Goal: Task Accomplishment & Management: Use online tool/utility

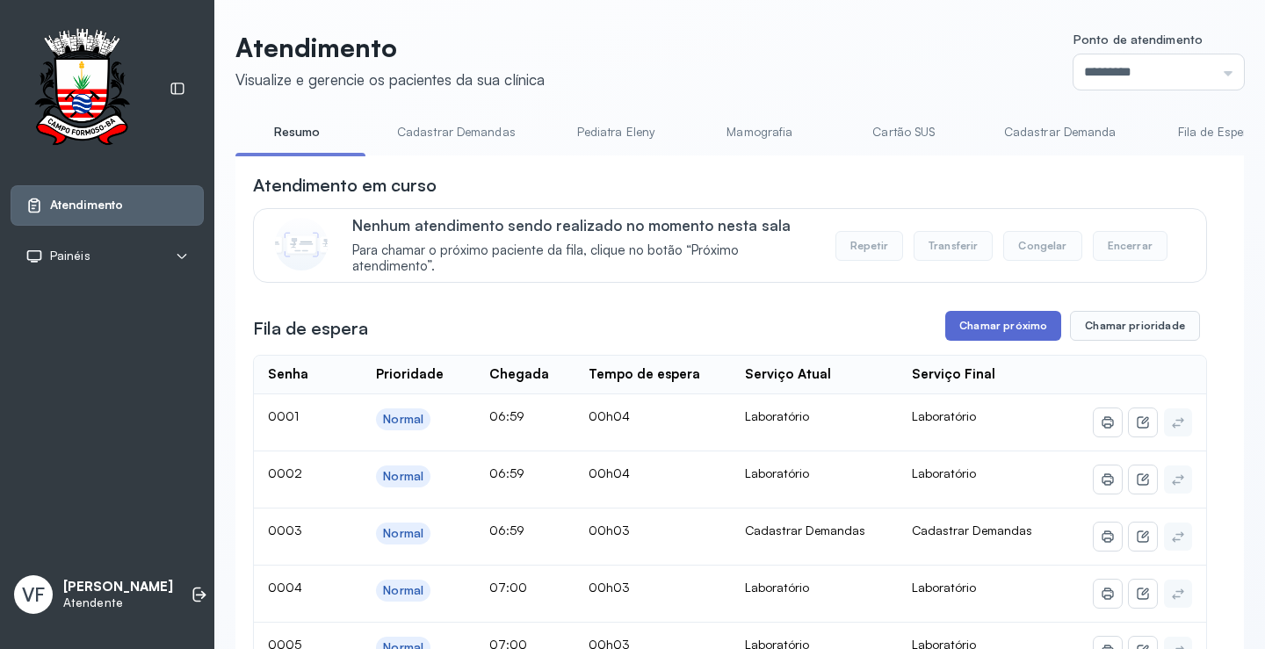
click at [978, 341] on button "Chamar próximo" at bounding box center [1003, 326] width 116 height 30
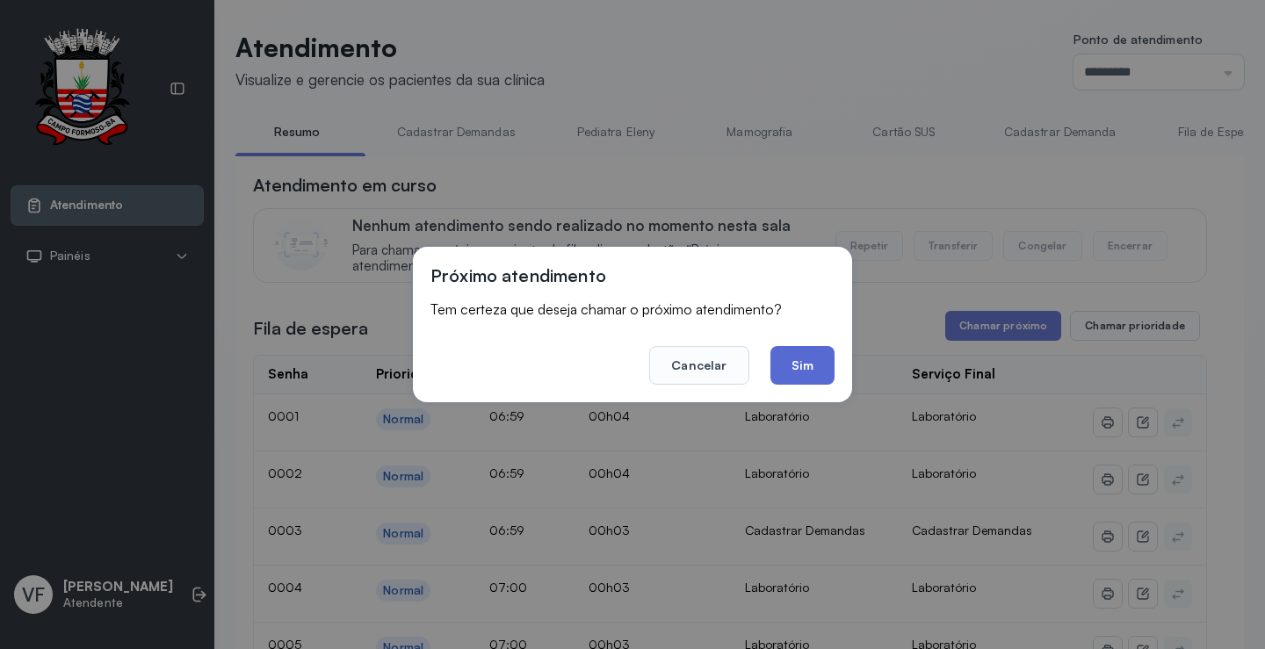
click at [821, 366] on button "Sim" at bounding box center [803, 365] width 64 height 39
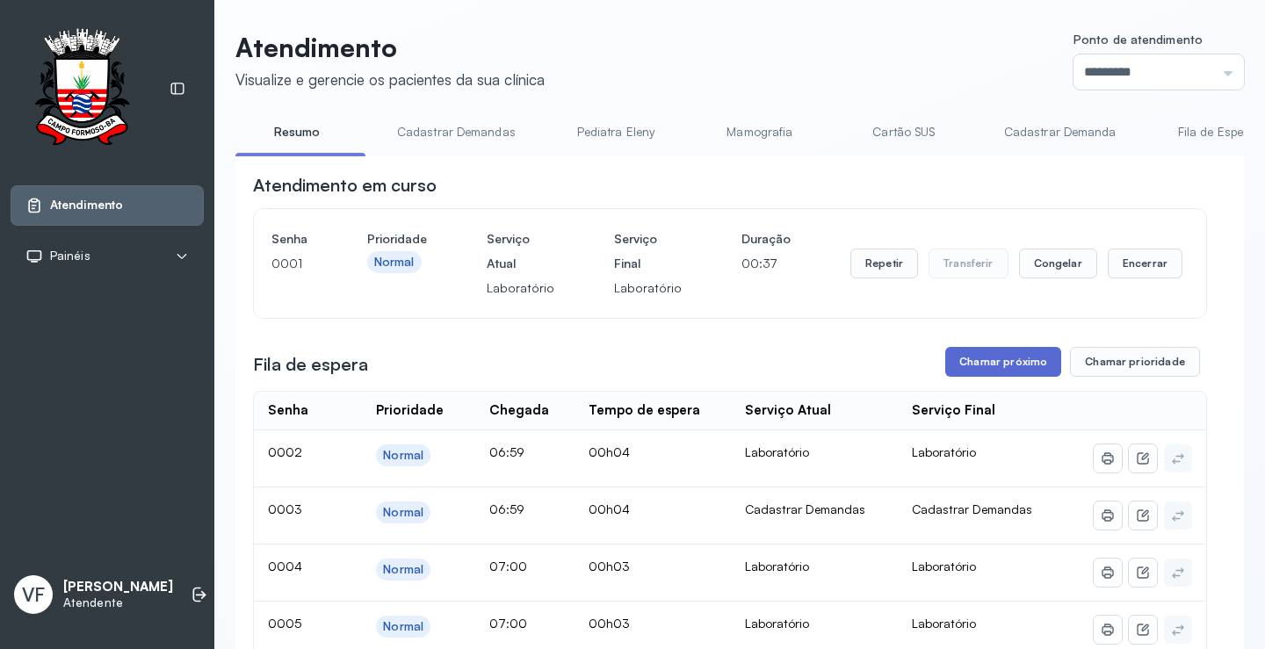
click at [1006, 369] on button "Chamar próximo" at bounding box center [1003, 362] width 116 height 30
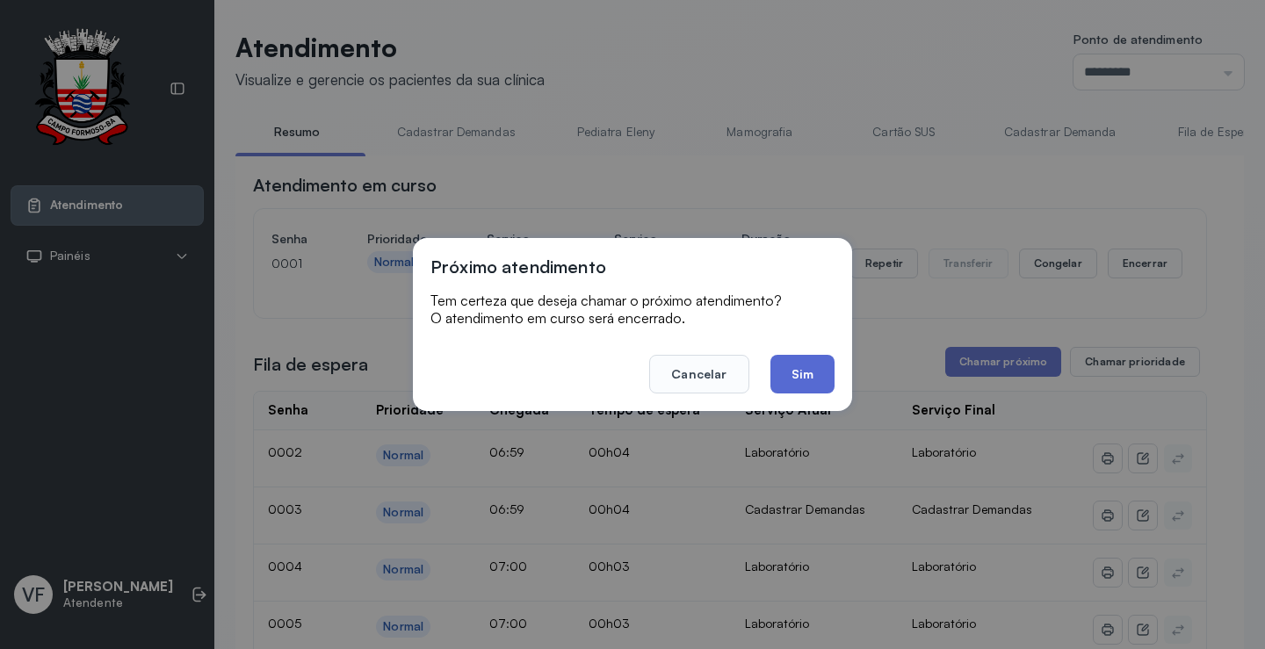
click at [777, 376] on button "Sim" at bounding box center [803, 374] width 64 height 39
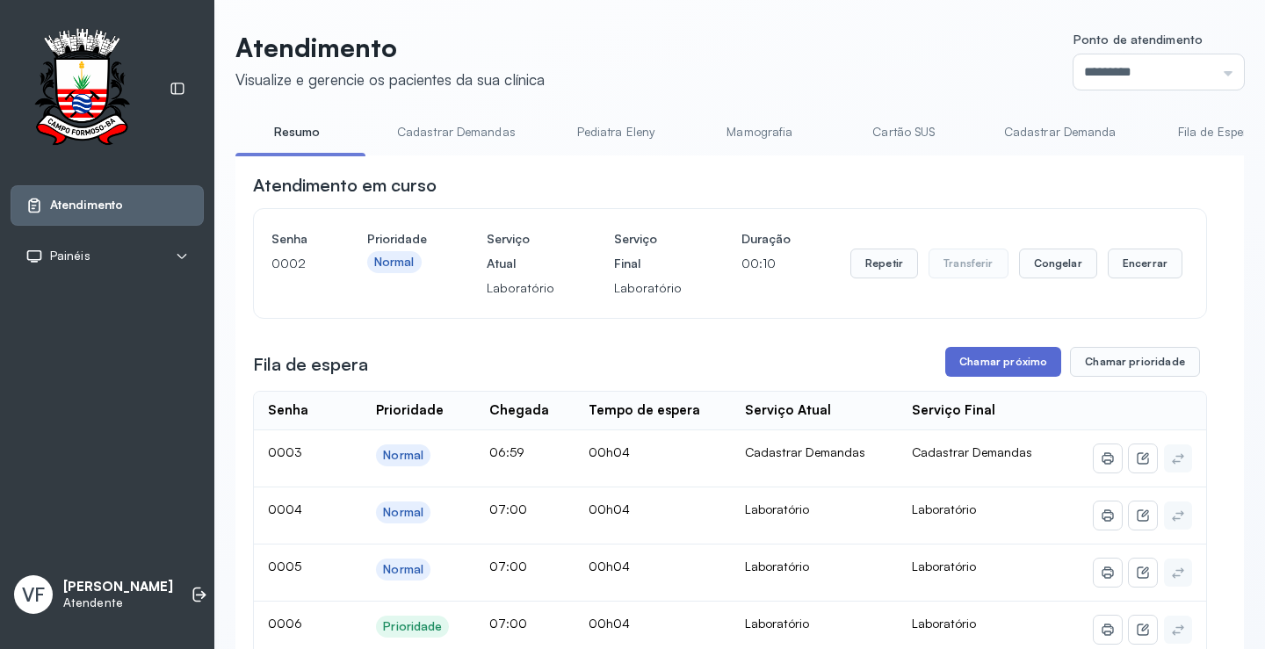
click at [977, 369] on button "Chamar próximo" at bounding box center [1003, 362] width 116 height 30
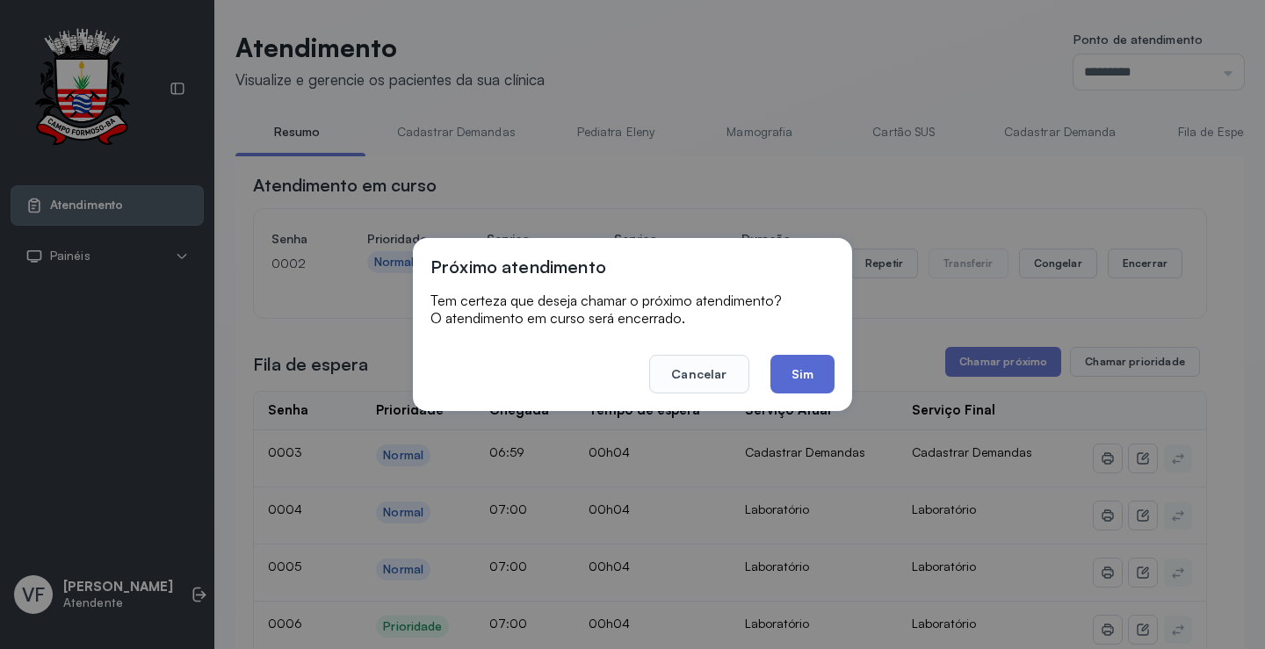
click at [797, 381] on button "Sim" at bounding box center [803, 374] width 64 height 39
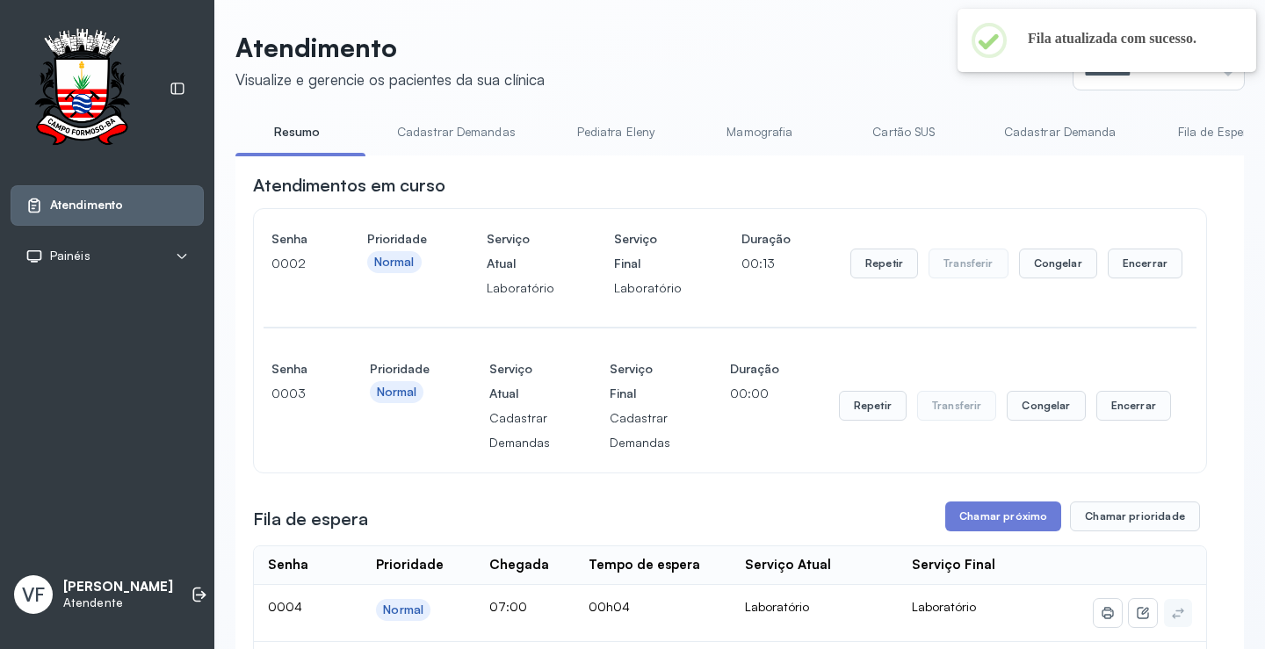
scroll to position [264, 0]
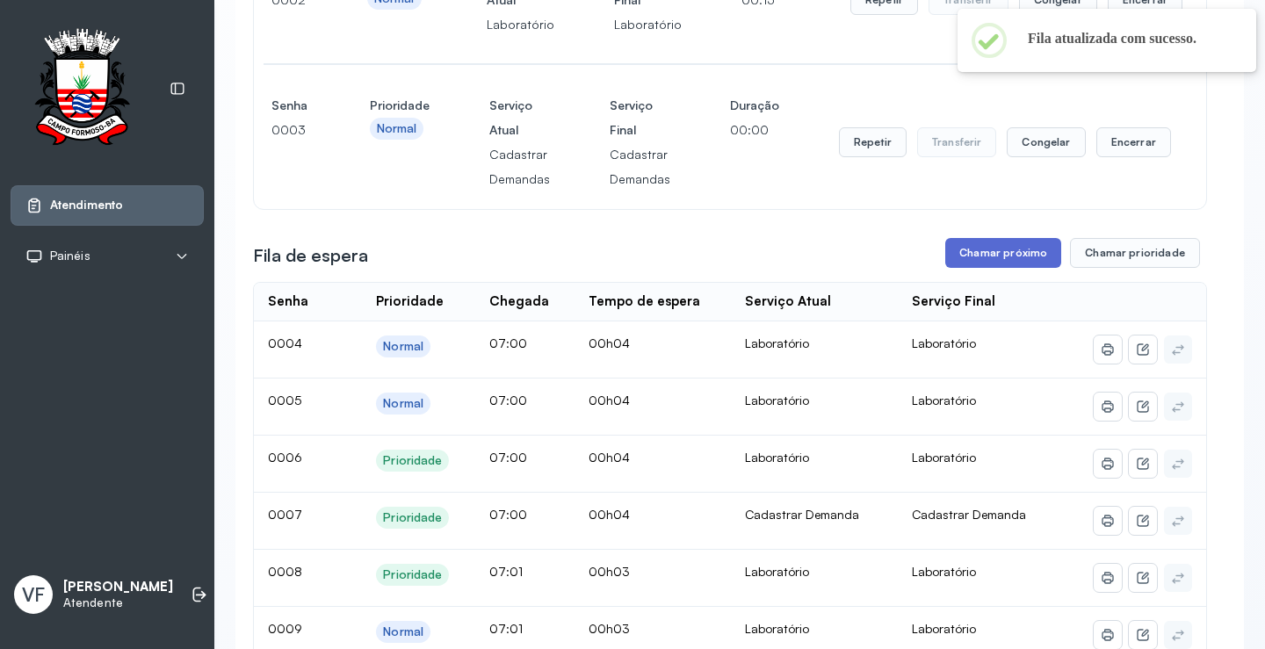
click at [973, 266] on button "Chamar próximo" at bounding box center [1003, 253] width 116 height 30
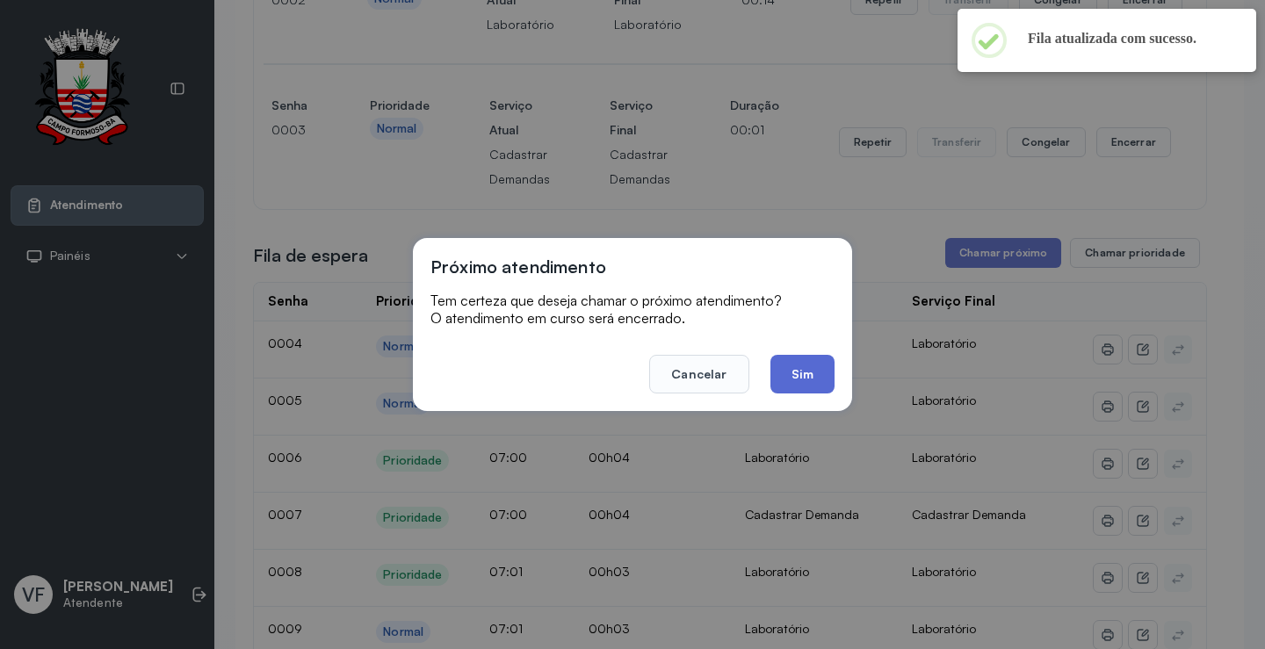
click at [796, 359] on button "Sim" at bounding box center [803, 374] width 64 height 39
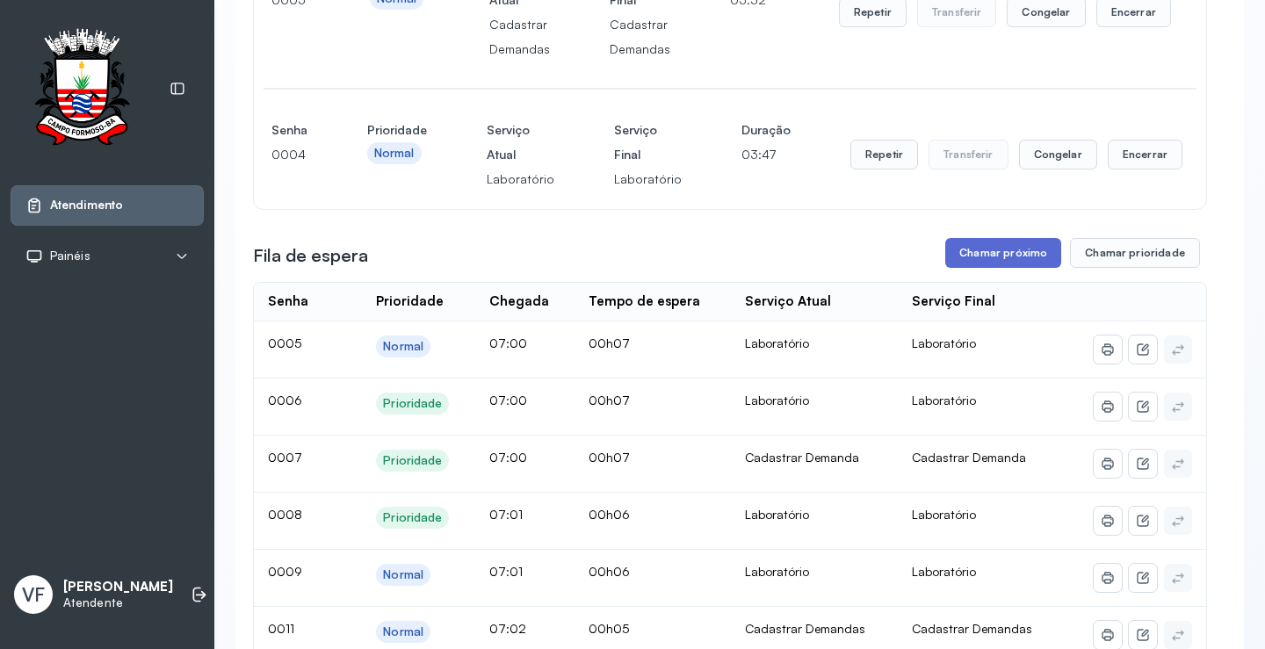
click at [1000, 259] on button "Chamar próximo" at bounding box center [1003, 253] width 116 height 30
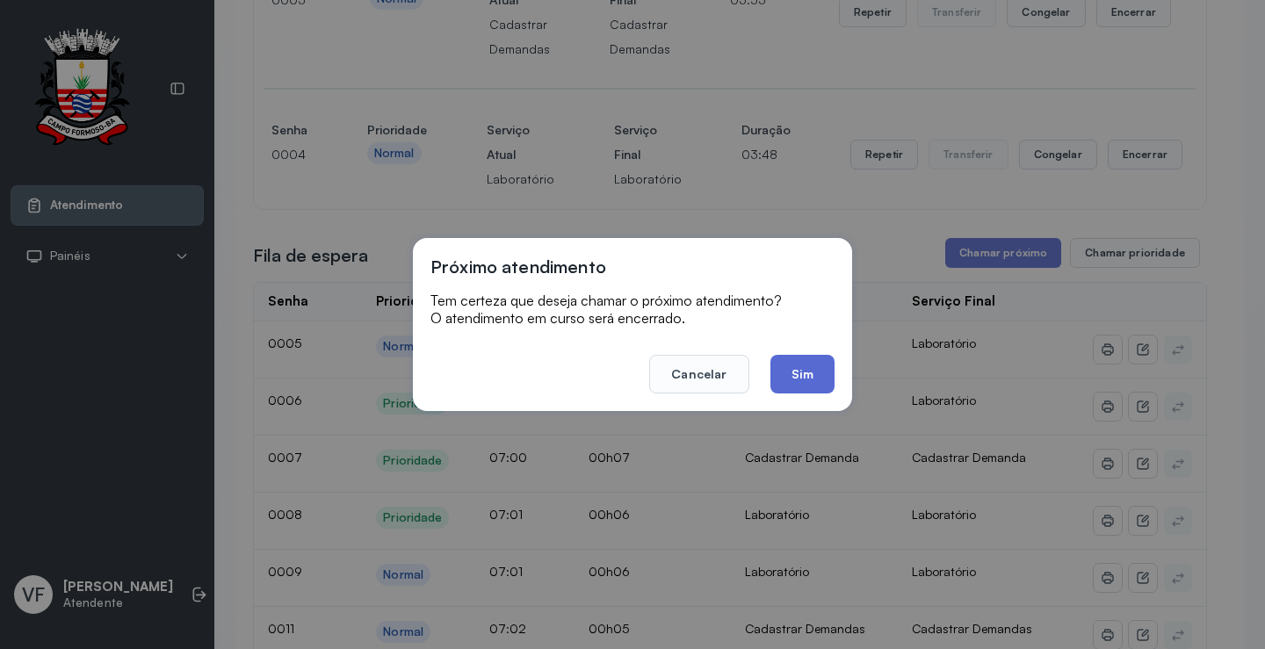
click at [803, 363] on button "Sim" at bounding box center [803, 374] width 64 height 39
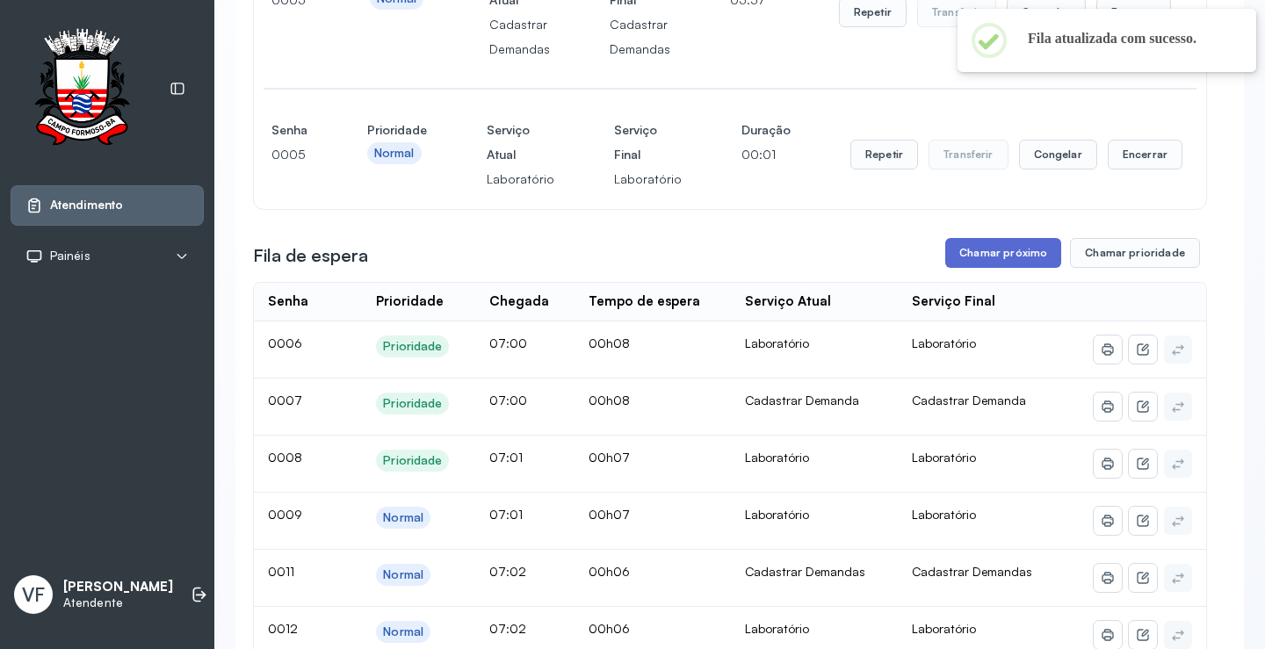
click at [975, 260] on button "Chamar próximo" at bounding box center [1003, 253] width 116 height 30
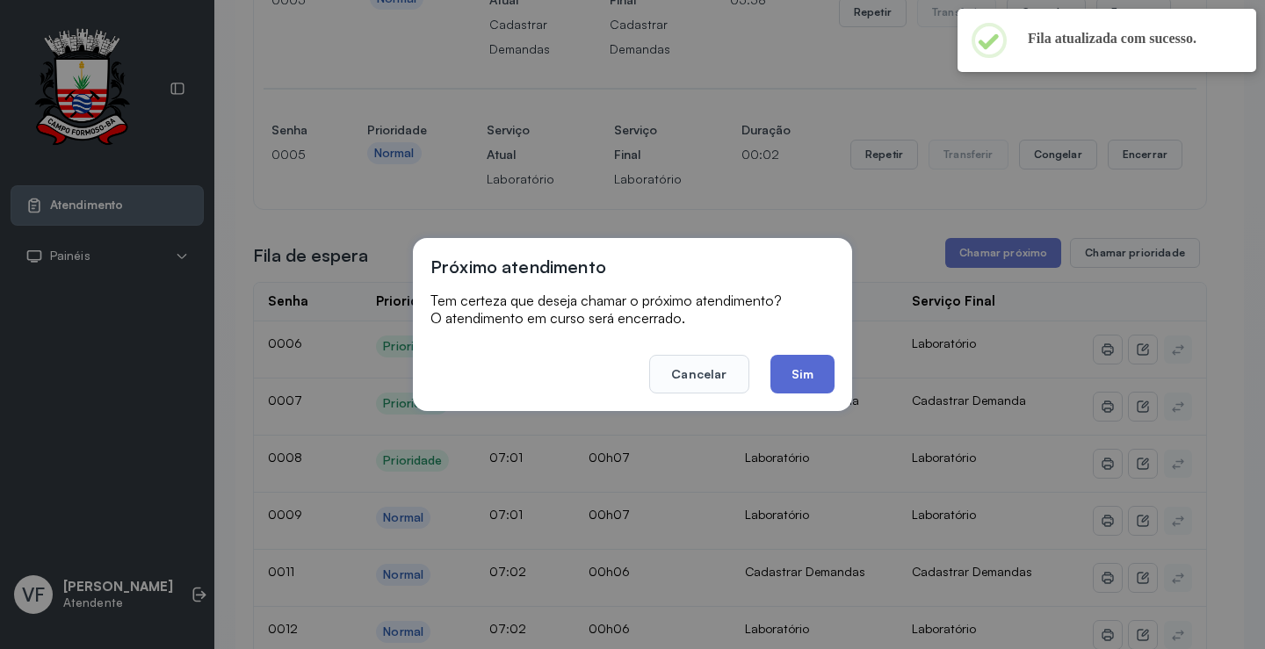
click at [793, 359] on button "Sim" at bounding box center [803, 374] width 64 height 39
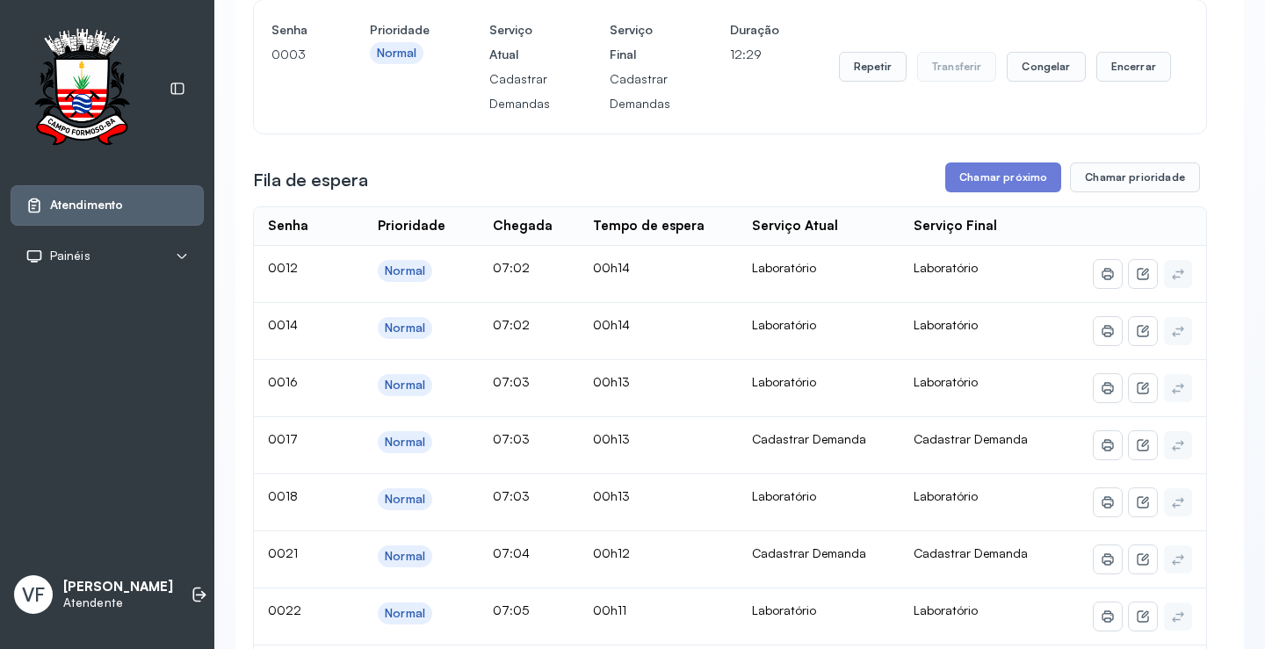
scroll to position [0, 0]
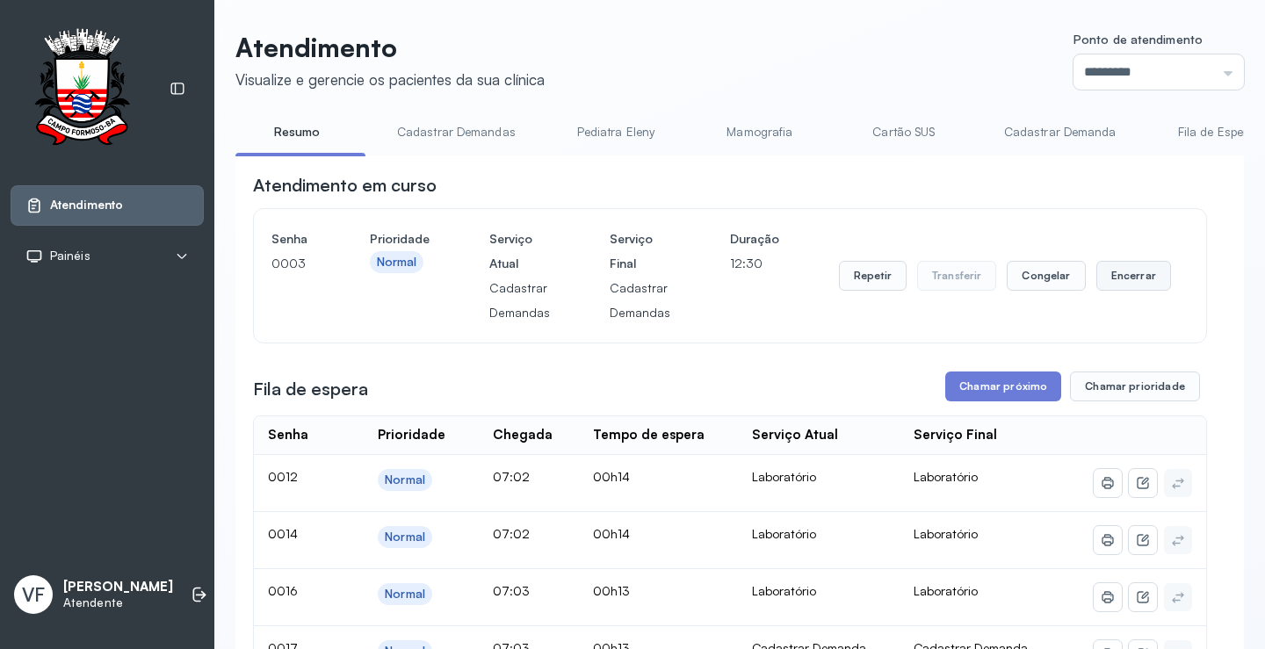
click at [1102, 271] on button "Encerrar" at bounding box center [1134, 276] width 75 height 30
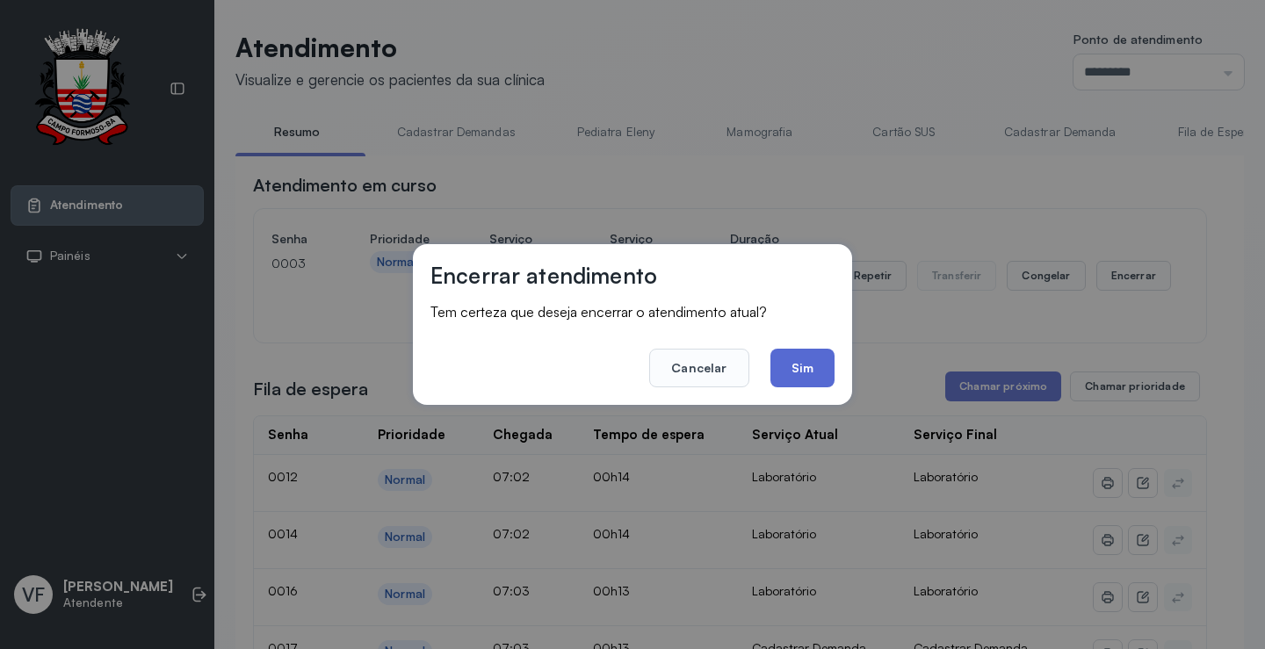
click at [803, 364] on button "Sim" at bounding box center [803, 368] width 64 height 39
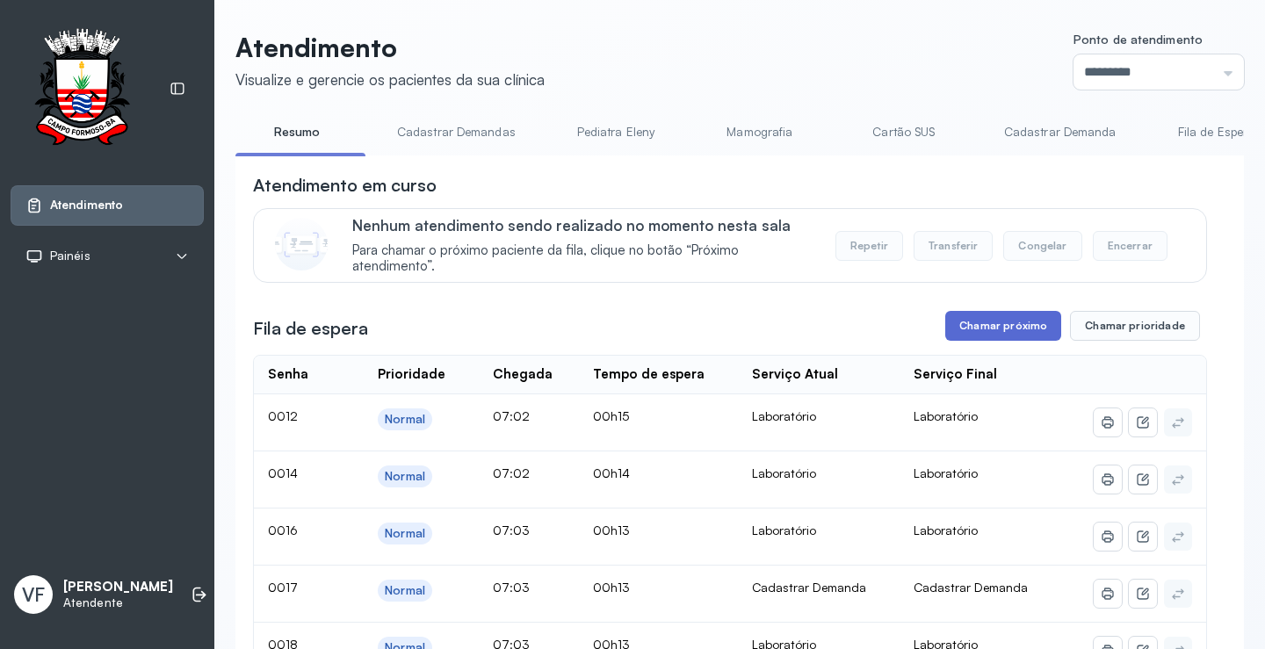
click at [988, 338] on button "Chamar próximo" at bounding box center [1003, 326] width 116 height 30
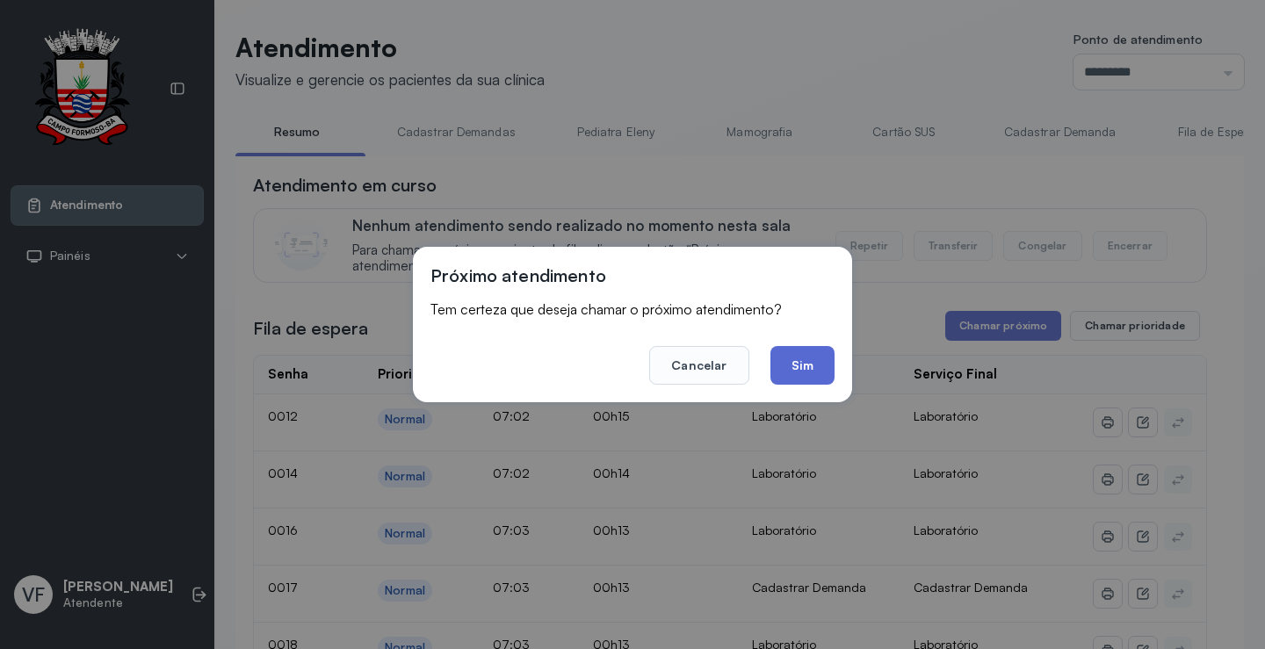
click at [808, 362] on button "Sim" at bounding box center [803, 365] width 64 height 39
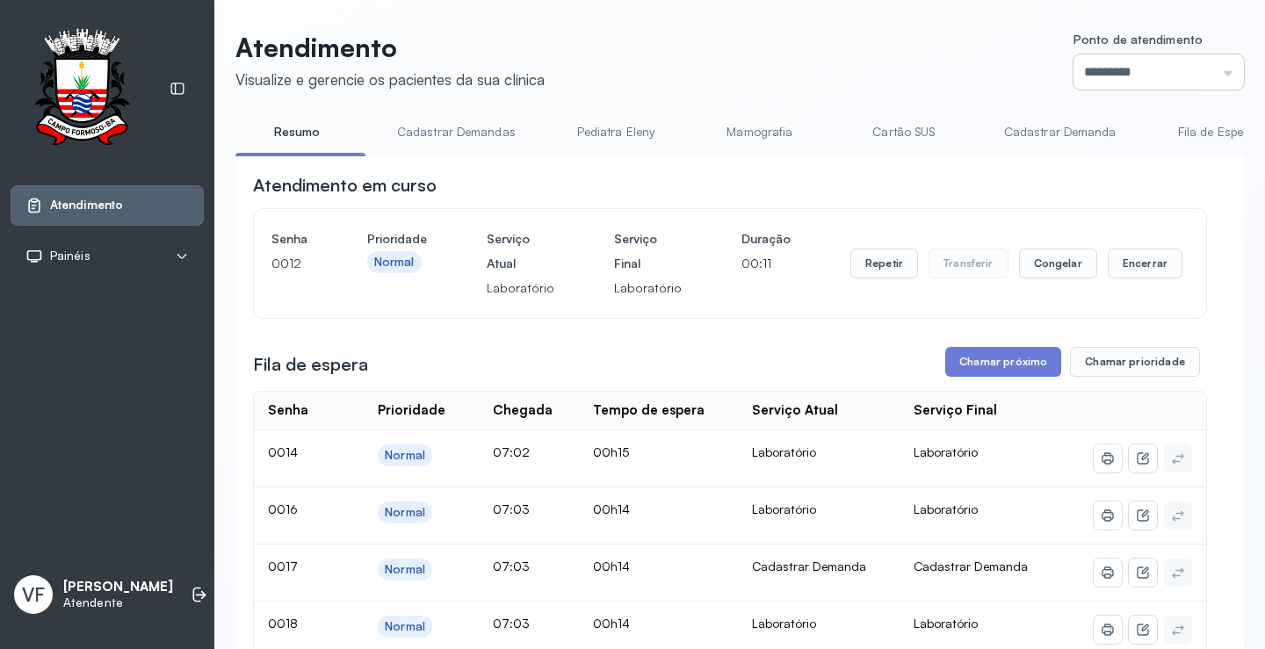
click at [1094, 86] on input "*********" at bounding box center [1159, 71] width 170 height 35
click at [191, 586] on icon at bounding box center [200, 595] width 18 height 18
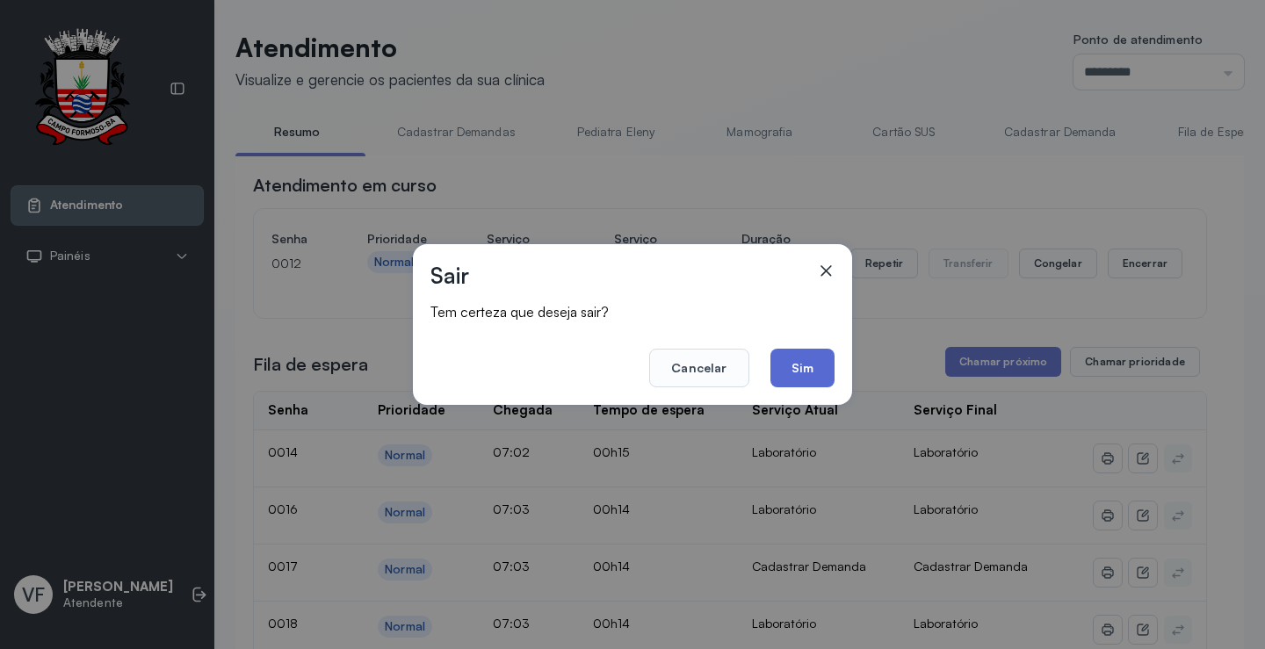
click at [807, 377] on button "Sim" at bounding box center [803, 368] width 64 height 39
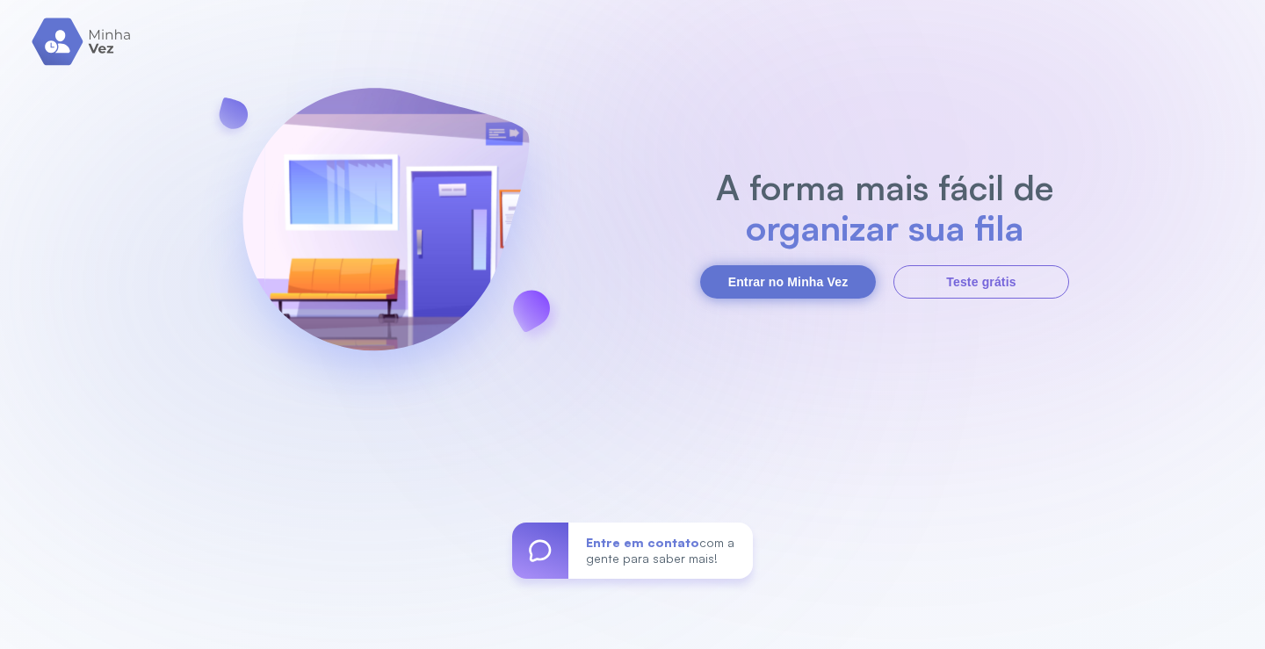
click at [800, 279] on button "Entrar no Minha Vez" at bounding box center [788, 281] width 176 height 33
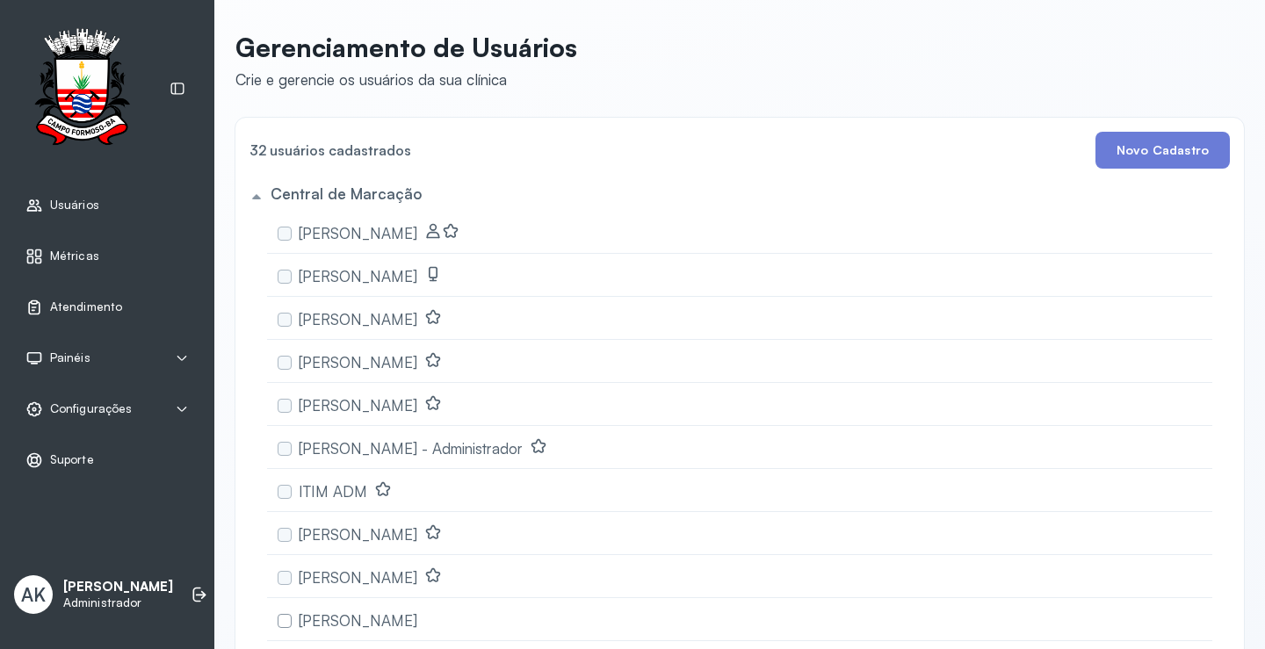
click at [69, 308] on span "Atendimento" at bounding box center [86, 307] width 72 height 15
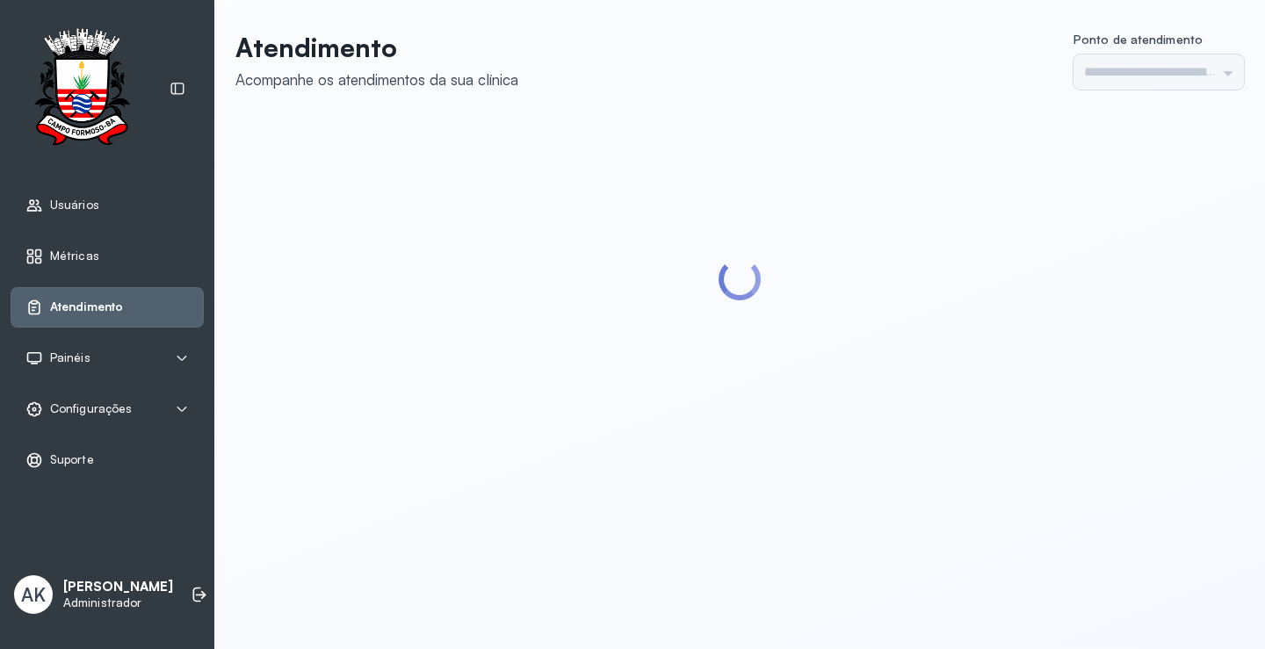
type input "*********"
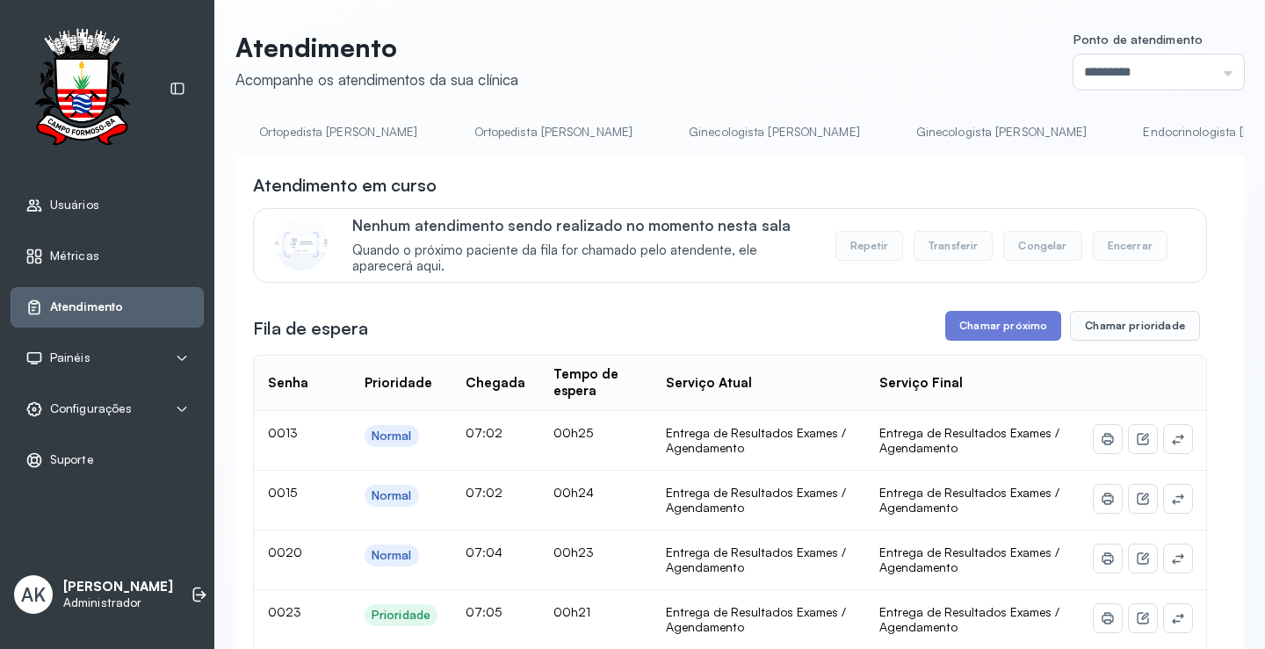
scroll to position [0, 3231]
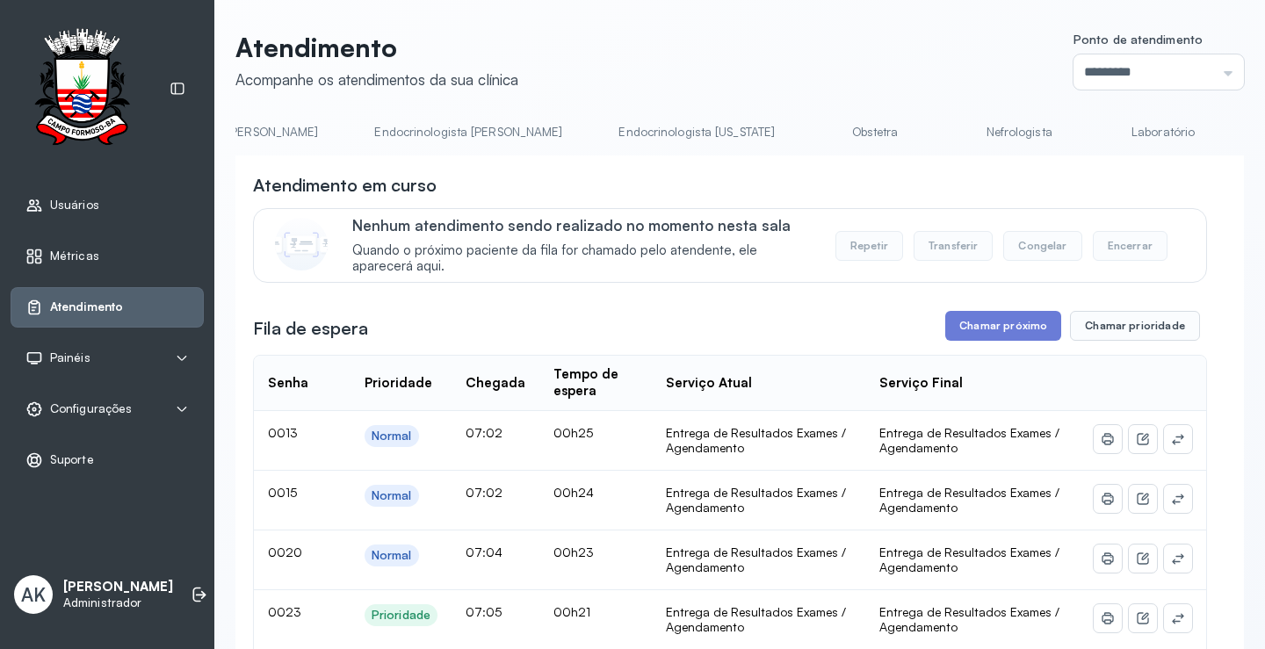
click at [1102, 128] on link "Laboratório" at bounding box center [1163, 132] width 123 height 29
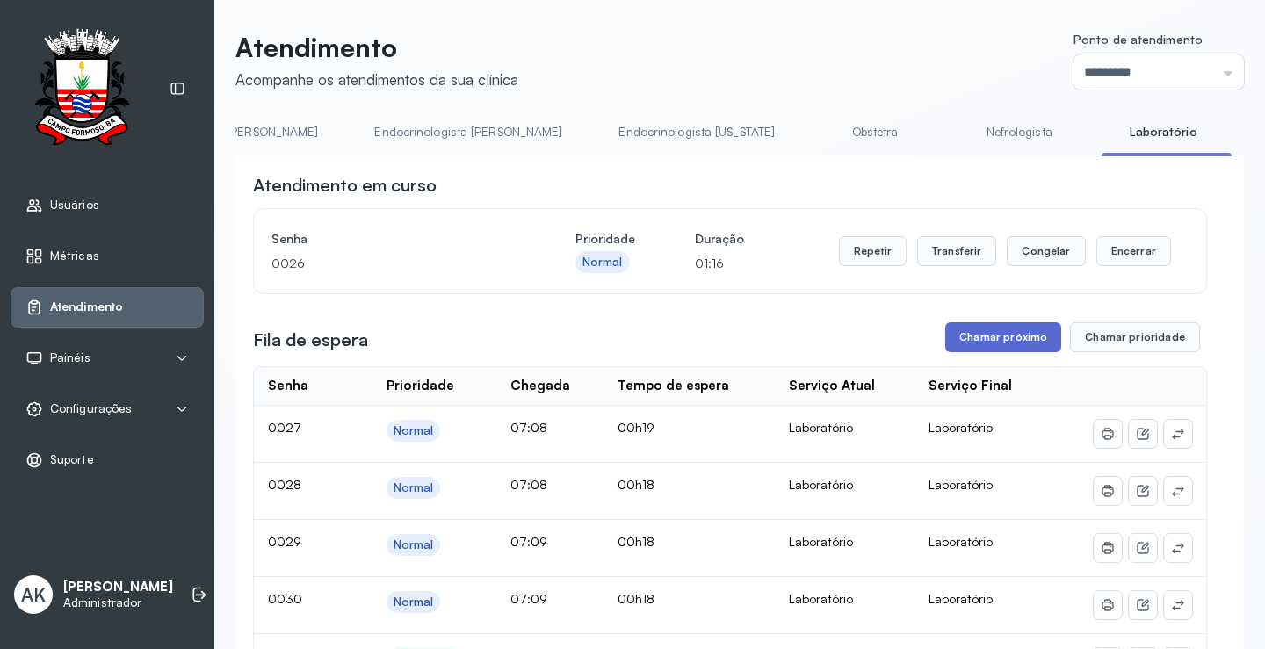
click at [990, 338] on button "Chamar próximo" at bounding box center [1003, 337] width 116 height 30
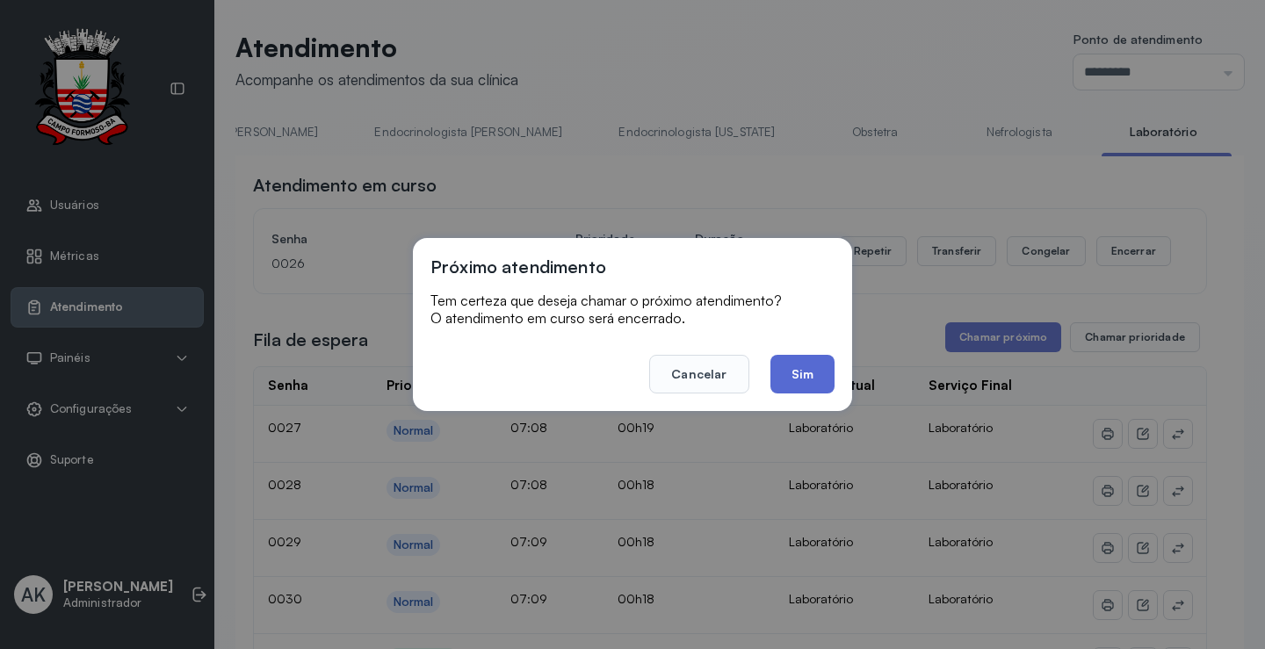
click at [823, 384] on button "Sim" at bounding box center [803, 374] width 64 height 39
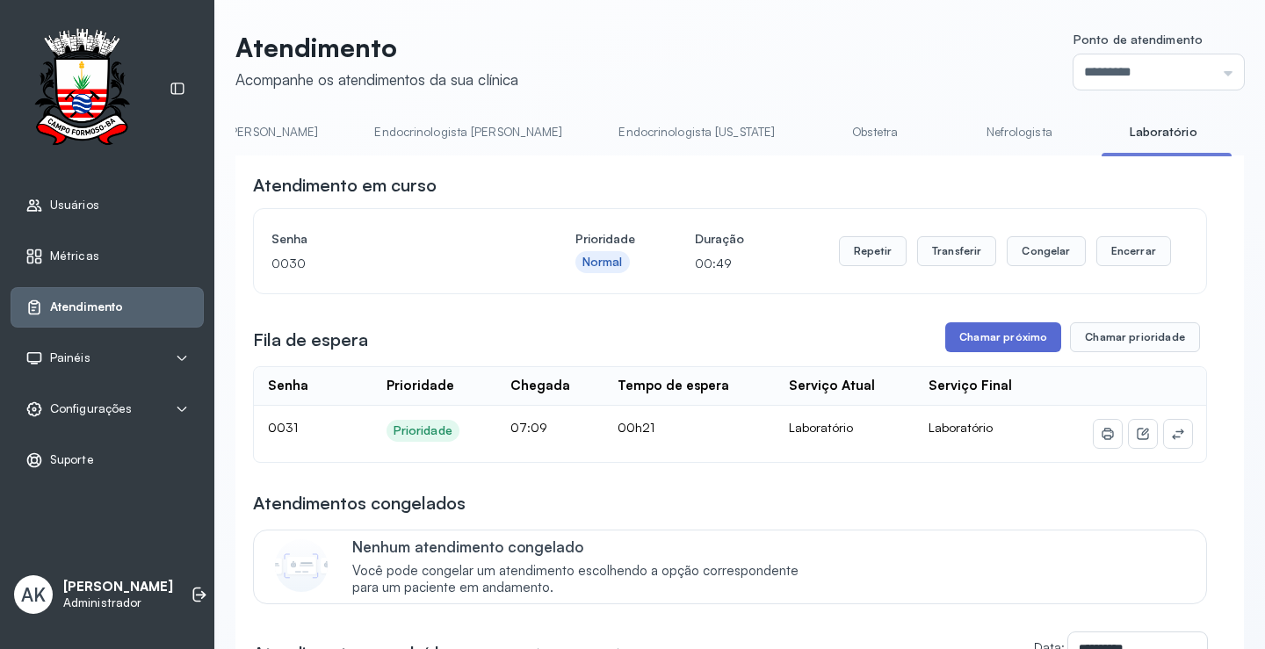
click at [997, 346] on button "Chamar próximo" at bounding box center [1003, 337] width 116 height 30
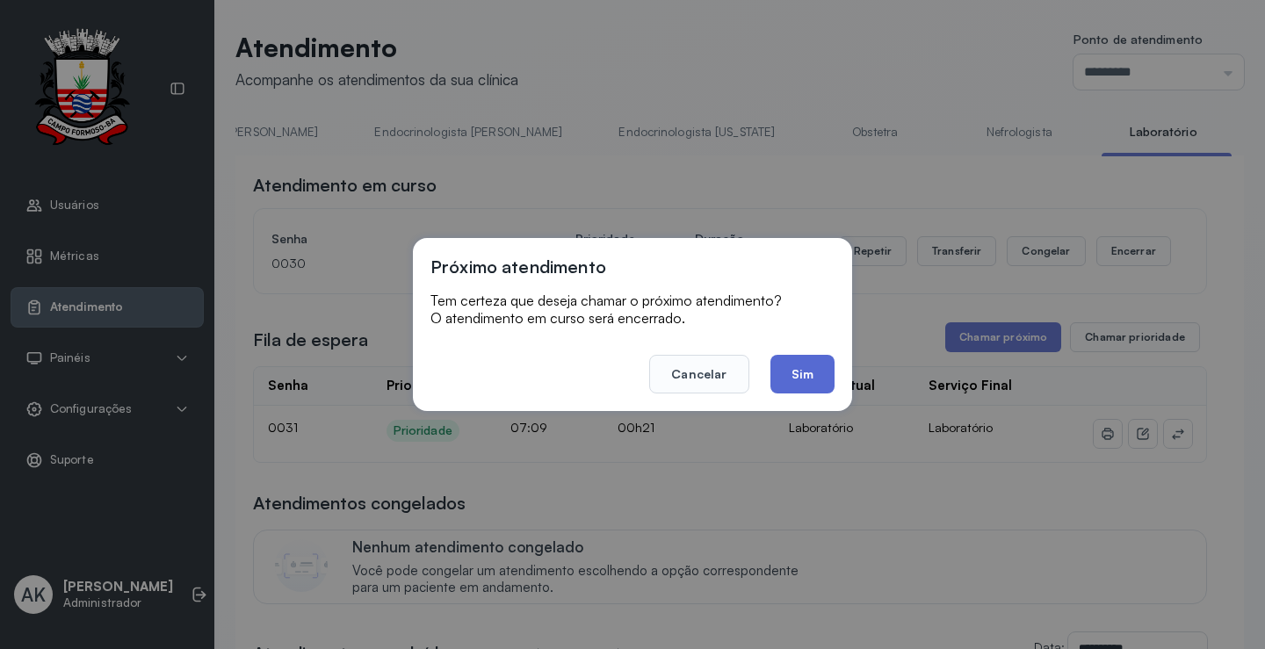
click at [815, 373] on button "Sim" at bounding box center [803, 374] width 64 height 39
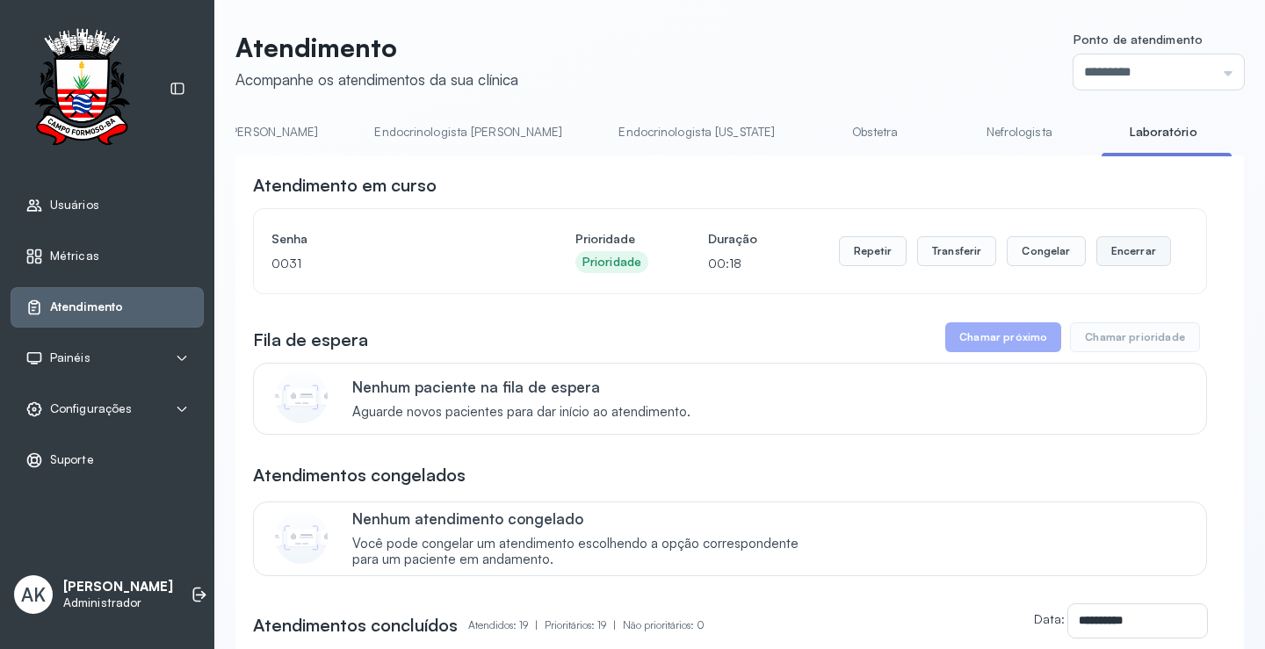
click at [1118, 256] on button "Encerrar" at bounding box center [1134, 251] width 75 height 30
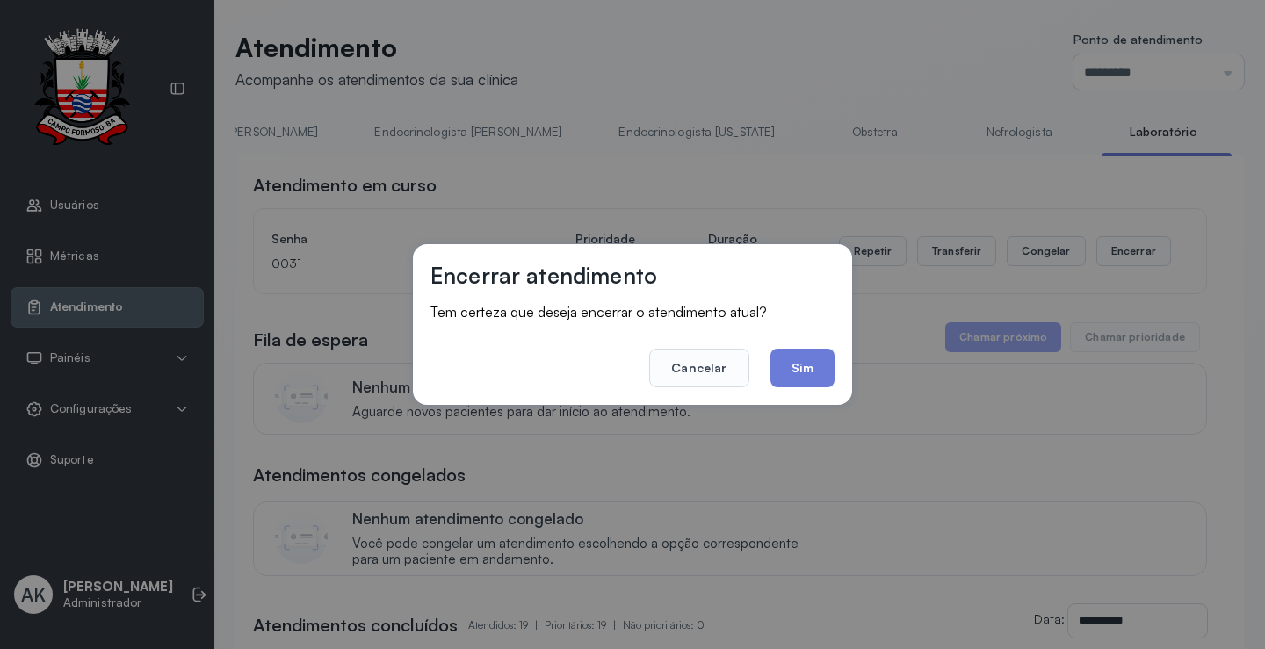
drag, startPoint x: 849, startPoint y: 369, endPoint x: 831, endPoint y: 370, distance: 17.6
click at [848, 369] on div "Encerrar atendimento Tem certeza que deseja encerrar o atendimento atual? Cance…" at bounding box center [632, 324] width 439 height 161
click at [818, 370] on button "Sim" at bounding box center [803, 368] width 64 height 39
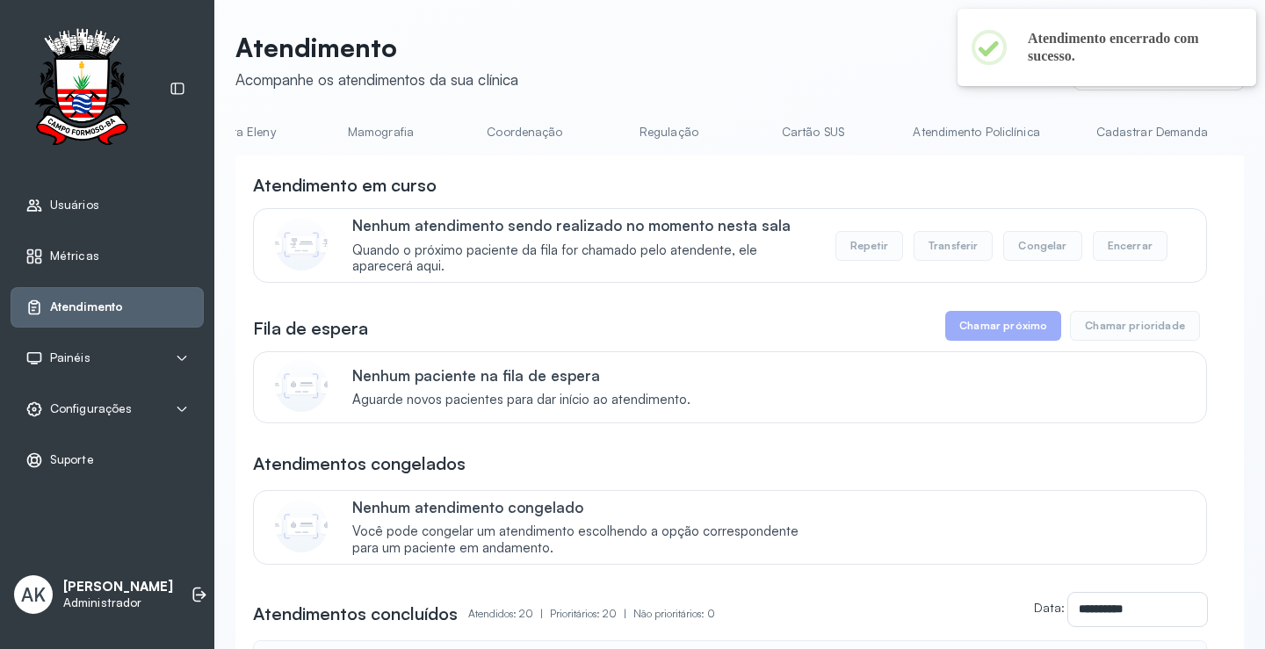
scroll to position [0, 0]
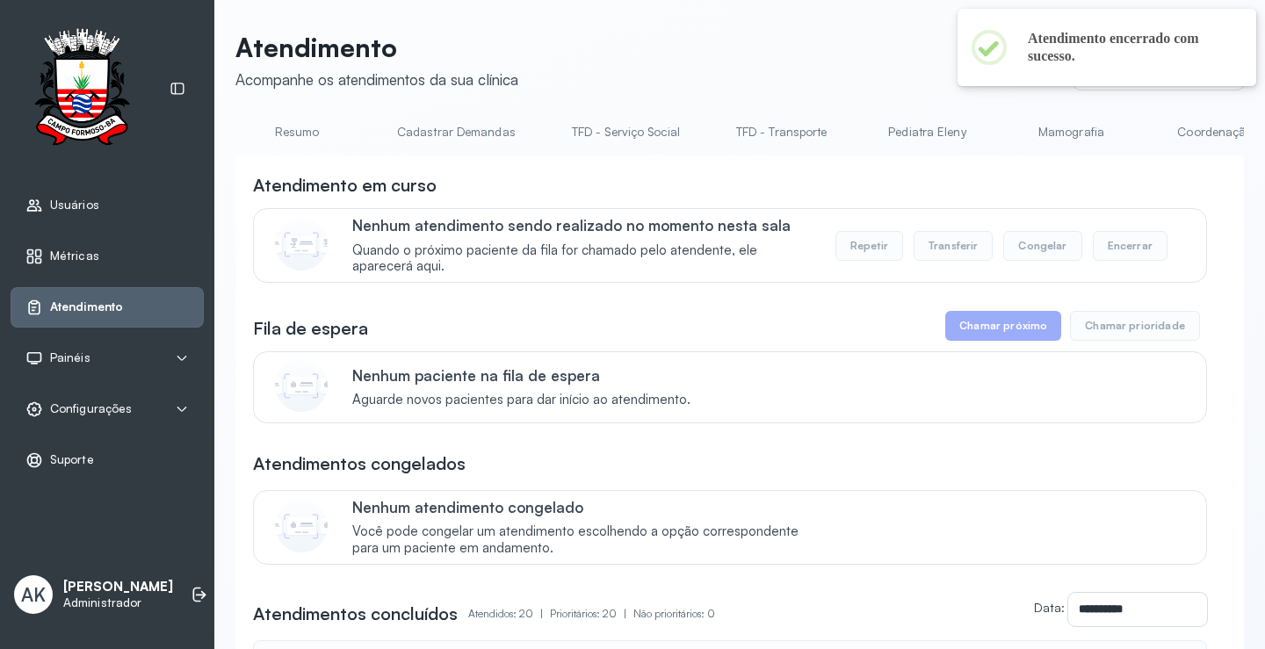
click at [289, 140] on link "Resumo" at bounding box center [296, 132] width 123 height 29
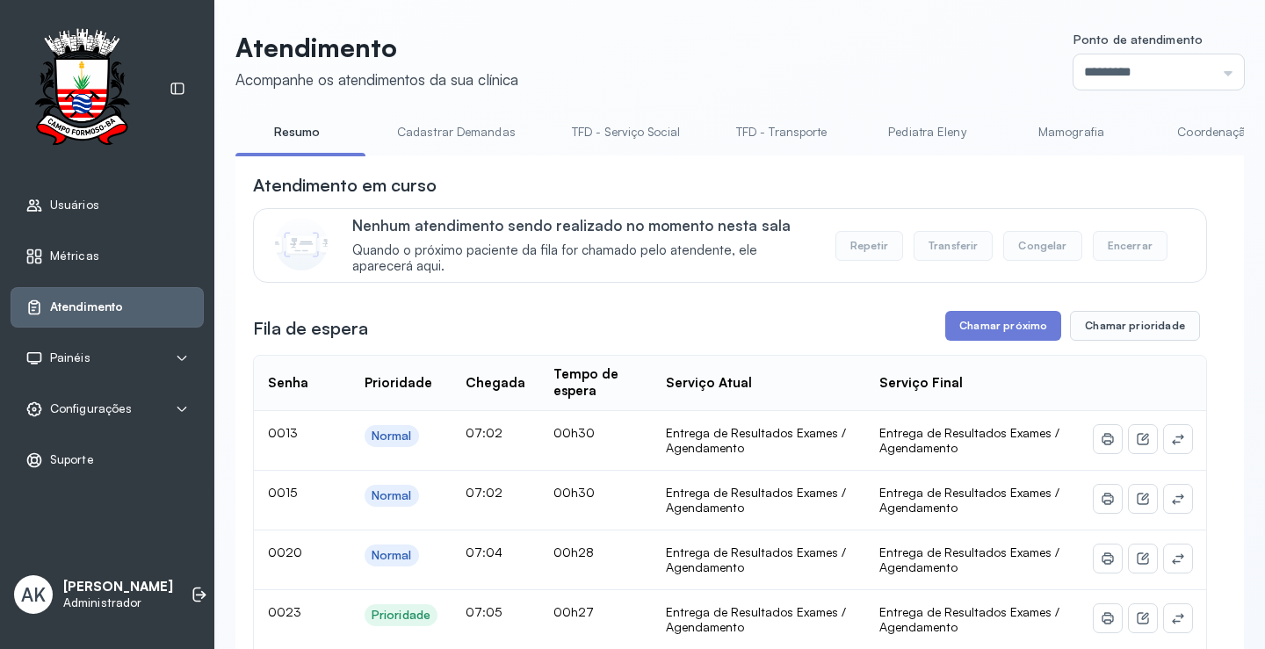
click at [924, 133] on link "Pediatra Eleny" at bounding box center [927, 132] width 123 height 29
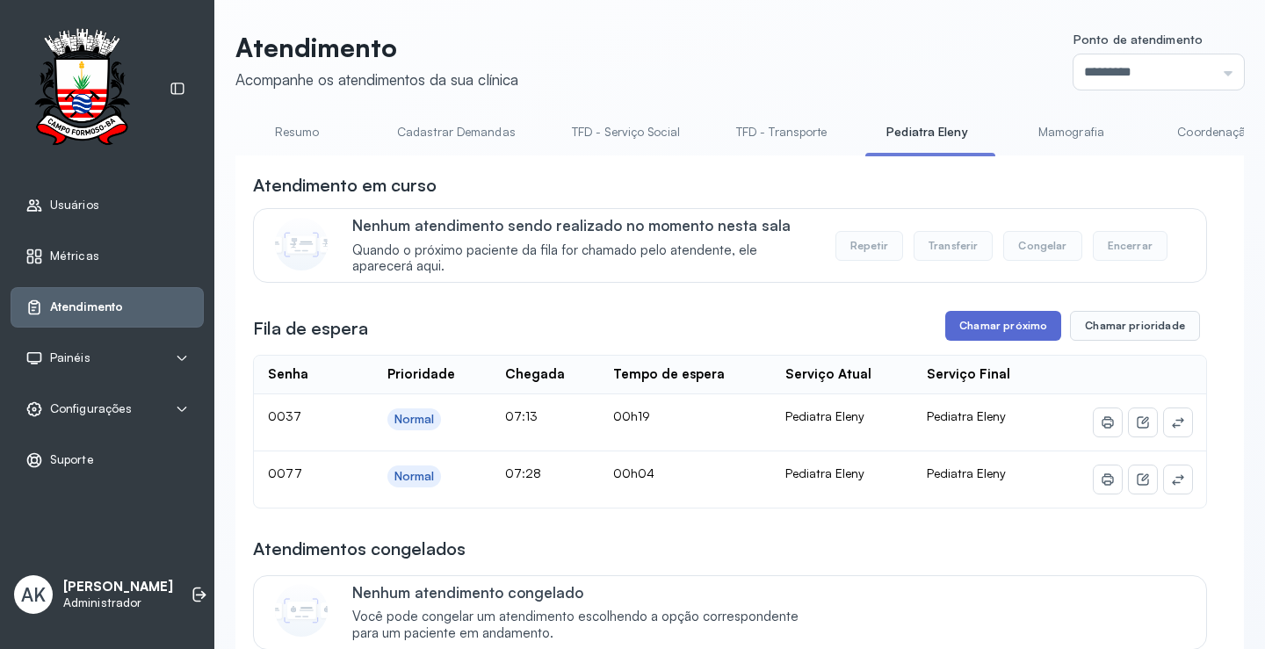
click at [983, 323] on button "Chamar próximo" at bounding box center [1003, 326] width 116 height 30
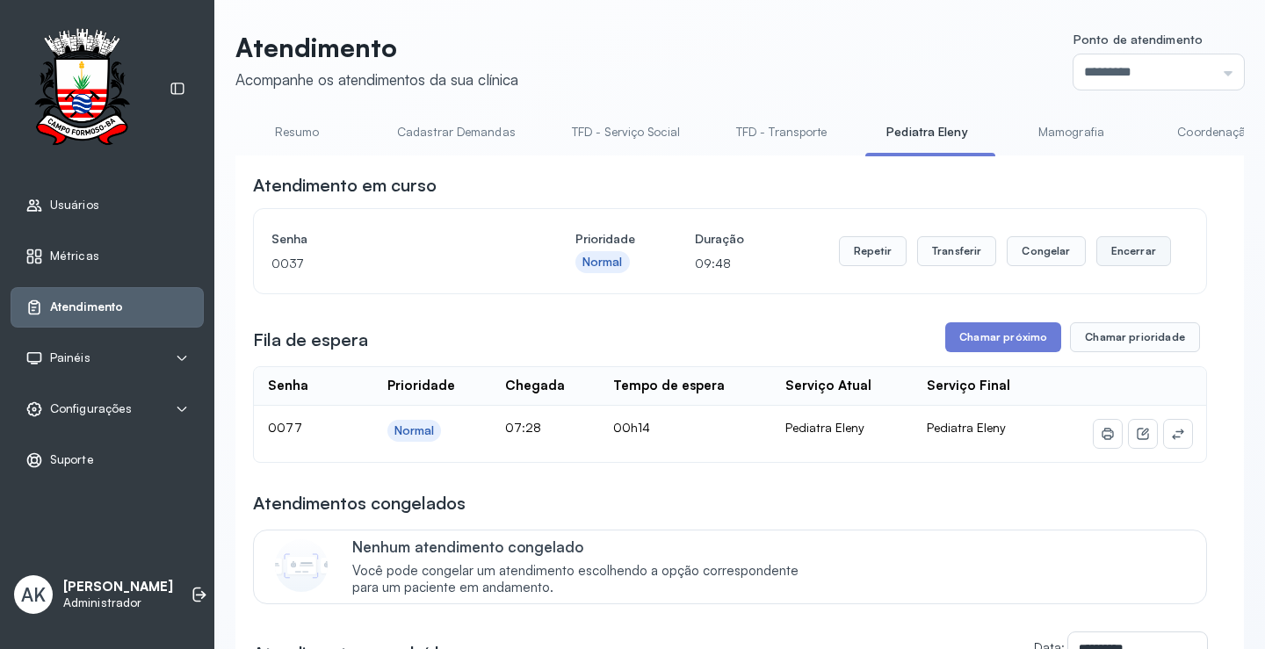
click at [1097, 253] on button "Encerrar" at bounding box center [1134, 251] width 75 height 30
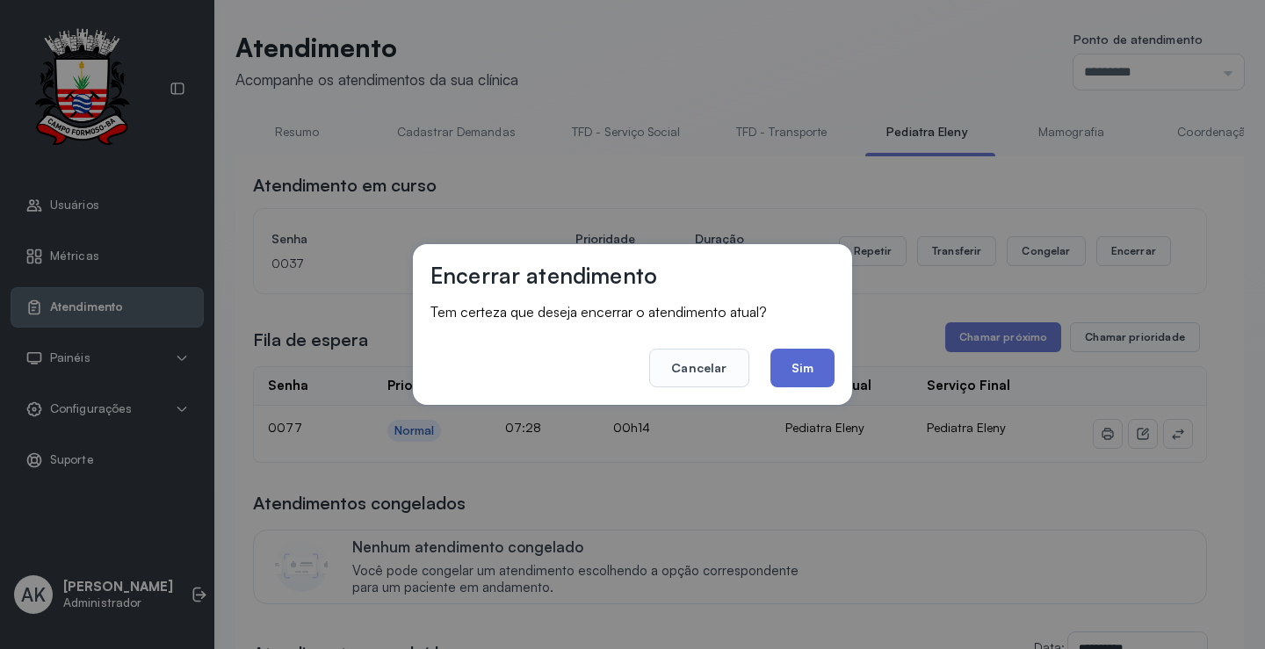
click at [829, 371] on button "Sim" at bounding box center [803, 368] width 64 height 39
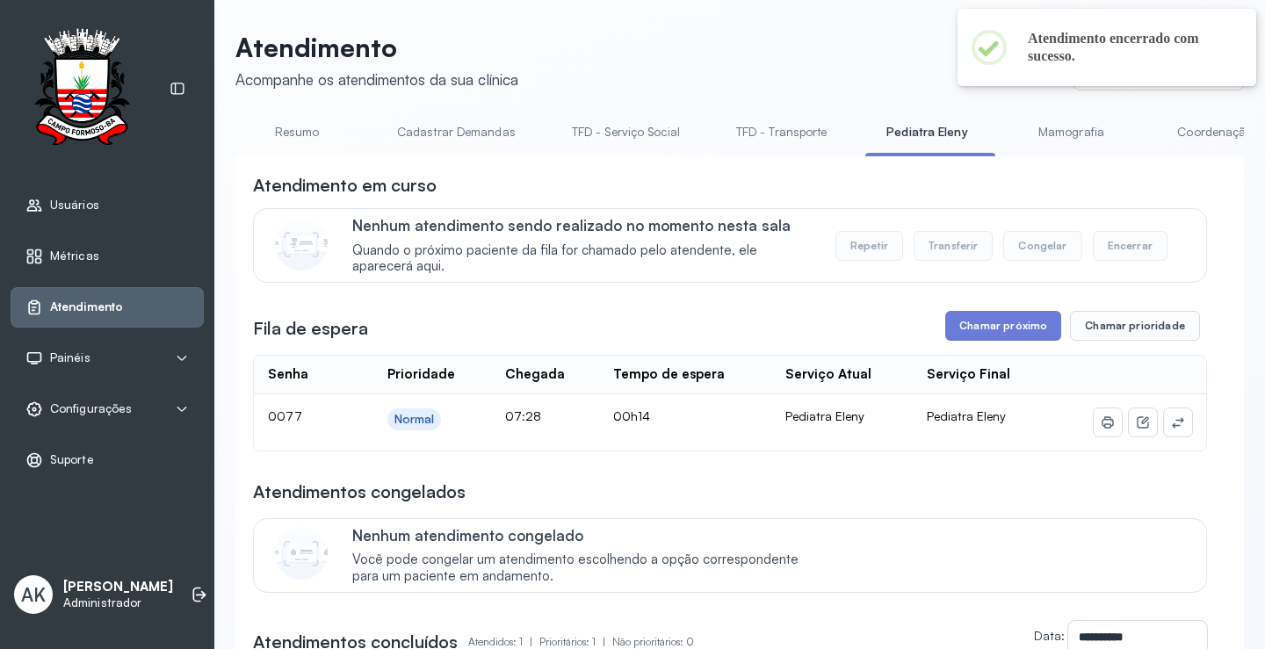
click at [293, 113] on div "Atendimento Acompanhe os atendimentos da sua clínica Ponto de atendimento *****…" at bounding box center [739, 454] width 1009 height 845
click at [309, 139] on link "Resumo" at bounding box center [296, 132] width 123 height 29
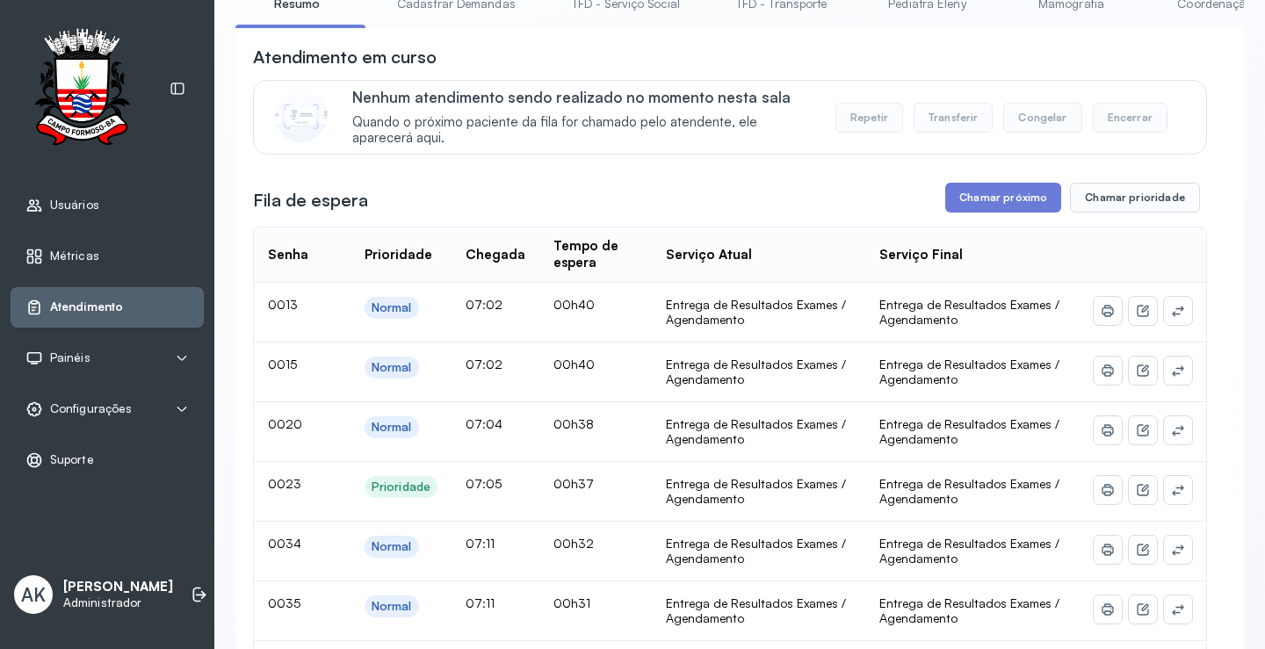
scroll to position [88, 0]
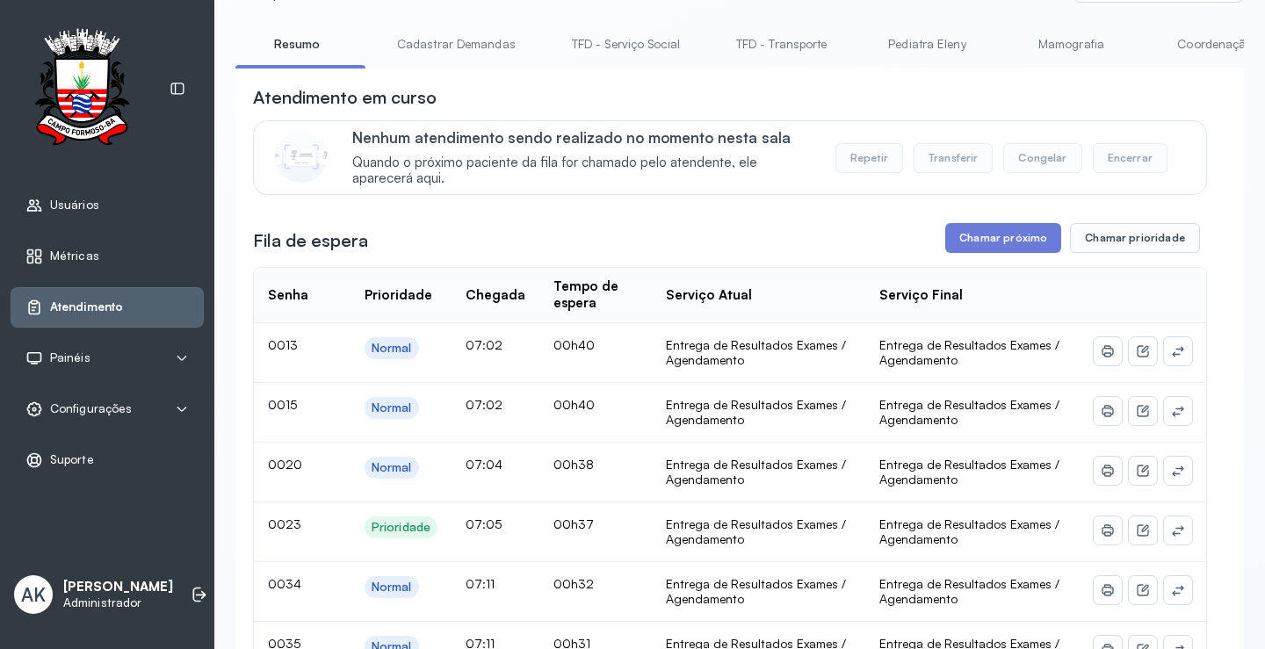
click at [370, 68] on ul "Resumo Cadastrar Demandas TFD - Serviço Social TFD - Transporte Pediatra Eleny …" at bounding box center [739, 50] width 1009 height 40
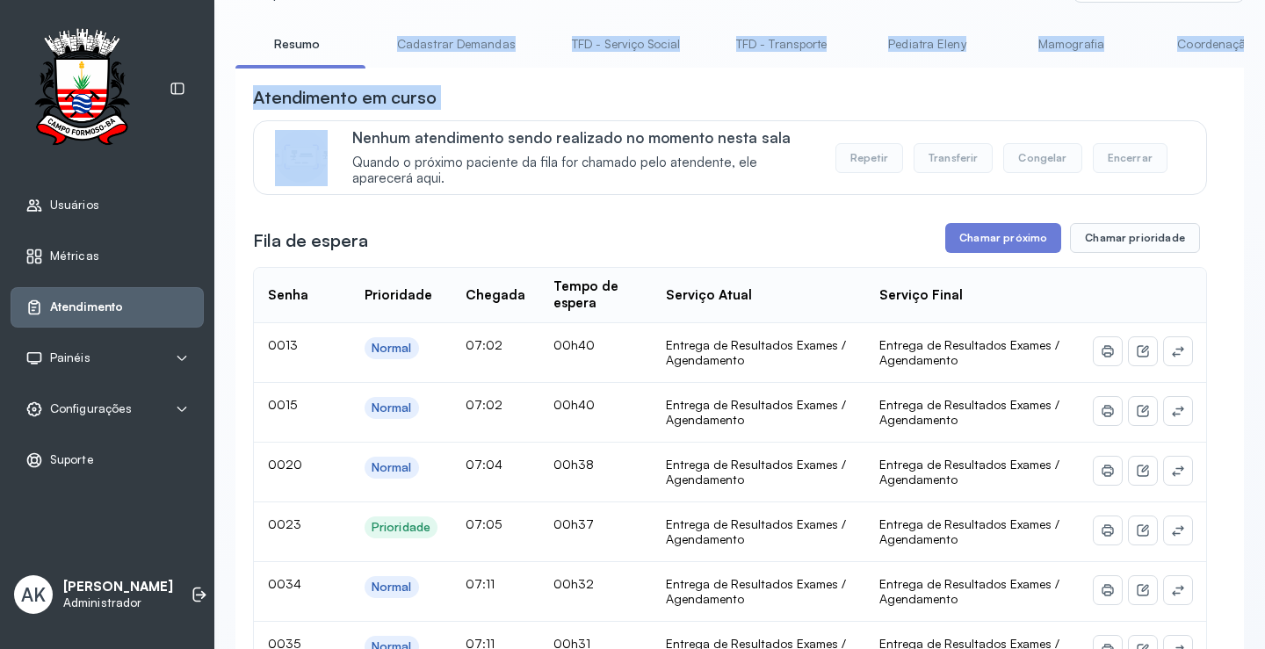
drag, startPoint x: 370, startPoint y: 68, endPoint x: 459, endPoint y: 73, distance: 88.9
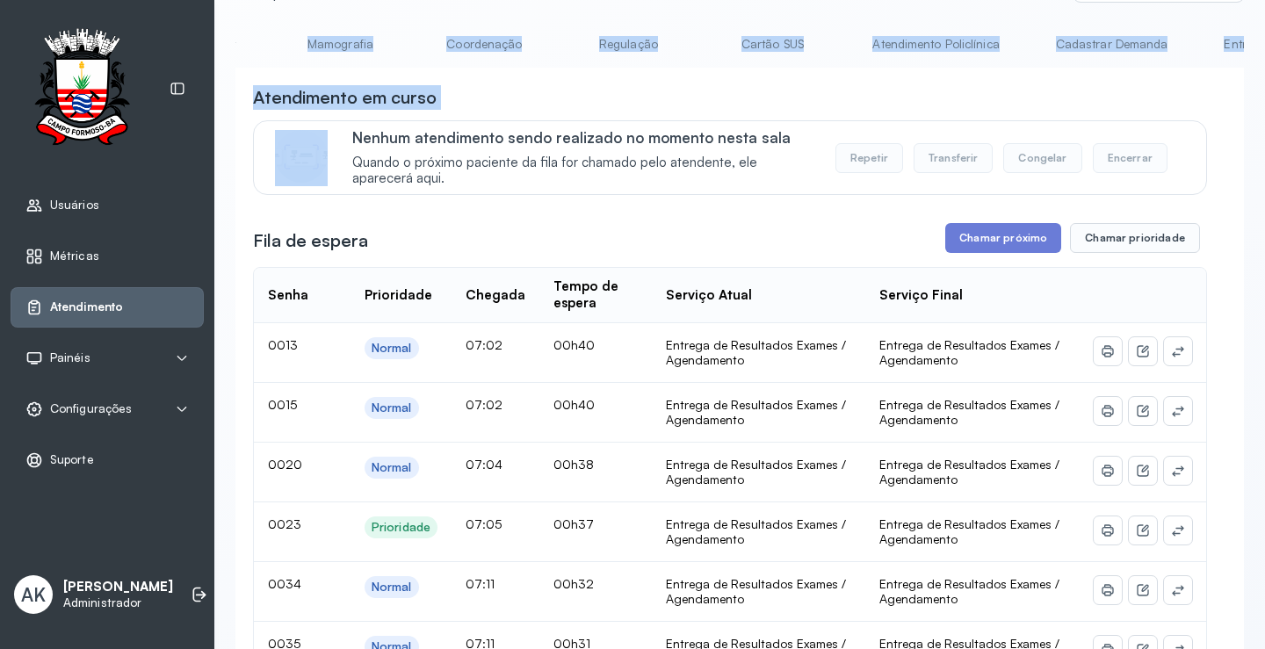
scroll to position [0, 828]
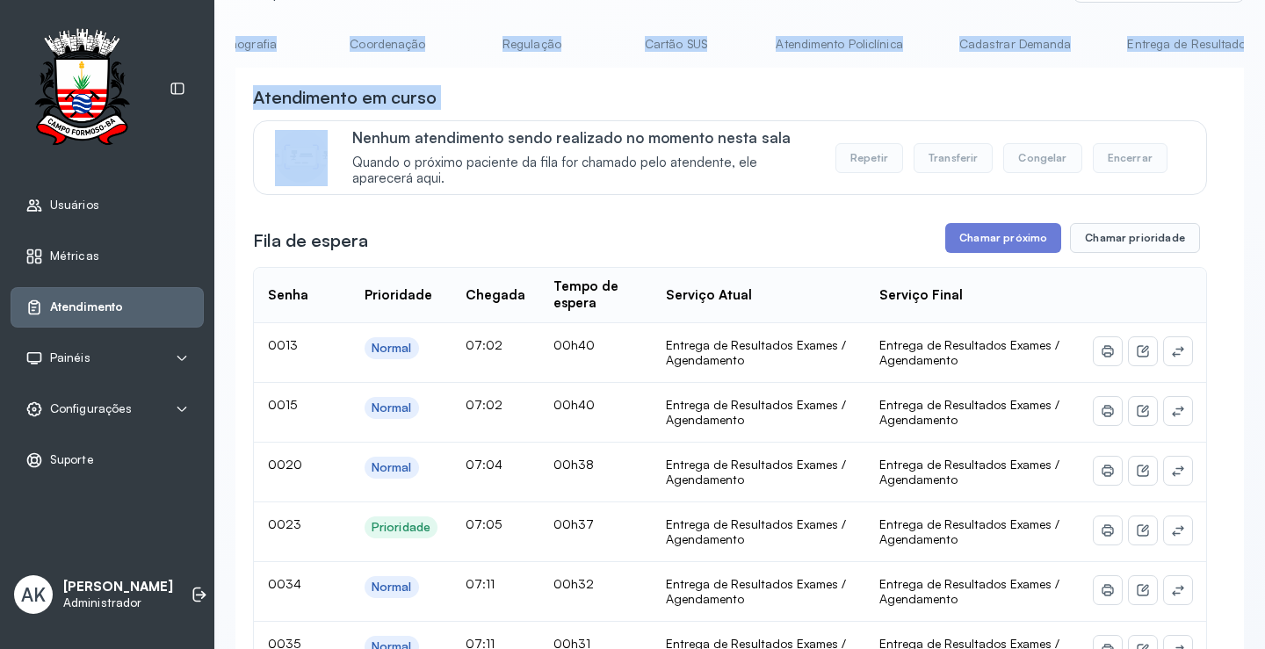
click at [659, 33] on link "Cartão SUS" at bounding box center [675, 44] width 123 height 29
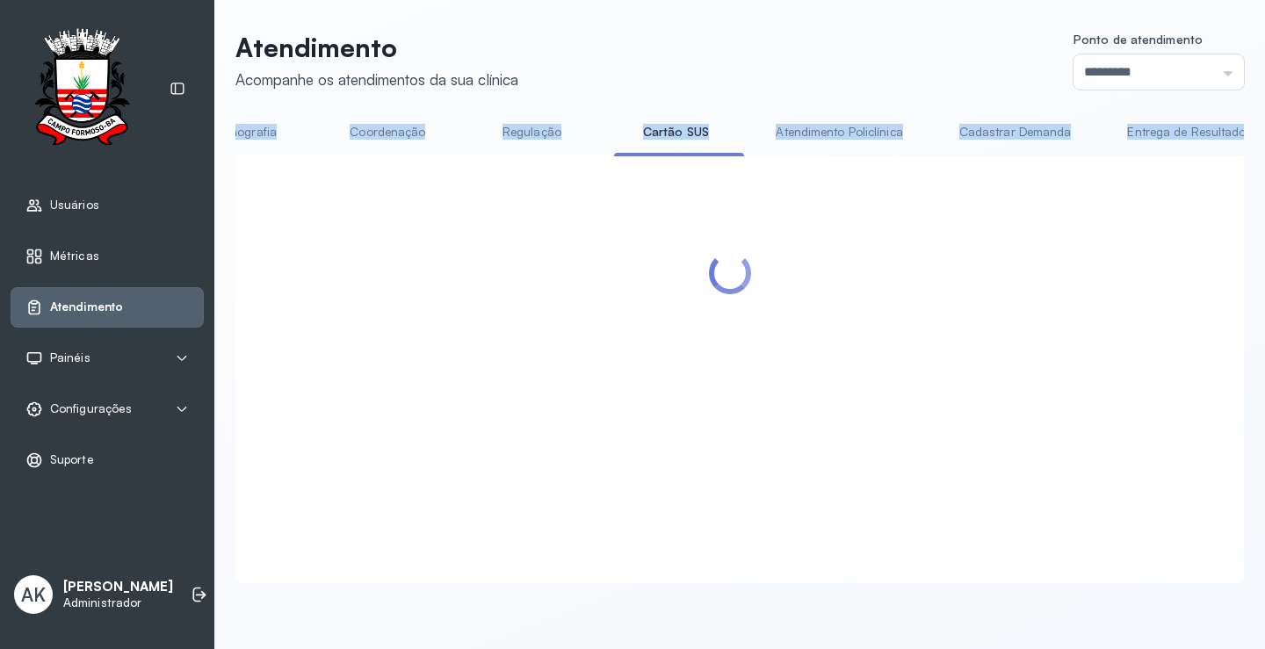
scroll to position [1, 0]
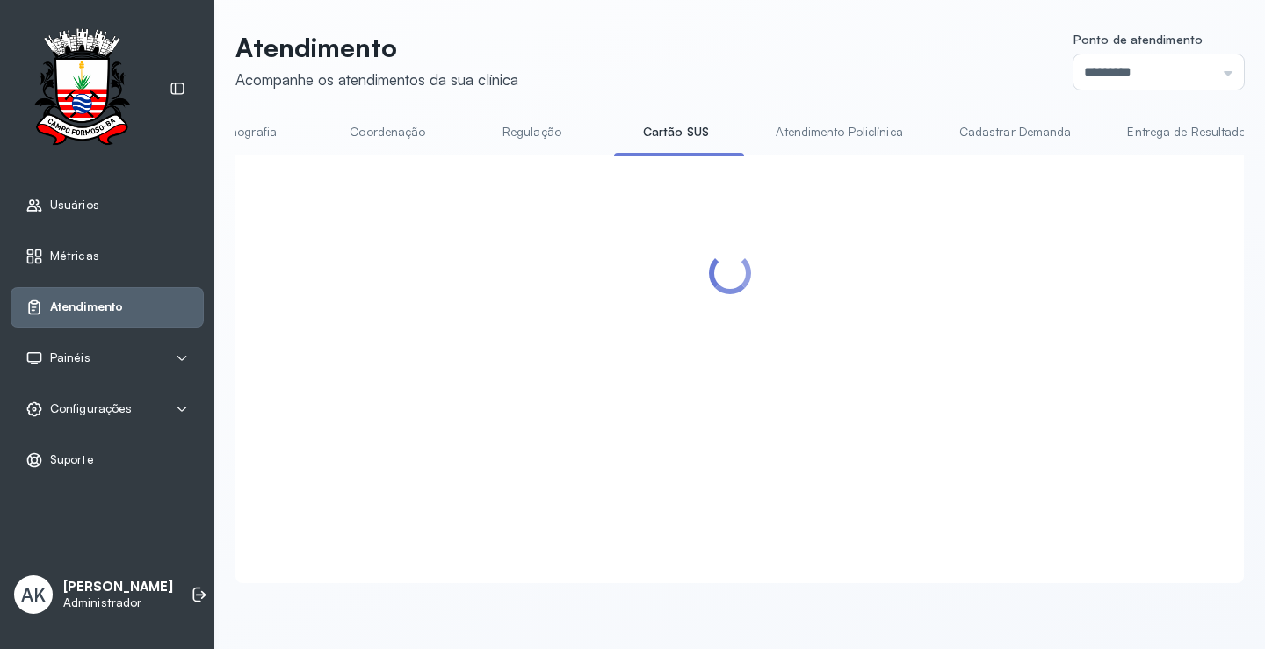
click at [800, 75] on header "Atendimento Acompanhe os atendimentos da sua clínica Ponto de atendimento *****…" at bounding box center [739, 61] width 1009 height 58
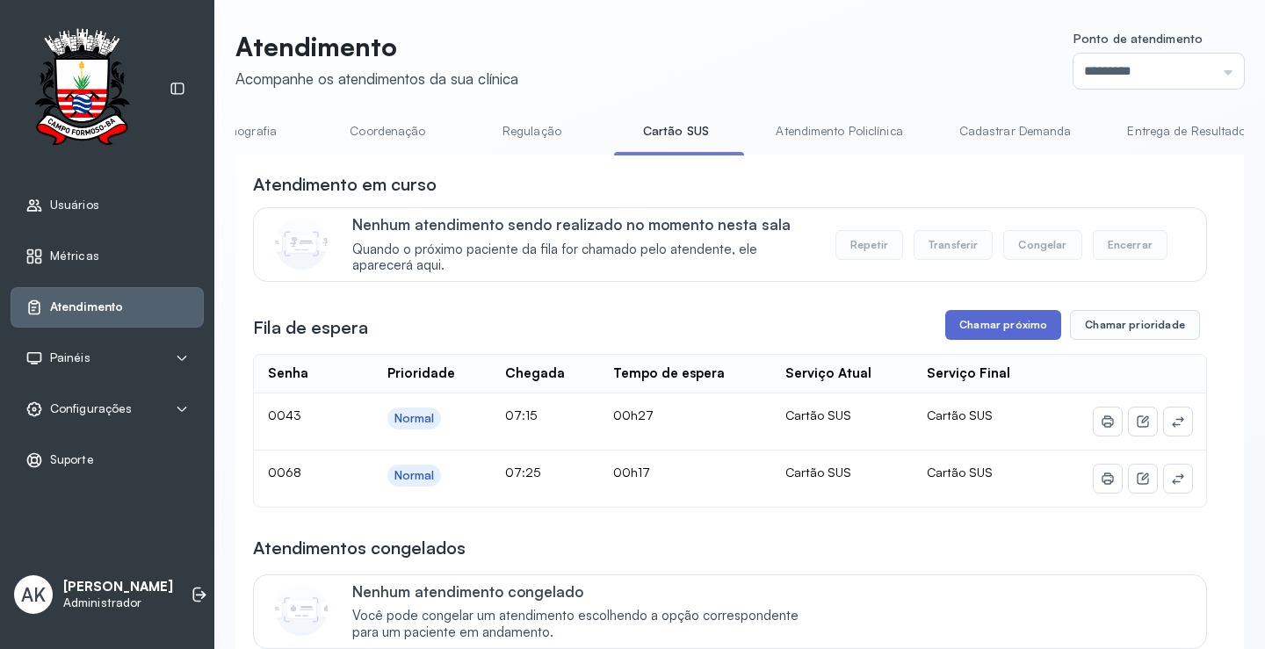
click at [987, 337] on button "Chamar próximo" at bounding box center [1003, 325] width 116 height 30
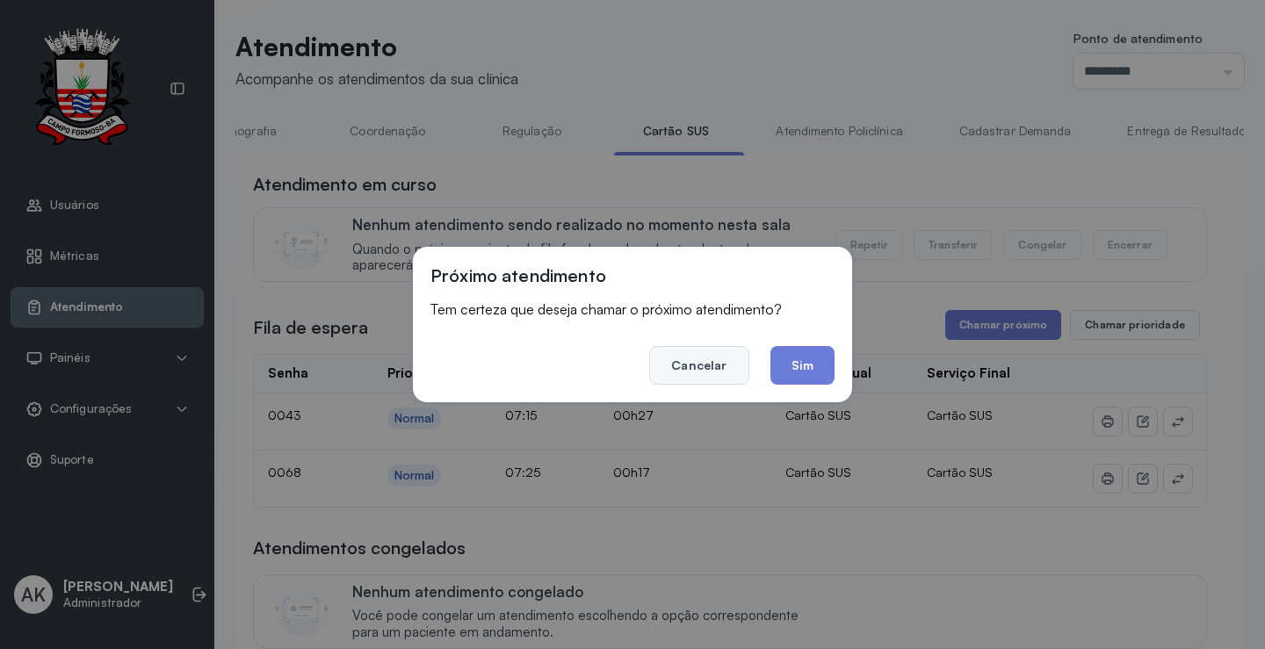
click at [681, 372] on button "Cancelar" at bounding box center [698, 365] width 99 height 39
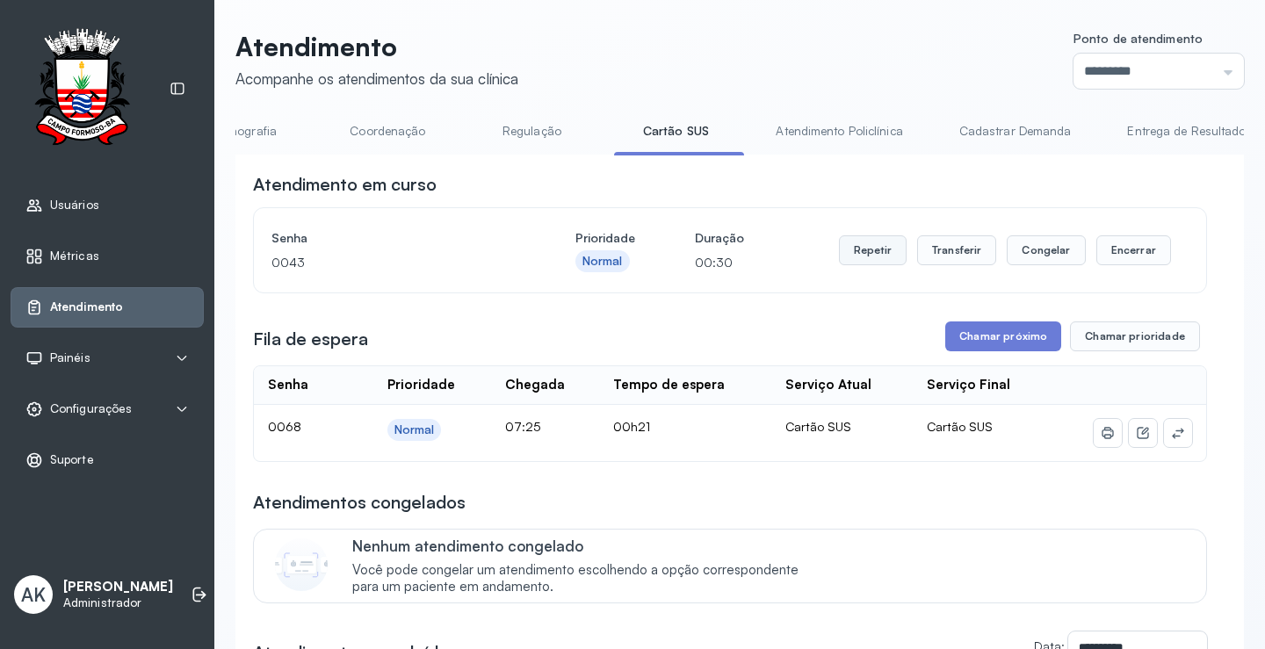
click at [853, 253] on button "Repetir" at bounding box center [873, 250] width 68 height 30
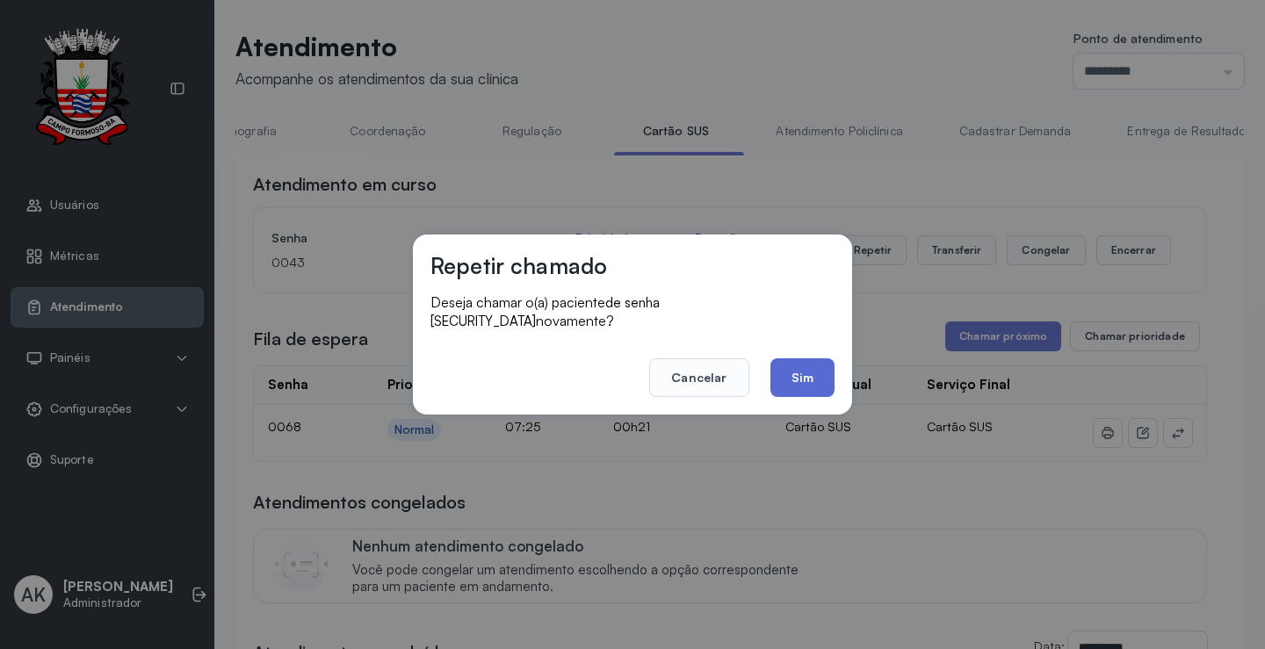
click at [828, 370] on button "Sim" at bounding box center [803, 378] width 64 height 39
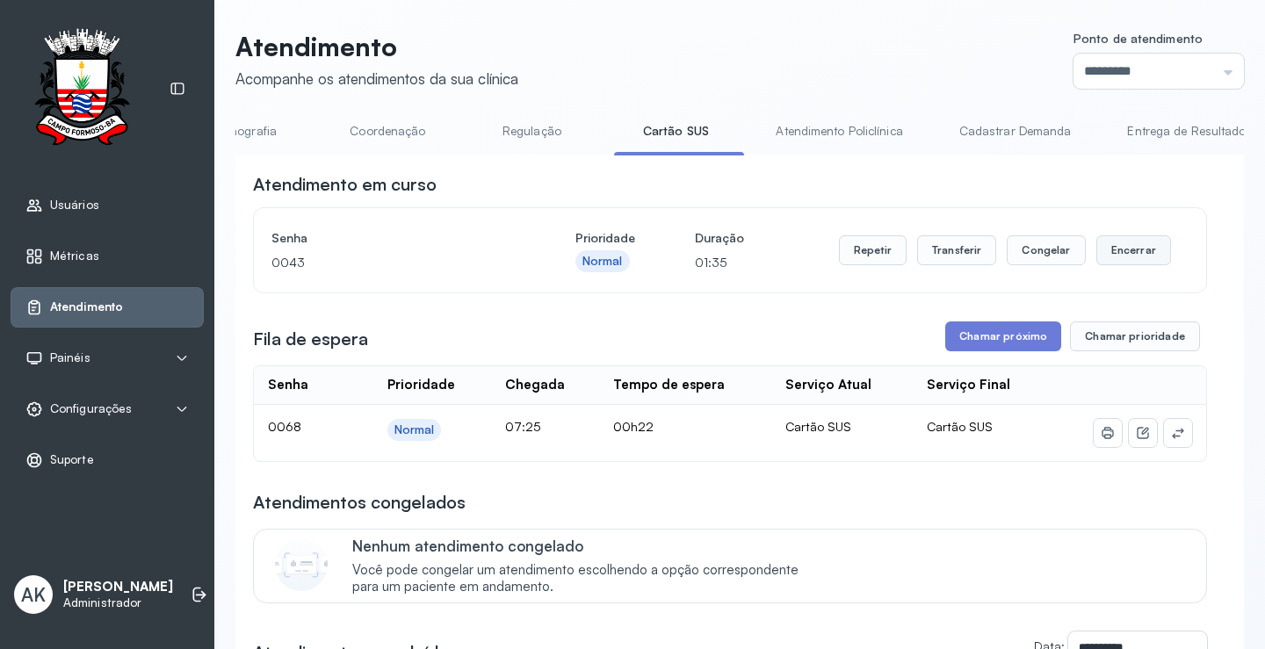
click at [1134, 246] on button "Encerrar" at bounding box center [1134, 250] width 75 height 30
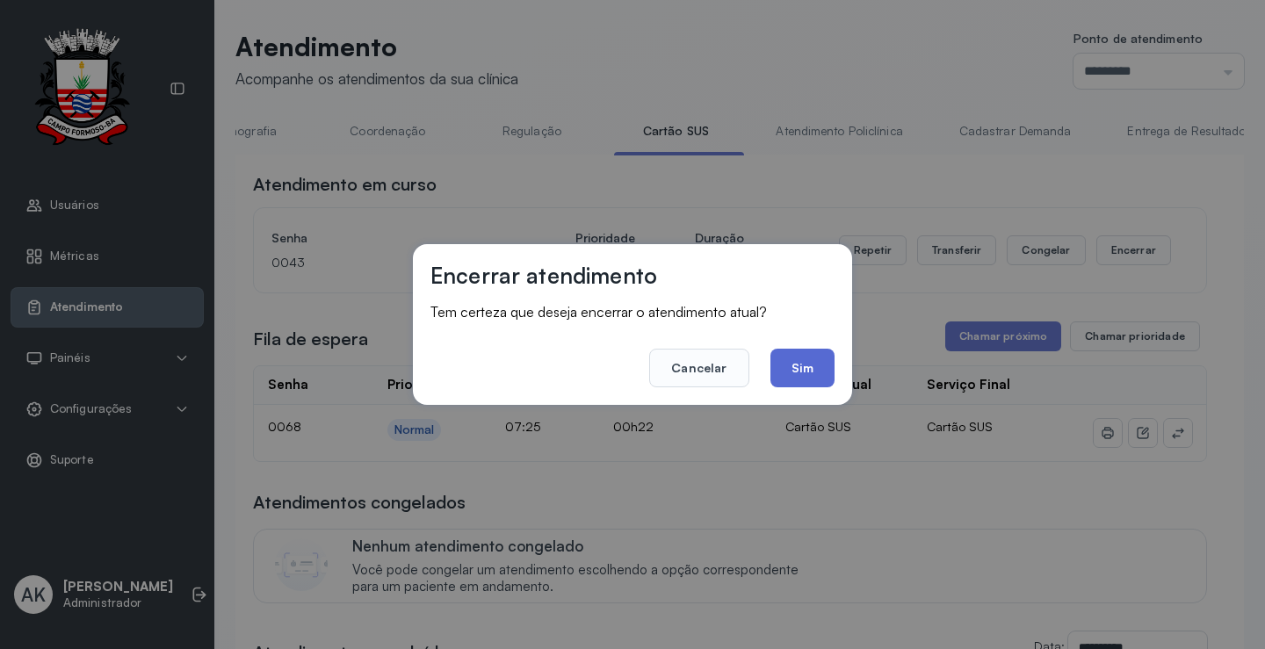
click at [793, 355] on button "Sim" at bounding box center [803, 368] width 64 height 39
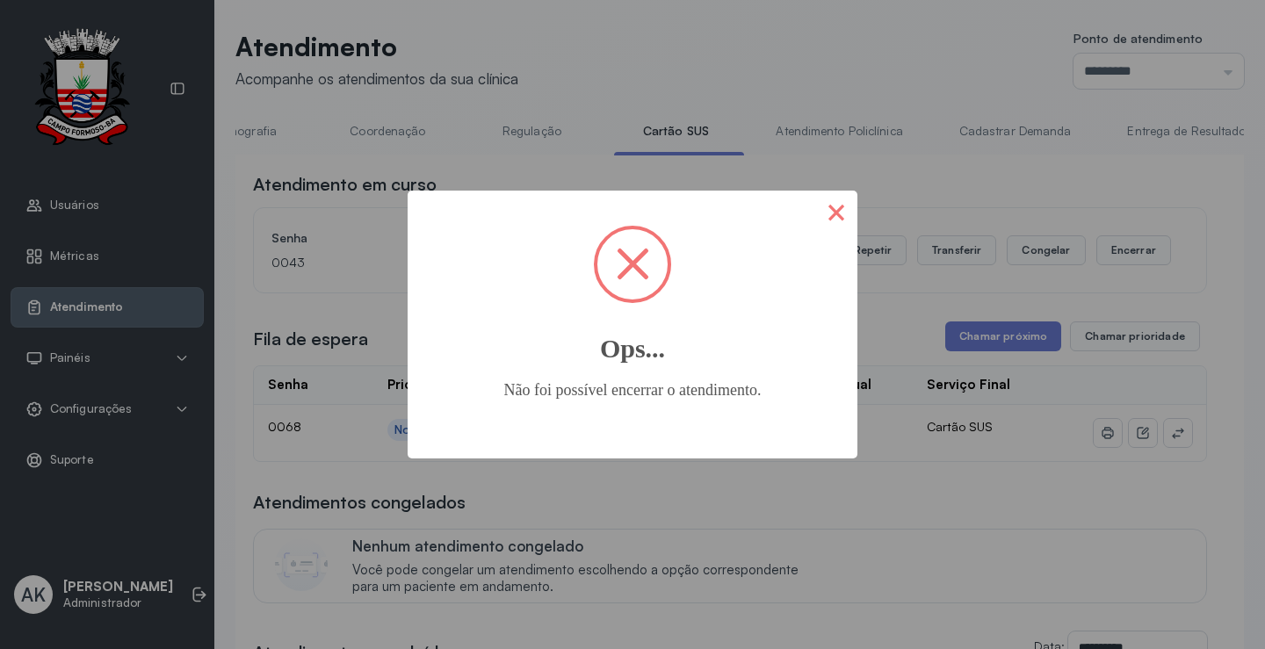
click at [841, 201] on button "×" at bounding box center [836, 212] width 42 height 42
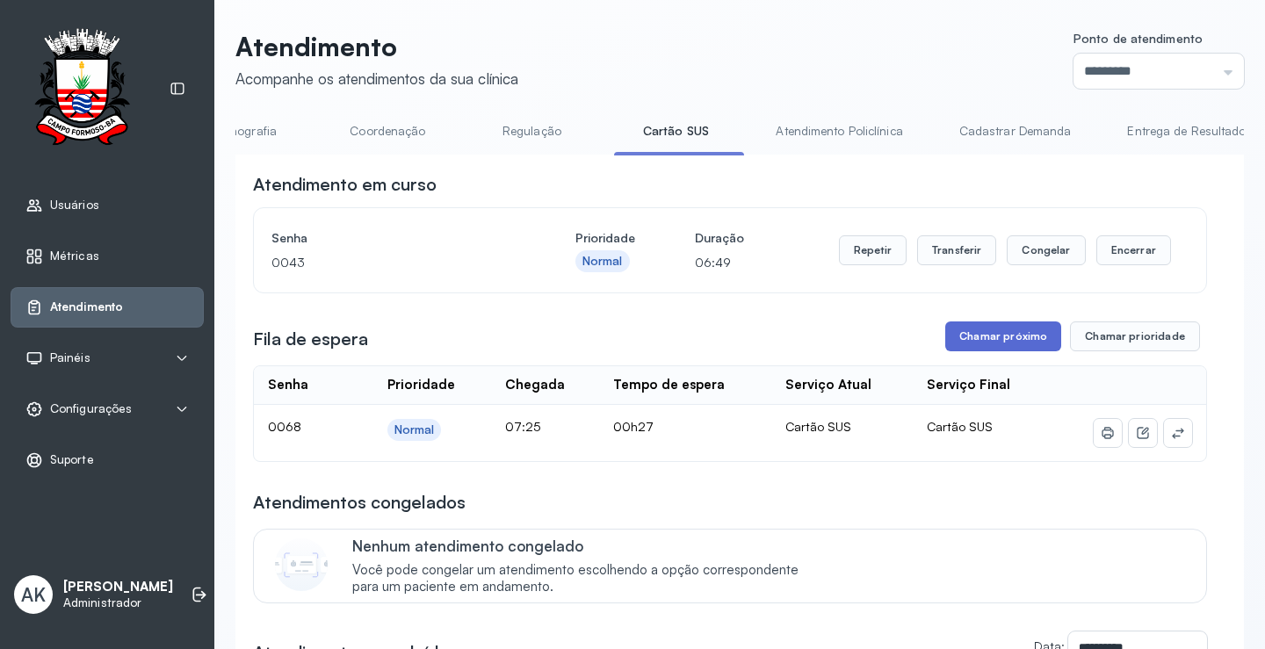
click at [1012, 344] on button "Chamar próximo" at bounding box center [1003, 337] width 116 height 30
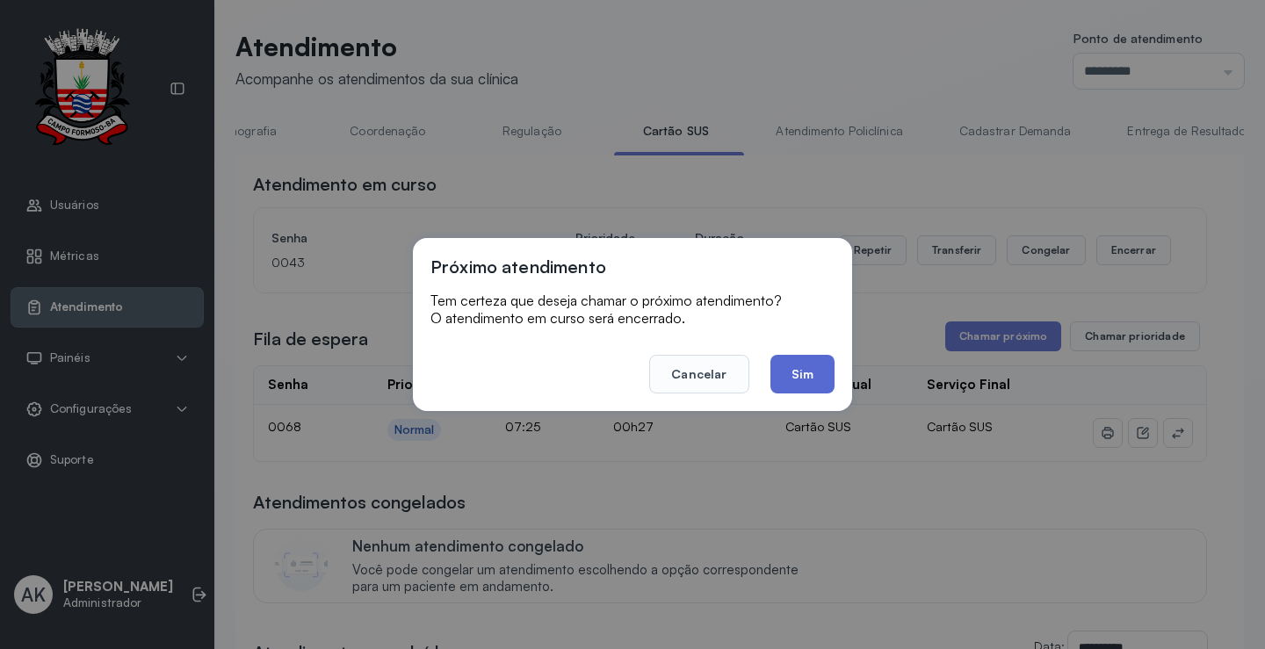
click at [815, 379] on button "Sim" at bounding box center [803, 374] width 64 height 39
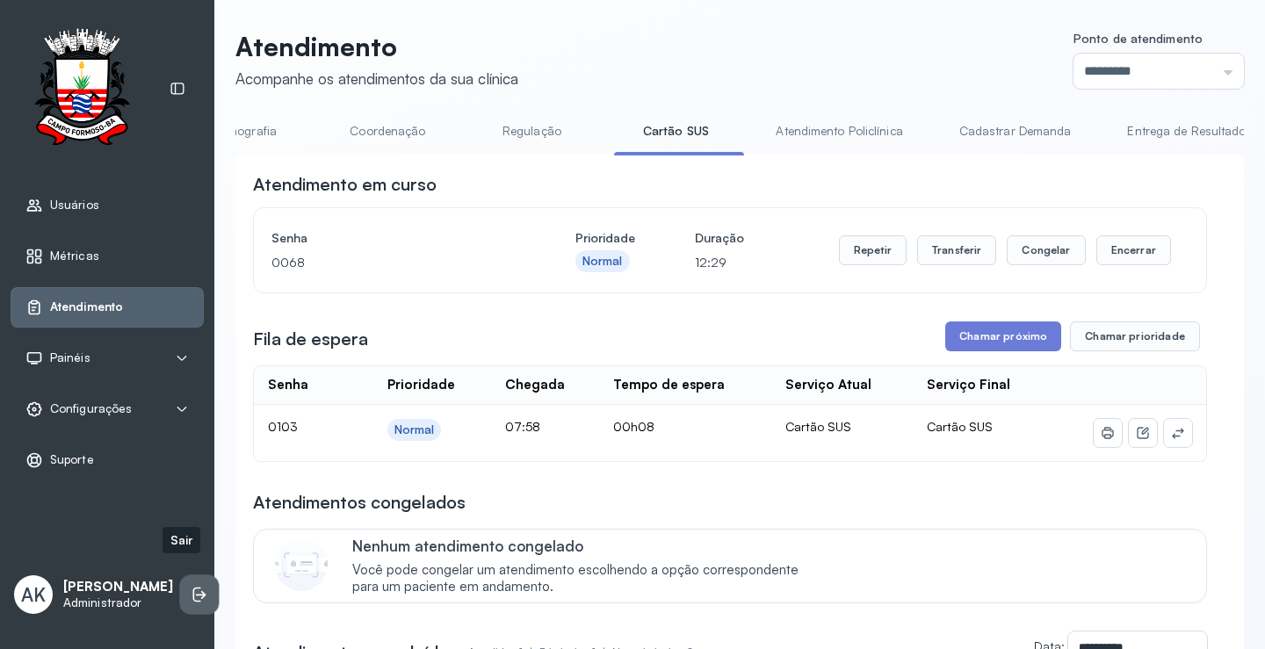
click at [180, 576] on li at bounding box center [199, 595] width 39 height 39
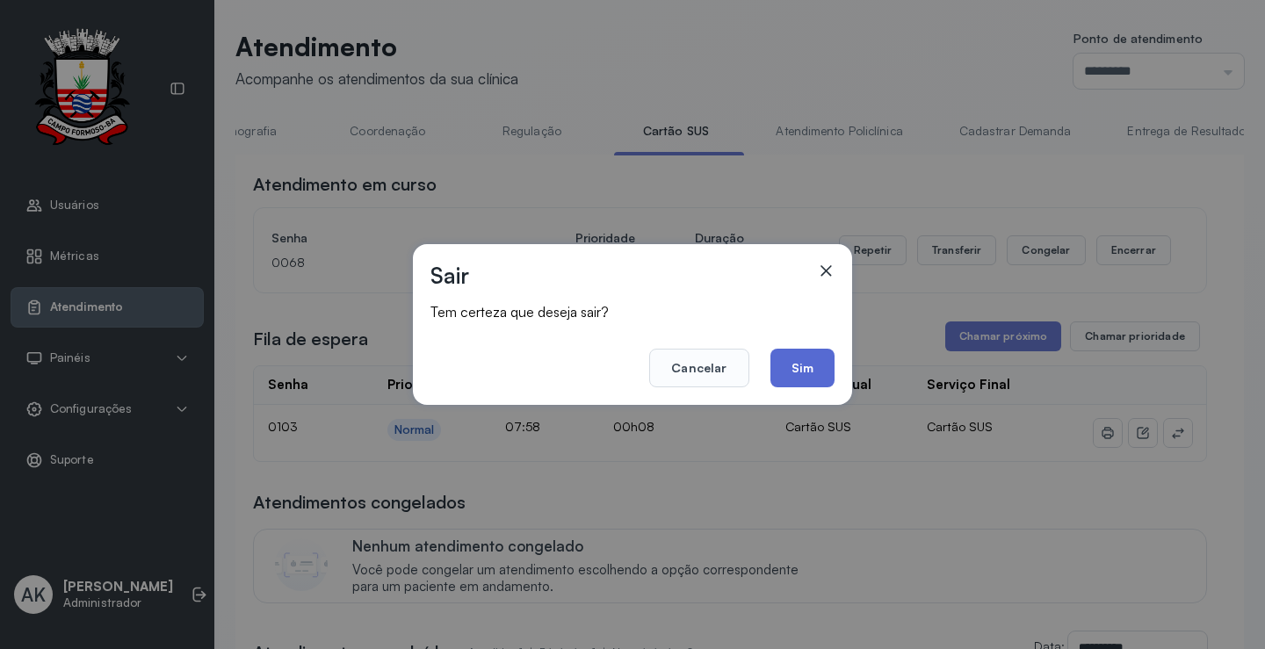
click at [824, 371] on button "Sim" at bounding box center [803, 368] width 64 height 39
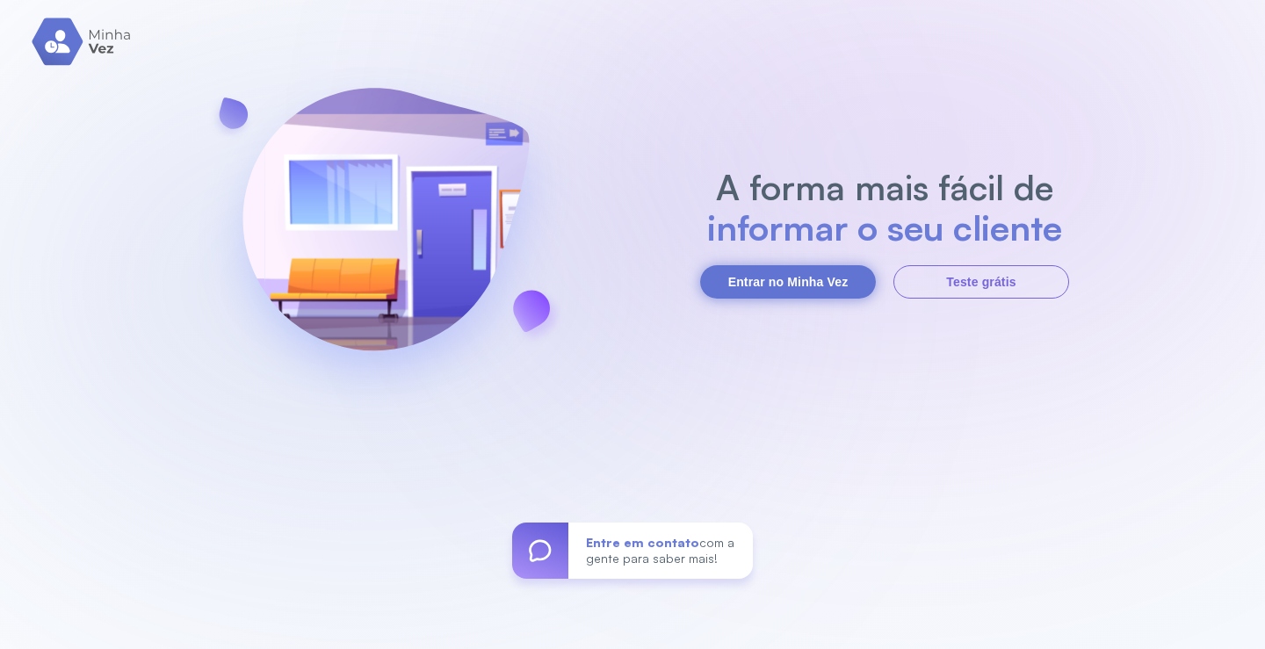
click at [777, 285] on button "Entrar no Minha Vez" at bounding box center [788, 281] width 176 height 33
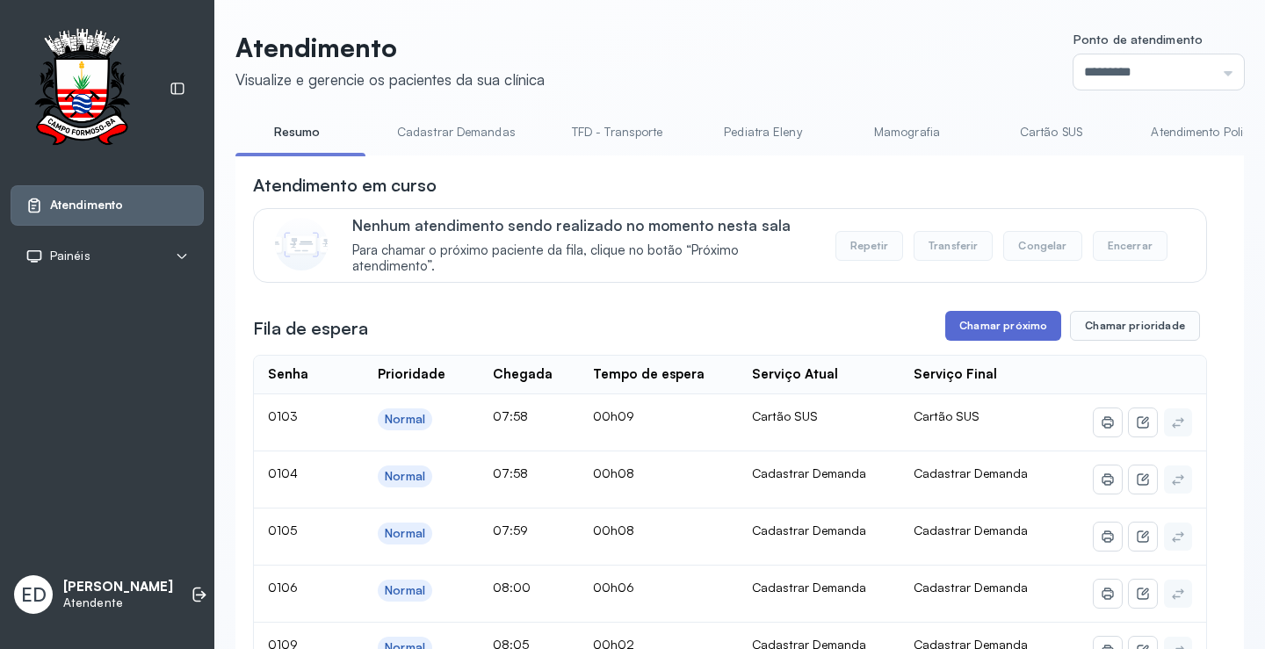
click at [983, 317] on button "Chamar próximo" at bounding box center [1003, 326] width 116 height 30
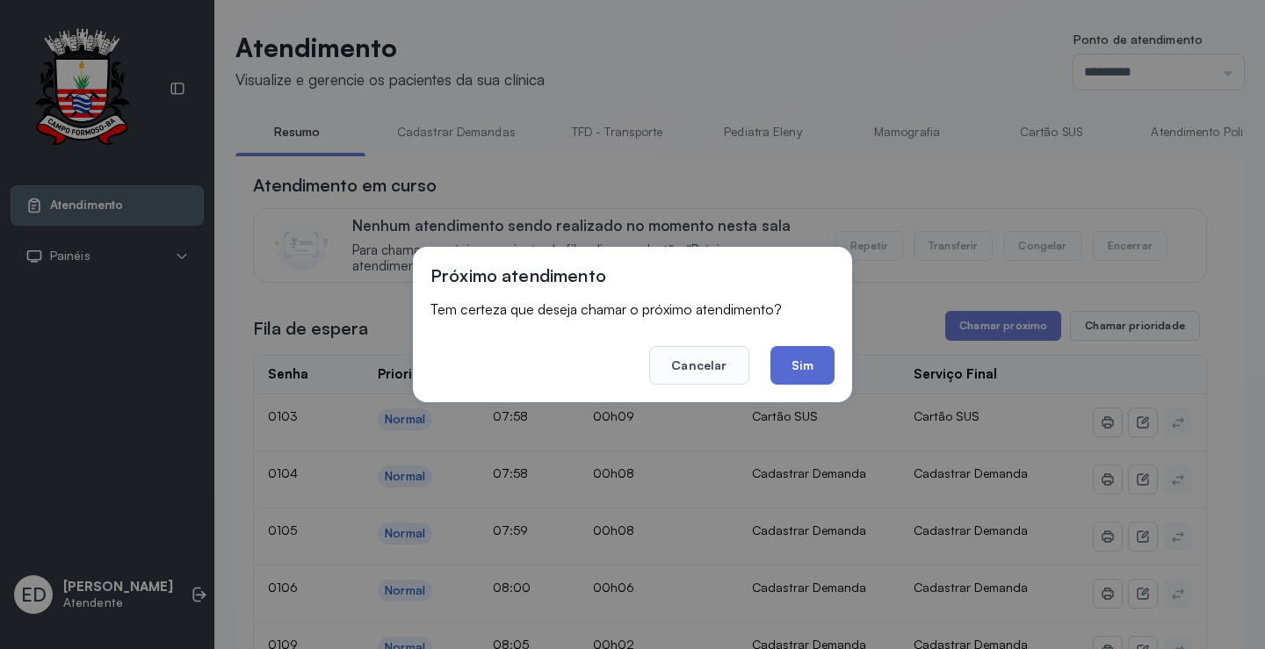
click at [806, 366] on button "Sim" at bounding box center [803, 365] width 64 height 39
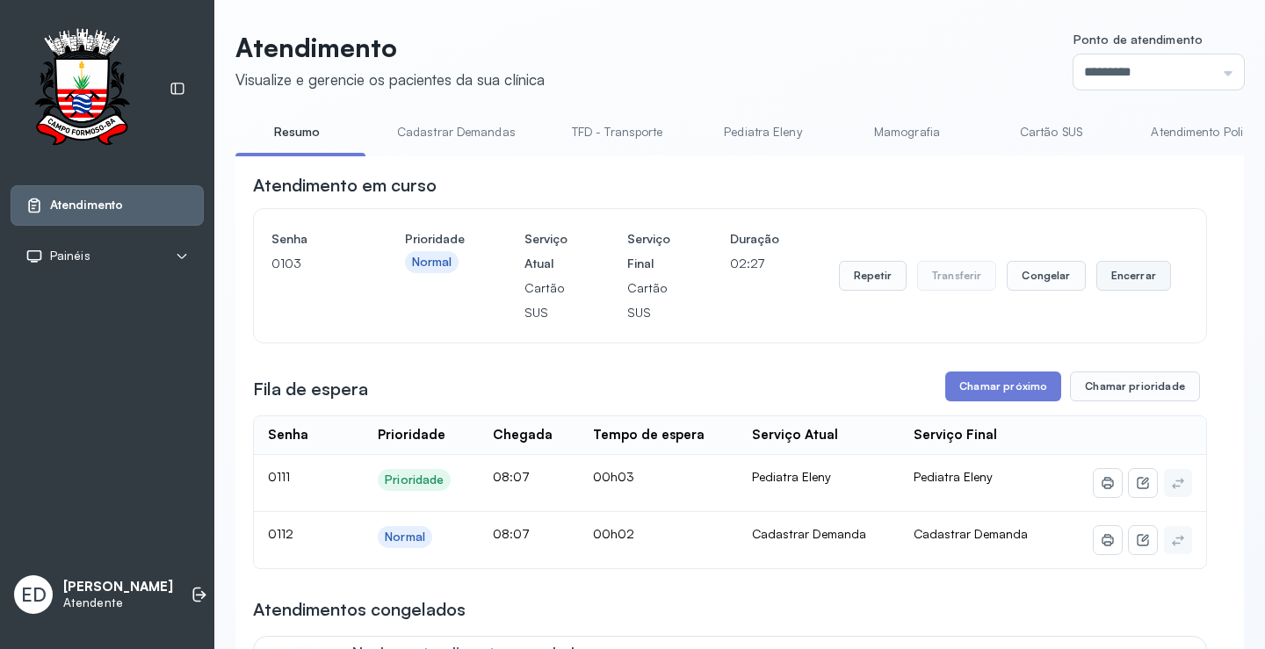
click at [1126, 280] on button "Encerrar" at bounding box center [1134, 276] width 75 height 30
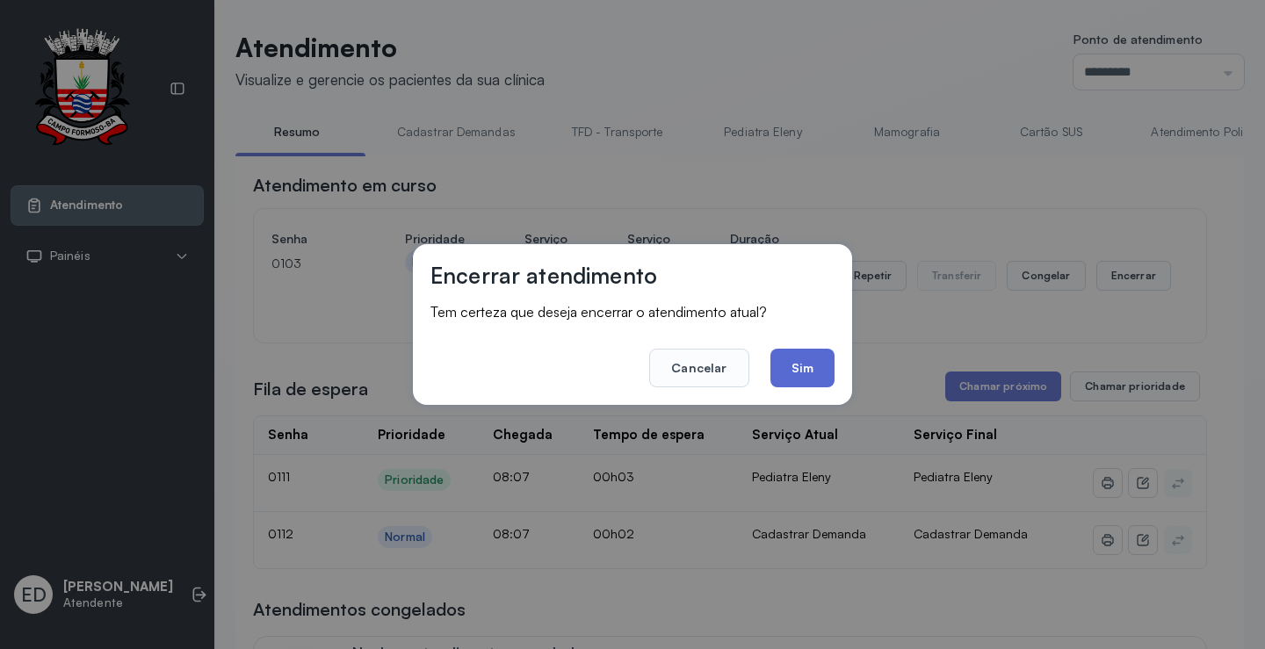
click at [808, 373] on button "Sim" at bounding box center [803, 368] width 64 height 39
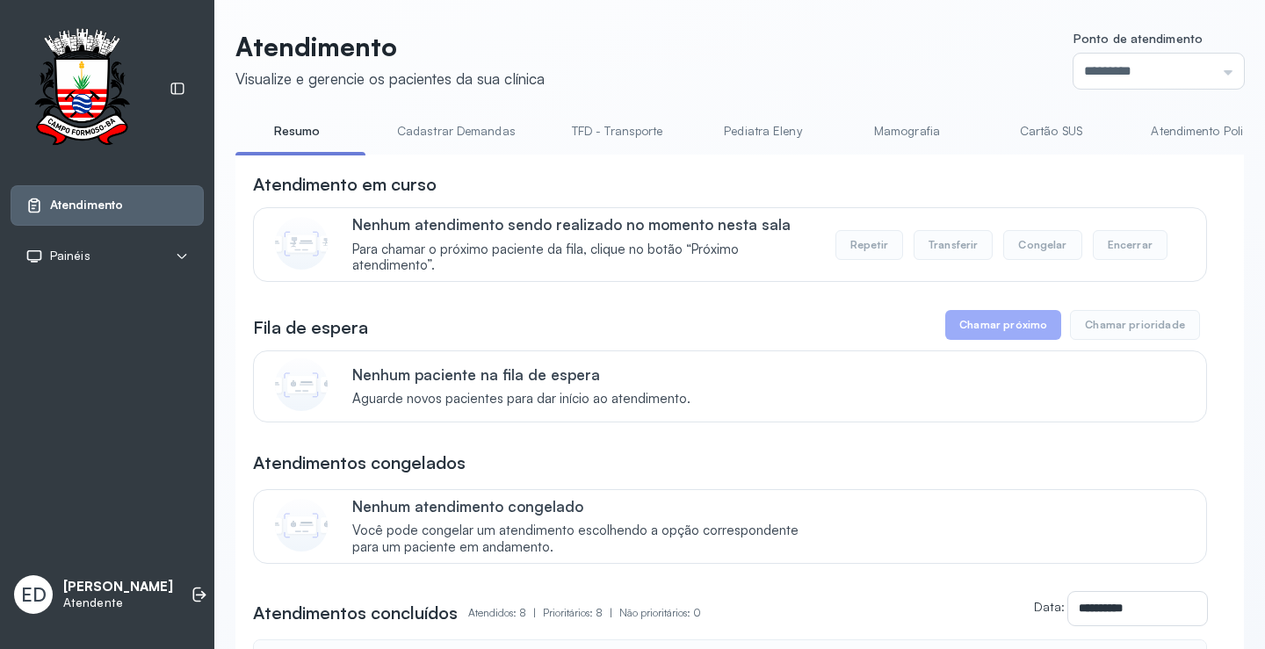
scroll to position [88, 0]
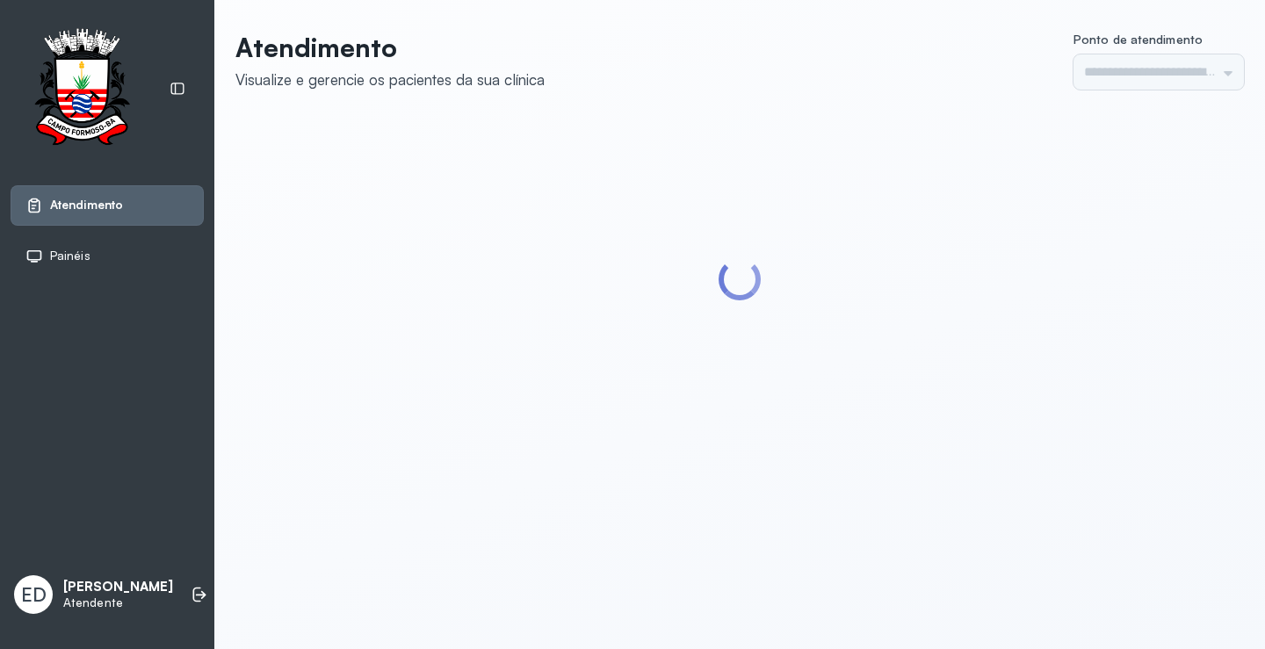
type input "*********"
click at [1158, 379] on div at bounding box center [739, 280] width 1009 height 325
type input "*********"
click at [1113, 372] on div at bounding box center [739, 280] width 1009 height 325
click at [1101, 344] on div at bounding box center [739, 280] width 1009 height 325
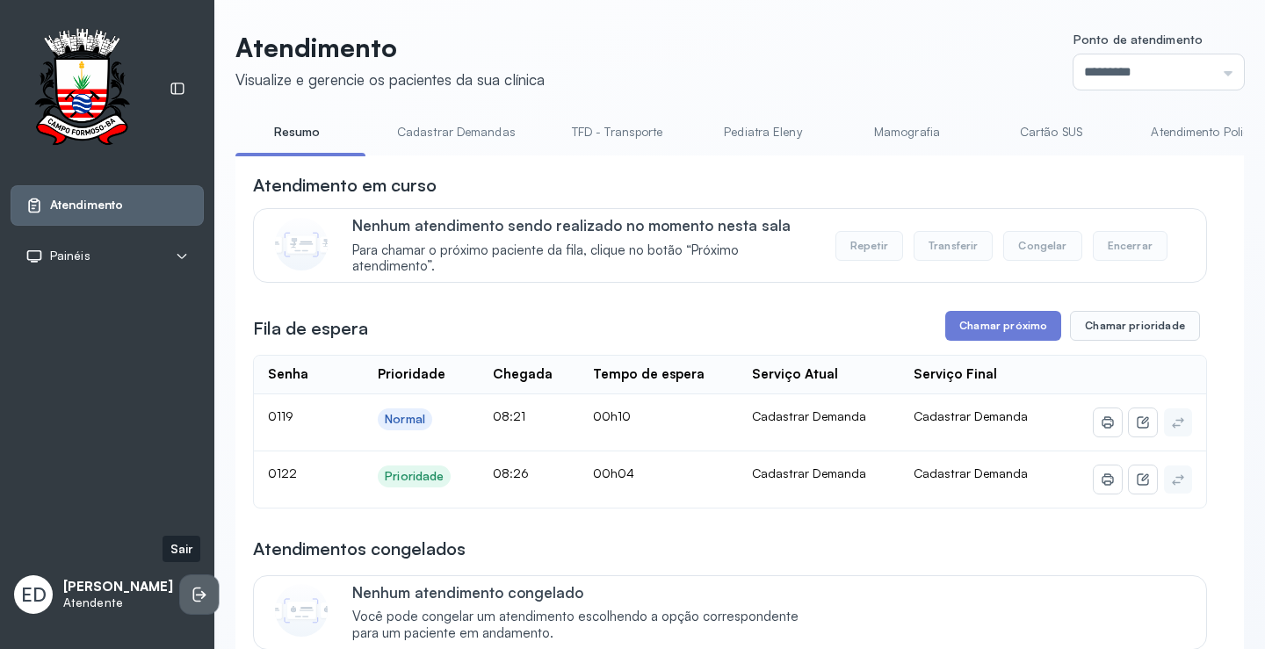
click at [191, 593] on icon at bounding box center [200, 595] width 18 height 18
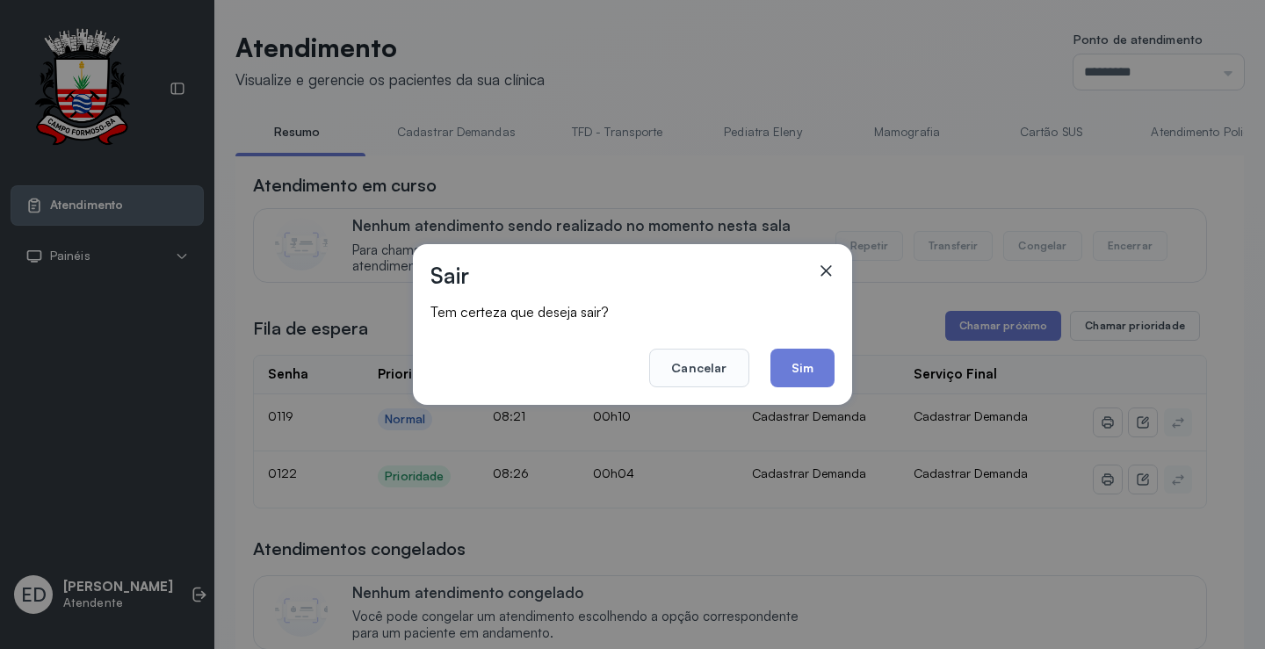
click at [815, 363] on button "Sim" at bounding box center [803, 368] width 64 height 39
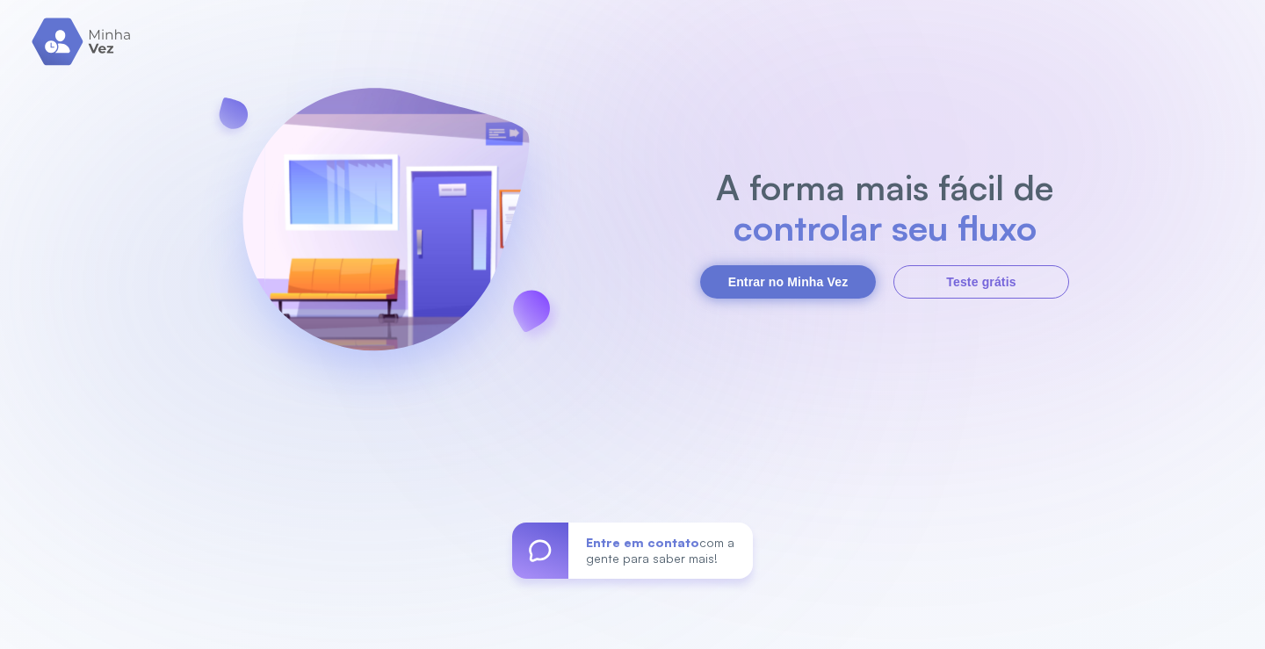
click at [761, 272] on button "Entrar no Minha Vez" at bounding box center [788, 281] width 176 height 33
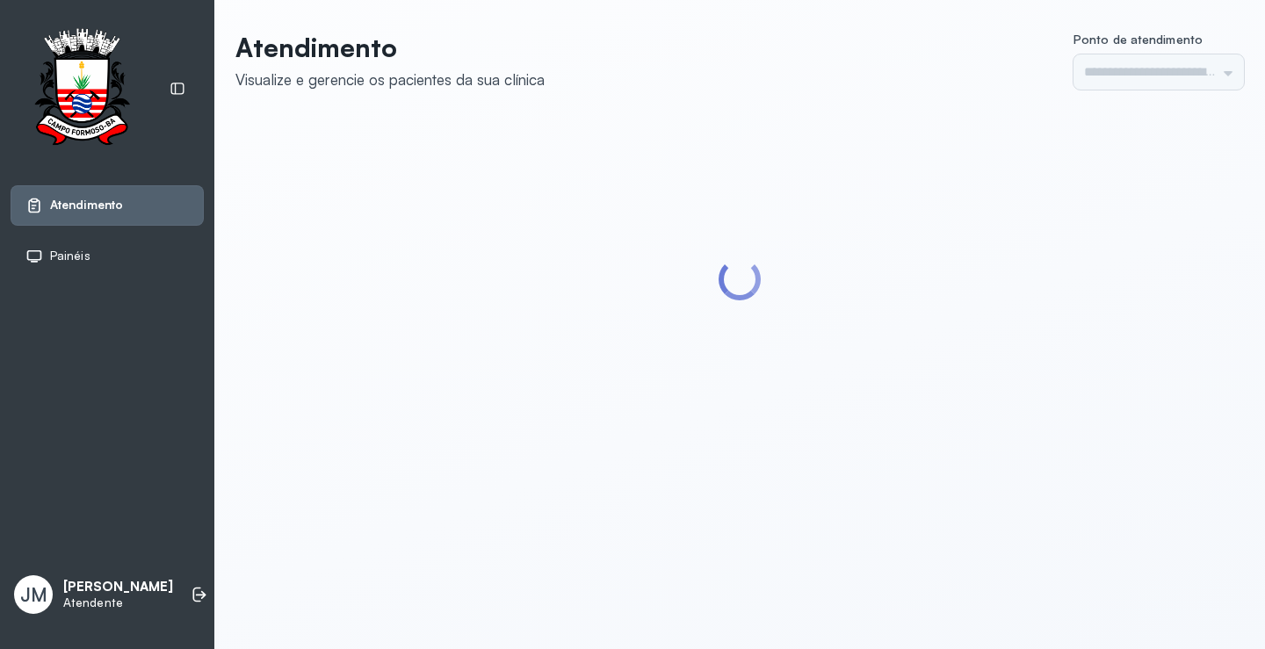
type input "*********"
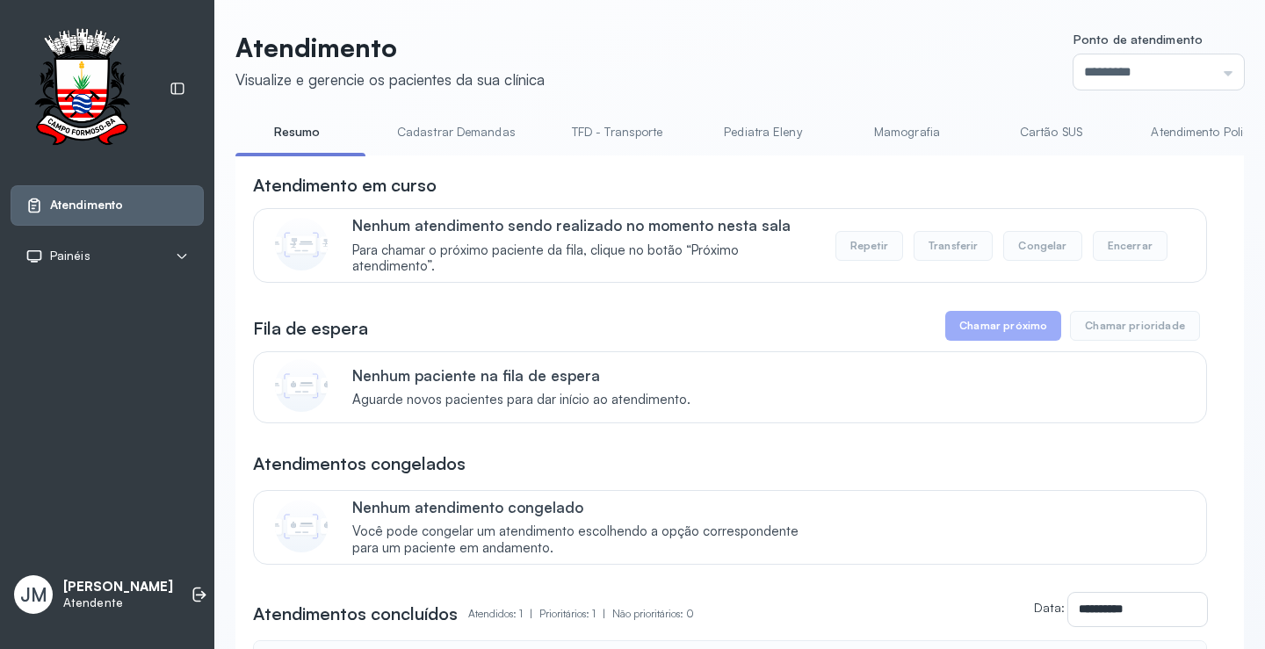
click at [1061, 128] on link "Cartão SUS" at bounding box center [1050, 132] width 123 height 29
click at [288, 134] on link "Resumo" at bounding box center [296, 132] width 123 height 29
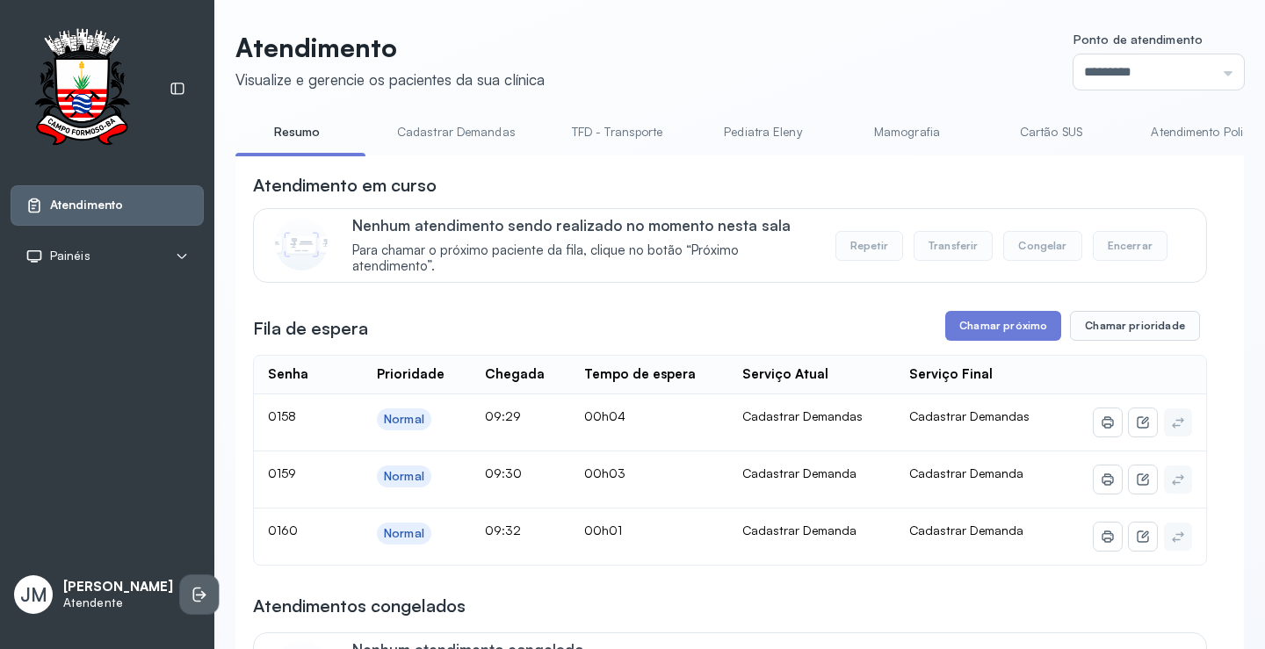
drag, startPoint x: 178, startPoint y: 587, endPoint x: 189, endPoint y: 583, distance: 11.4
click at [191, 586] on icon at bounding box center [200, 595] width 18 height 18
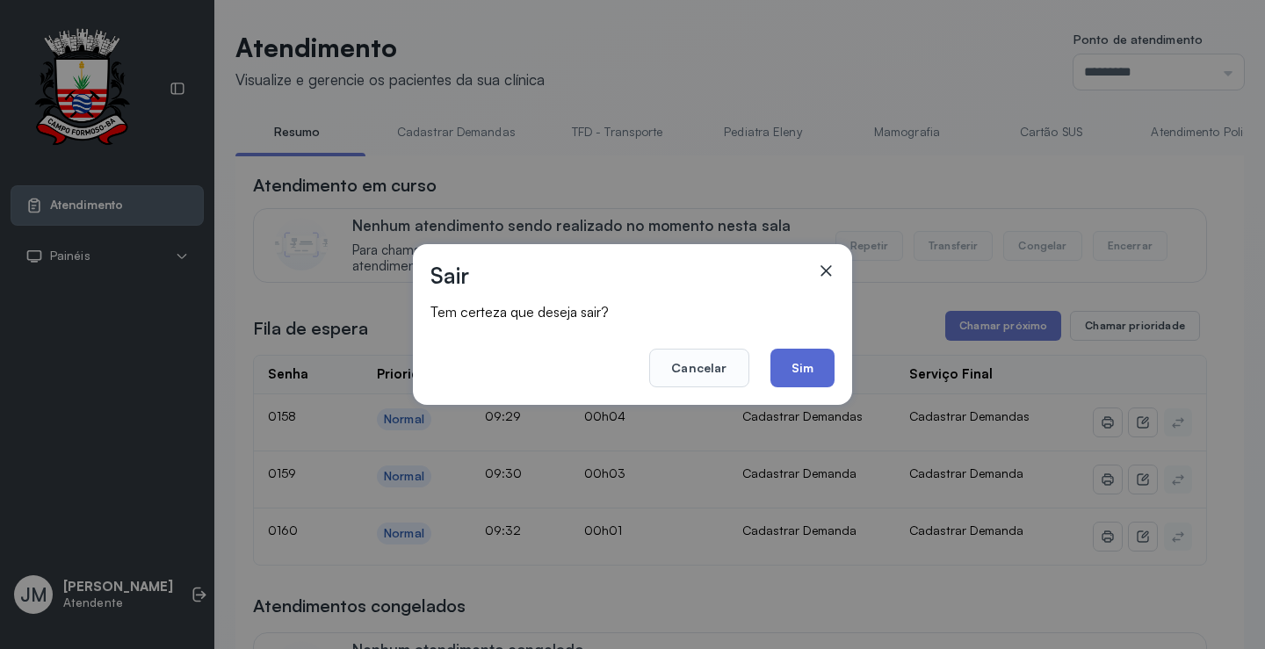
click at [803, 362] on button "Sim" at bounding box center [803, 368] width 64 height 39
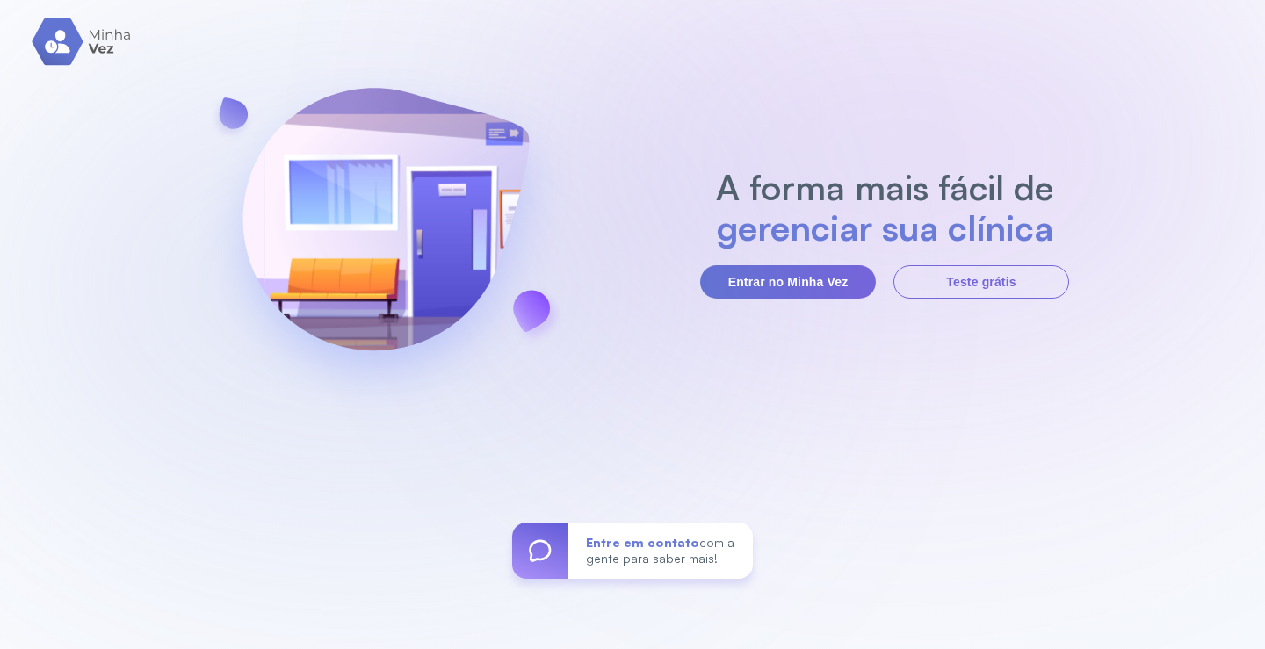
click at [815, 299] on div "A forma mais fácil de gerenciar sua clínica Entrar no Minha Vez Teste grátis En…" at bounding box center [632, 324] width 1265 height 649
click at [813, 298] on button "Entrar no Minha Vez" at bounding box center [788, 281] width 176 height 33
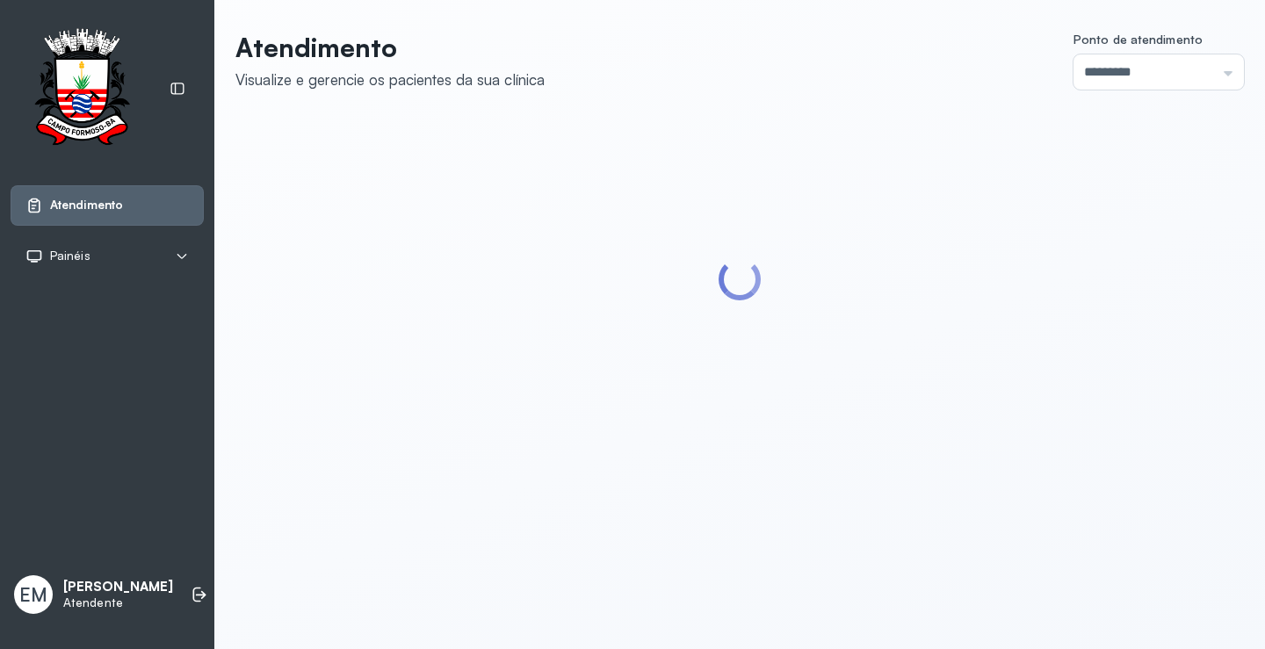
drag, startPoint x: 1158, startPoint y: 62, endPoint x: 1093, endPoint y: 100, distance: 75.2
click at [1154, 66] on input "*********" at bounding box center [1159, 71] width 170 height 35
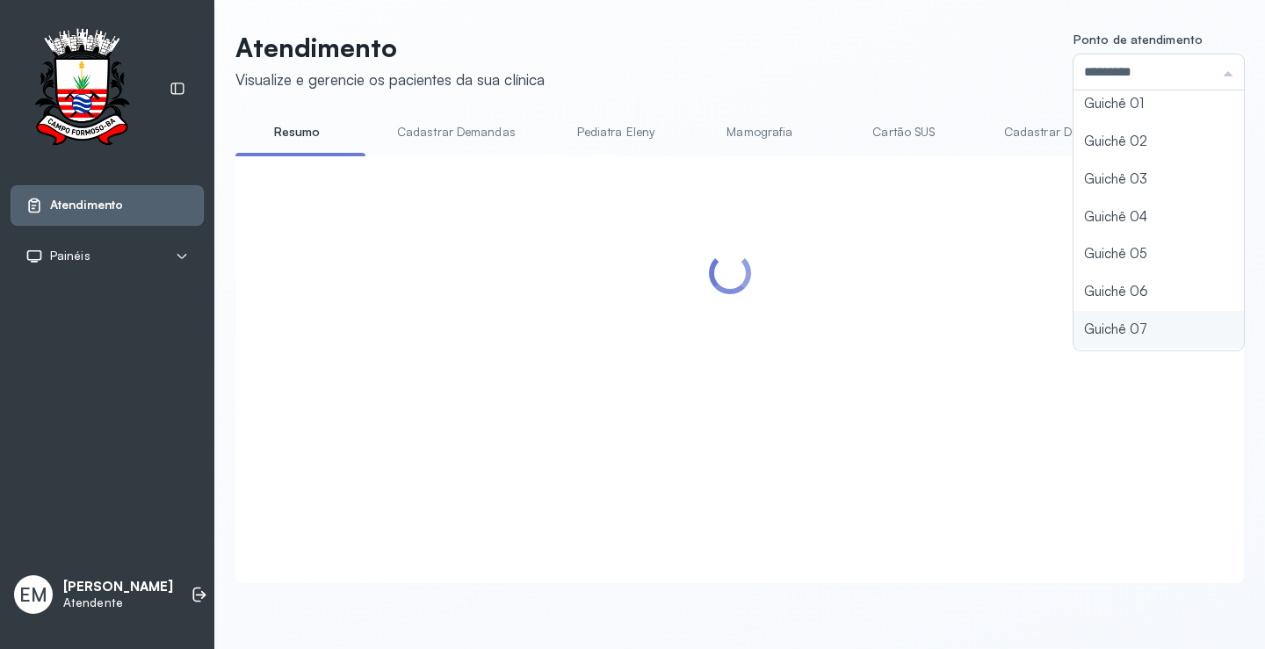
scroll to position [77, 0]
type input "*********"
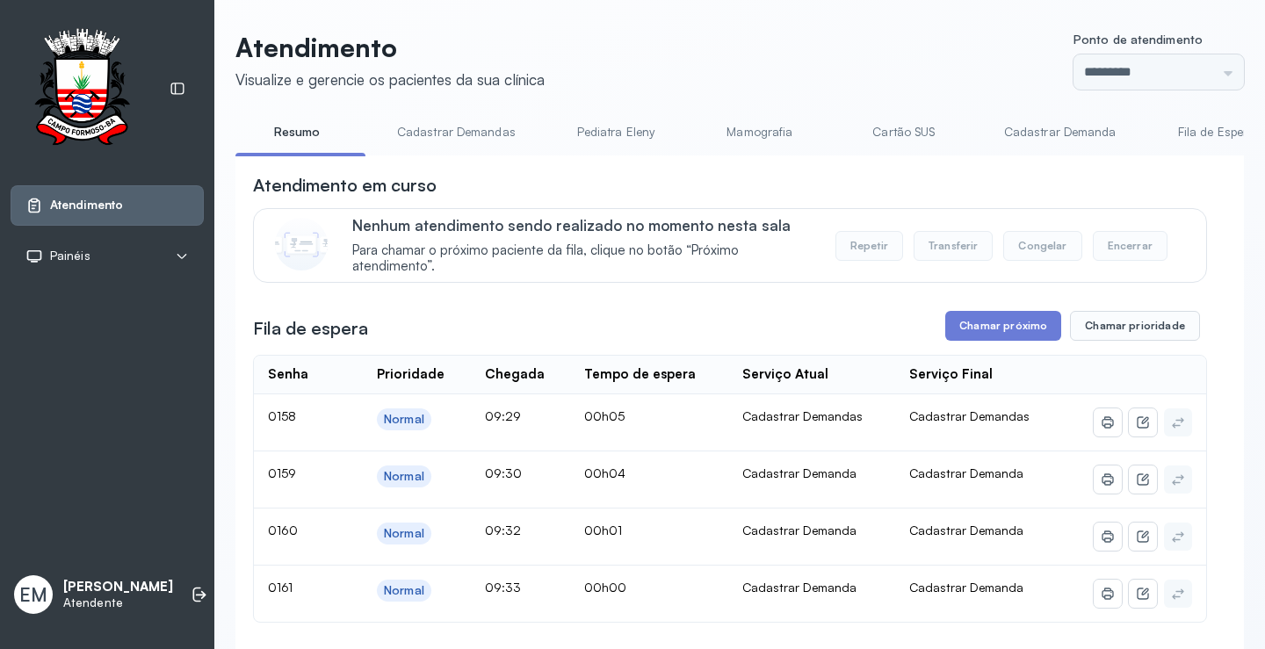
click at [1018, 332] on button "Chamar próximo" at bounding box center [1003, 326] width 116 height 30
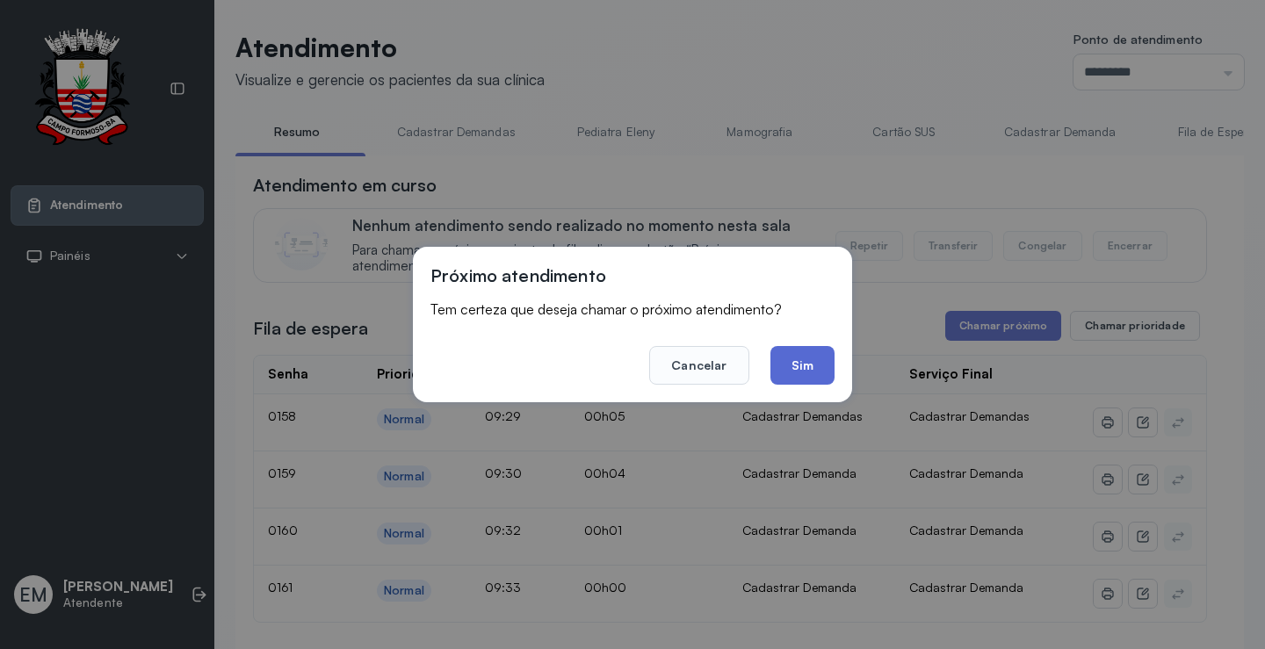
click at [822, 358] on button "Sim" at bounding box center [803, 365] width 64 height 39
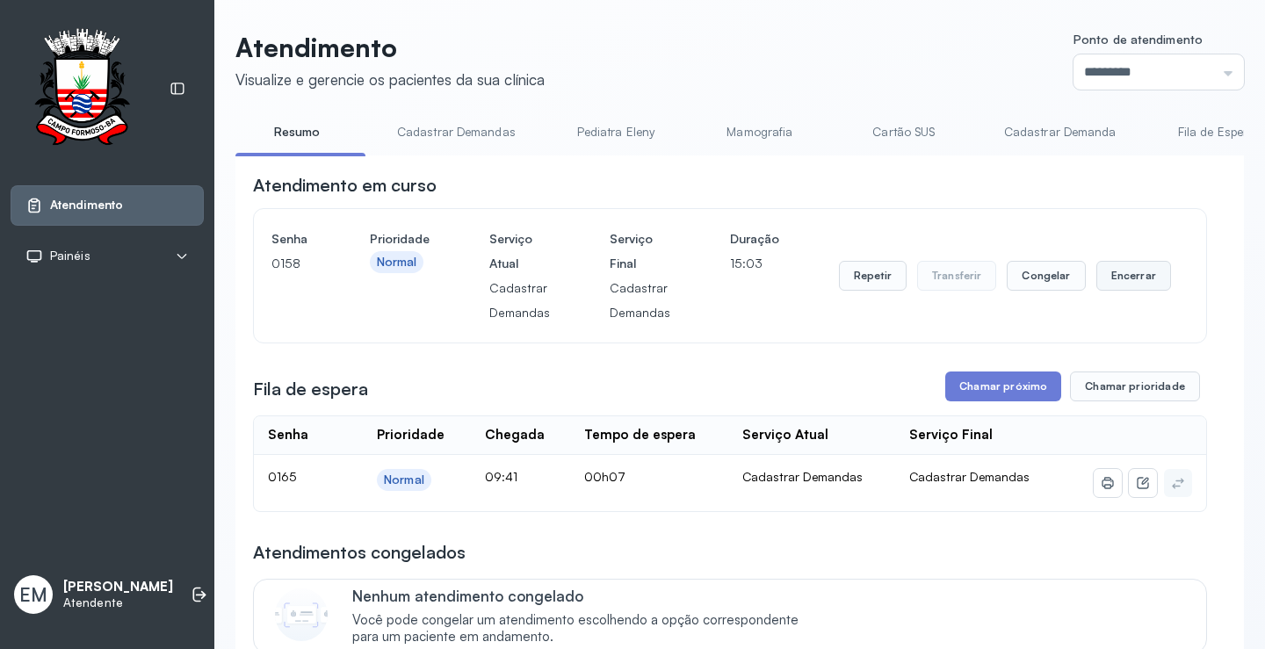
click at [1118, 290] on button "Encerrar" at bounding box center [1134, 276] width 75 height 30
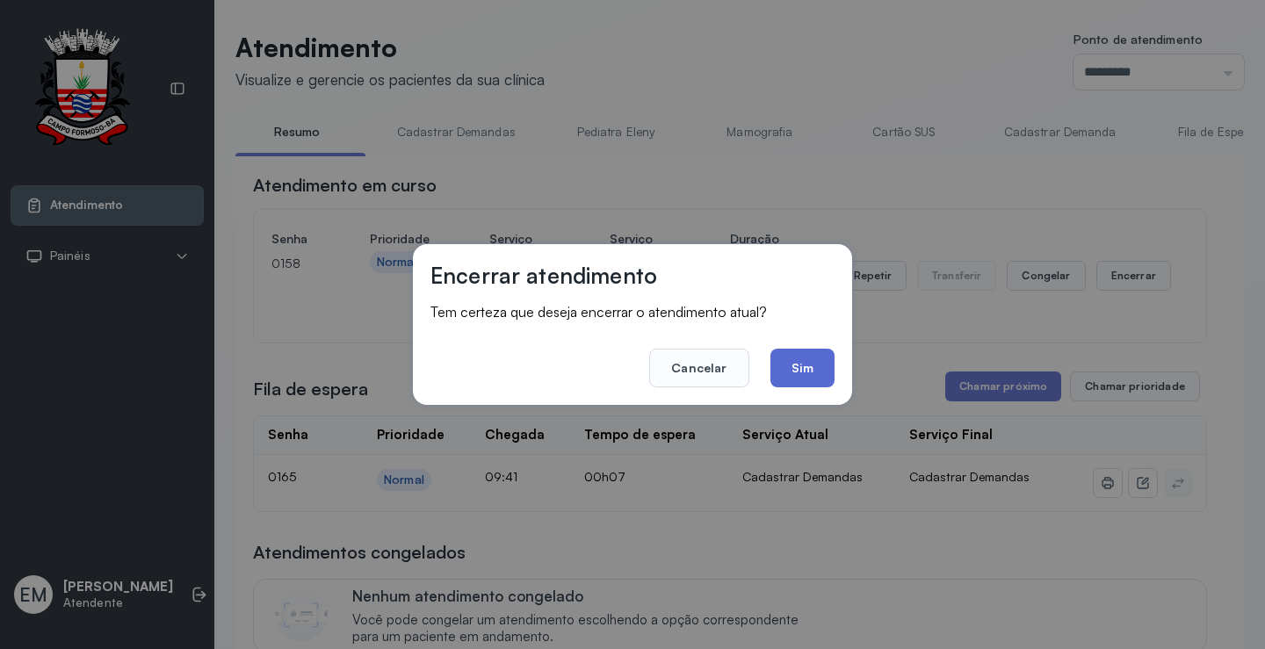
click at [822, 363] on button "Sim" at bounding box center [803, 368] width 64 height 39
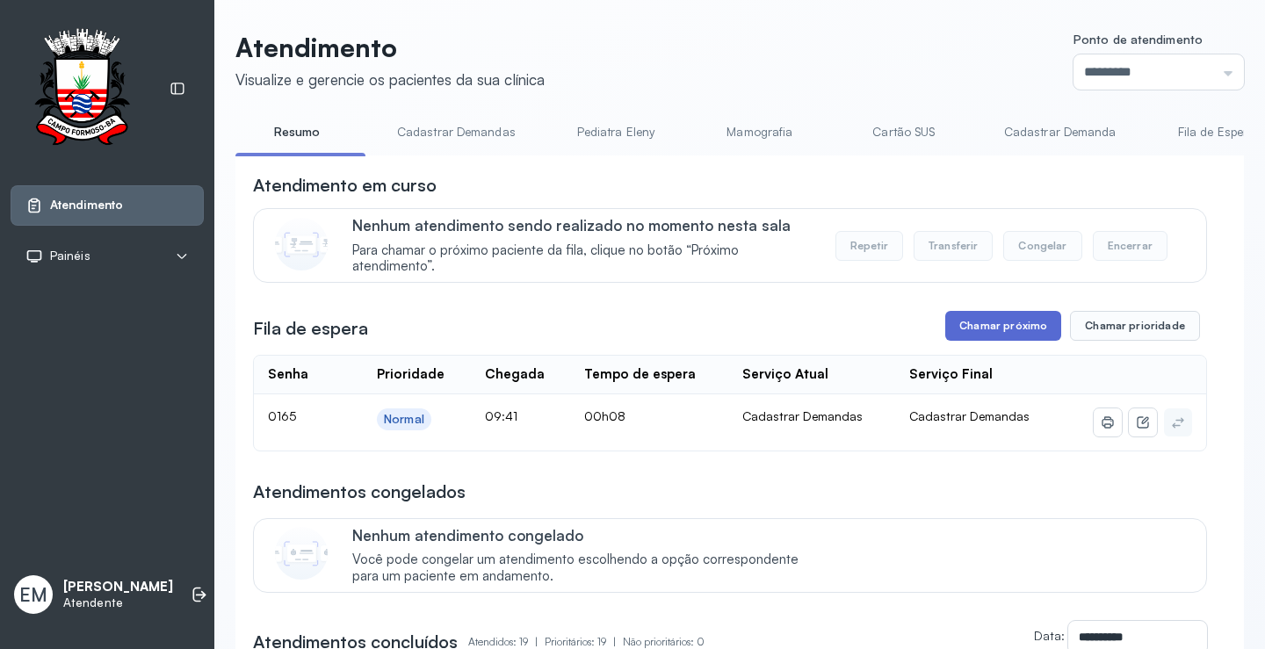
click at [982, 324] on button "Chamar próximo" at bounding box center [1003, 326] width 116 height 30
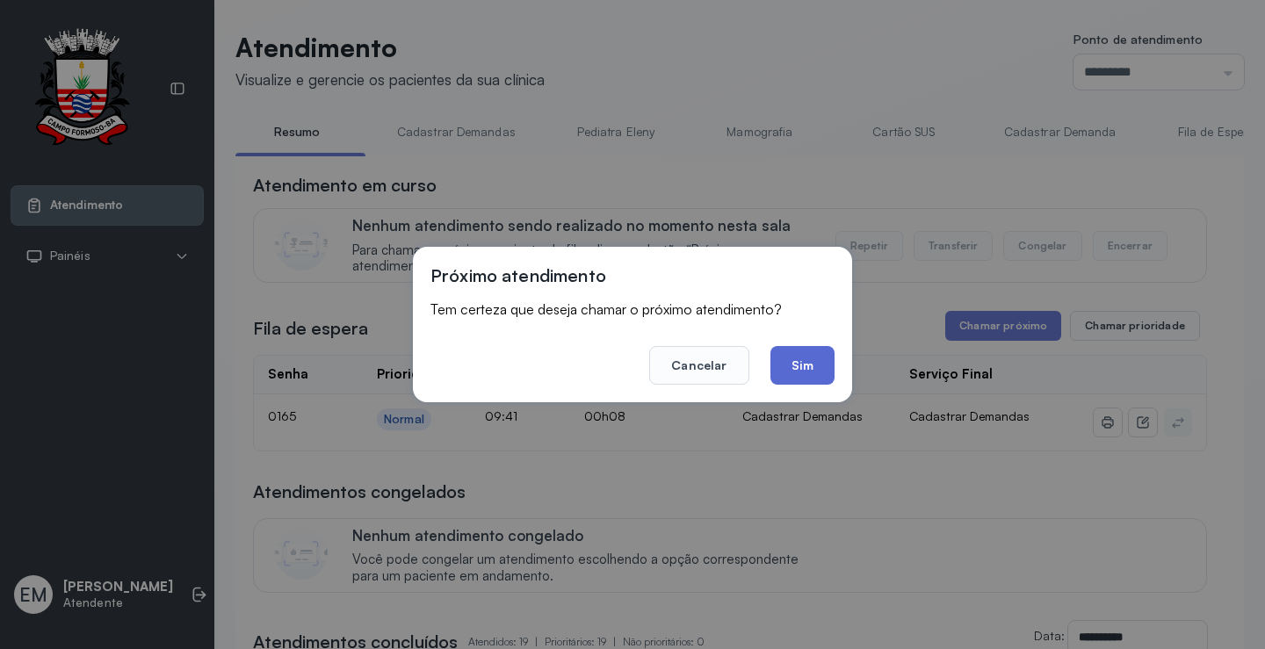
click at [820, 368] on button "Sim" at bounding box center [803, 365] width 64 height 39
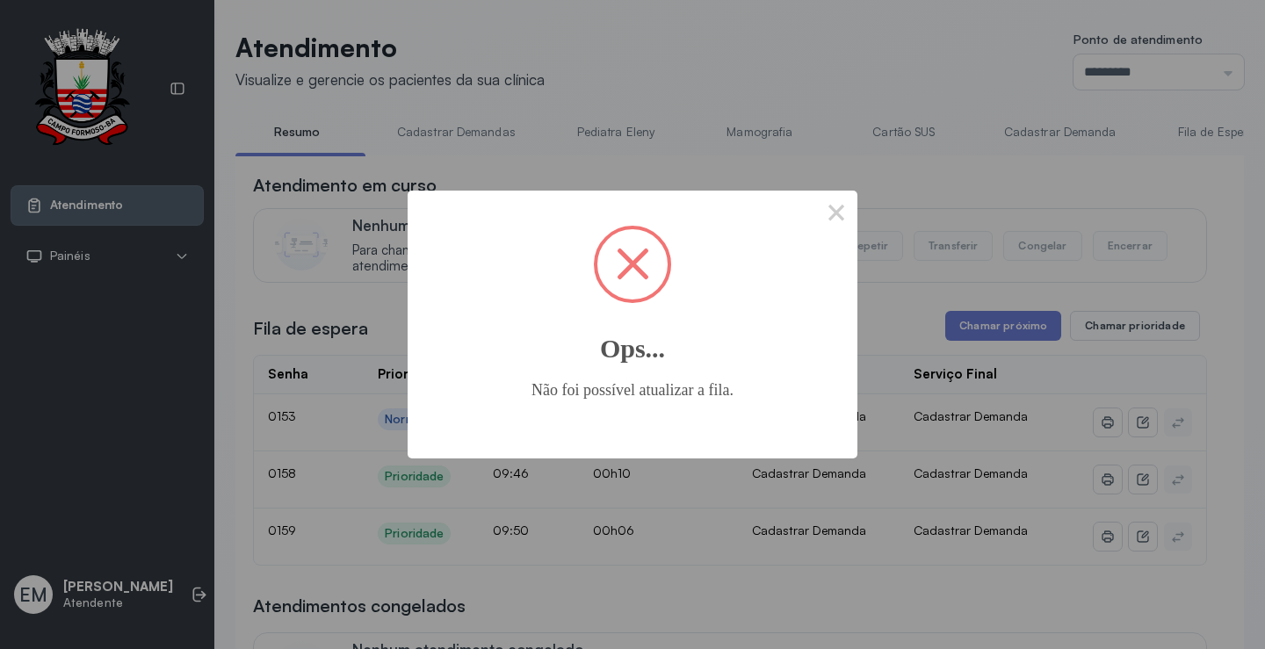
click at [820, 185] on div "× Ops... Não foi possível atualizar a fila. OK No Cancel" at bounding box center [632, 324] width 1265 height 649
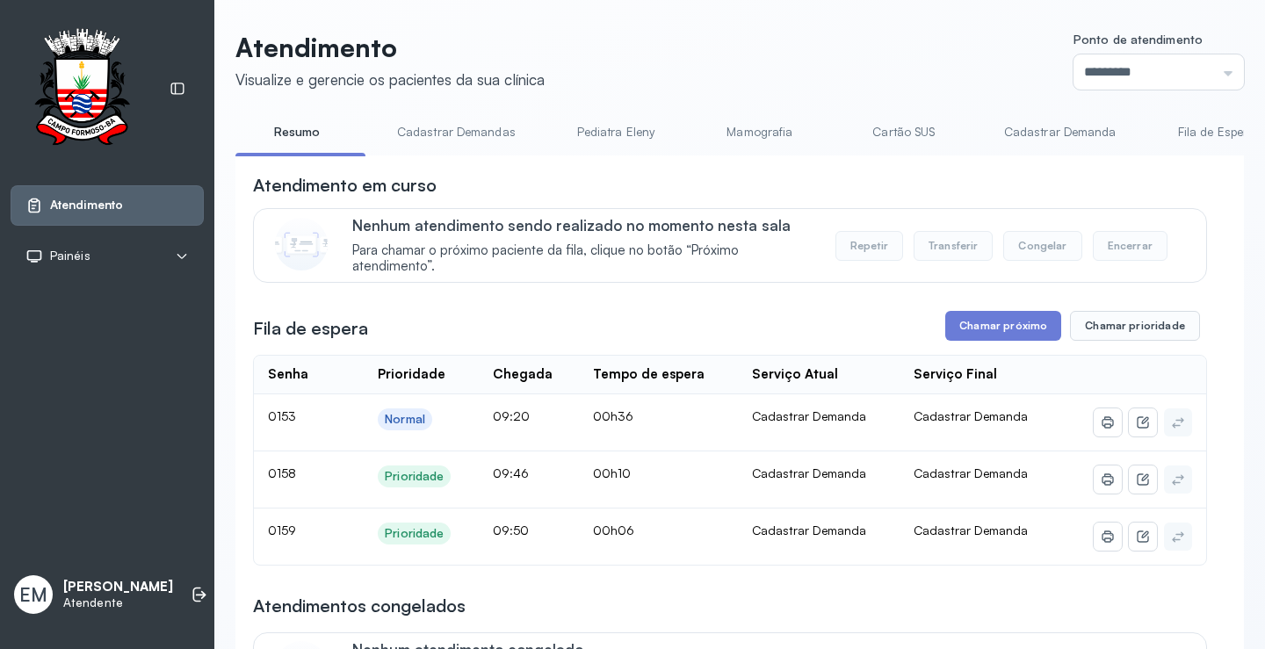
click at [829, 193] on div "Atendimento em curso" at bounding box center [730, 185] width 954 height 25
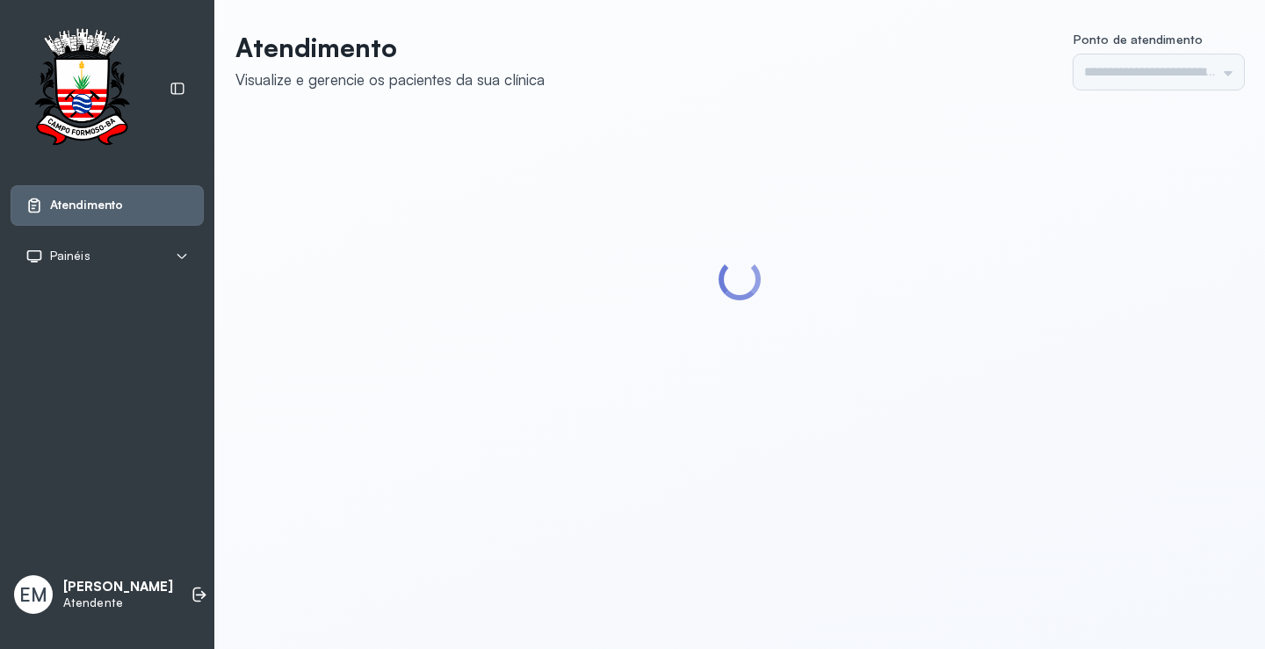
type input "*********"
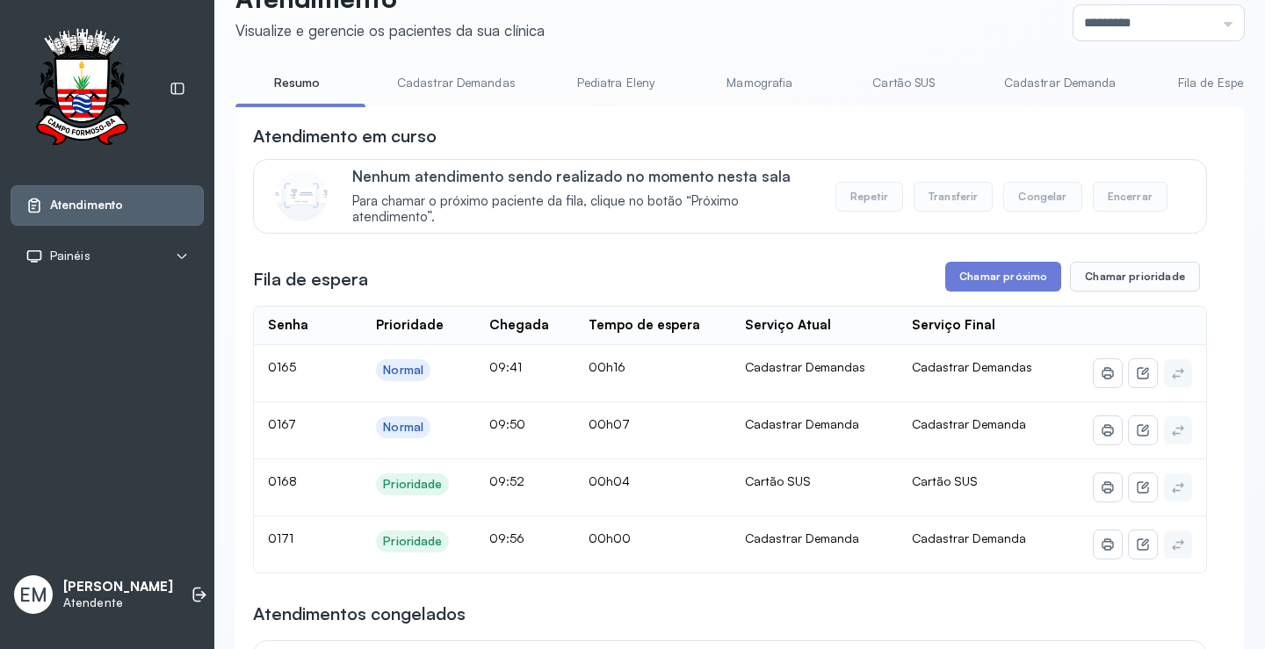
scroll to position [88, 0]
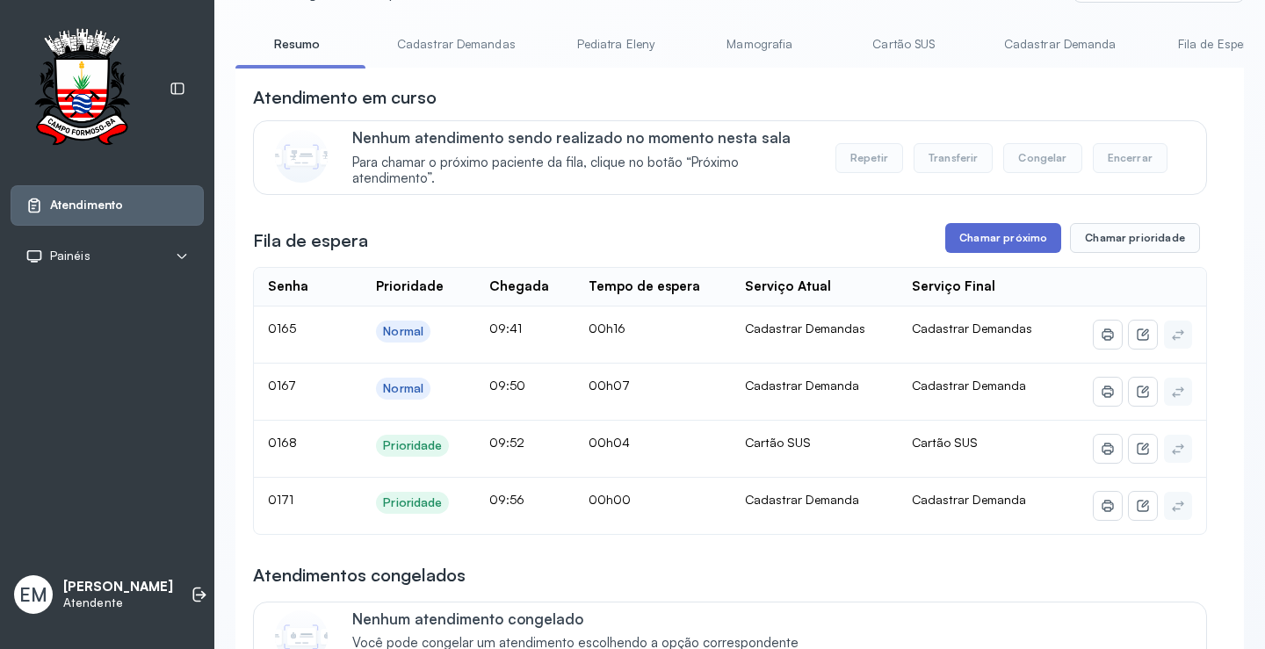
click at [972, 241] on button "Chamar próximo" at bounding box center [1003, 238] width 116 height 30
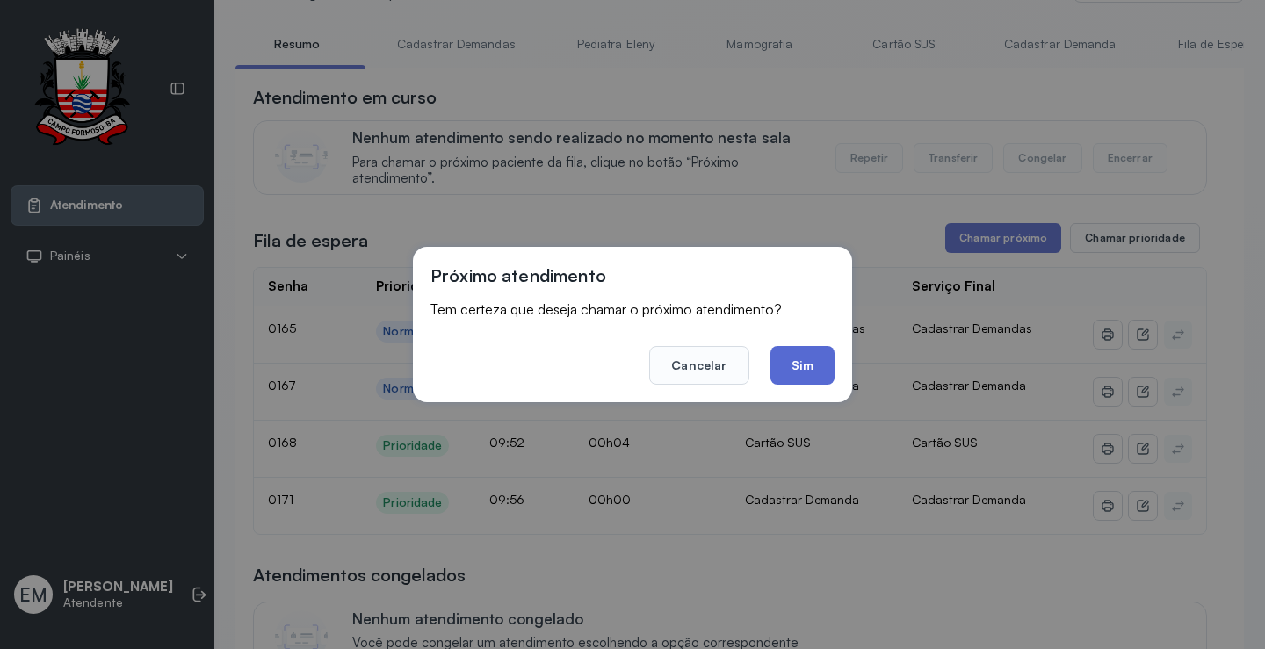
click at [804, 356] on button "Sim" at bounding box center [803, 365] width 64 height 39
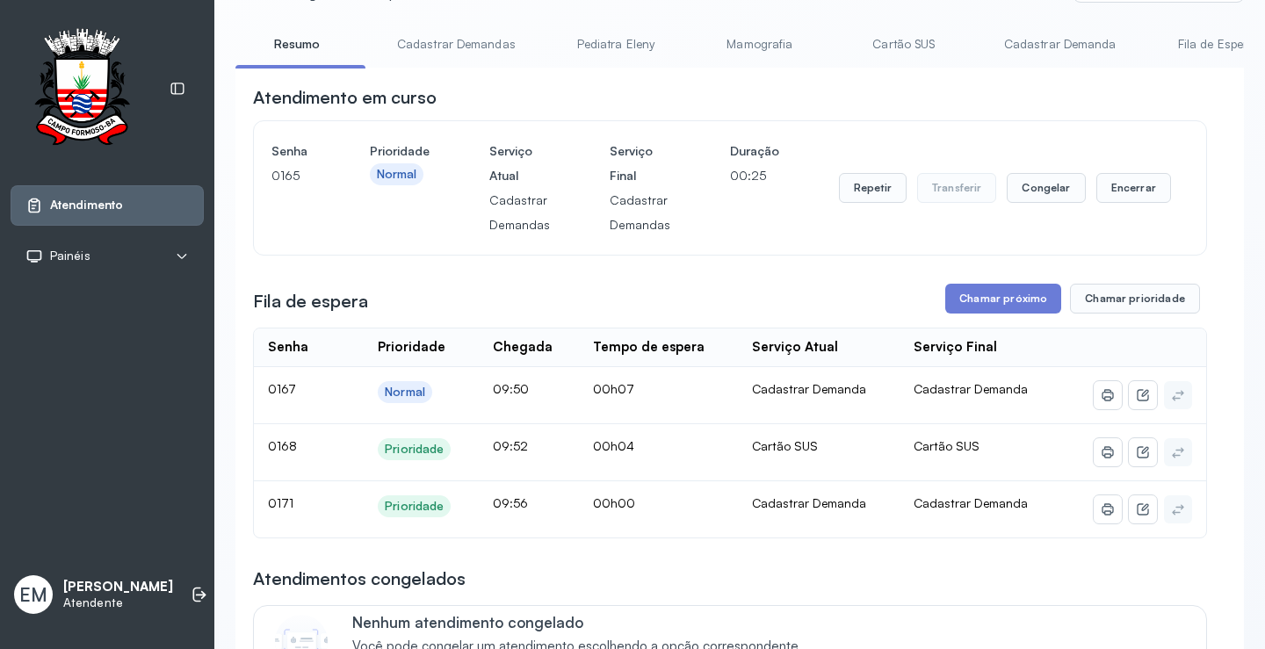
click at [1079, 199] on div "Repetir Transferir Congelar Encerrar" at bounding box center [1005, 188] width 332 height 30
click at [1097, 196] on button "Encerrar" at bounding box center [1134, 188] width 75 height 30
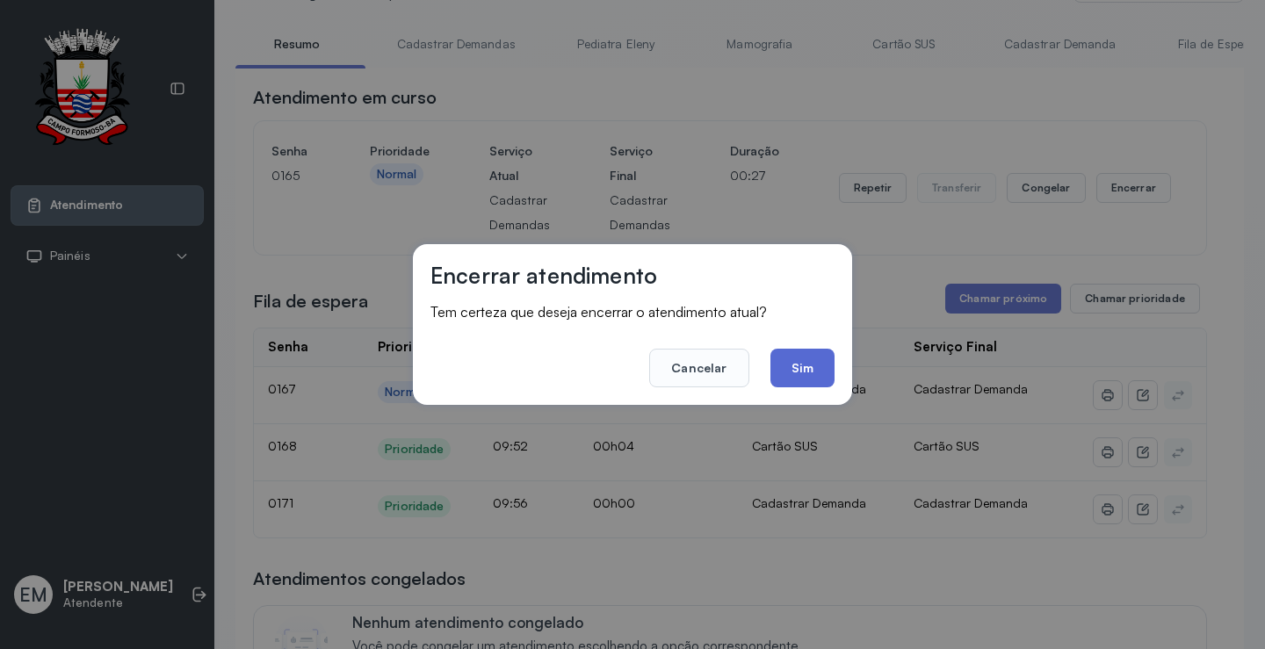
click at [791, 377] on button "Sim" at bounding box center [803, 368] width 64 height 39
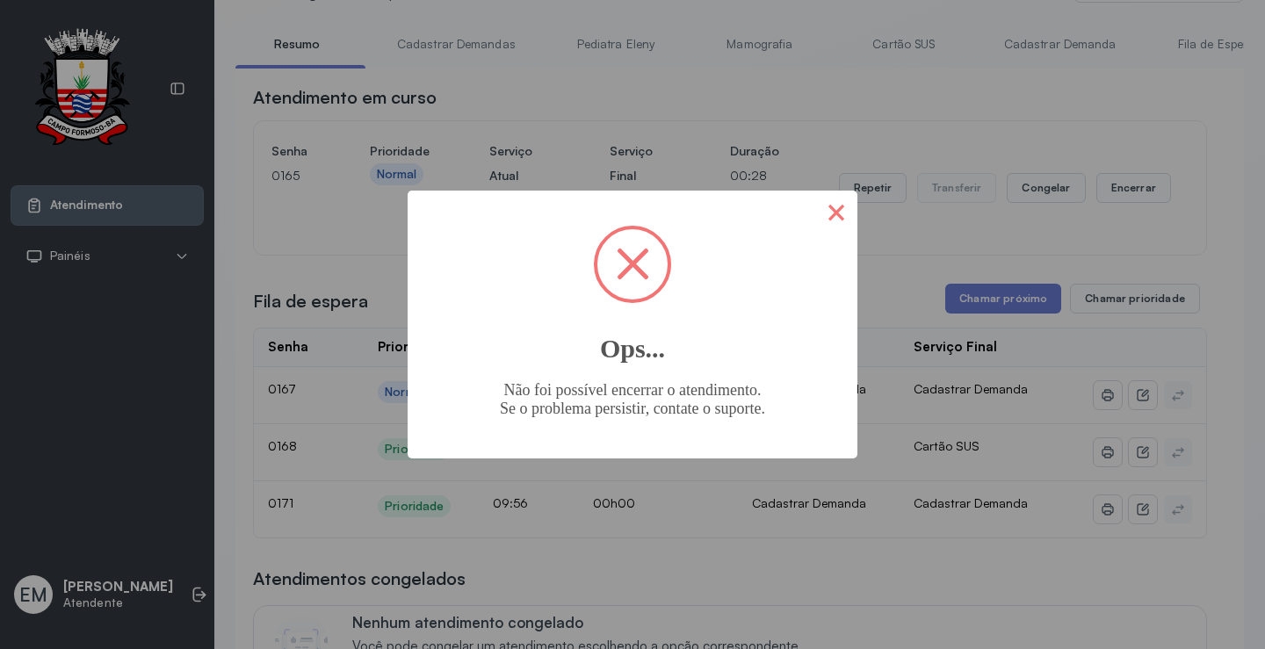
click at [829, 214] on button "×" at bounding box center [836, 212] width 42 height 42
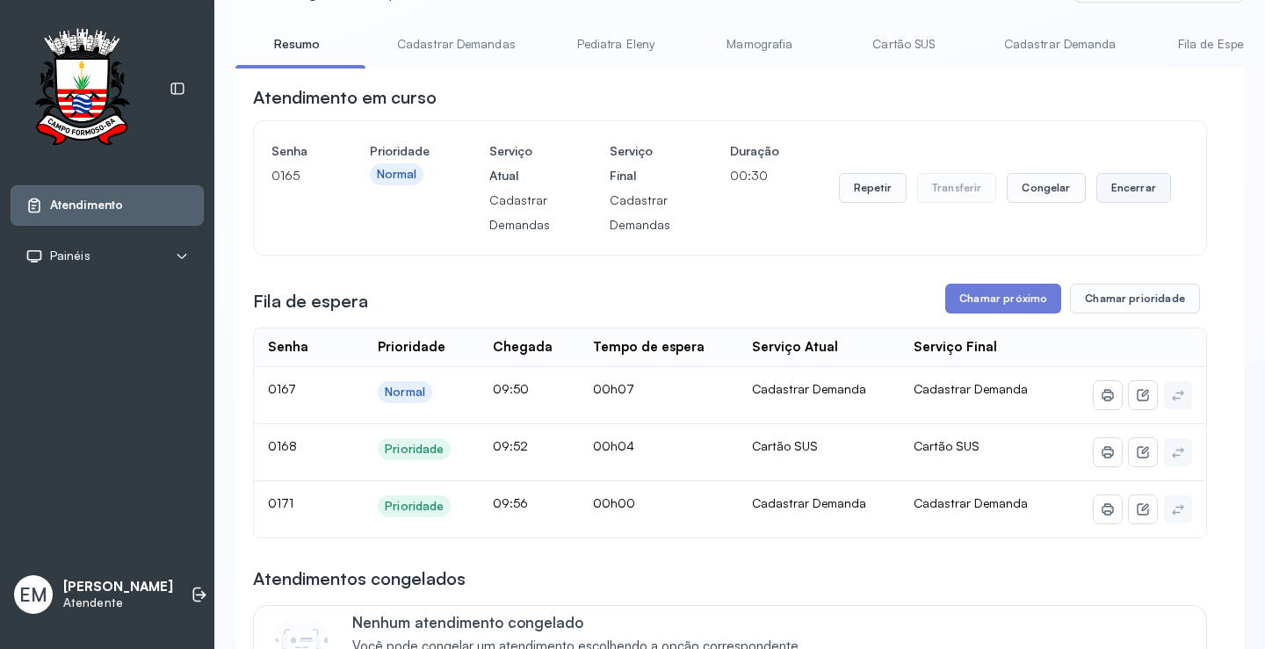
click at [1107, 181] on button "Encerrar" at bounding box center [1134, 188] width 75 height 30
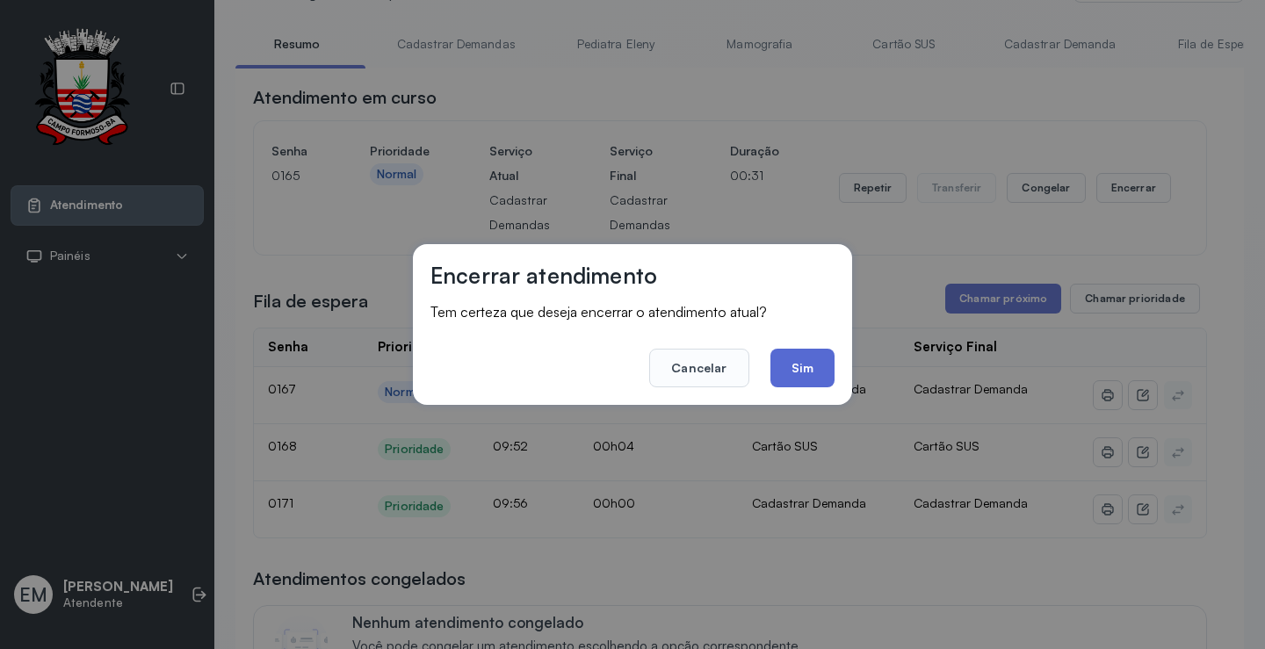
click at [805, 368] on button "Sim" at bounding box center [803, 368] width 64 height 39
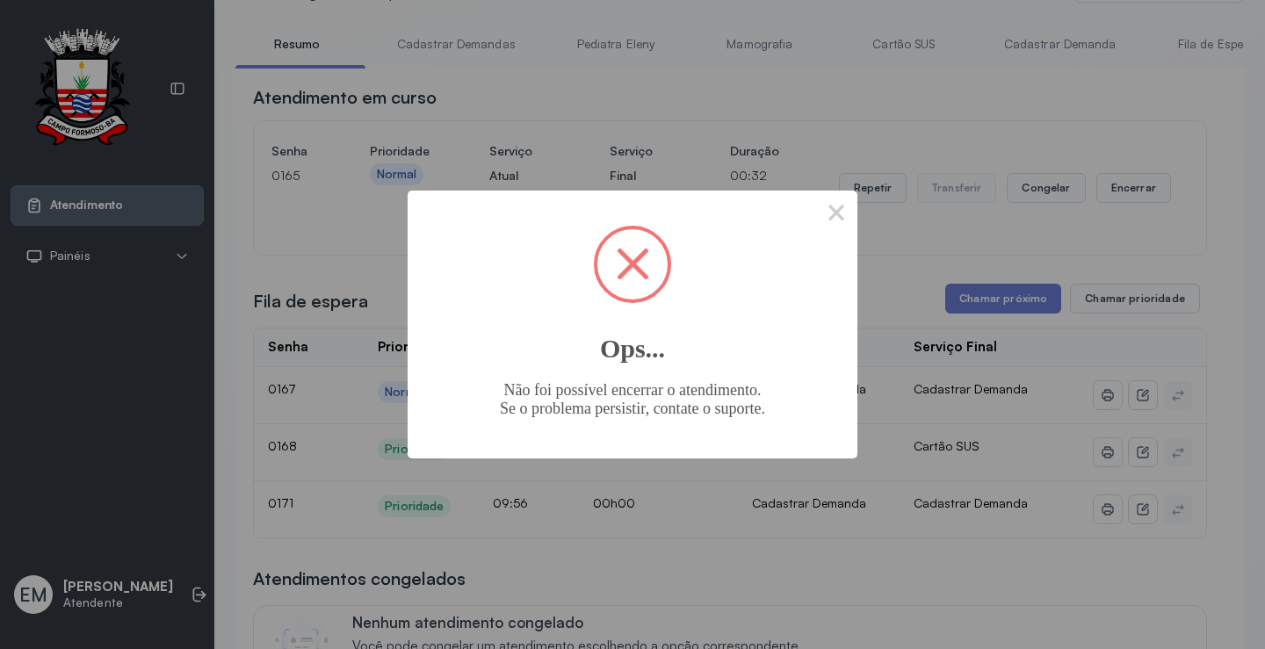
drag, startPoint x: 814, startPoint y: 218, endPoint x: 658, endPoint y: 91, distance: 201.1
click at [814, 217] on div "× Ops... Não foi possível encerrar o atendimento. Se o problema persistir, cont…" at bounding box center [633, 325] width 450 height 268
click at [826, 208] on button "×" at bounding box center [836, 212] width 42 height 42
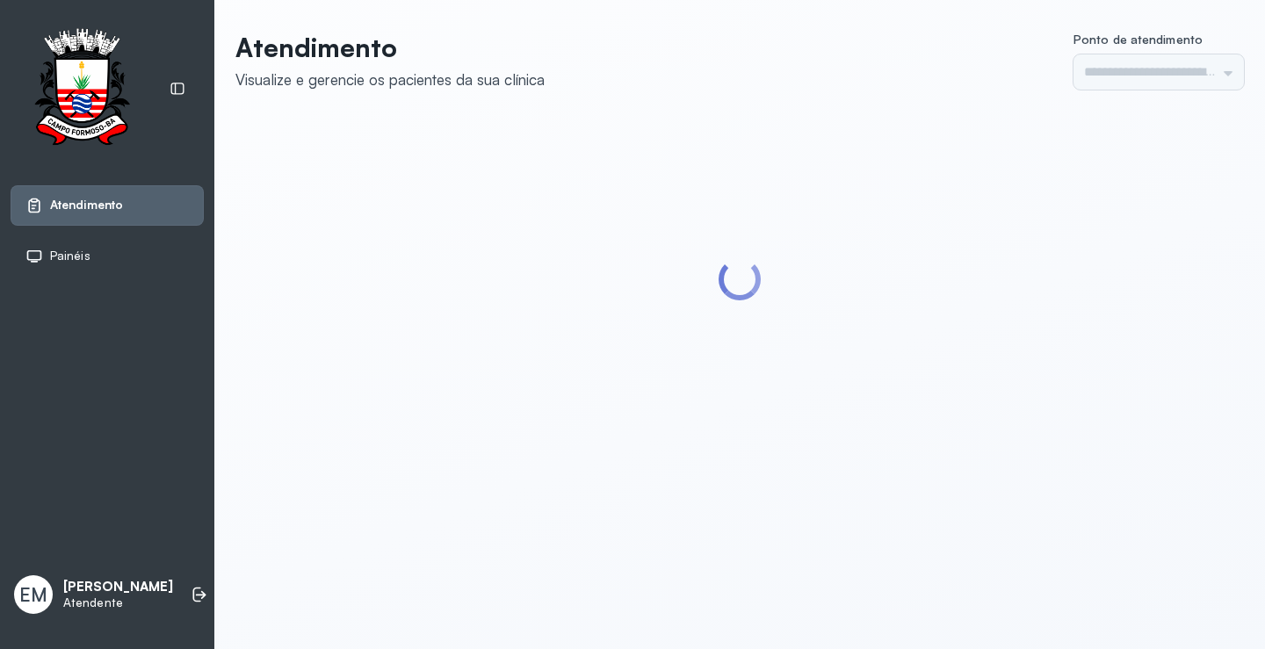
type input "*********"
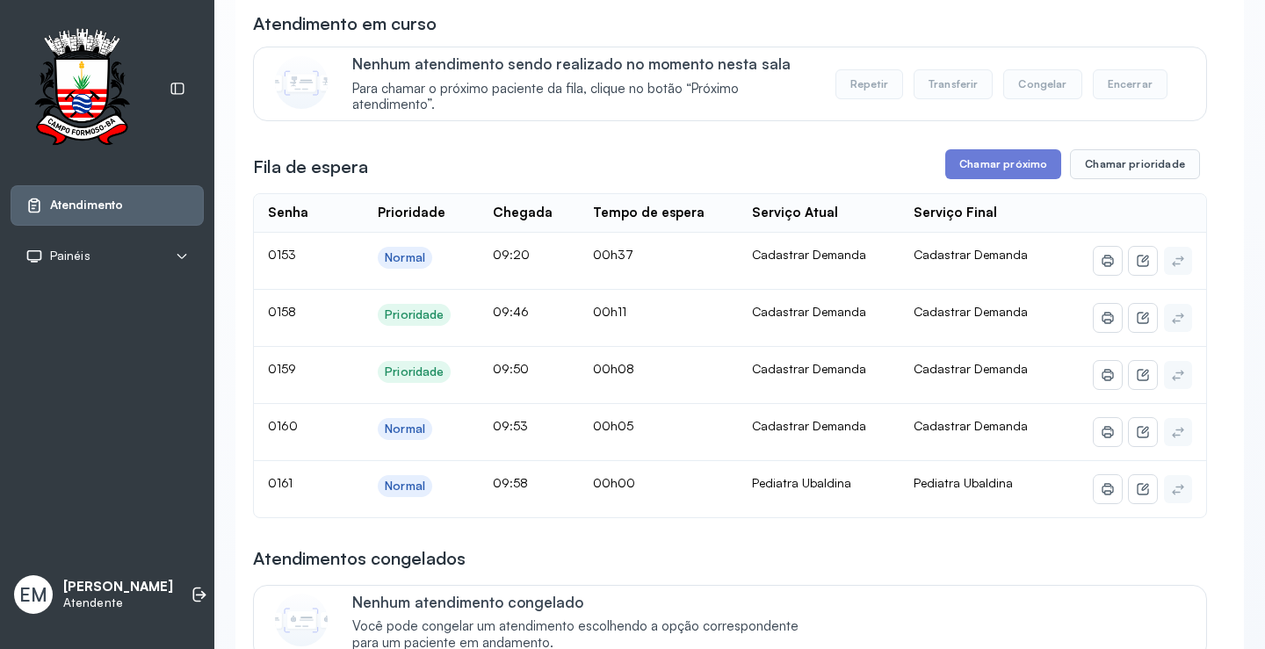
scroll to position [176, 0]
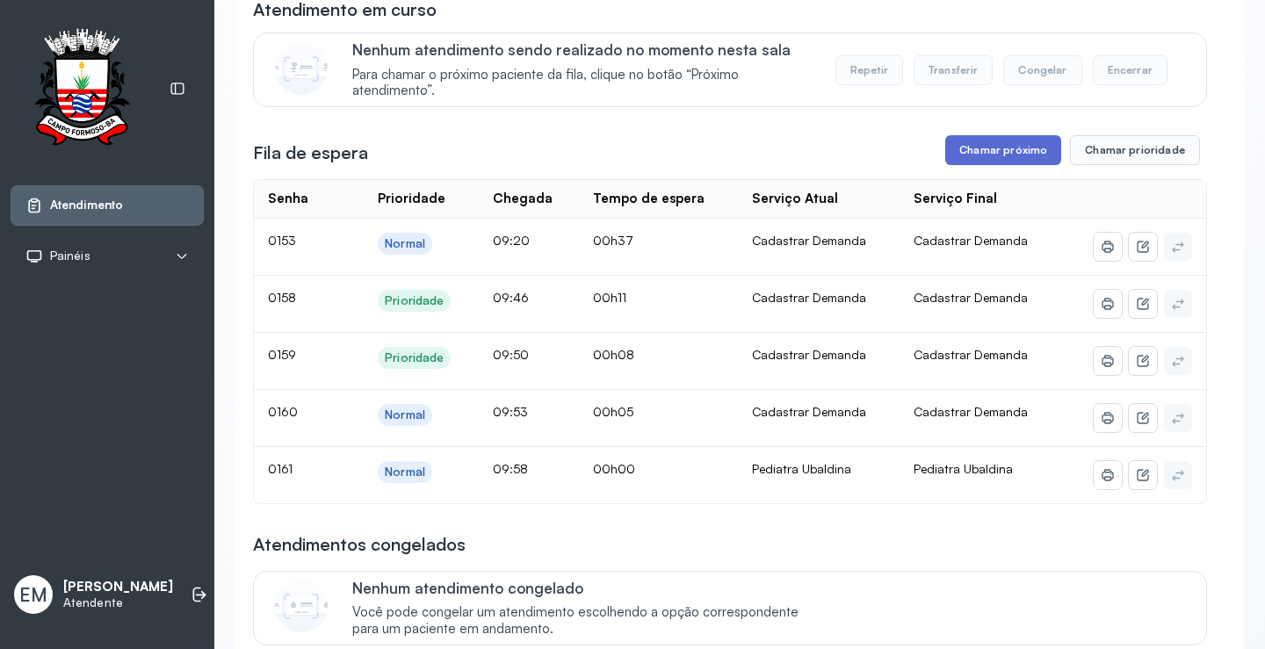
click at [967, 156] on button "Chamar próximo" at bounding box center [1003, 150] width 116 height 30
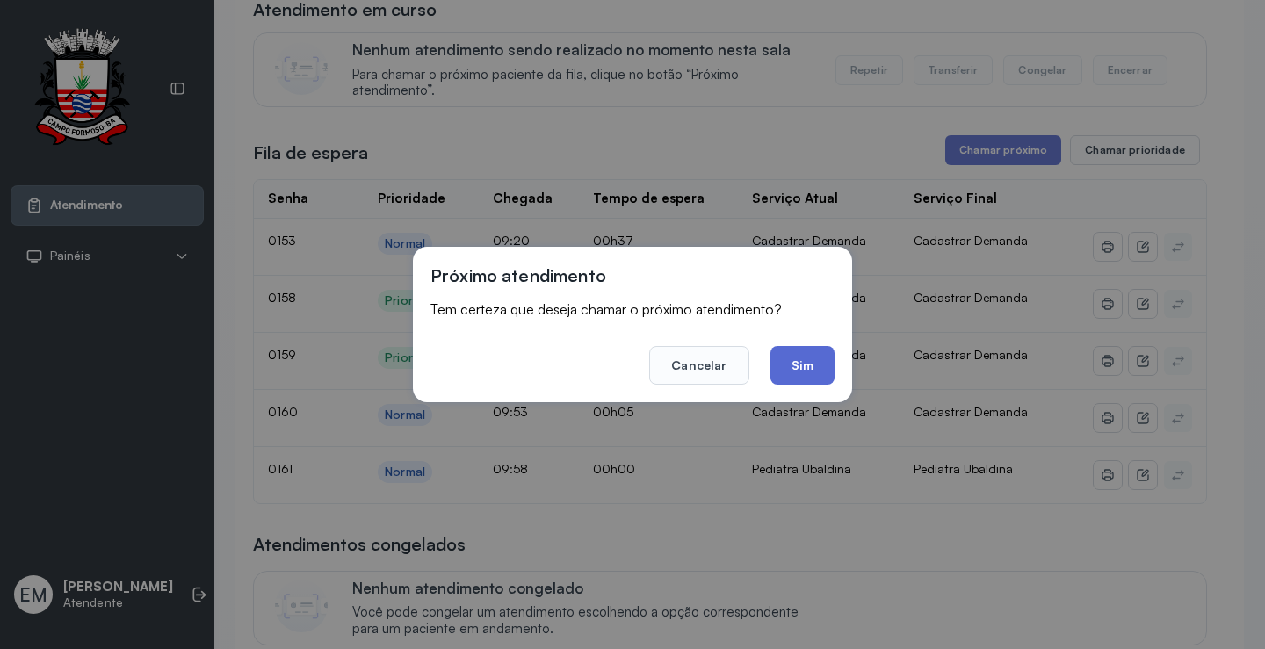
click at [829, 365] on button "Sim" at bounding box center [803, 365] width 64 height 39
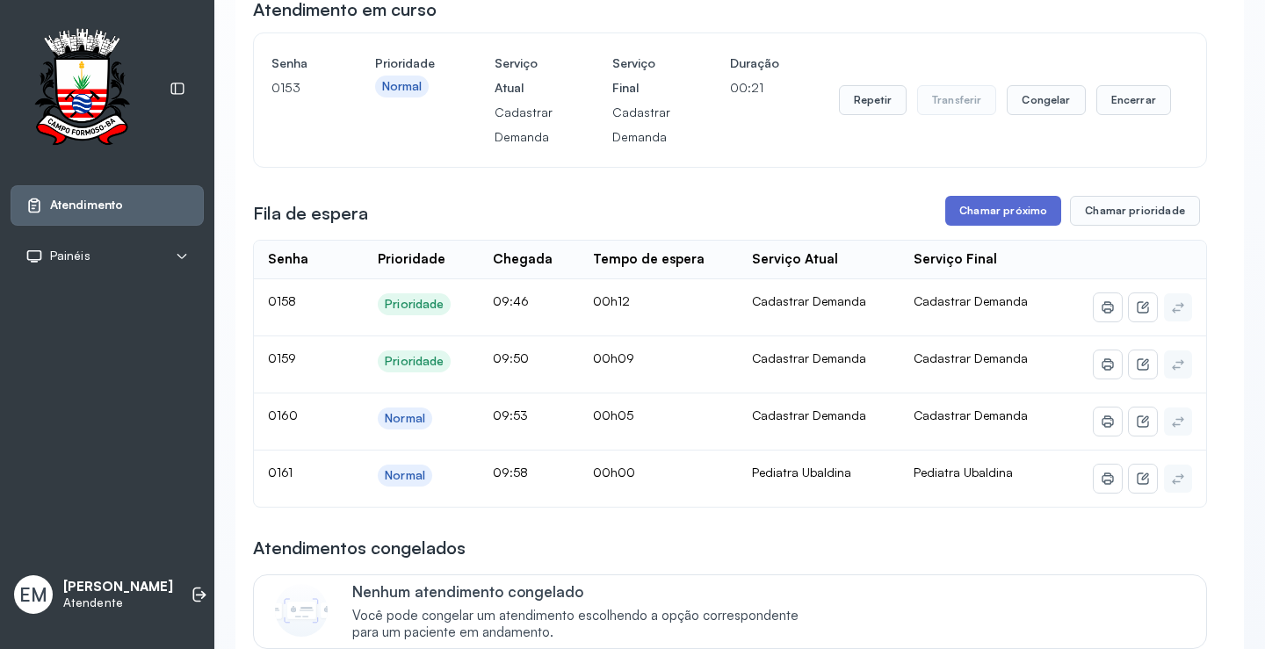
click at [1024, 221] on button "Chamar próximo" at bounding box center [1003, 211] width 116 height 30
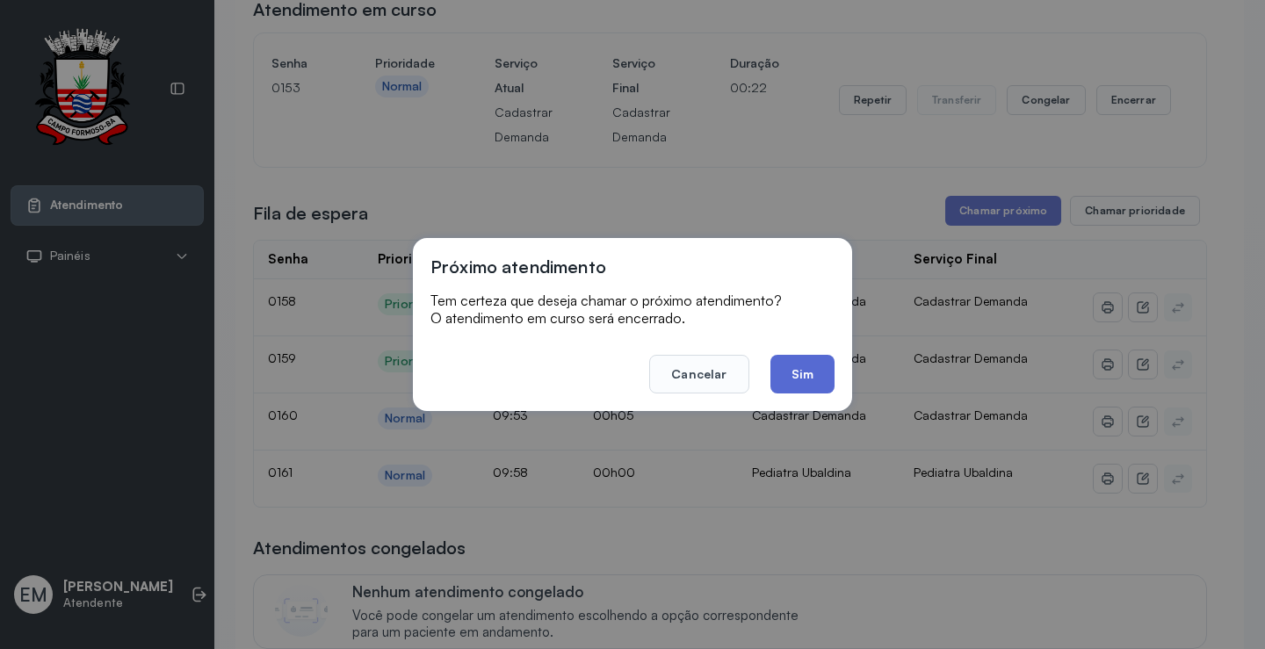
click at [801, 373] on button "Sim" at bounding box center [803, 374] width 64 height 39
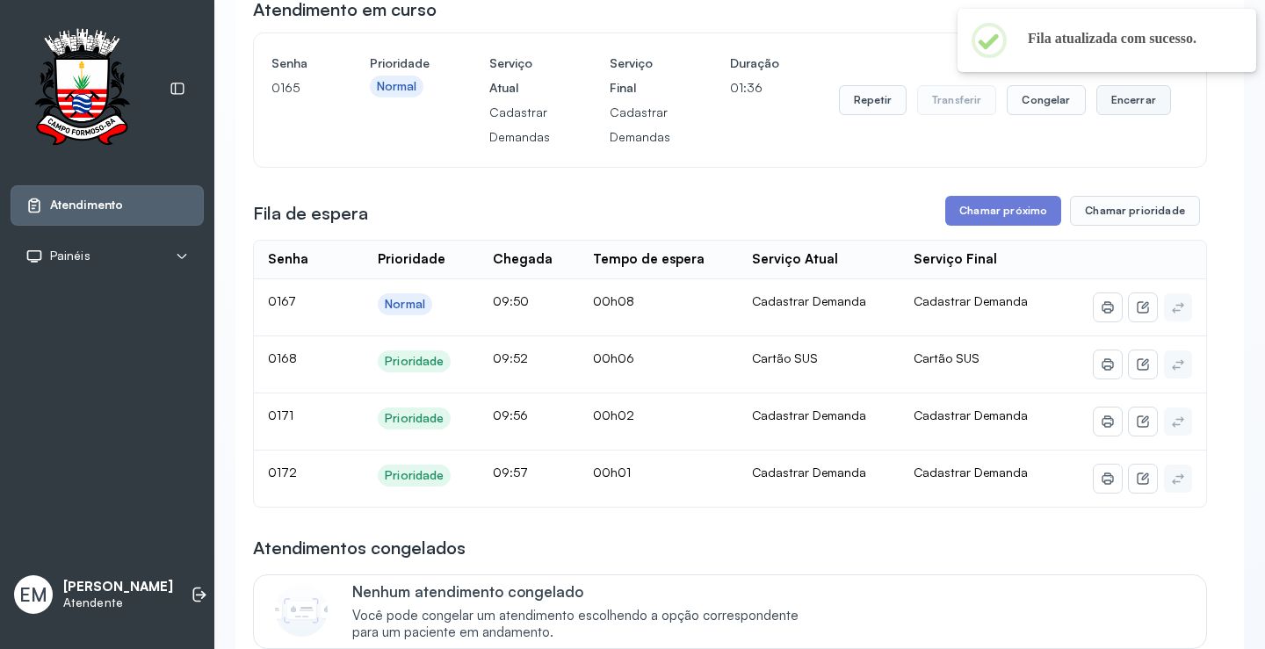
click at [1119, 98] on button "Encerrar" at bounding box center [1134, 100] width 75 height 30
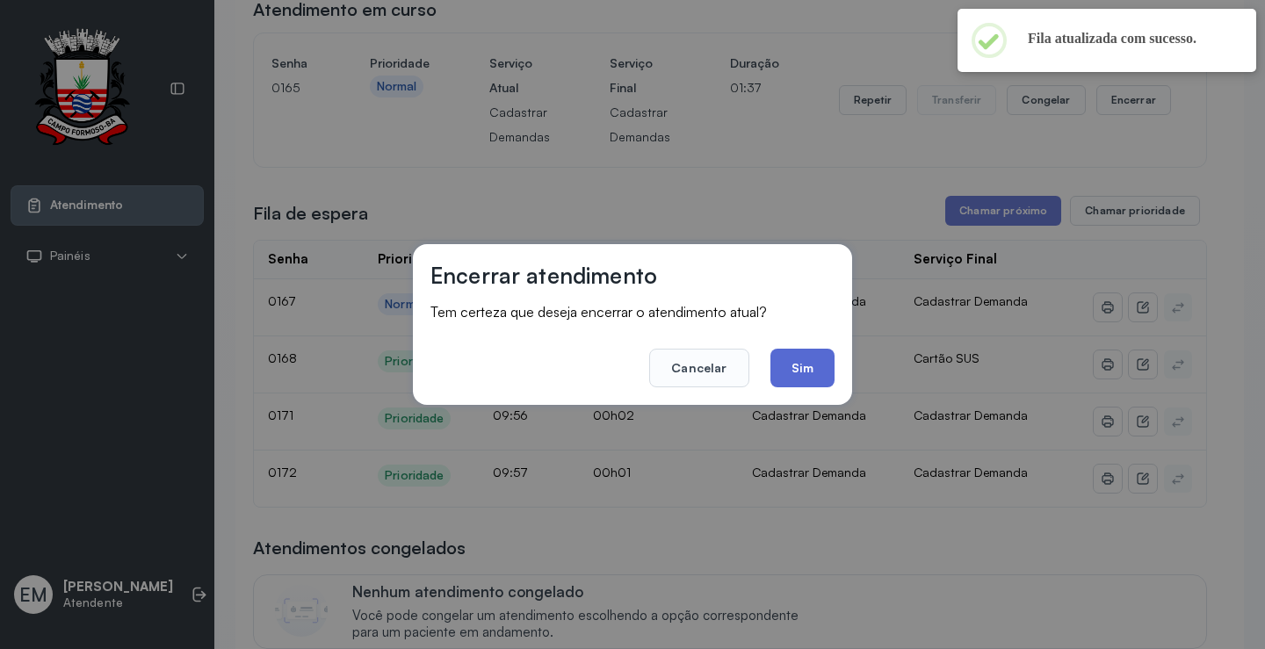
click at [790, 378] on button "Sim" at bounding box center [803, 368] width 64 height 39
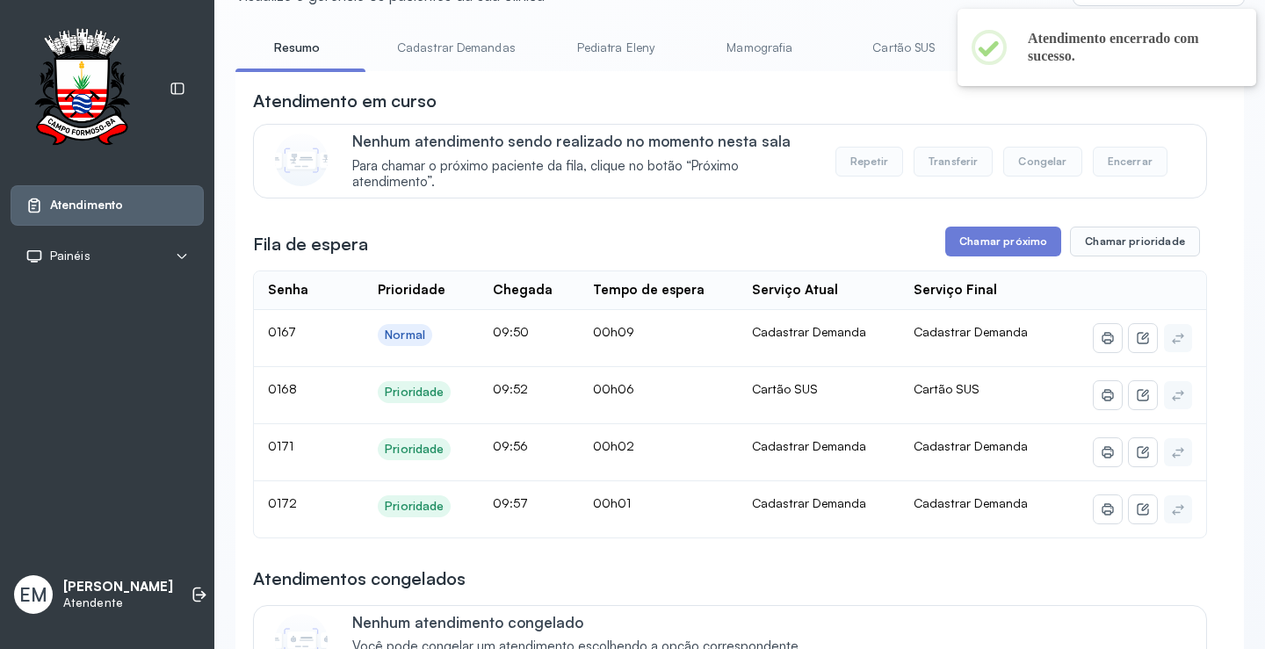
scroll to position [0, 0]
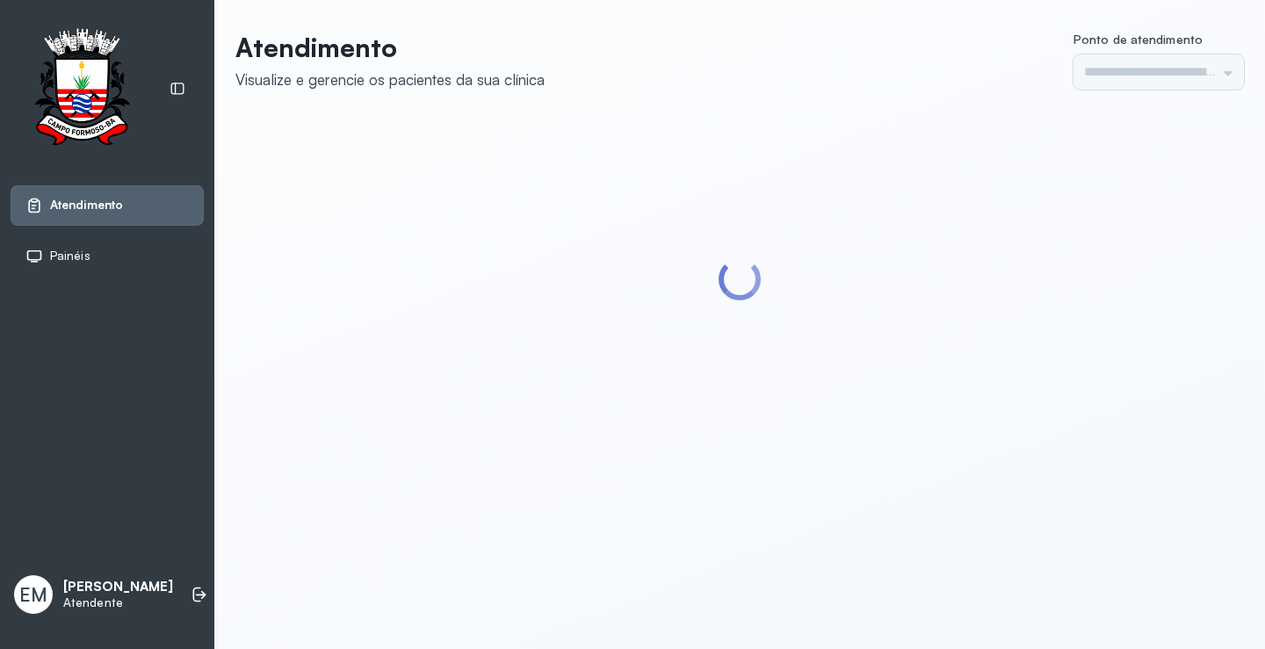
type input "*********"
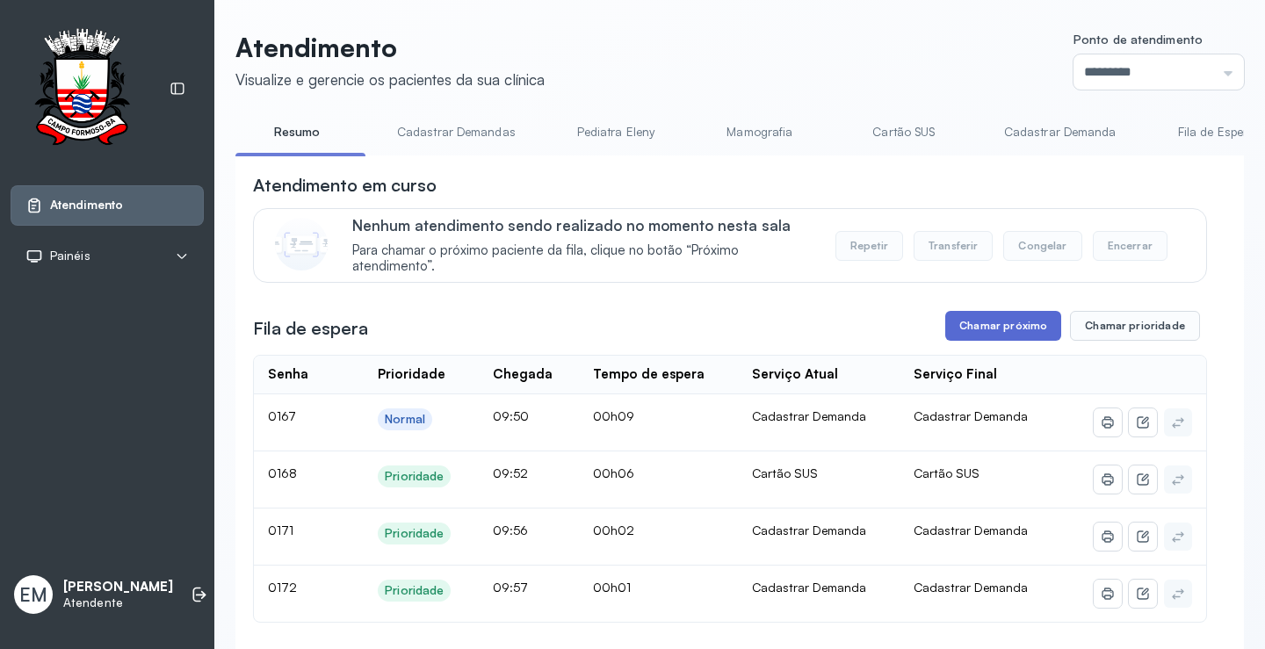
click at [993, 322] on button "Chamar próximo" at bounding box center [1003, 326] width 116 height 30
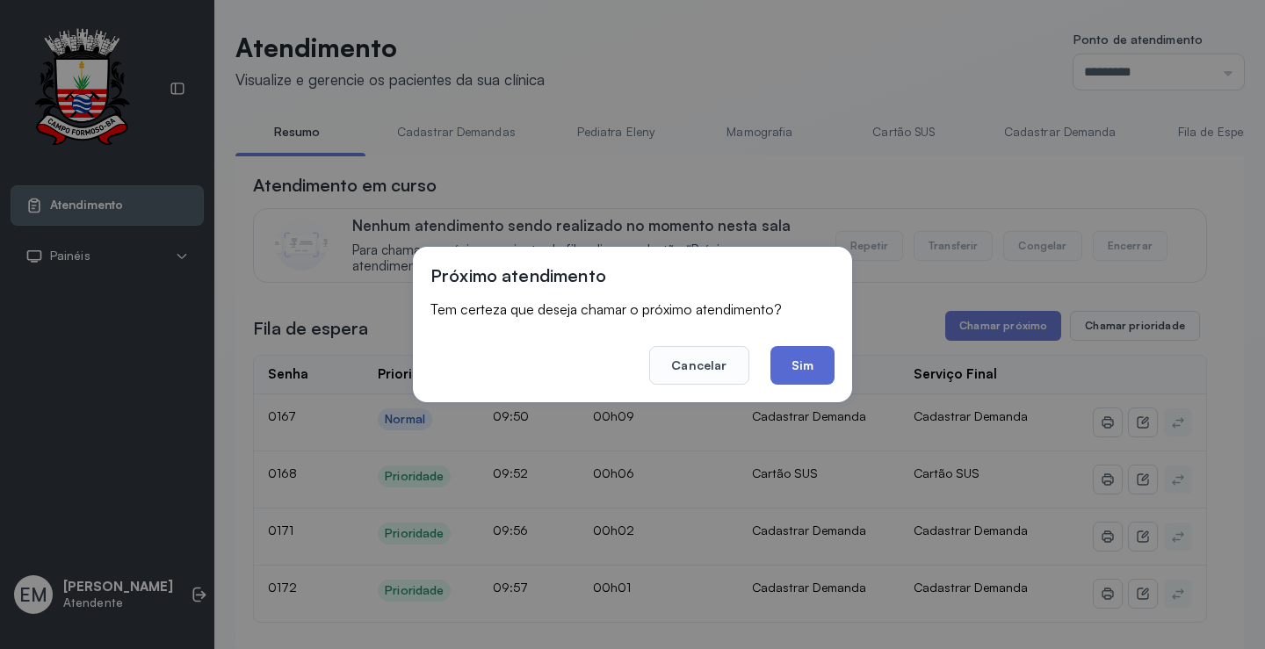
click at [808, 356] on button "Sim" at bounding box center [803, 365] width 64 height 39
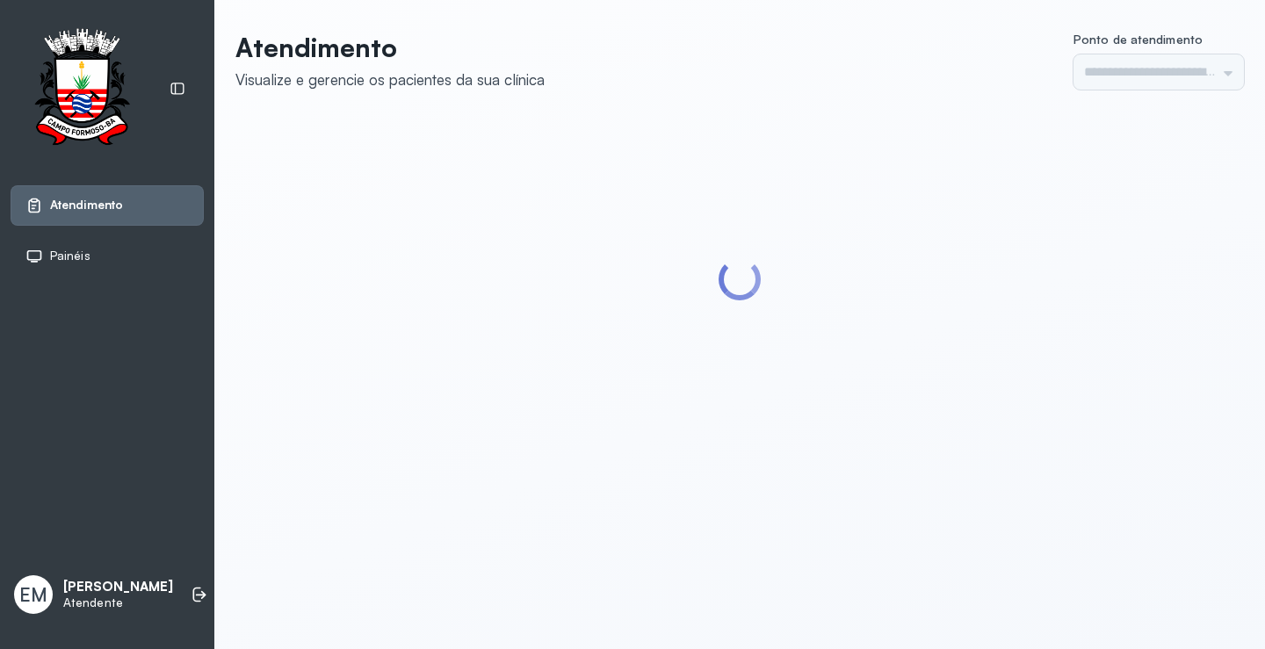
type input "*********"
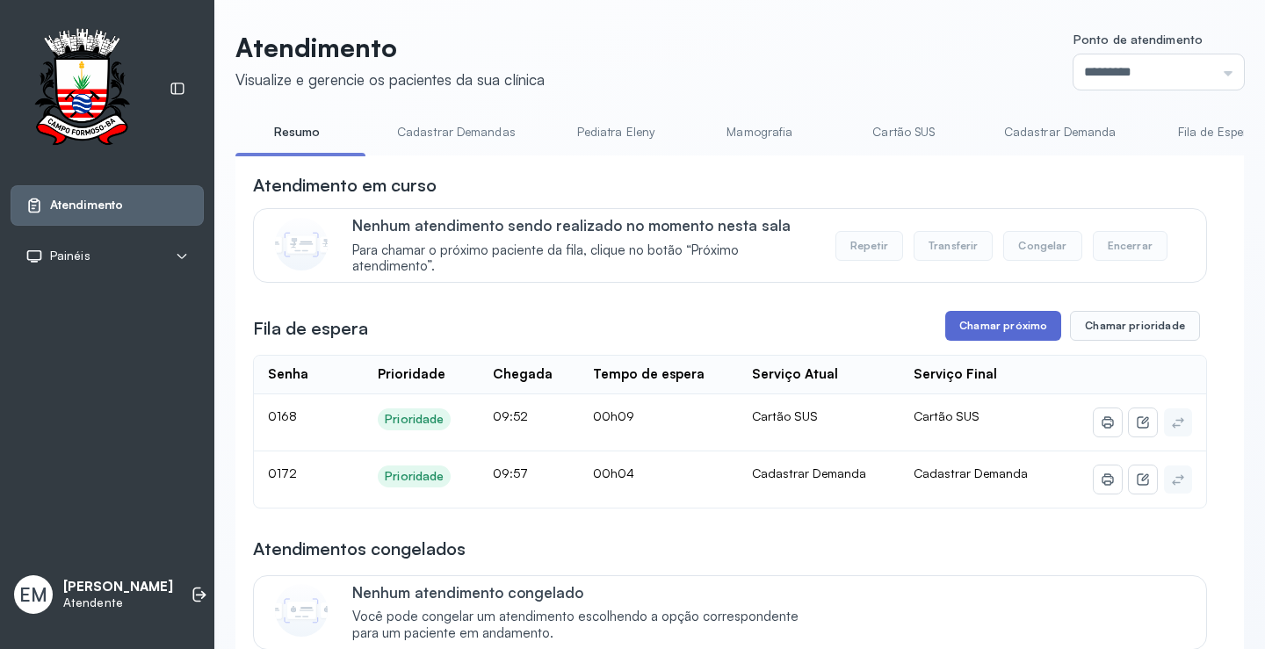
click at [961, 327] on button "Chamar próximo" at bounding box center [1003, 326] width 116 height 30
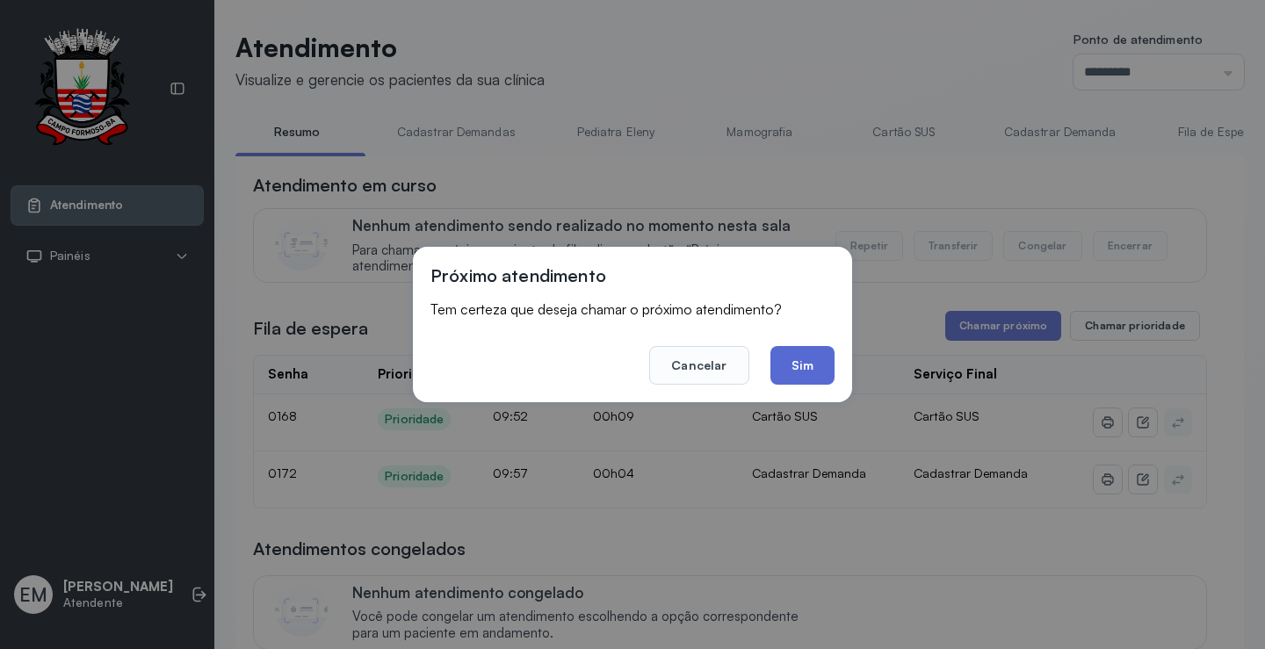
click at [815, 356] on button "Sim" at bounding box center [803, 365] width 64 height 39
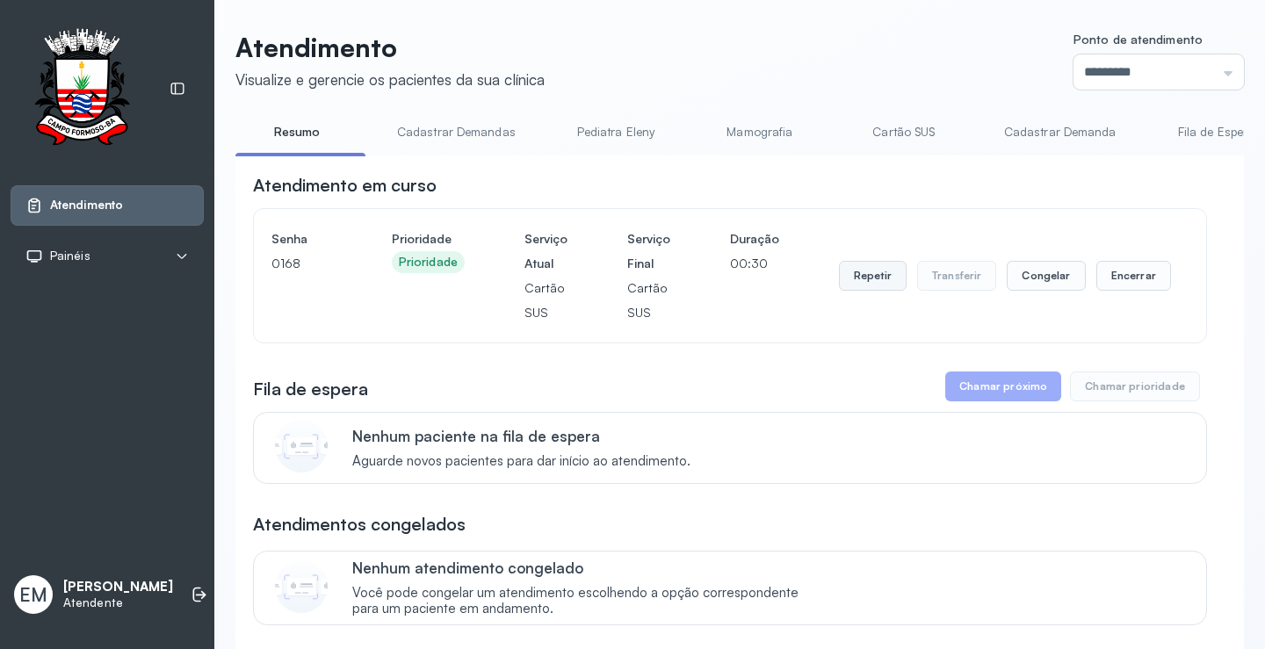
click at [858, 270] on button "Repetir" at bounding box center [873, 276] width 68 height 30
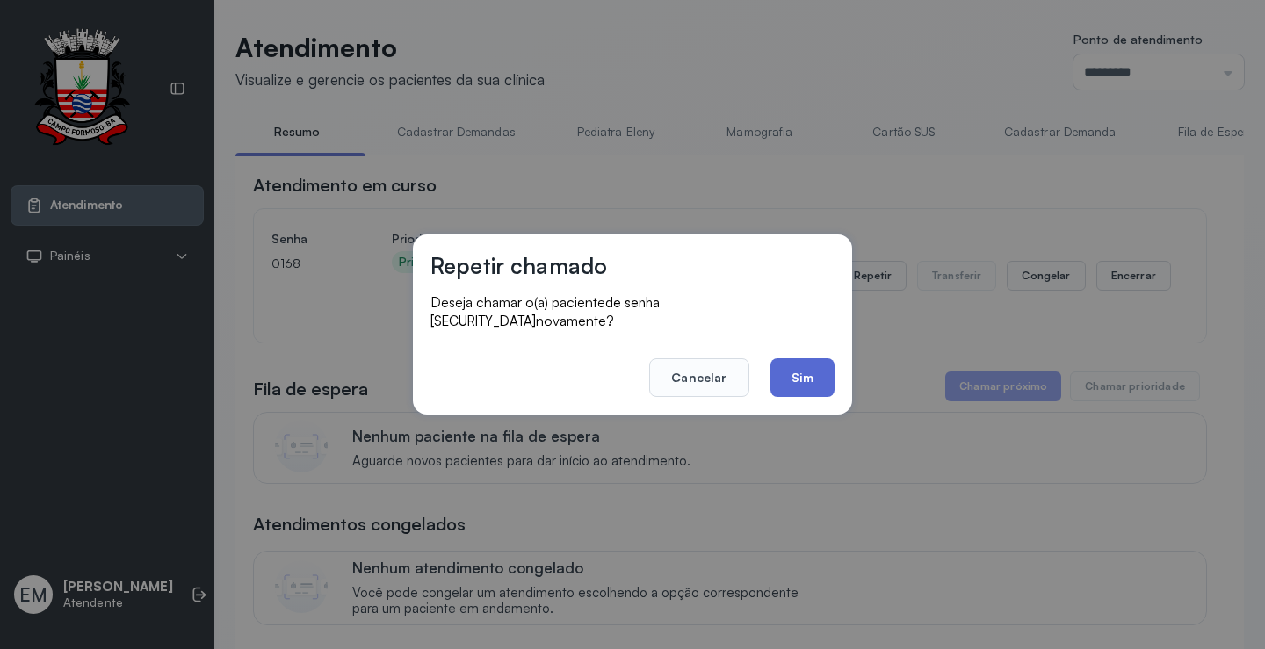
click at [806, 369] on button "Sim" at bounding box center [803, 378] width 64 height 39
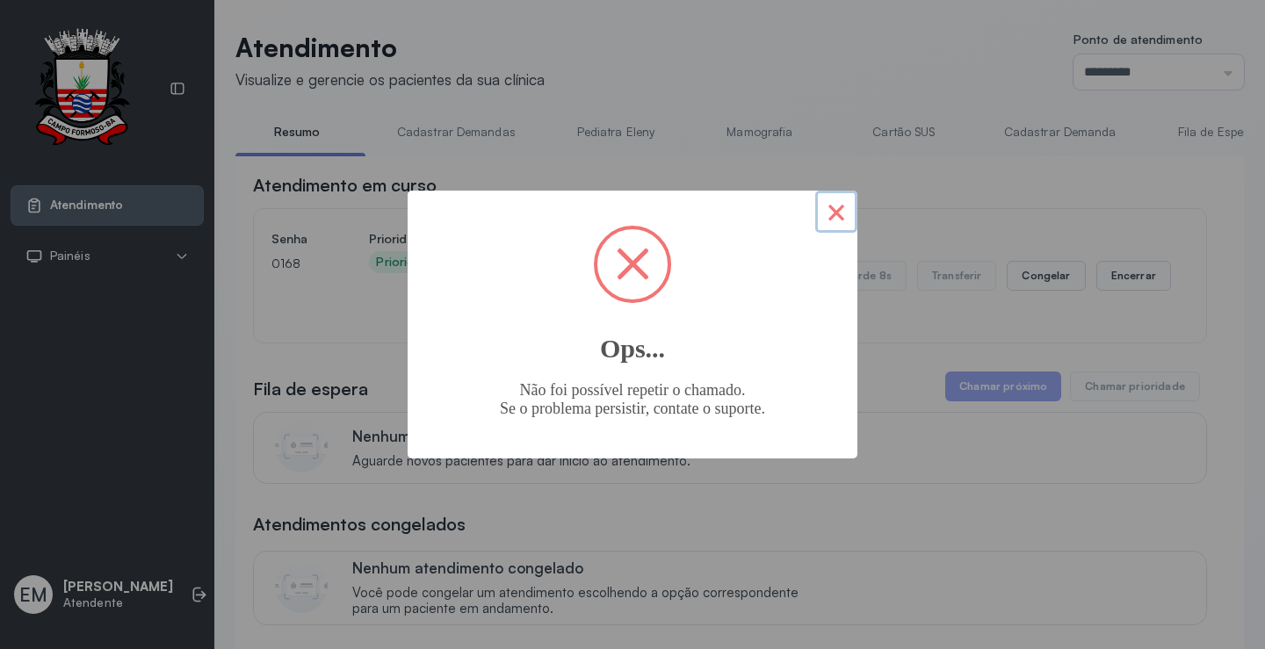
click at [848, 207] on button "×" at bounding box center [836, 212] width 42 height 42
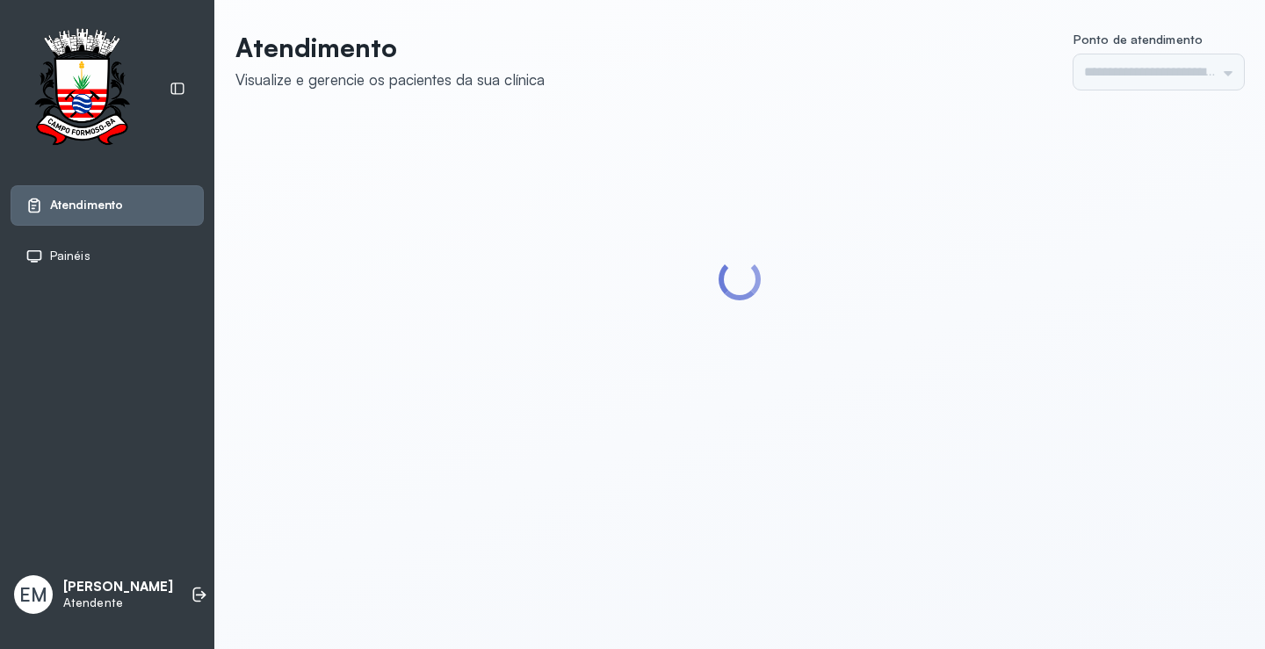
type input "*********"
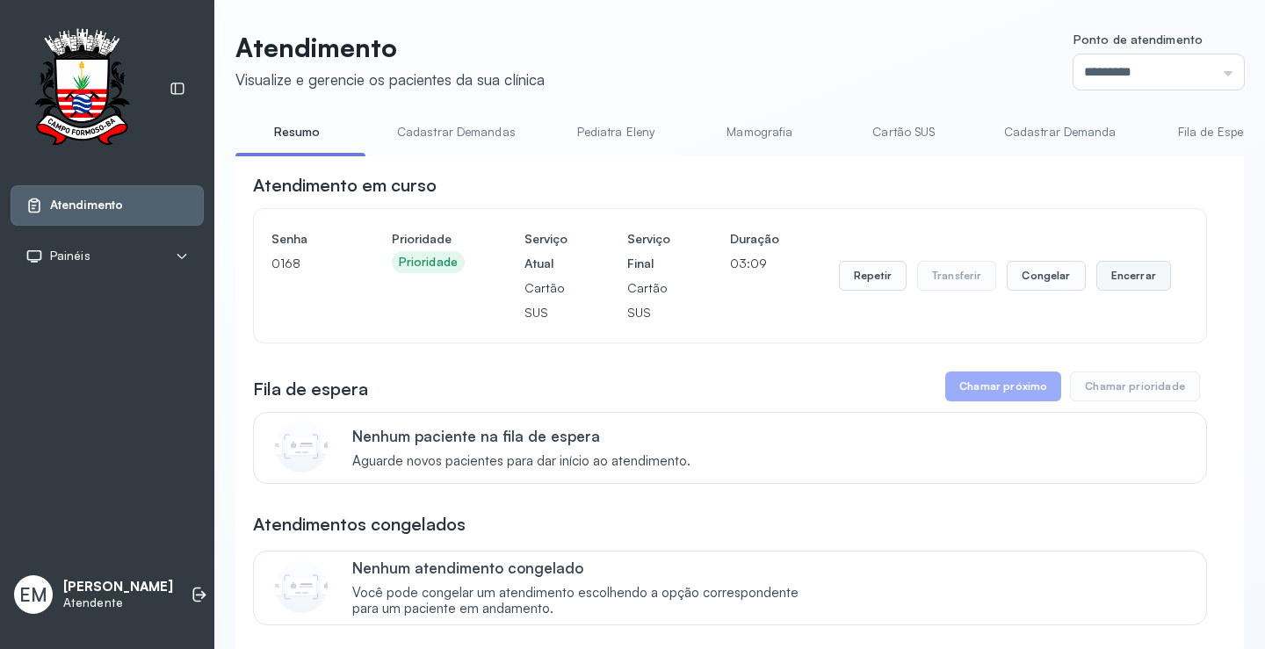
click at [1157, 281] on button "Encerrar" at bounding box center [1134, 276] width 75 height 30
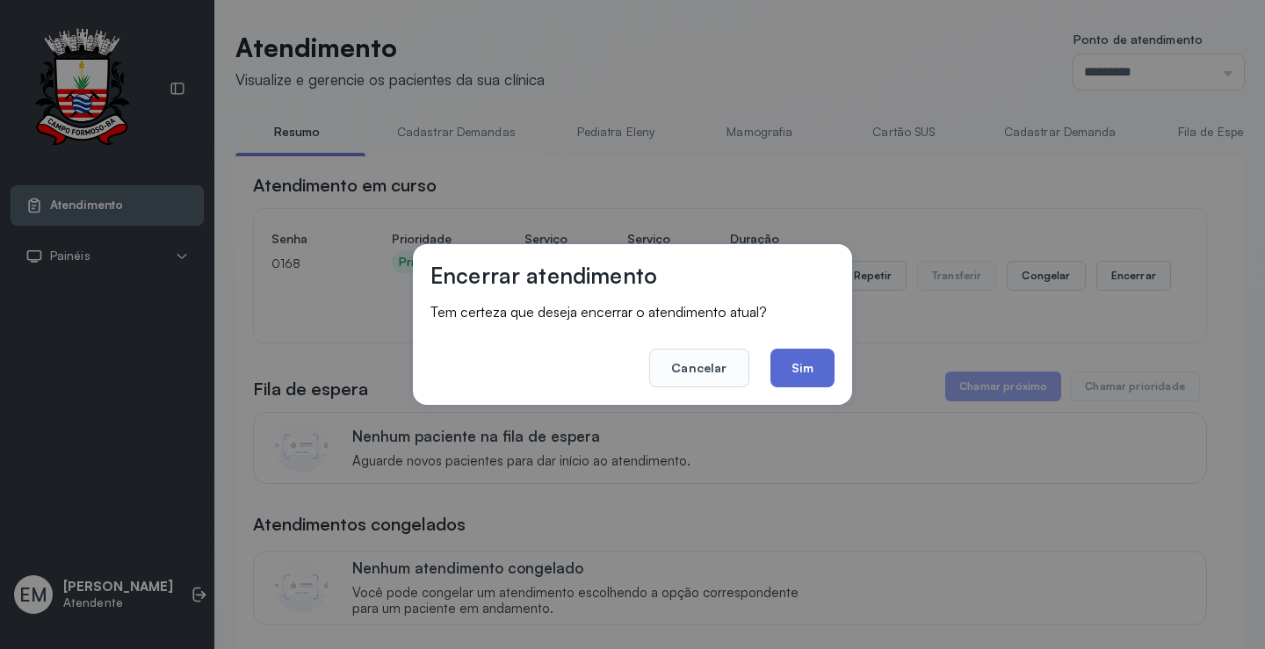
click at [809, 370] on button "Sim" at bounding box center [803, 368] width 64 height 39
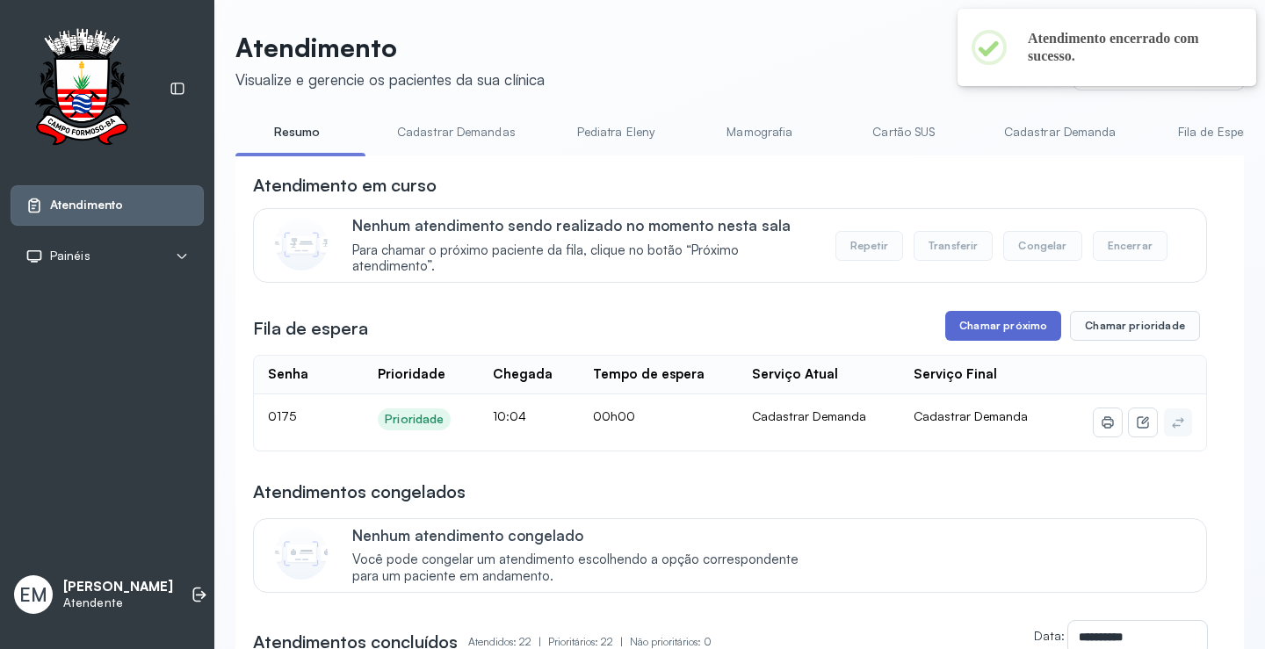
click at [992, 326] on button "Chamar próximo" at bounding box center [1003, 326] width 116 height 30
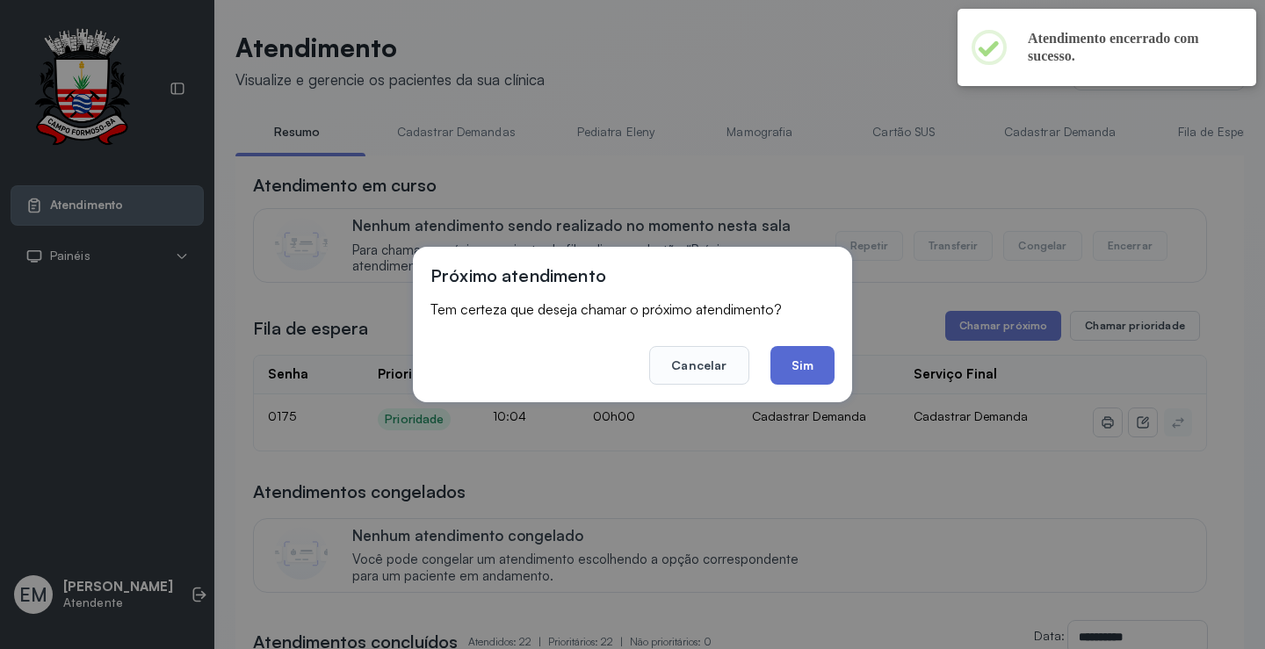
click at [827, 374] on button "Sim" at bounding box center [803, 365] width 64 height 39
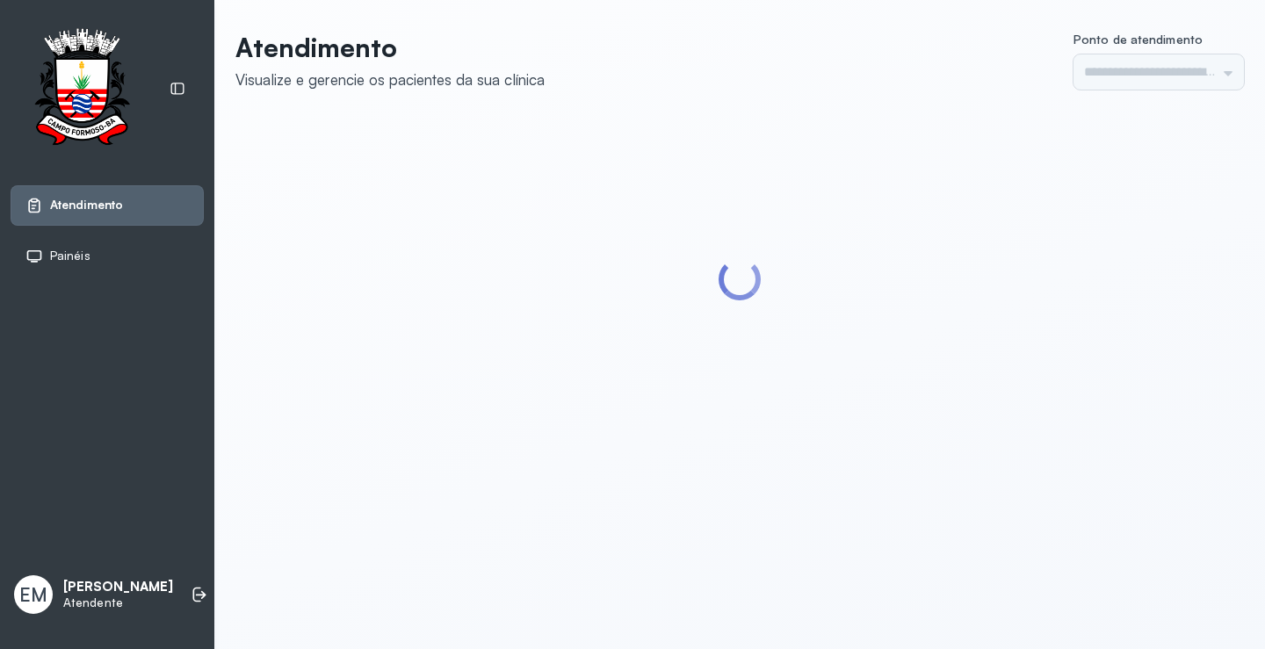
type input "*********"
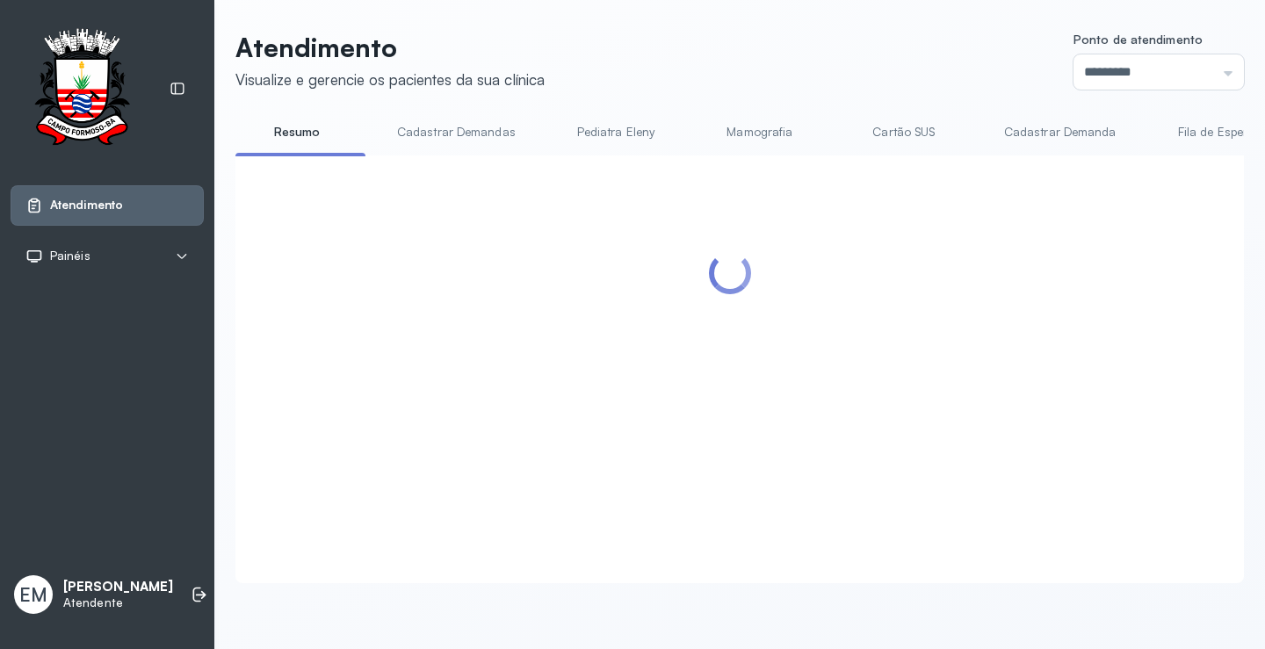
scroll to position [176, 0]
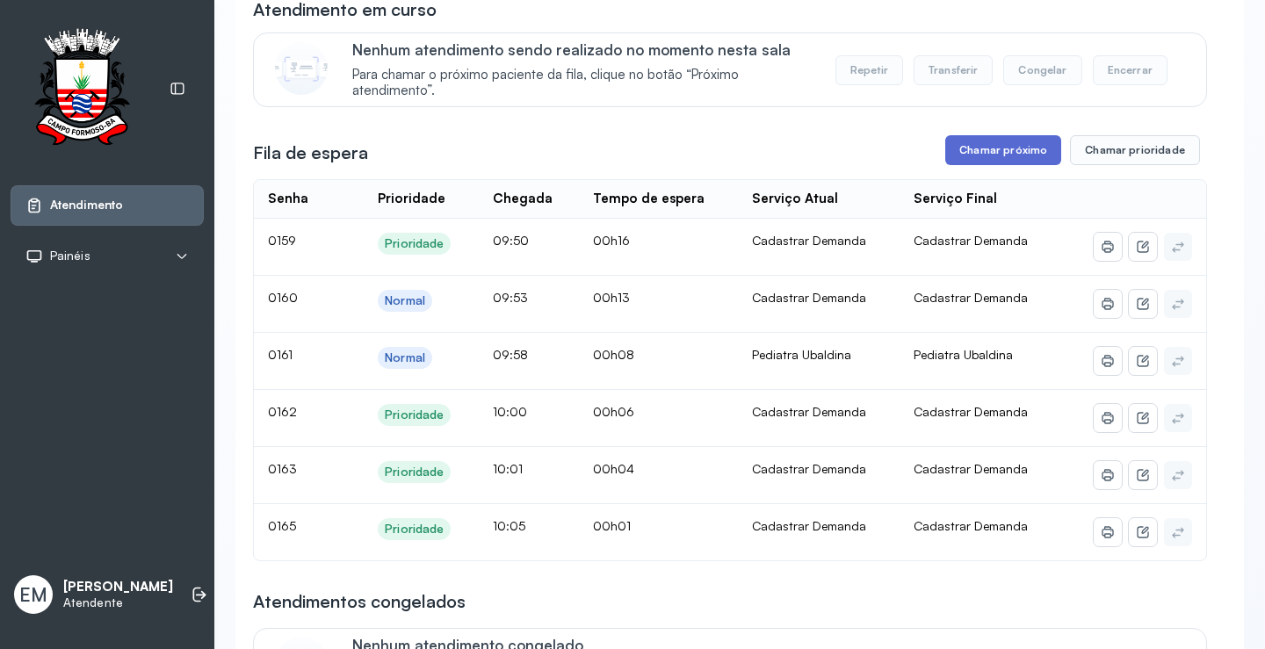
click at [1006, 152] on button "Chamar próximo" at bounding box center [1003, 150] width 116 height 30
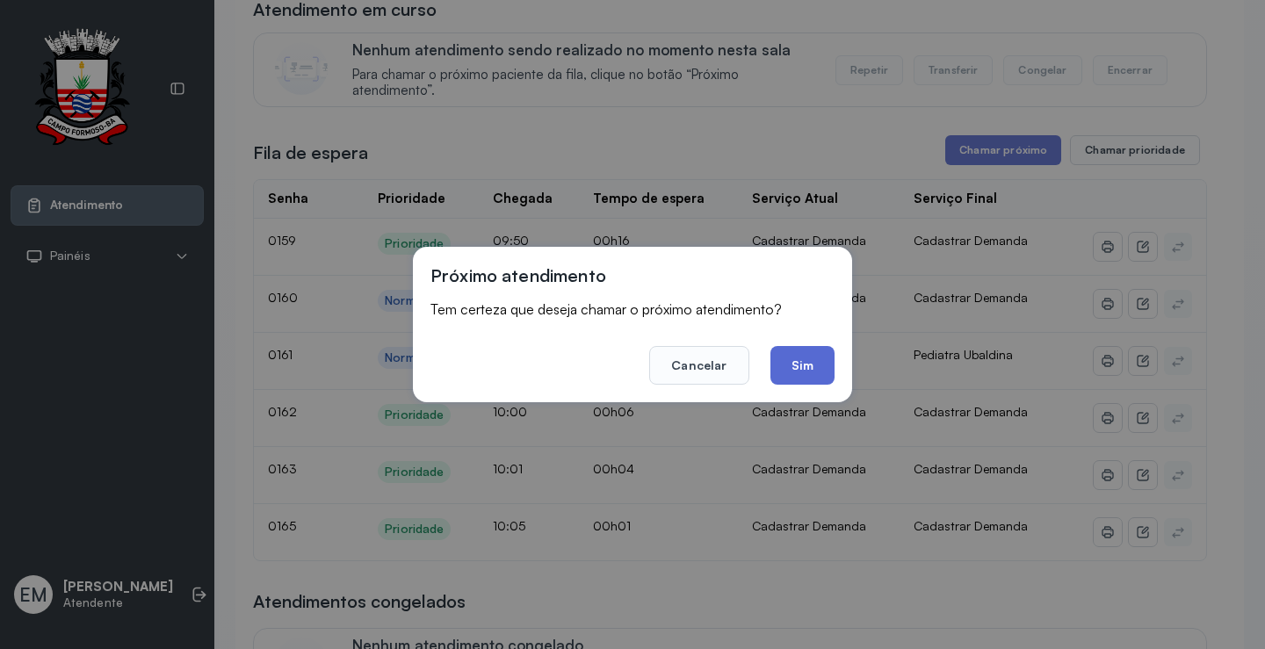
click at [806, 357] on button "Sim" at bounding box center [803, 365] width 64 height 39
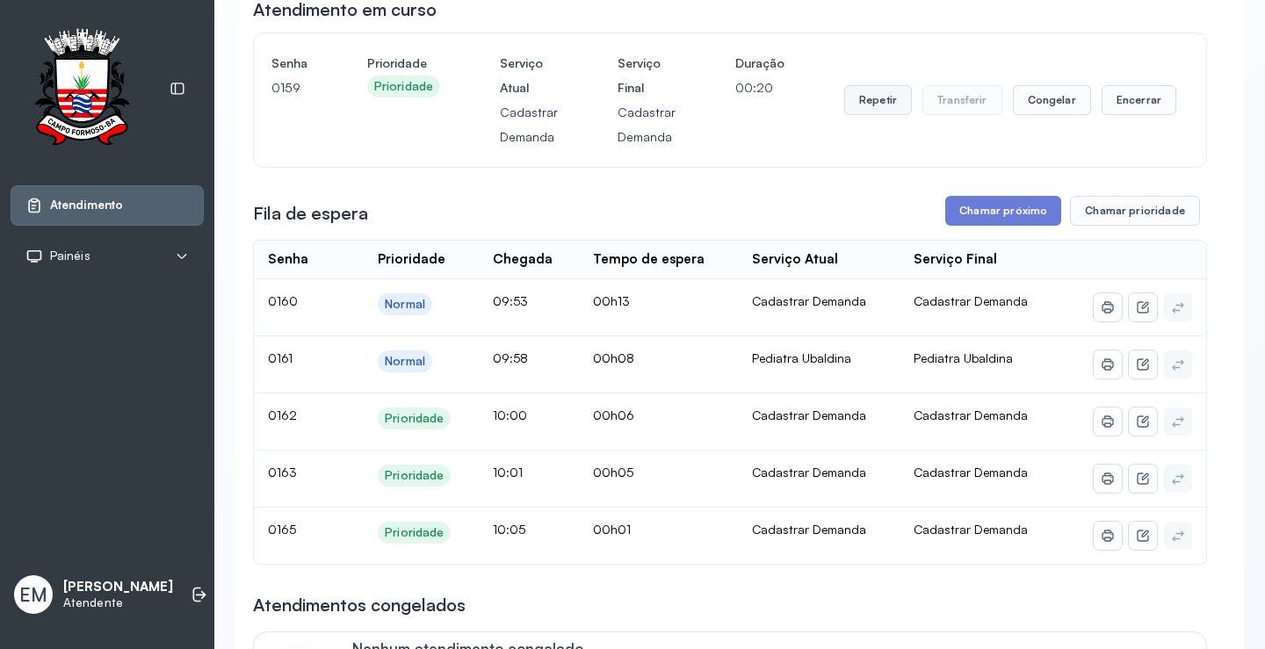
click at [893, 99] on button "Repetir" at bounding box center [878, 100] width 68 height 30
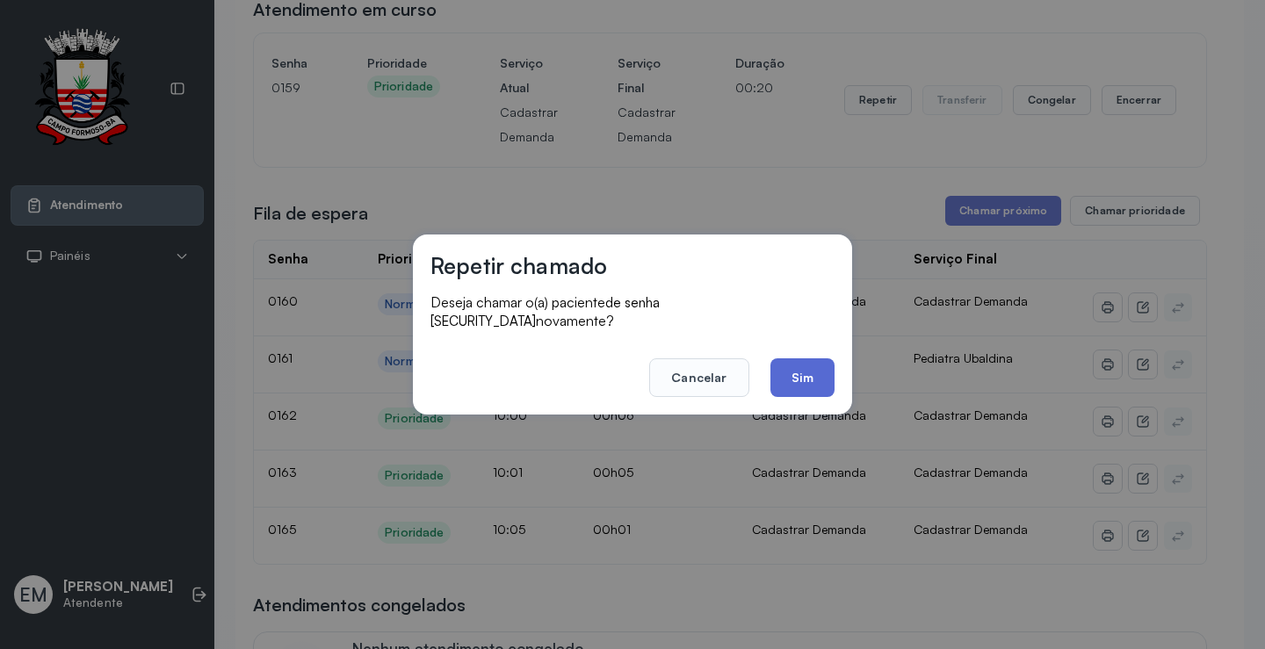
click at [820, 378] on button "Sim" at bounding box center [803, 378] width 64 height 39
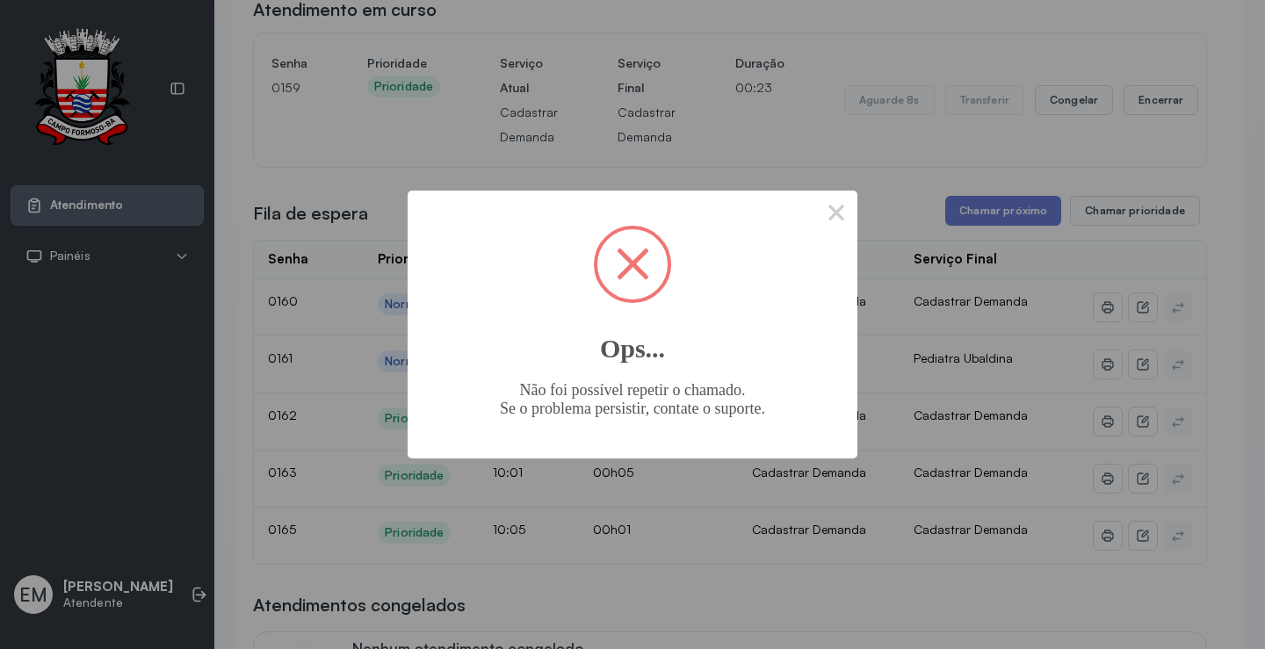
click at [815, 216] on div "× Ops... Não foi possível repetir o chamado. Se o problema persistir, contate o…" at bounding box center [633, 325] width 450 height 268
click at [859, 198] on div "× Ops... Não foi possível repetir o chamado. Se o problema persistir, contate o…" at bounding box center [632, 324] width 1265 height 649
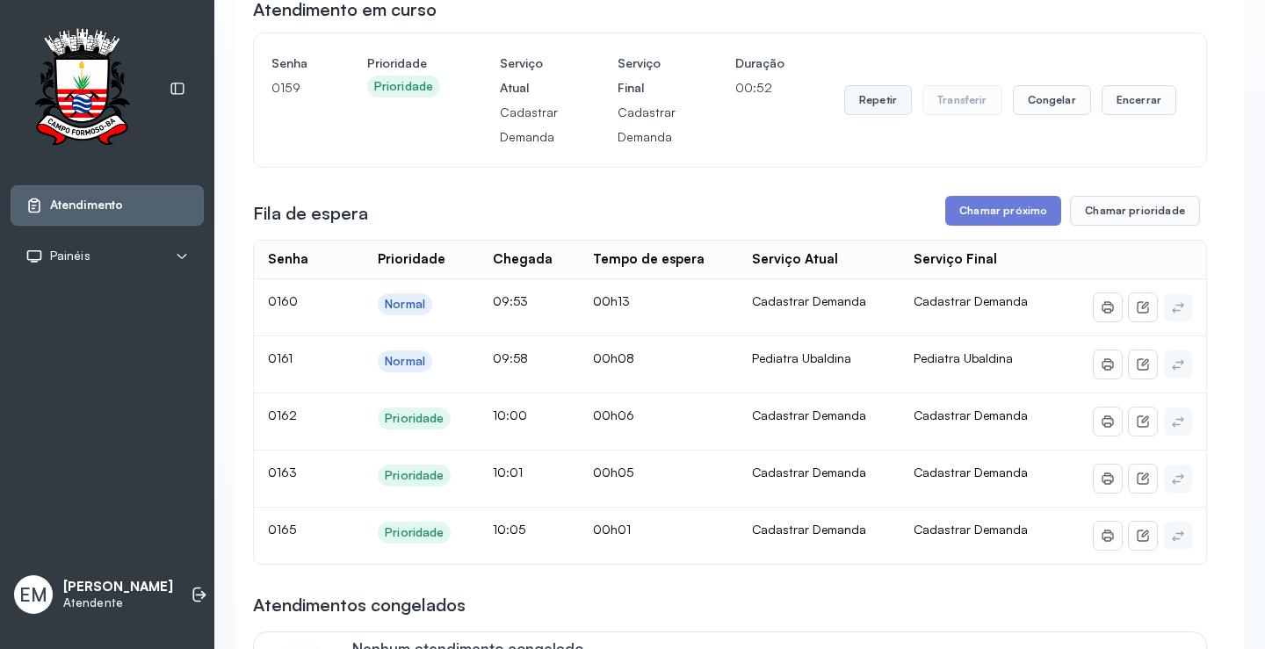
click at [870, 108] on button "Repetir" at bounding box center [878, 100] width 68 height 30
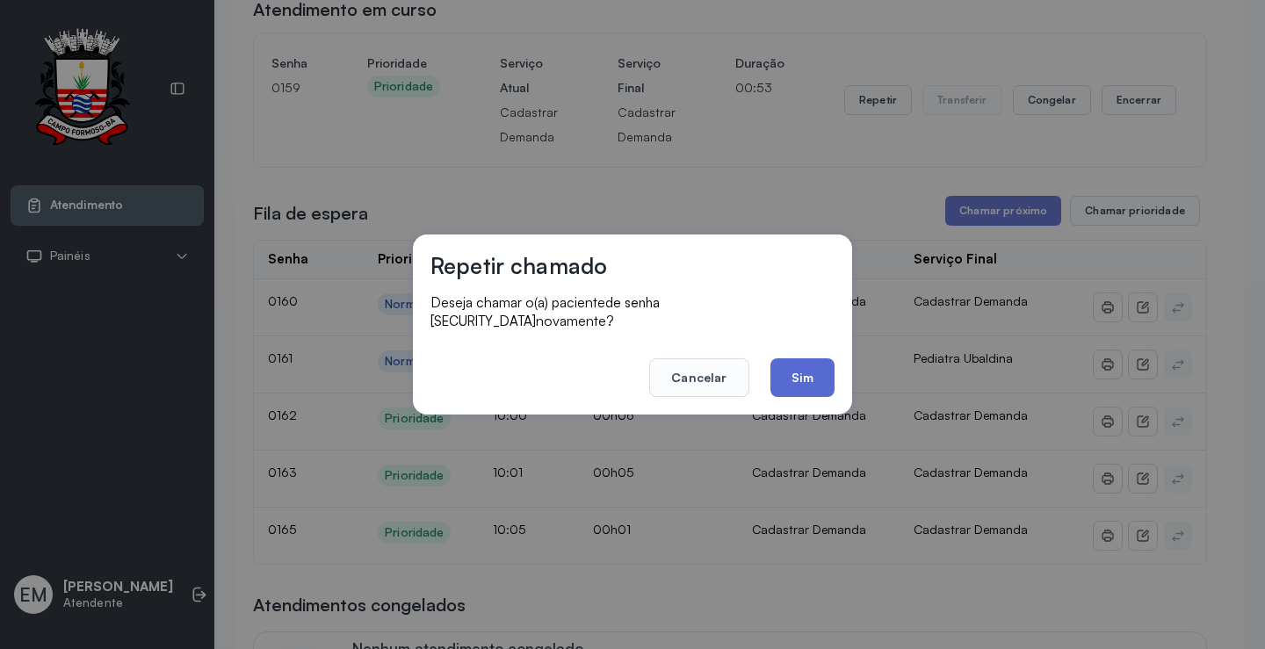
click at [804, 360] on button "Sim" at bounding box center [803, 378] width 64 height 39
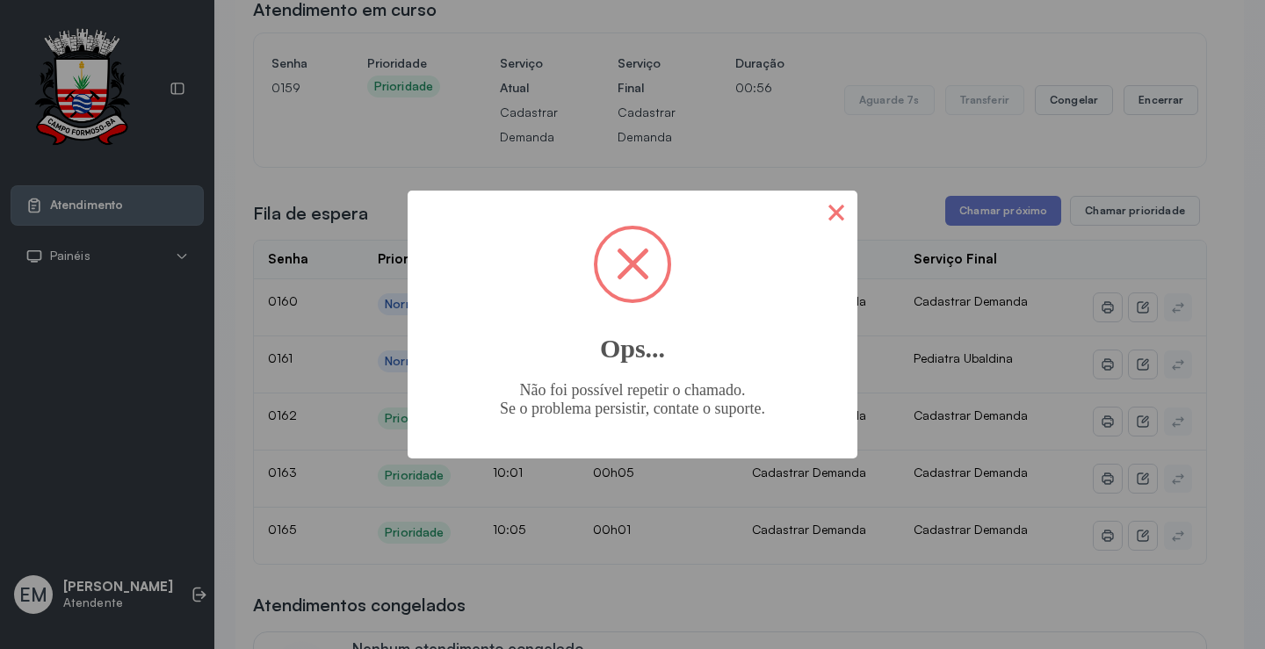
click at [846, 206] on button "×" at bounding box center [836, 212] width 42 height 42
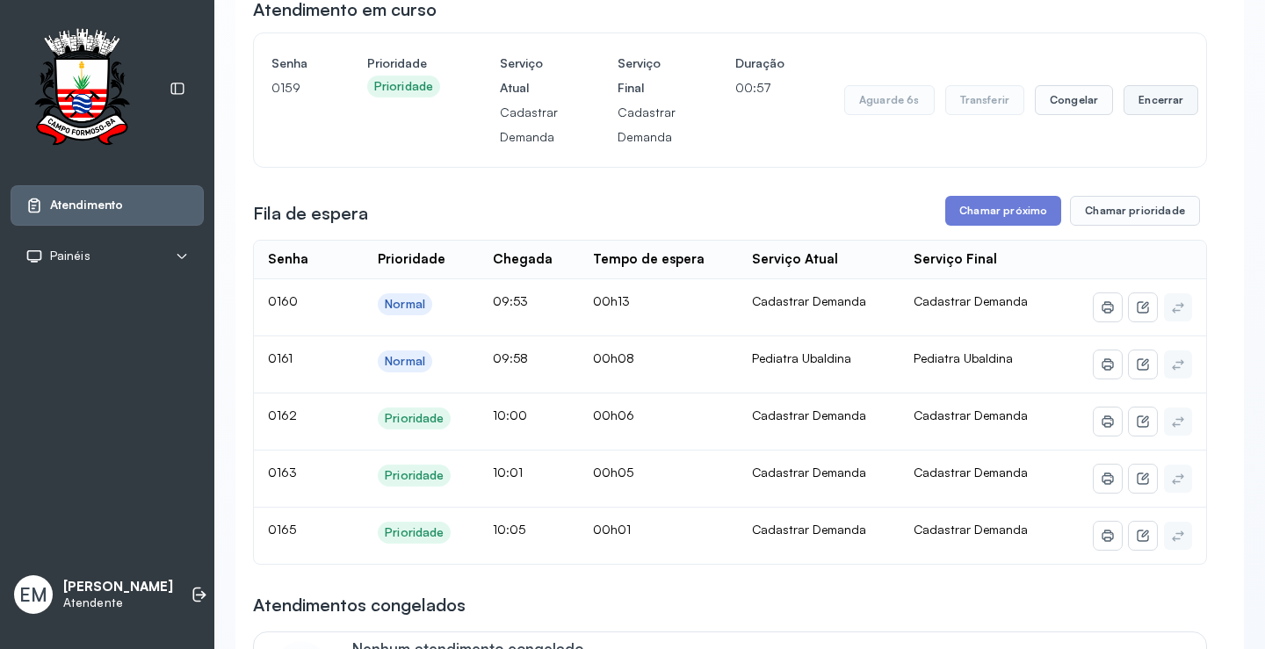
click at [1124, 97] on button "Encerrar" at bounding box center [1161, 100] width 75 height 30
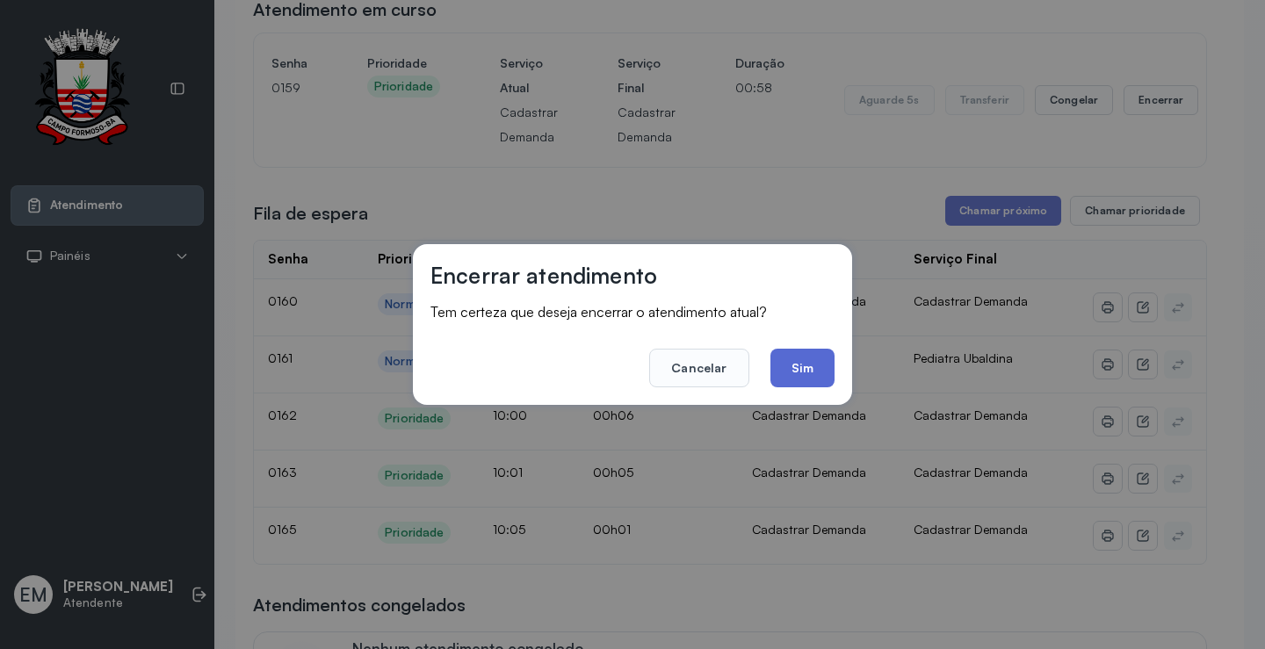
drag, startPoint x: 811, startPoint y: 378, endPoint x: 821, endPoint y: 369, distance: 13.1
click at [811, 376] on button "Sim" at bounding box center [803, 368] width 64 height 39
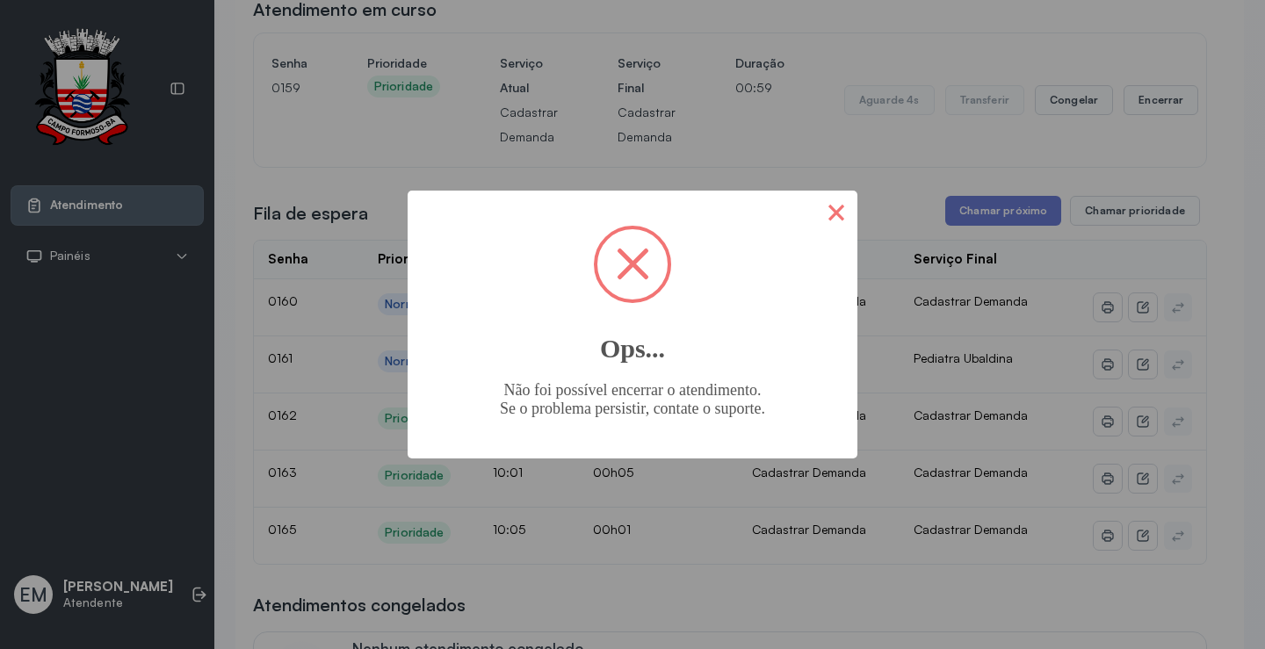
click at [824, 214] on button "×" at bounding box center [836, 212] width 42 height 42
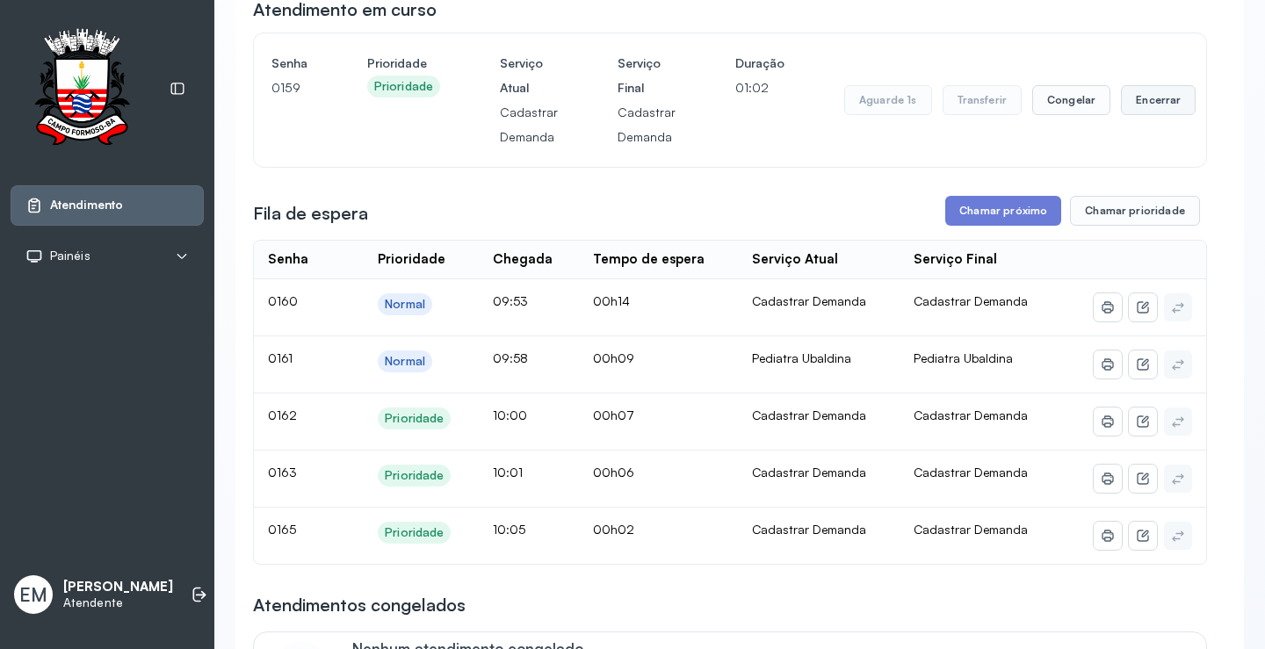
drag, startPoint x: 1132, startPoint y: 100, endPoint x: 1127, endPoint y: 111, distance: 11.4
click at [1127, 111] on button "Encerrar" at bounding box center [1158, 100] width 75 height 30
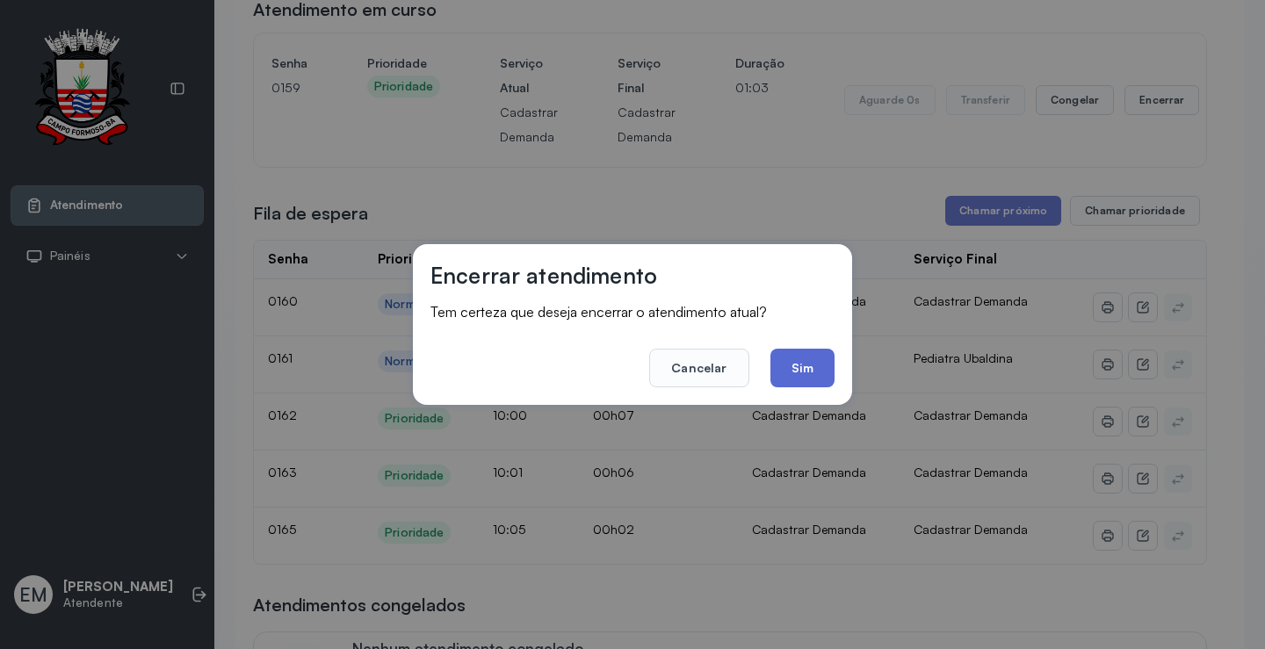
click at [829, 368] on button "Sim" at bounding box center [803, 368] width 64 height 39
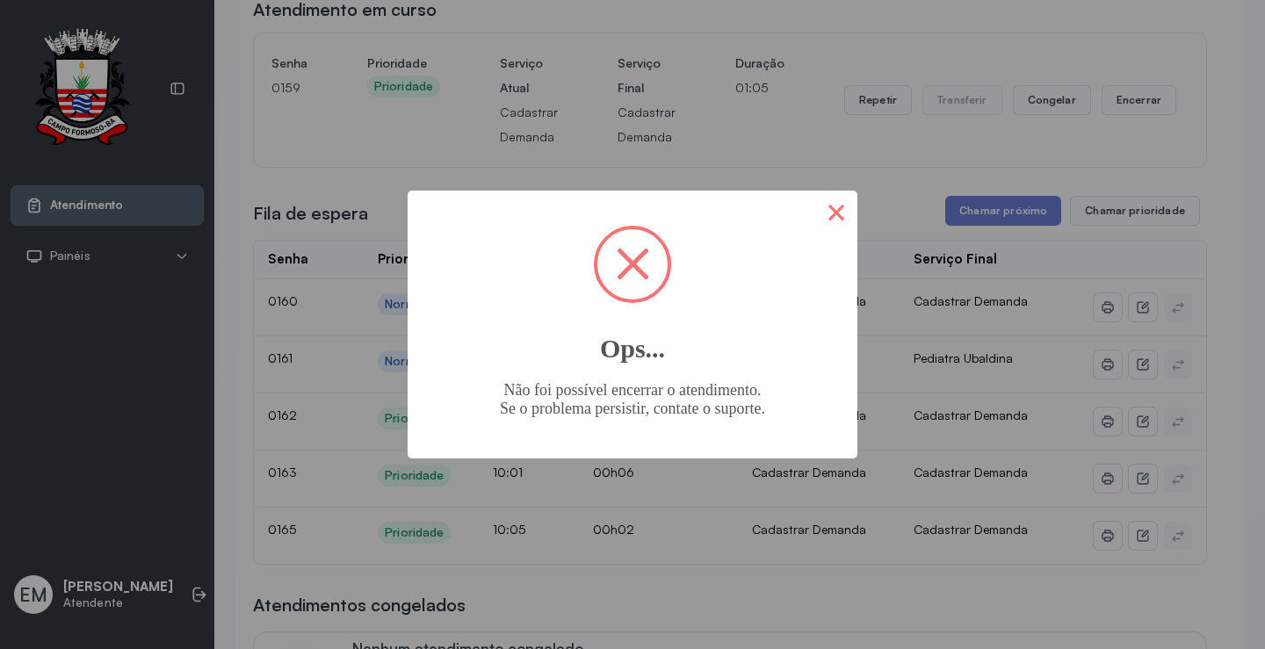
click at [835, 200] on button "×" at bounding box center [836, 212] width 42 height 42
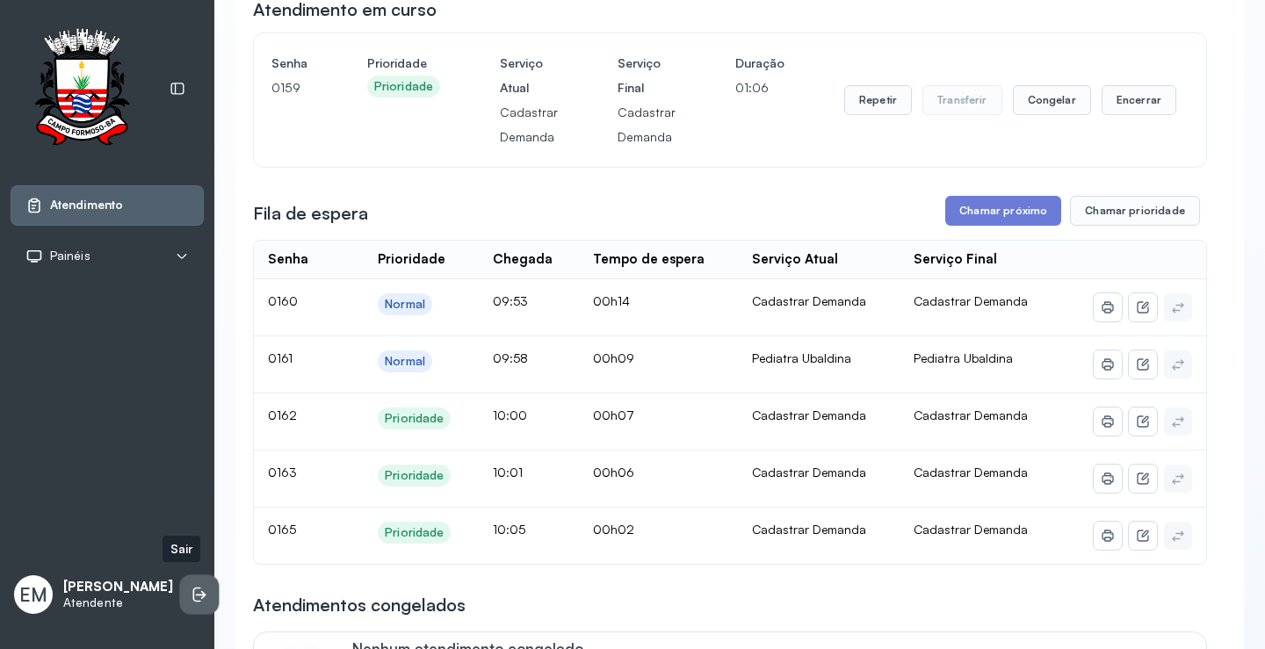
click at [191, 588] on icon at bounding box center [200, 595] width 18 height 18
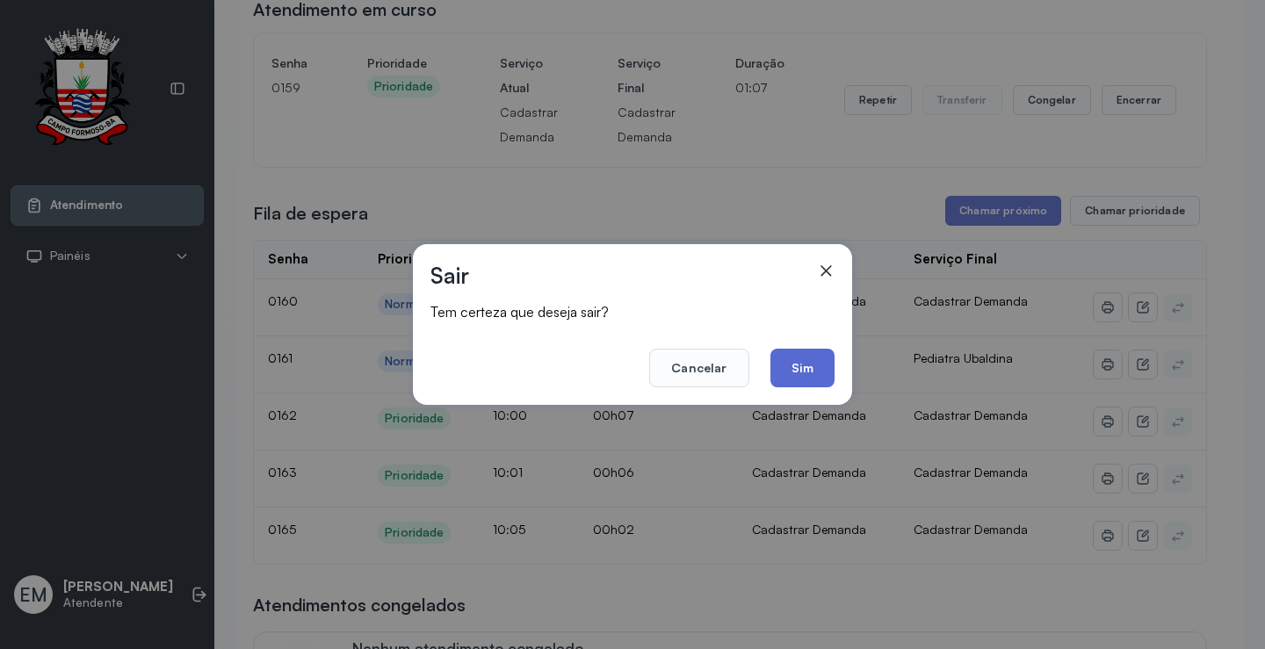
click at [822, 363] on button "Sim" at bounding box center [803, 368] width 64 height 39
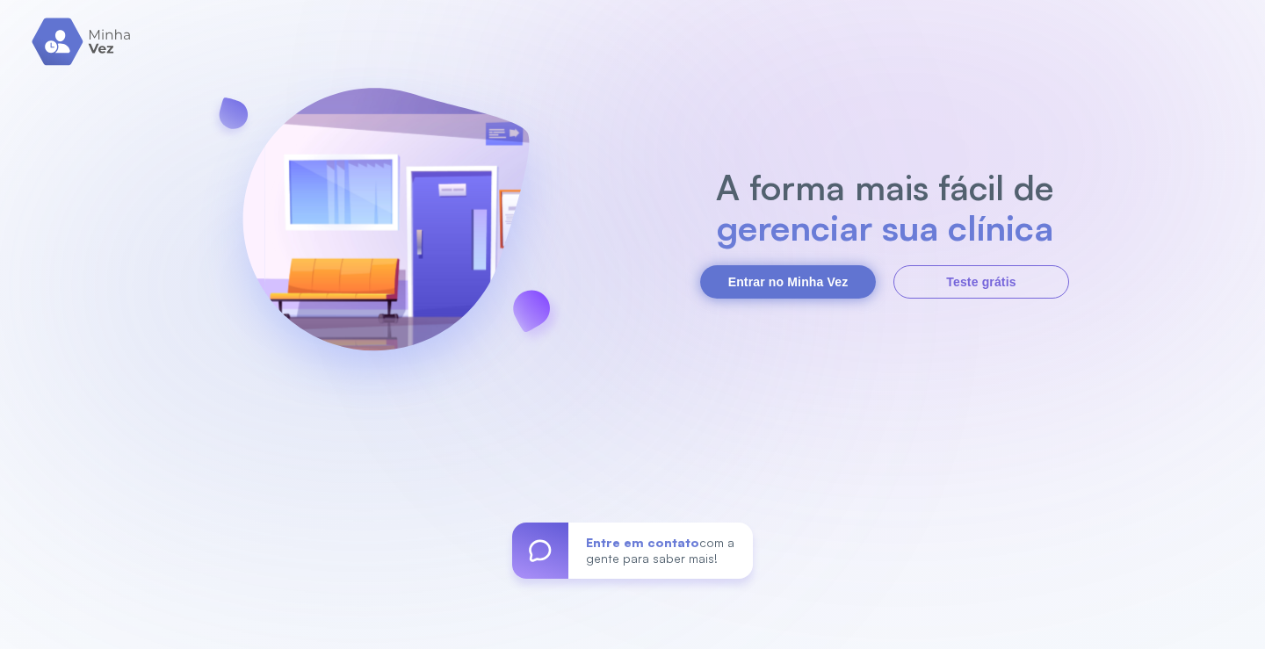
click at [745, 285] on button "Entrar no Minha Vez" at bounding box center [788, 281] width 176 height 33
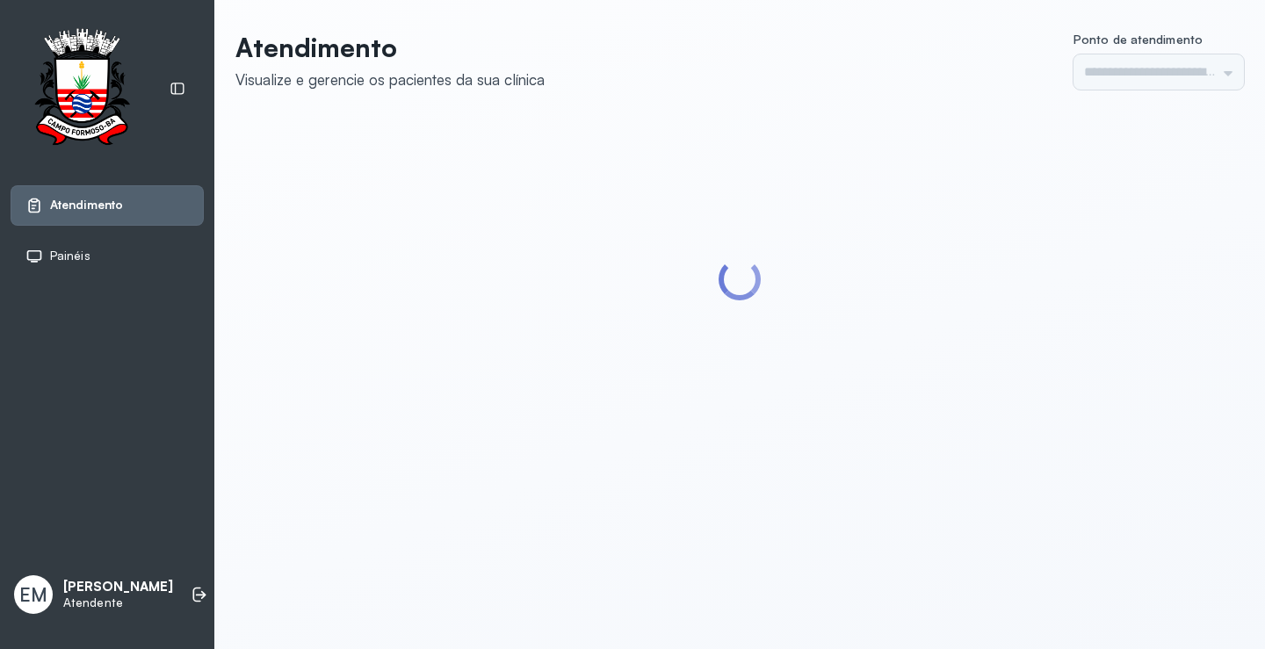
type input "*********"
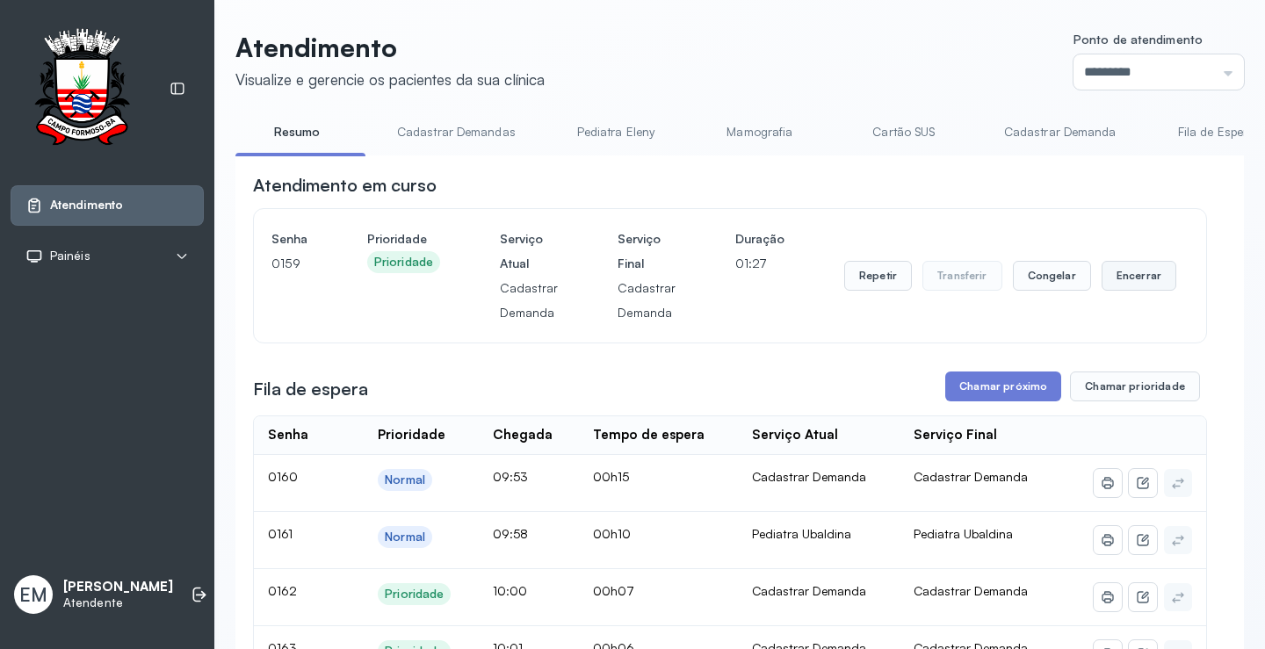
click at [1135, 287] on button "Encerrar" at bounding box center [1139, 276] width 75 height 30
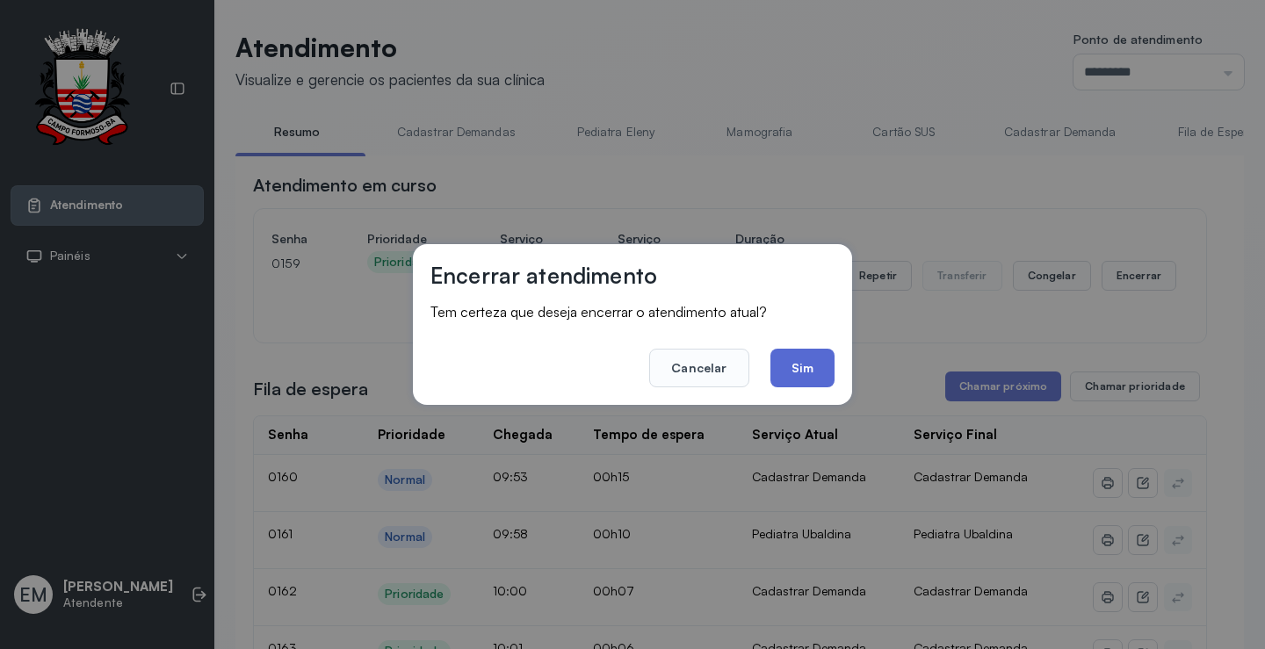
click at [806, 360] on button "Sim" at bounding box center [803, 368] width 64 height 39
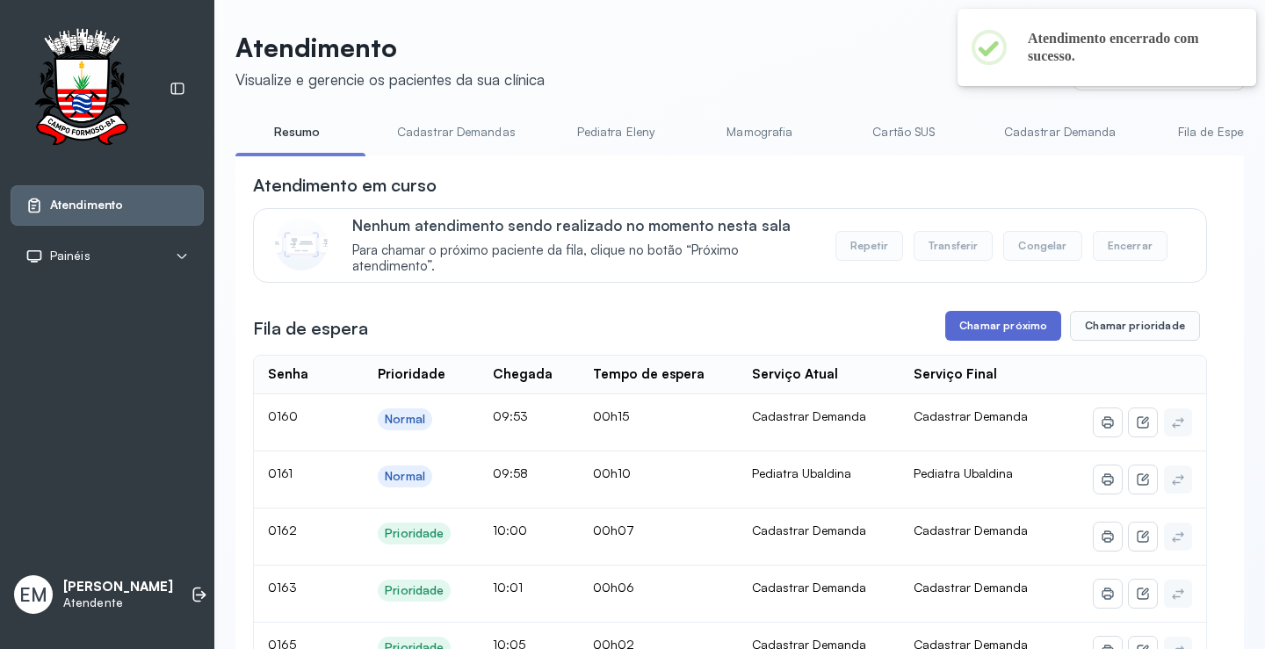
drag, startPoint x: 1012, startPoint y: 314, endPoint x: 1004, endPoint y: 321, distance: 10.6
click at [1003, 324] on button "Chamar próximo" at bounding box center [1003, 326] width 116 height 30
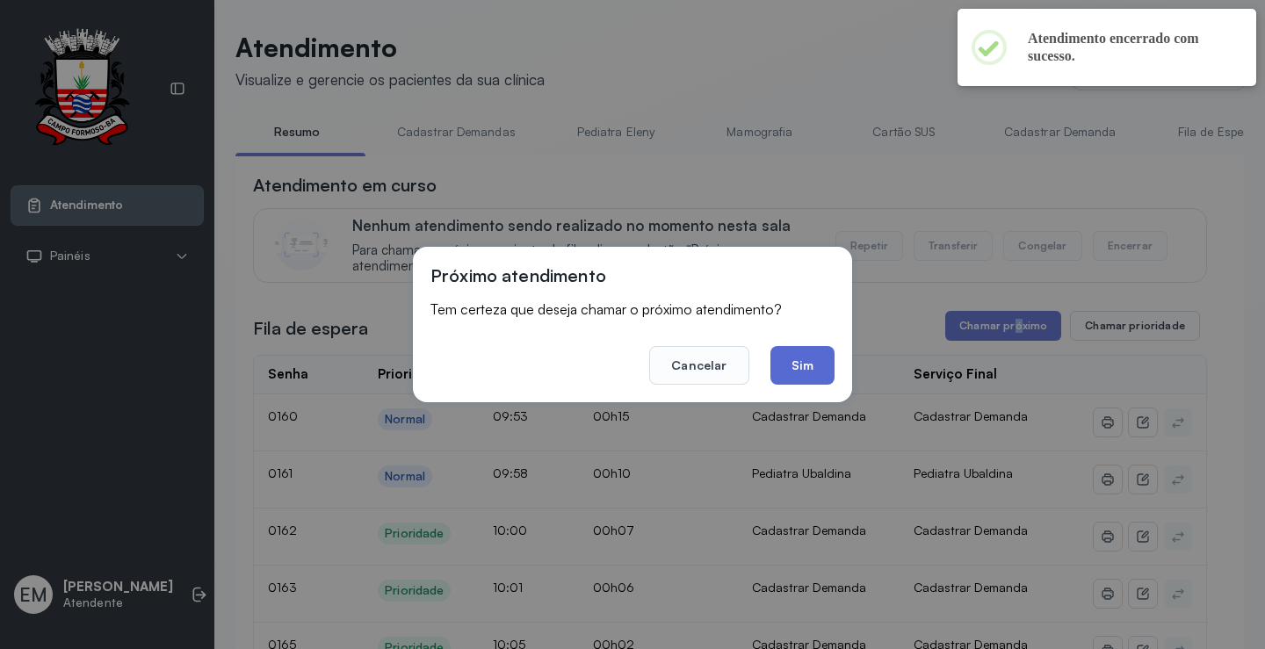
click at [816, 362] on button "Sim" at bounding box center [803, 365] width 64 height 39
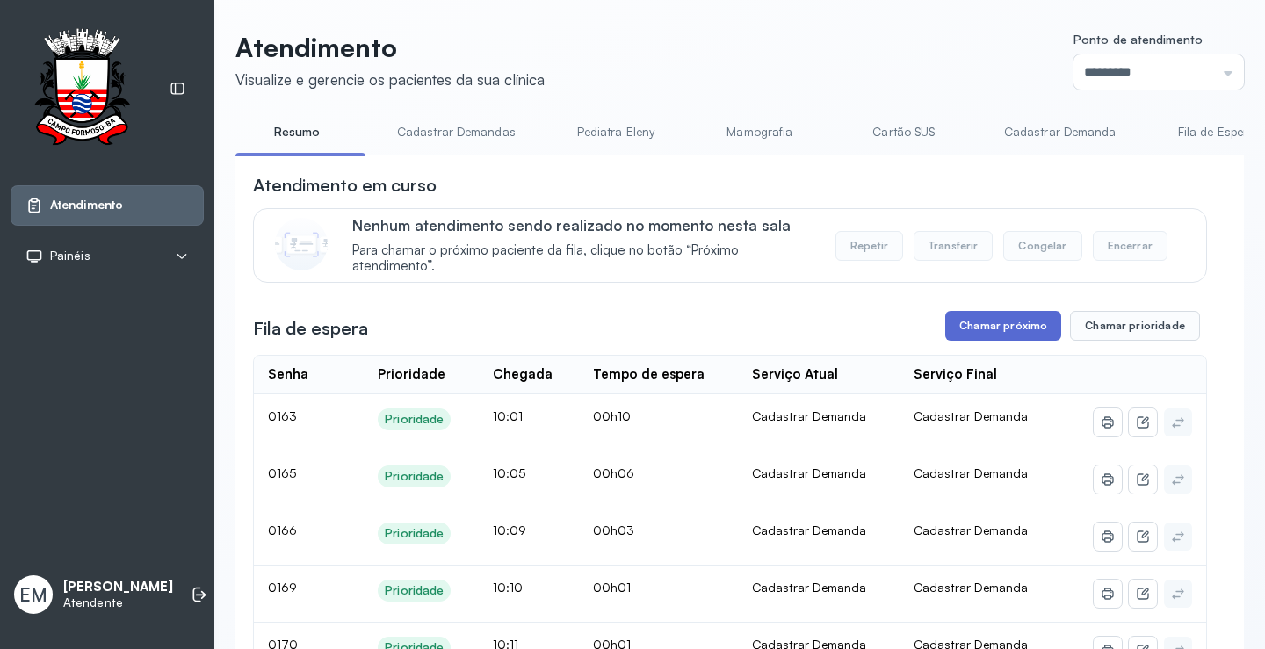
click at [966, 330] on button "Chamar próximo" at bounding box center [1003, 326] width 116 height 30
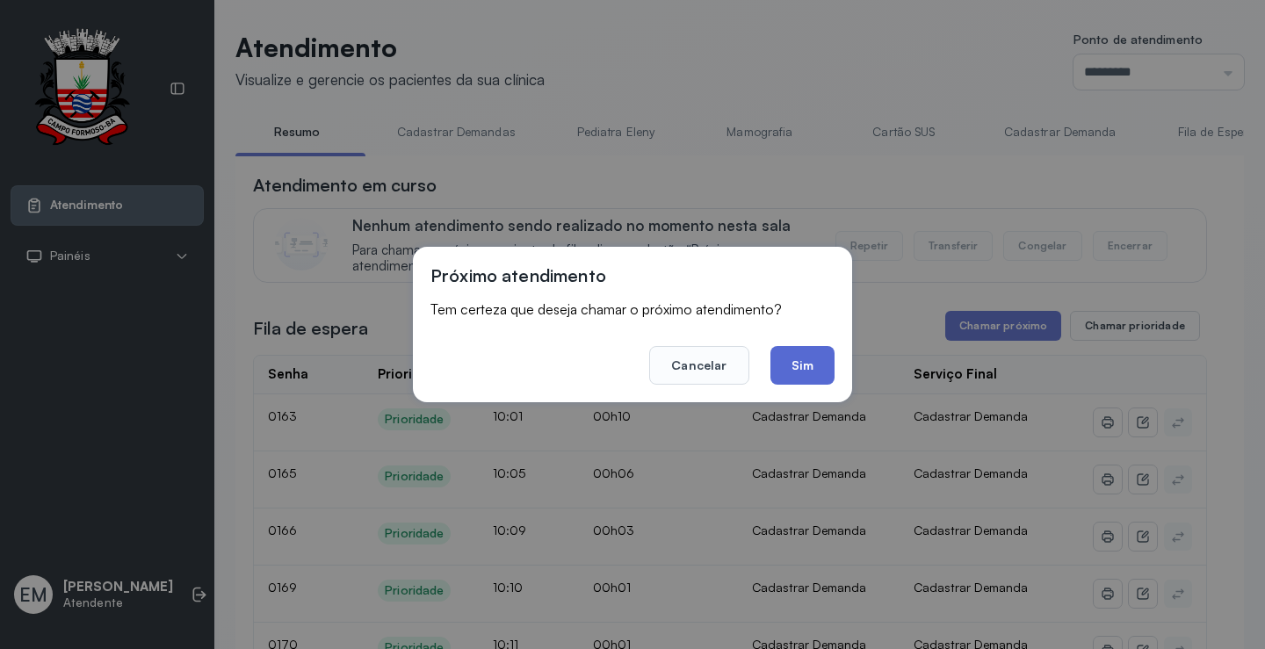
click at [816, 361] on button "Sim" at bounding box center [803, 365] width 64 height 39
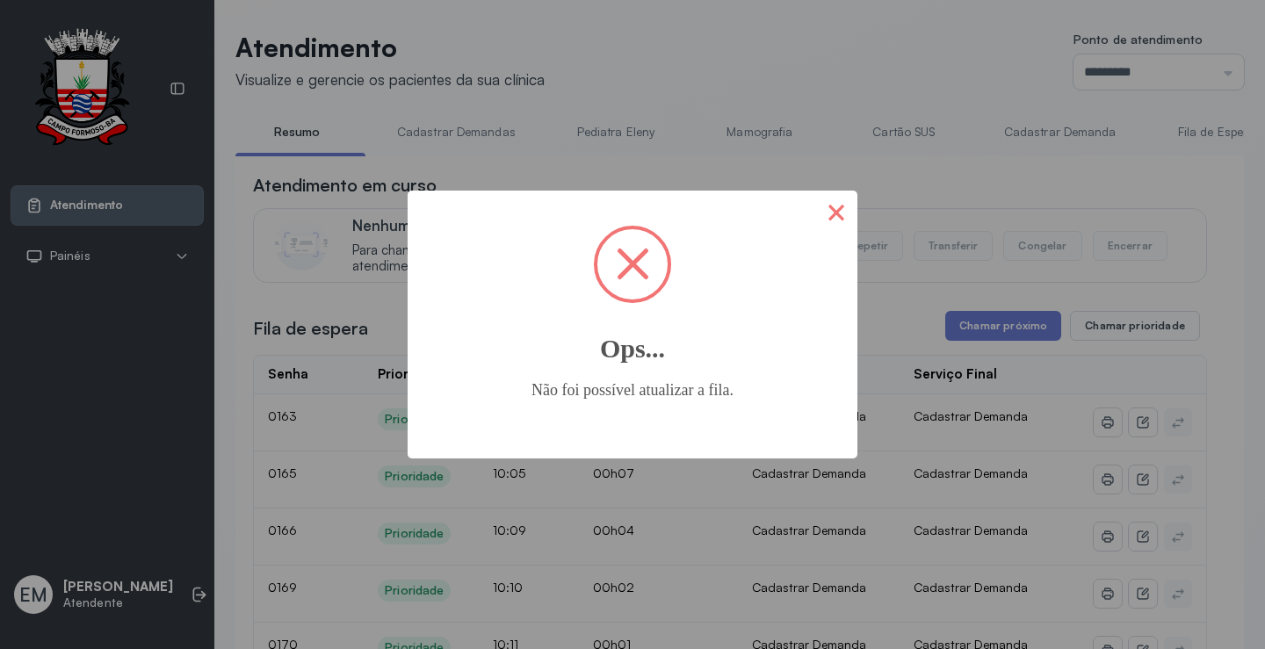
click at [833, 196] on button "×" at bounding box center [836, 212] width 42 height 42
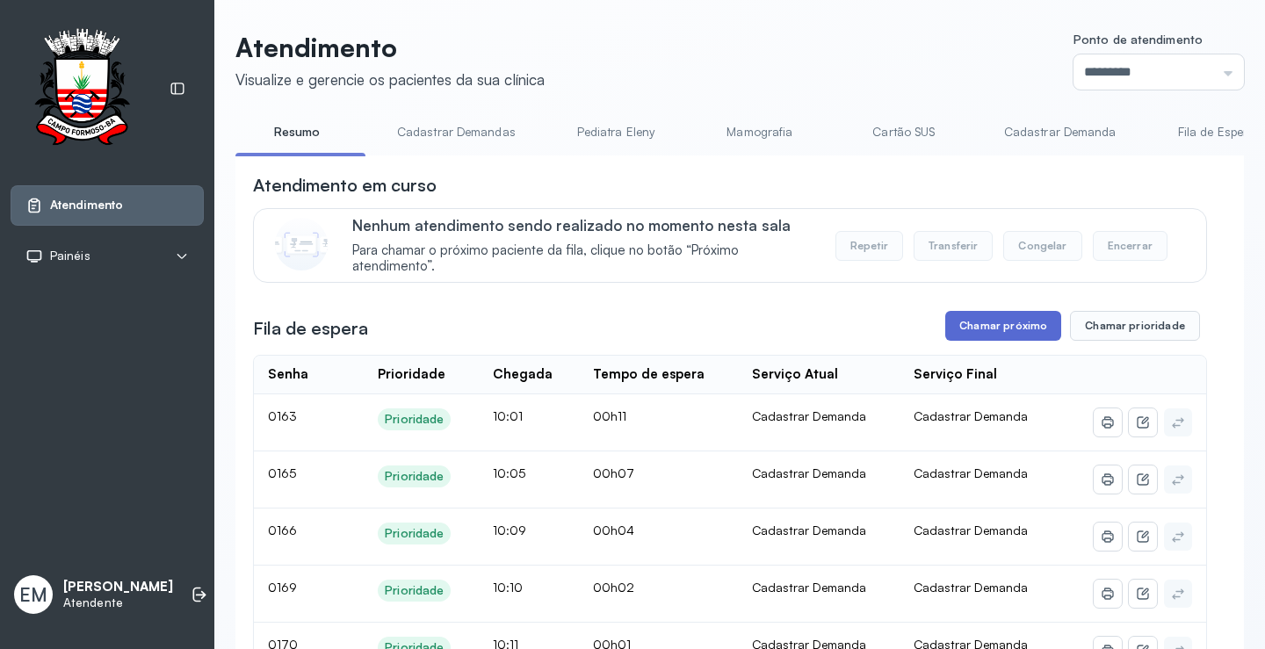
click at [992, 324] on button "Chamar próximo" at bounding box center [1003, 326] width 116 height 30
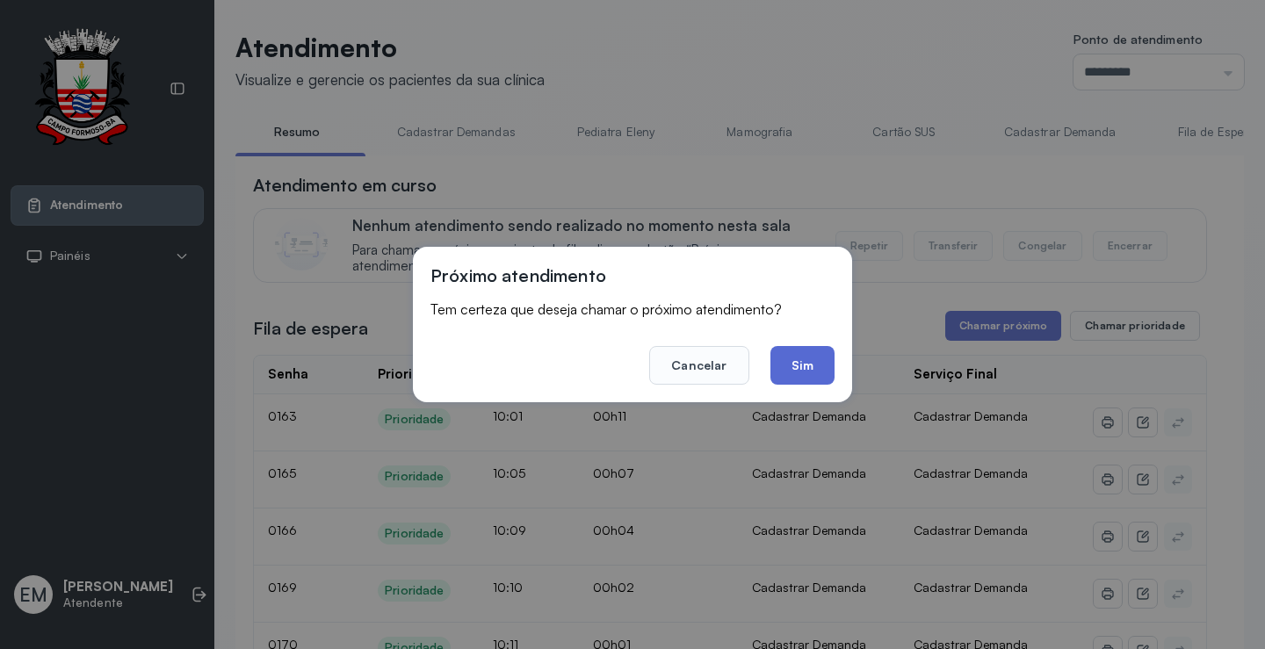
click at [823, 370] on button "Sim" at bounding box center [803, 365] width 64 height 39
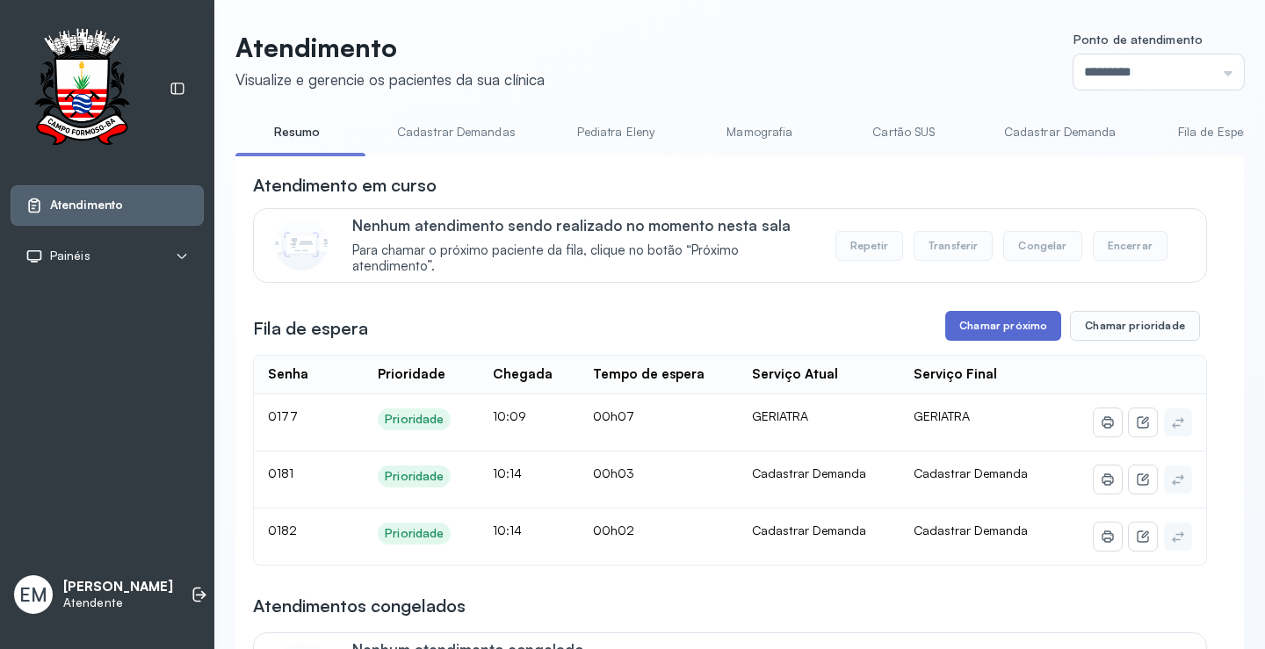
click at [989, 320] on button "Chamar próximo" at bounding box center [1003, 326] width 116 height 30
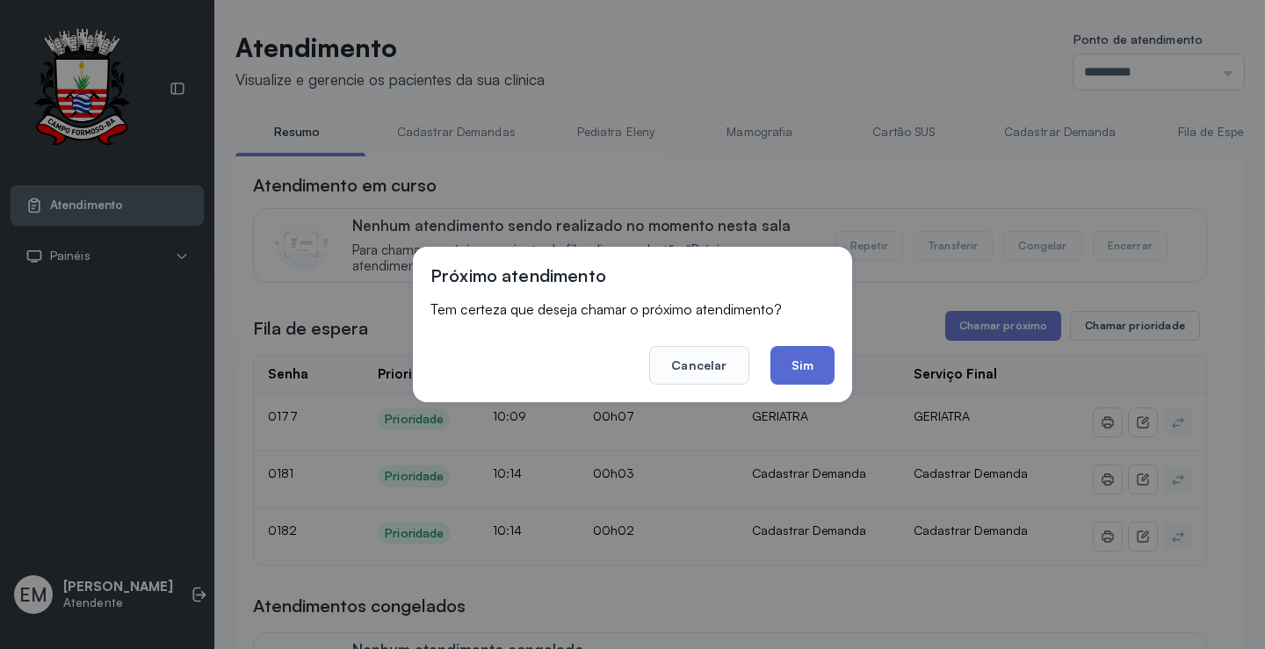
click at [820, 366] on button "Sim" at bounding box center [803, 365] width 64 height 39
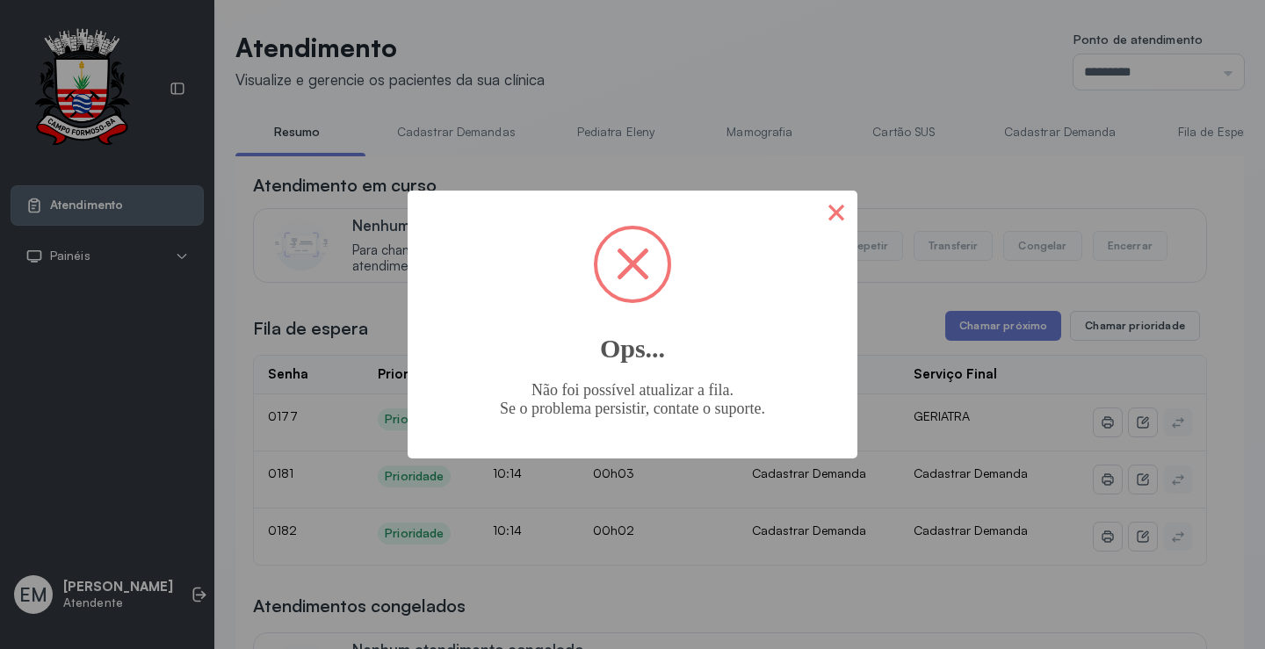
click at [837, 231] on button "×" at bounding box center [836, 212] width 42 height 42
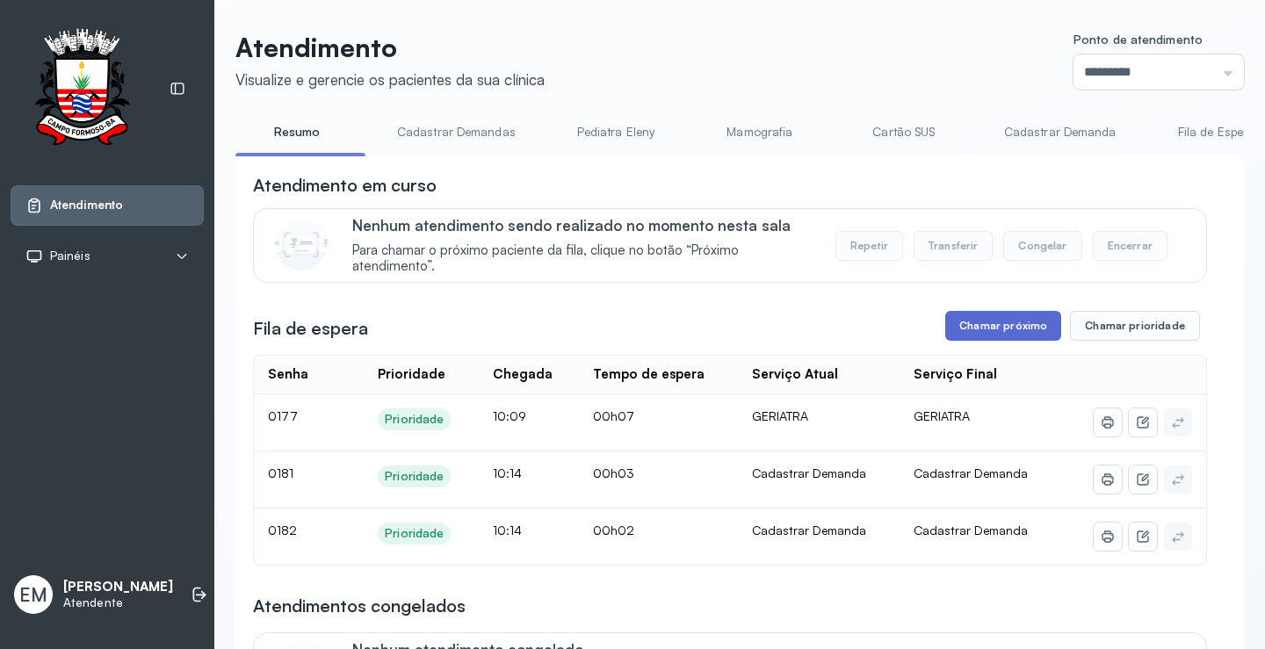
click at [992, 334] on button "Chamar próximo" at bounding box center [1003, 326] width 116 height 30
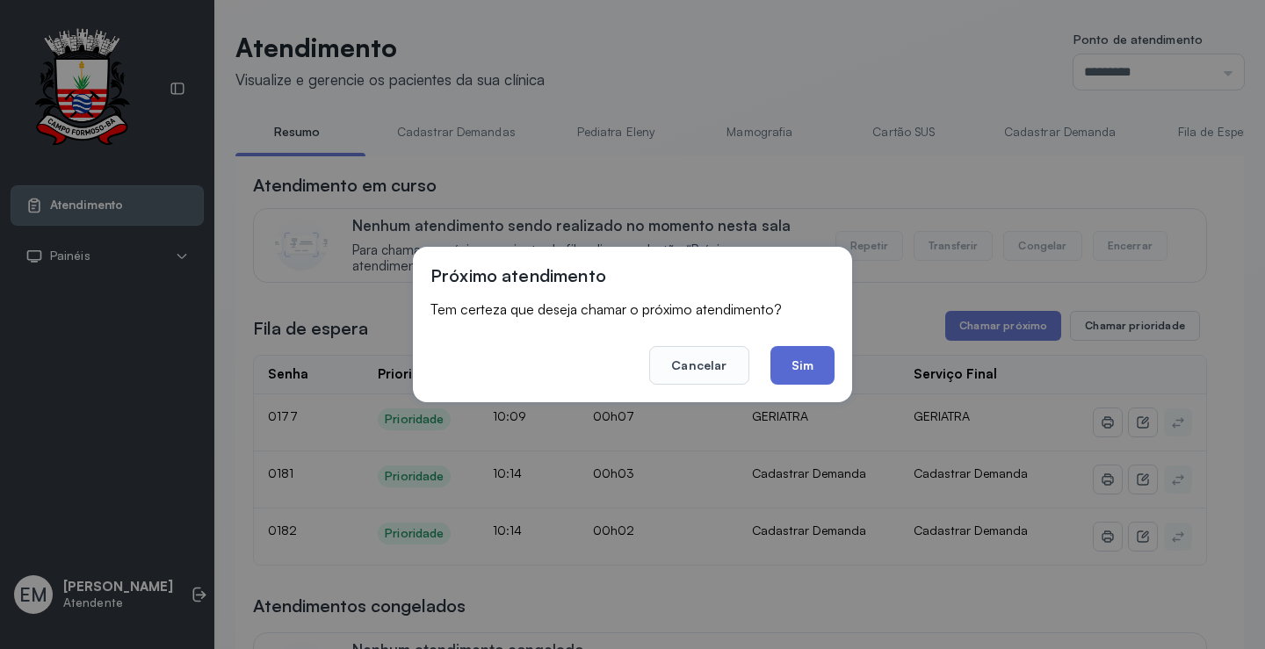
click at [821, 366] on button "Sim" at bounding box center [803, 365] width 64 height 39
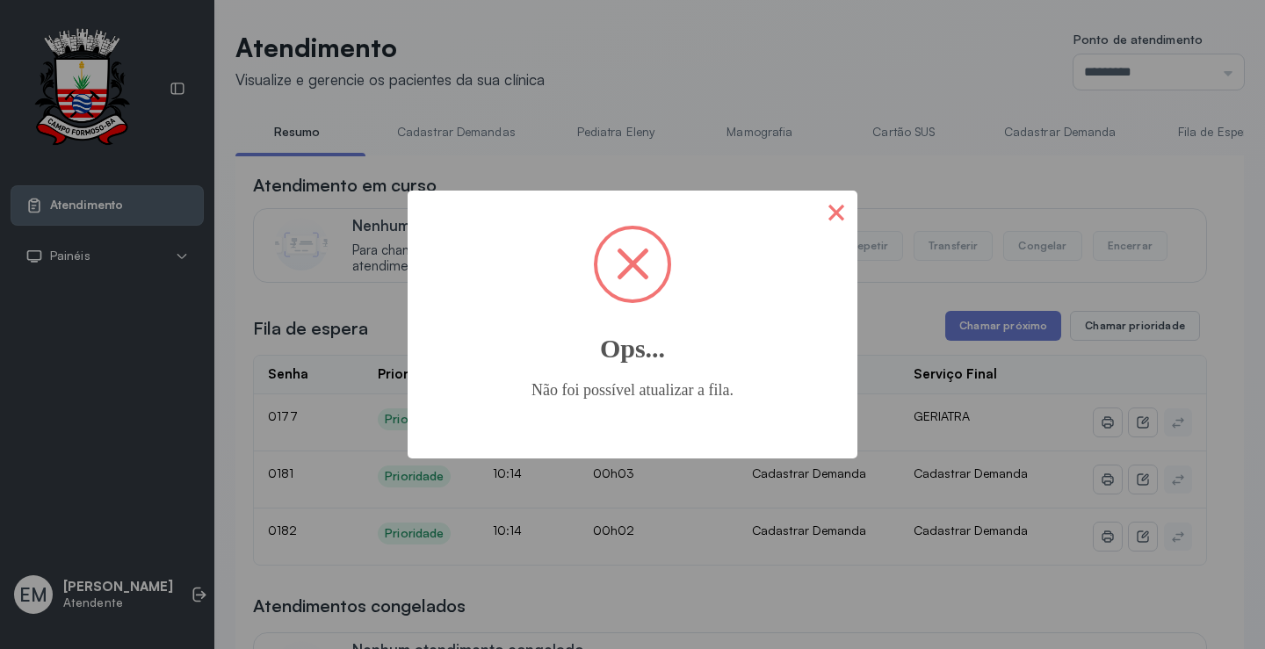
click at [826, 221] on button "×" at bounding box center [836, 212] width 42 height 42
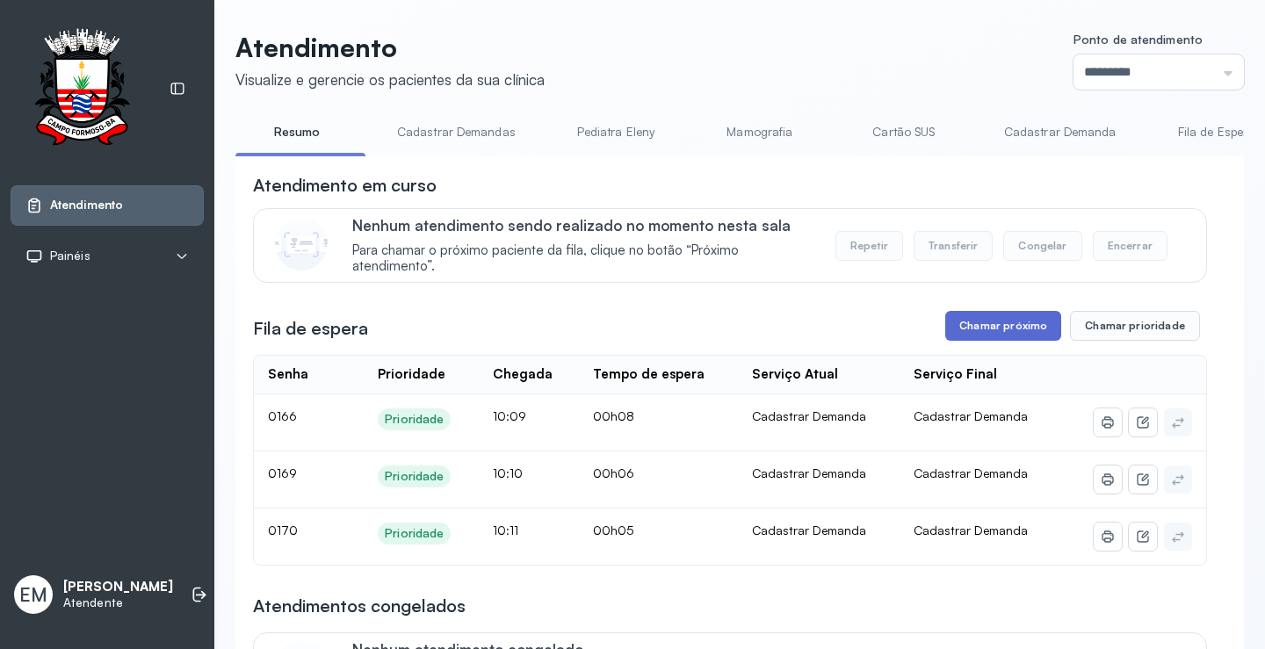
click at [1012, 325] on button "Chamar próximo" at bounding box center [1003, 326] width 116 height 30
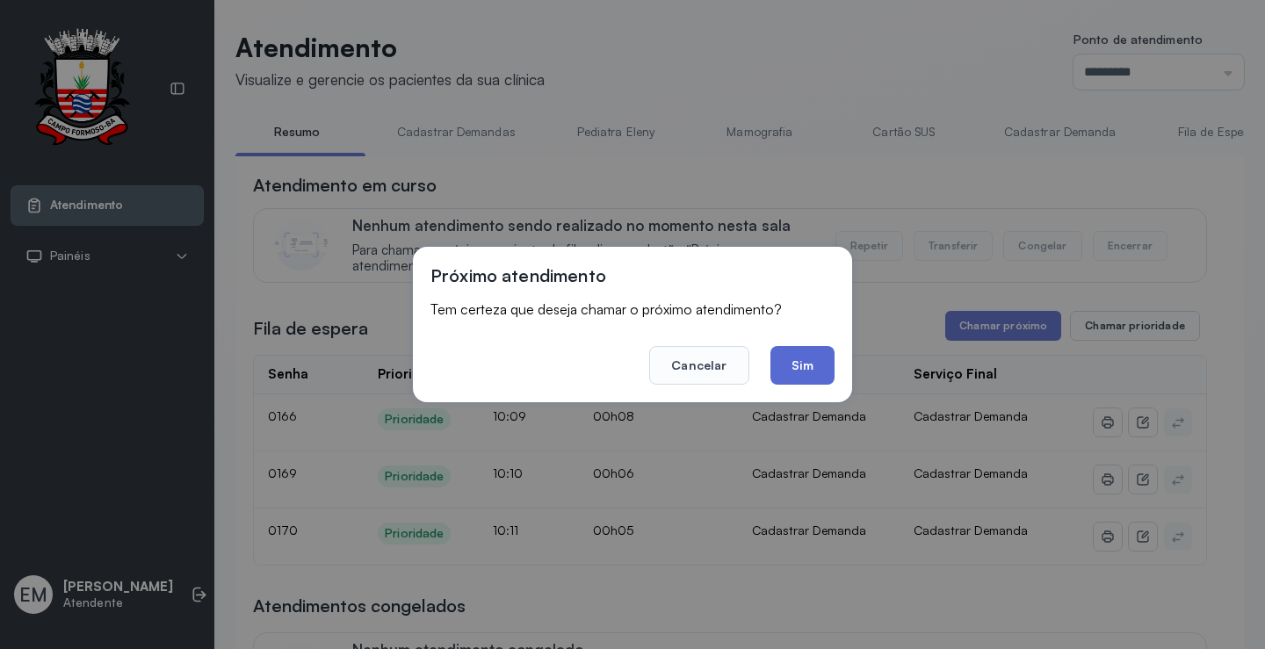
click at [800, 370] on button "Sim" at bounding box center [803, 365] width 64 height 39
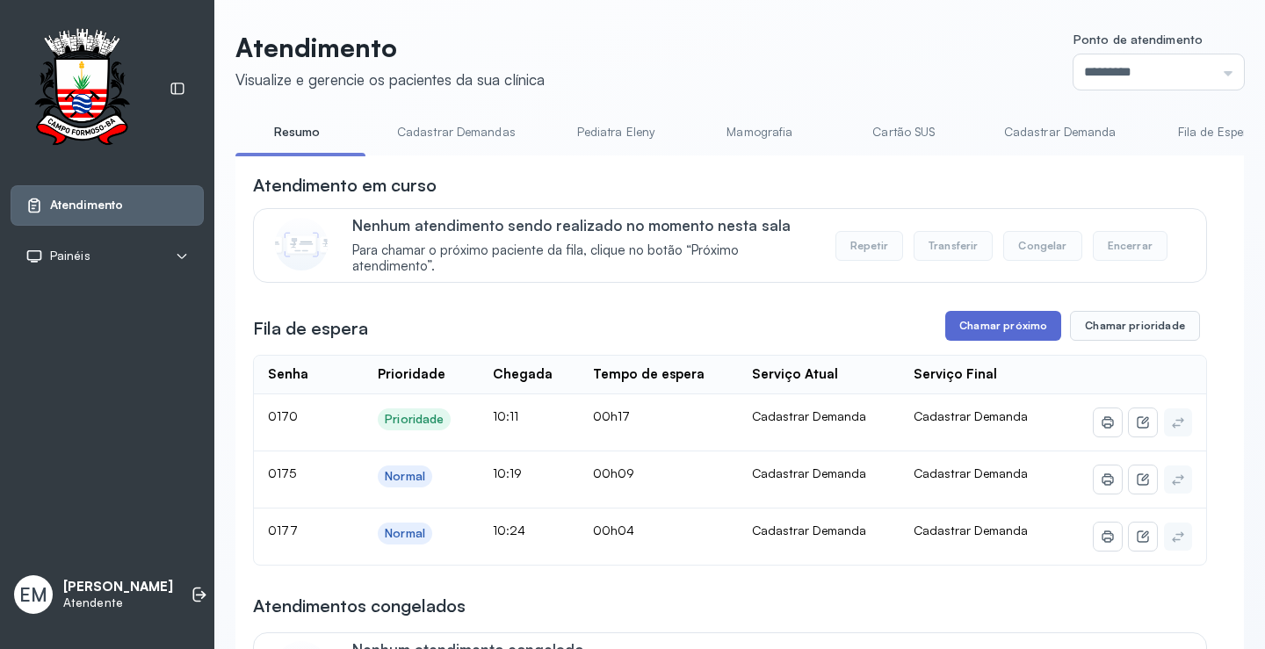
click at [1009, 330] on button "Chamar próximo" at bounding box center [1003, 326] width 116 height 30
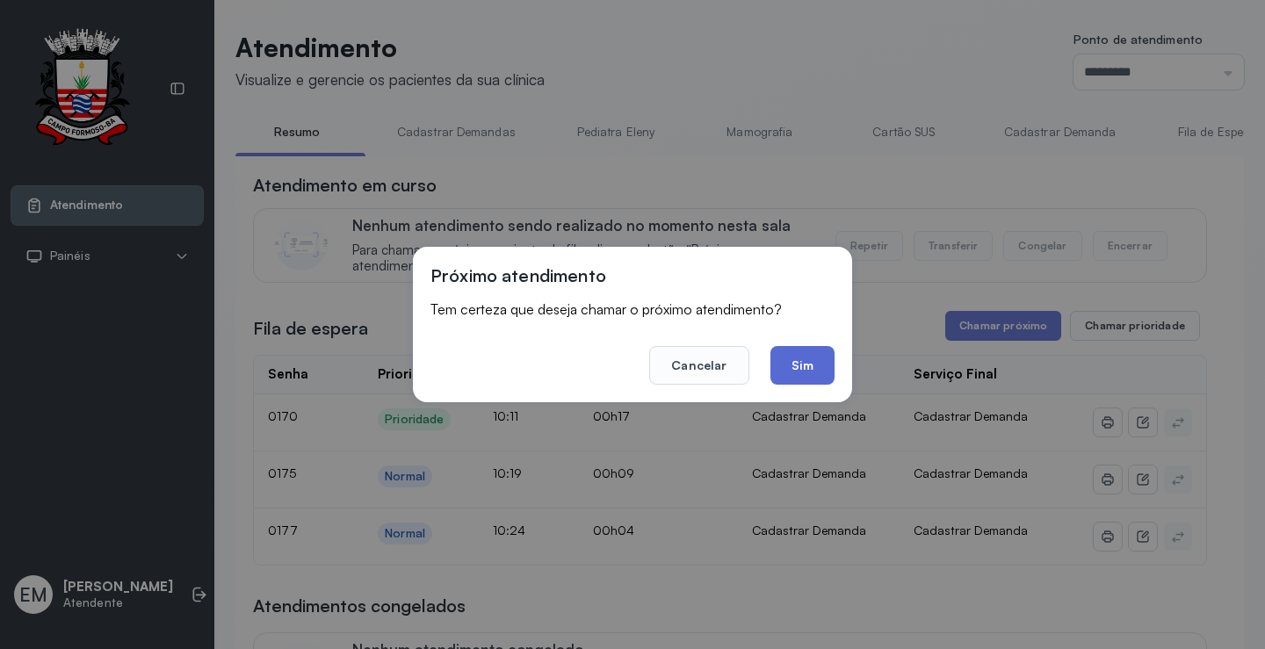
click at [810, 361] on button "Sim" at bounding box center [803, 365] width 64 height 39
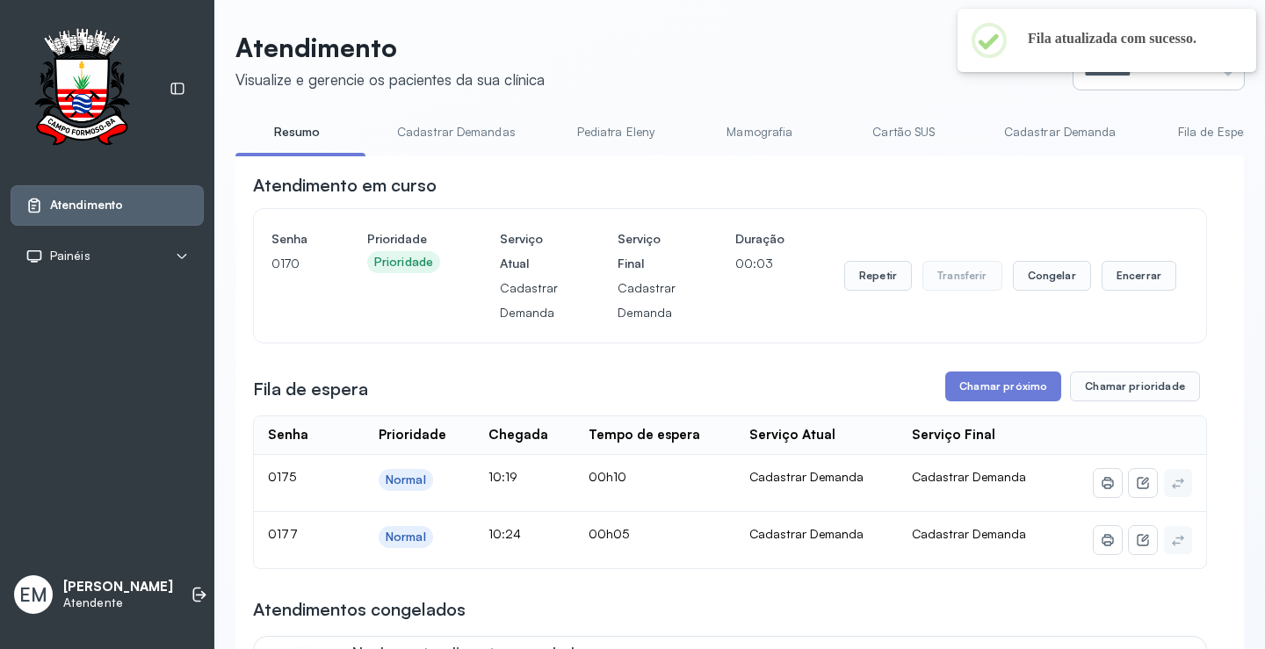
click at [1098, 79] on input "*********" at bounding box center [1159, 71] width 170 height 35
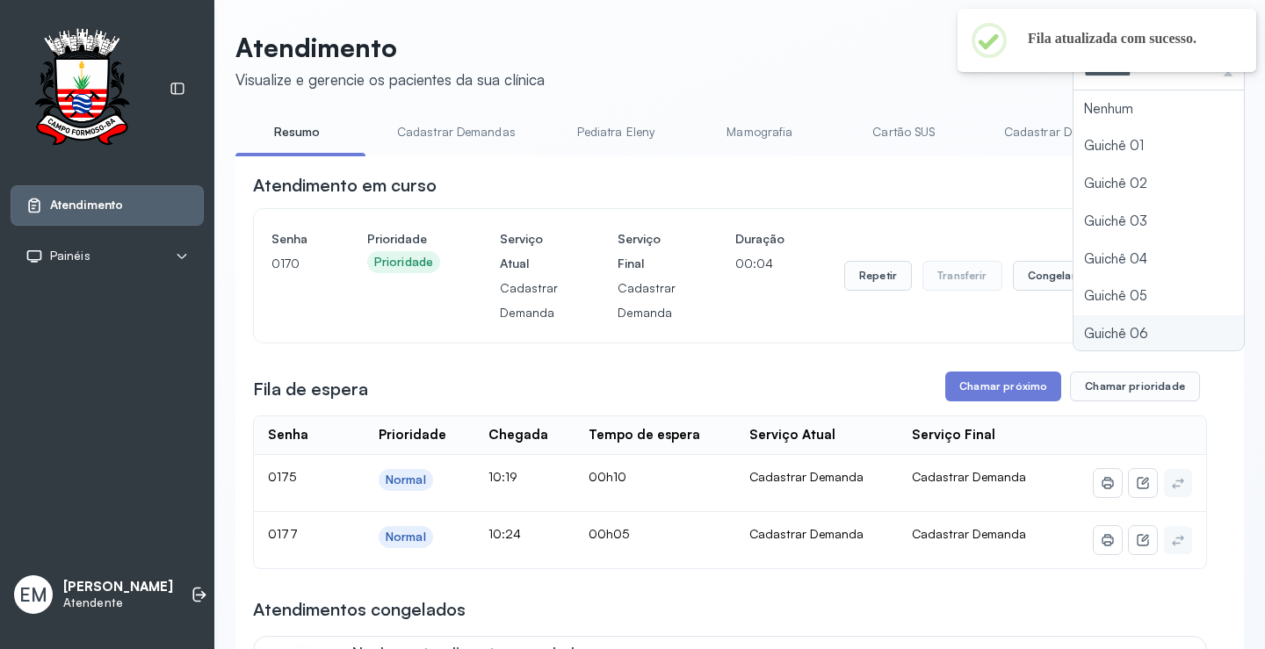
scroll to position [77, 0]
type input "*********"
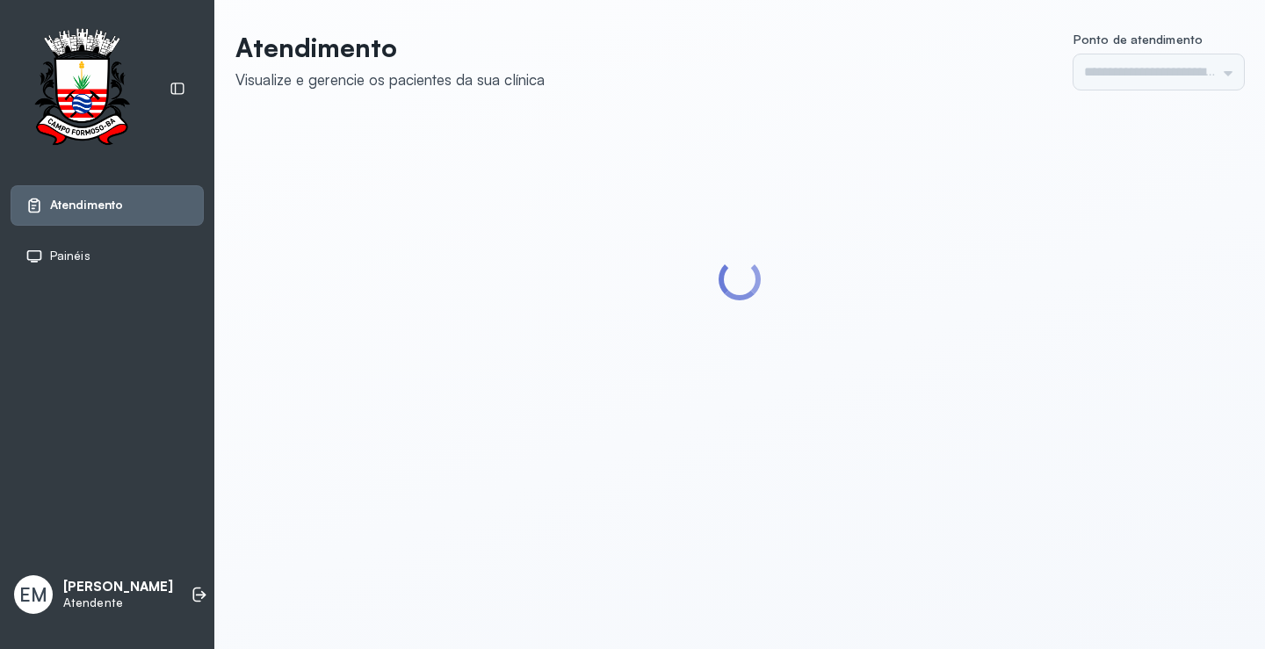
type input "*********"
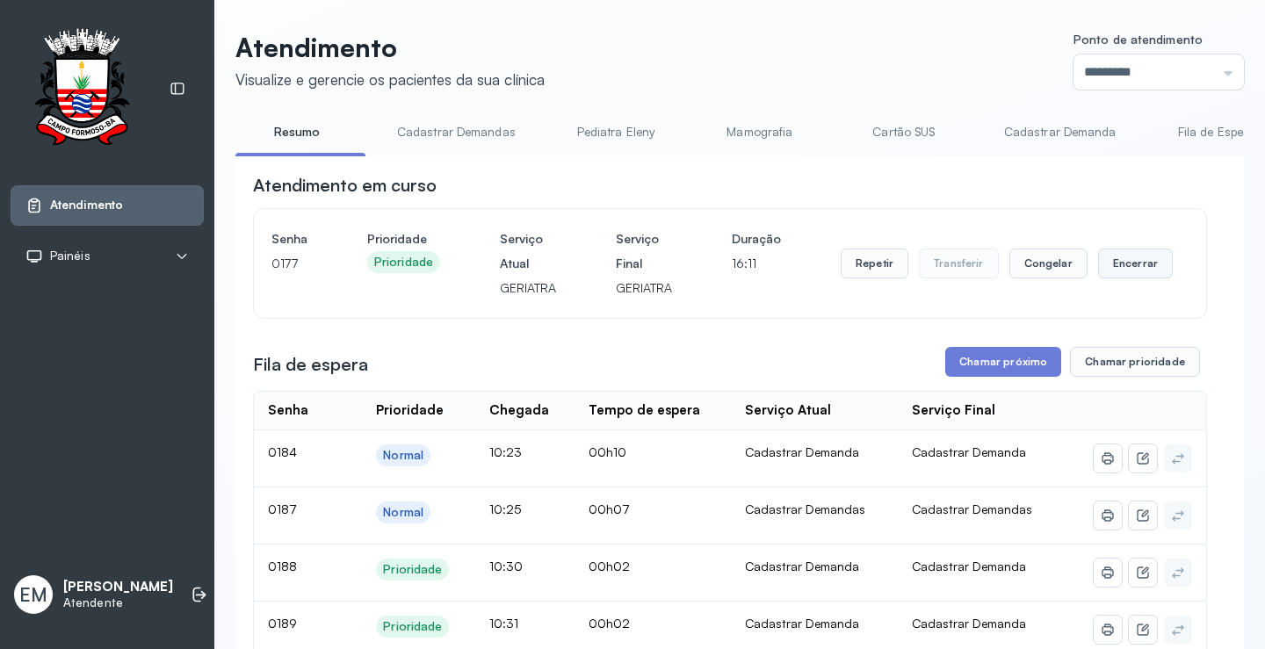
click at [1117, 275] on button "Encerrar" at bounding box center [1135, 264] width 75 height 30
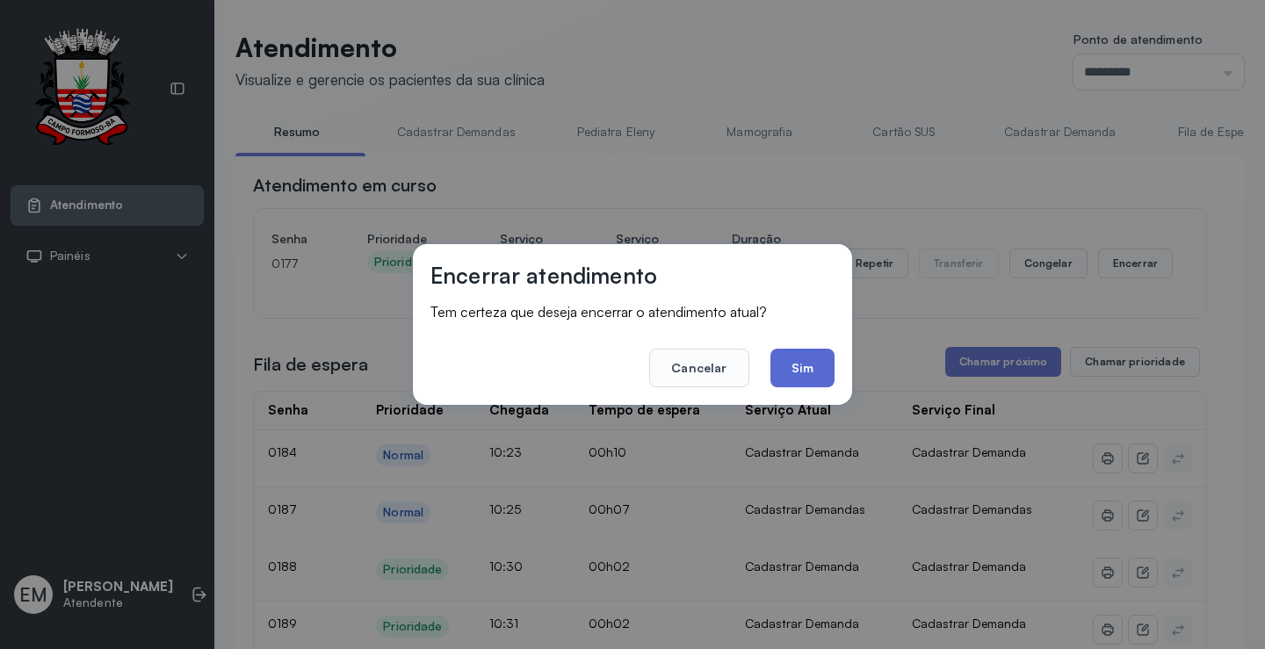
click at [829, 360] on button "Sim" at bounding box center [803, 368] width 64 height 39
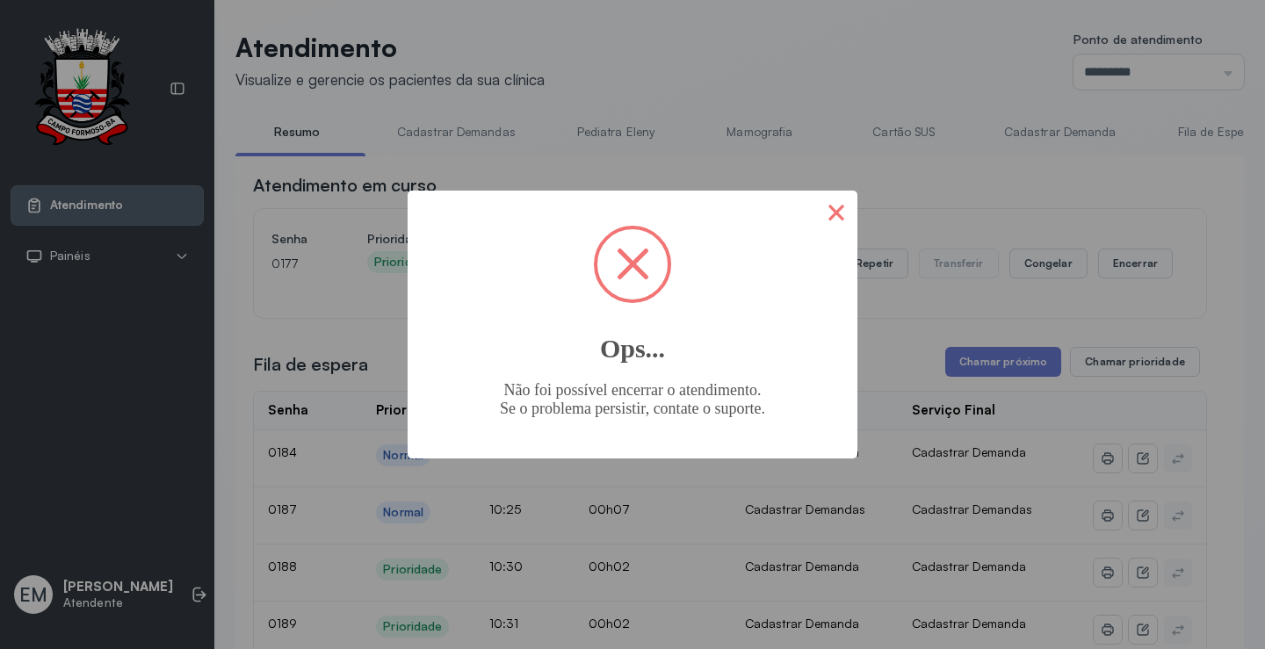
click at [840, 207] on button "×" at bounding box center [836, 212] width 42 height 42
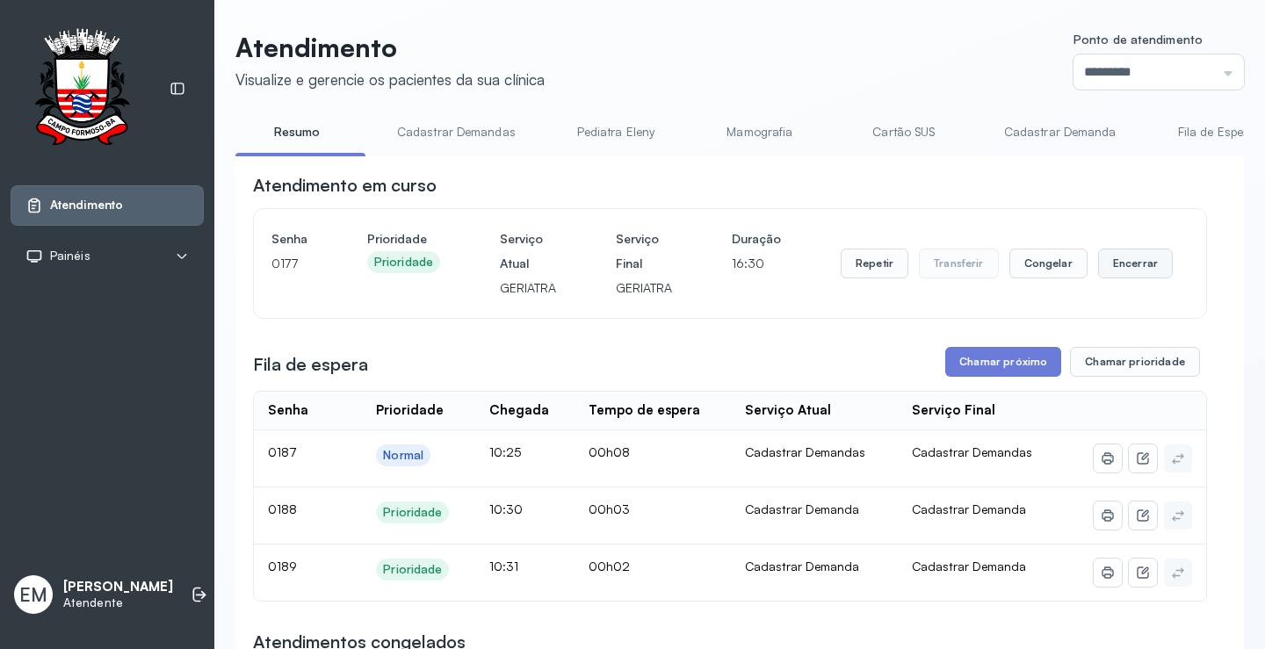
click at [1124, 260] on button "Encerrar" at bounding box center [1135, 264] width 75 height 30
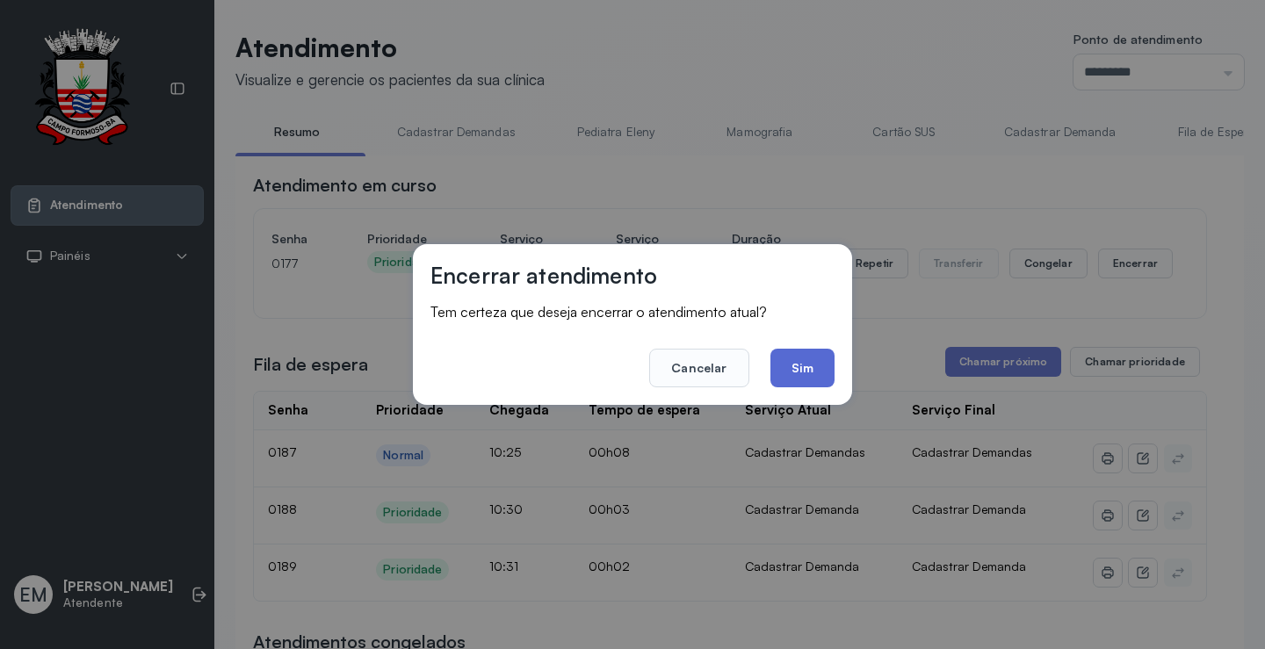
click at [793, 364] on button "Sim" at bounding box center [803, 368] width 64 height 39
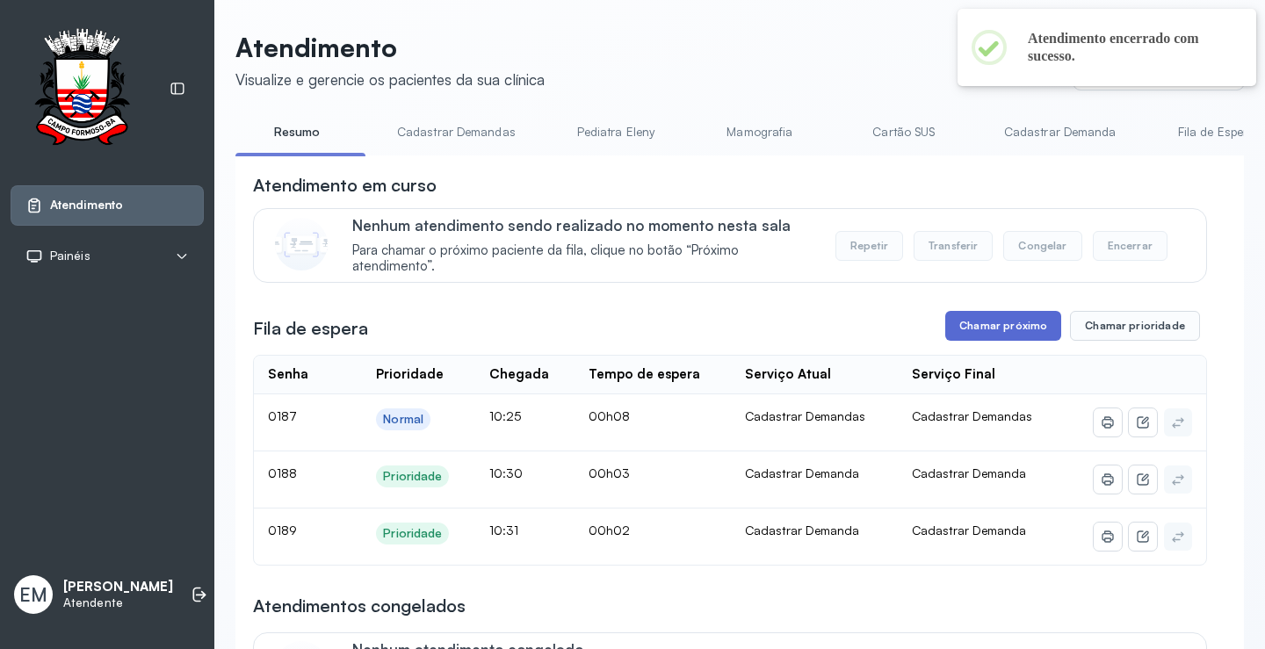
click at [985, 336] on button "Chamar próximo" at bounding box center [1003, 326] width 116 height 30
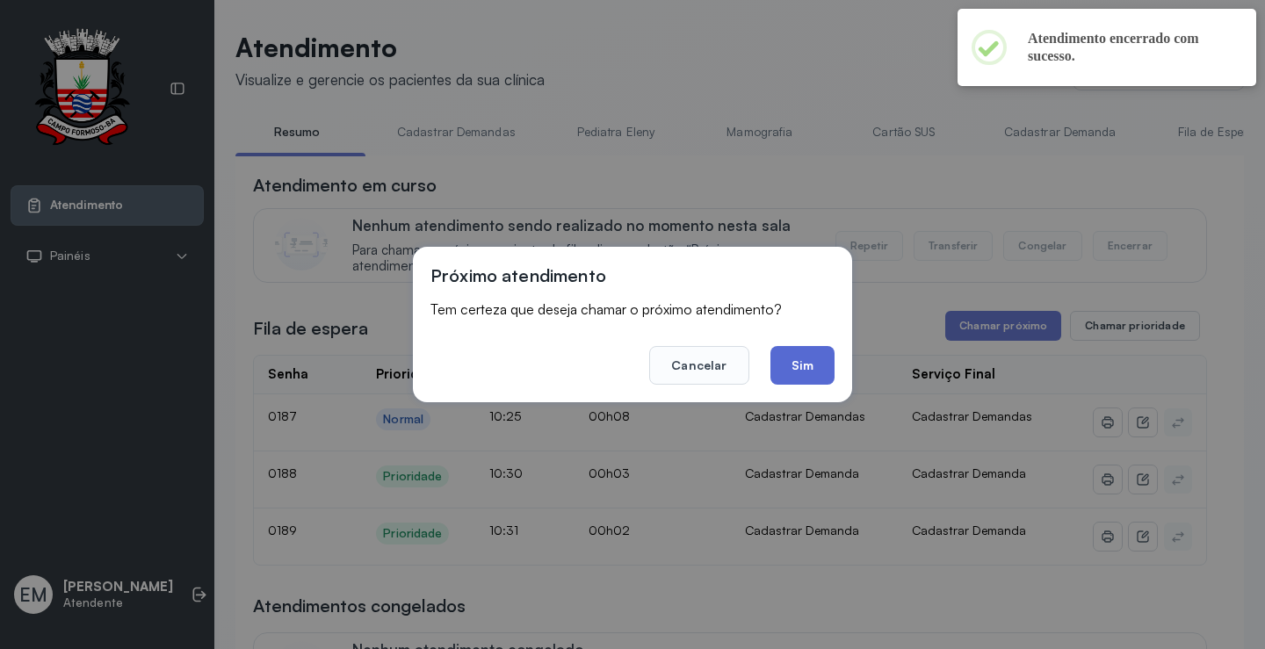
click at [809, 365] on button "Sim" at bounding box center [803, 365] width 64 height 39
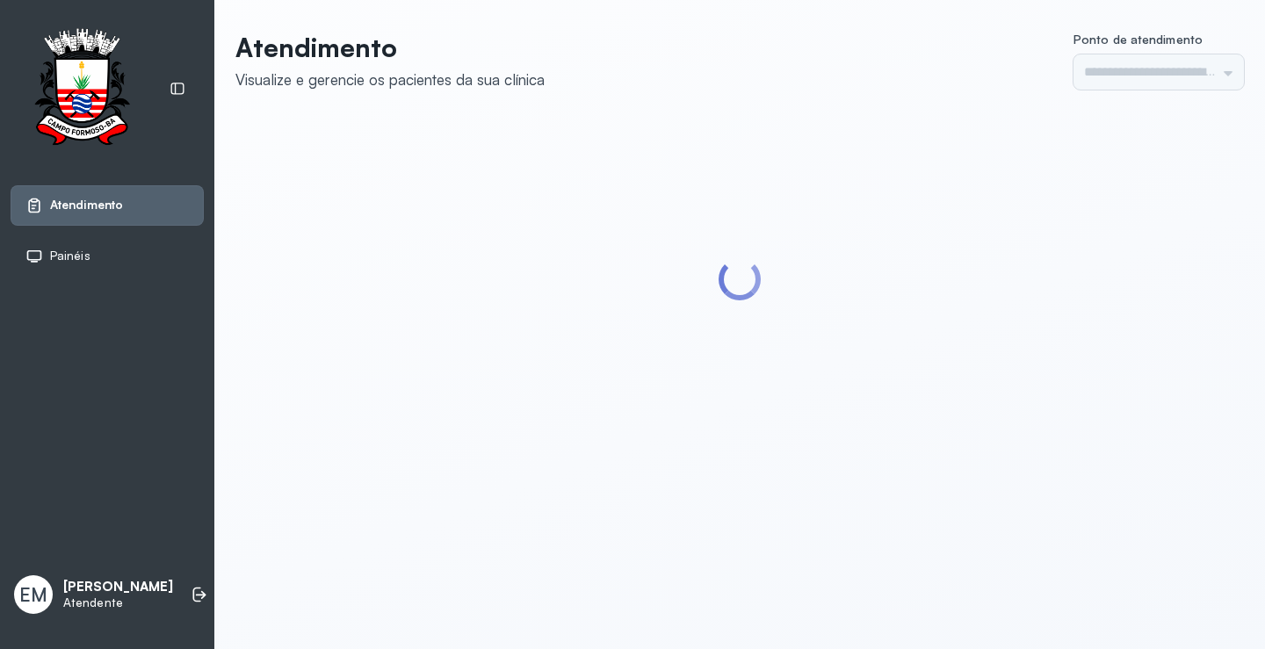
type input "*********"
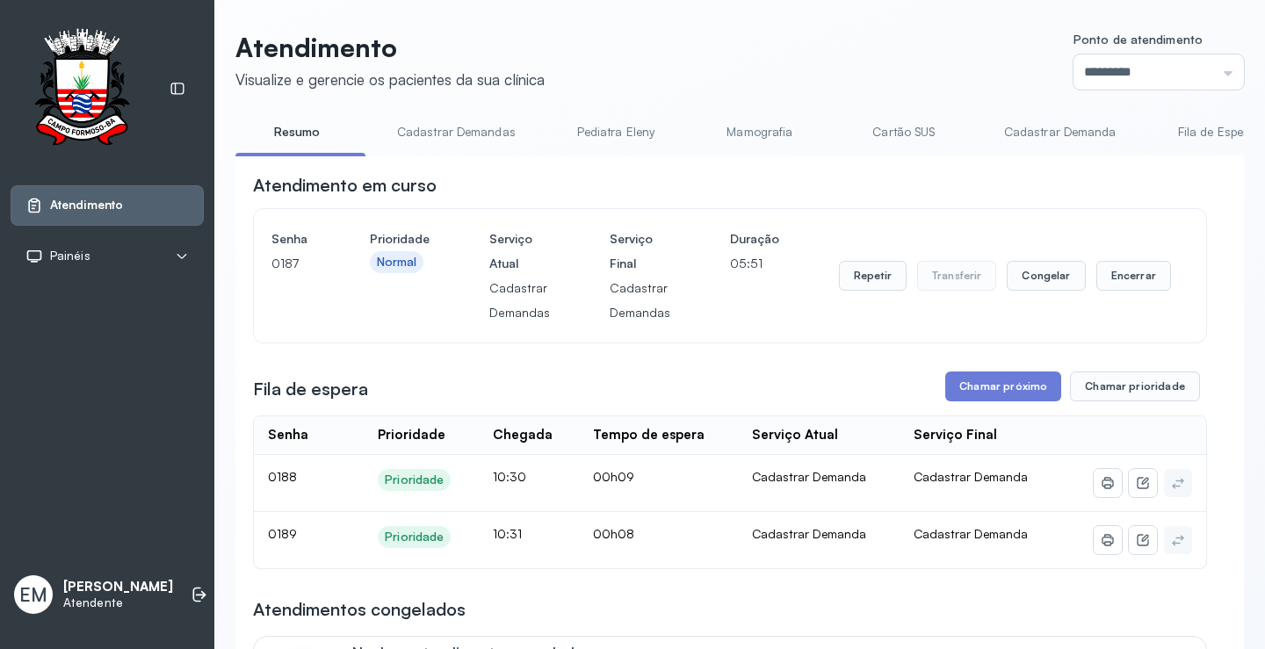
drag, startPoint x: 1159, startPoint y: 284, endPoint x: 1113, endPoint y: 279, distance: 45.9
click at [1158, 284] on div "Senha [SECURITY_DATA] Prioridade Normal Serviço Atual Cadastrar Demandas Serviç…" at bounding box center [730, 276] width 917 height 98
click at [1112, 279] on button "Encerrar" at bounding box center [1134, 276] width 75 height 30
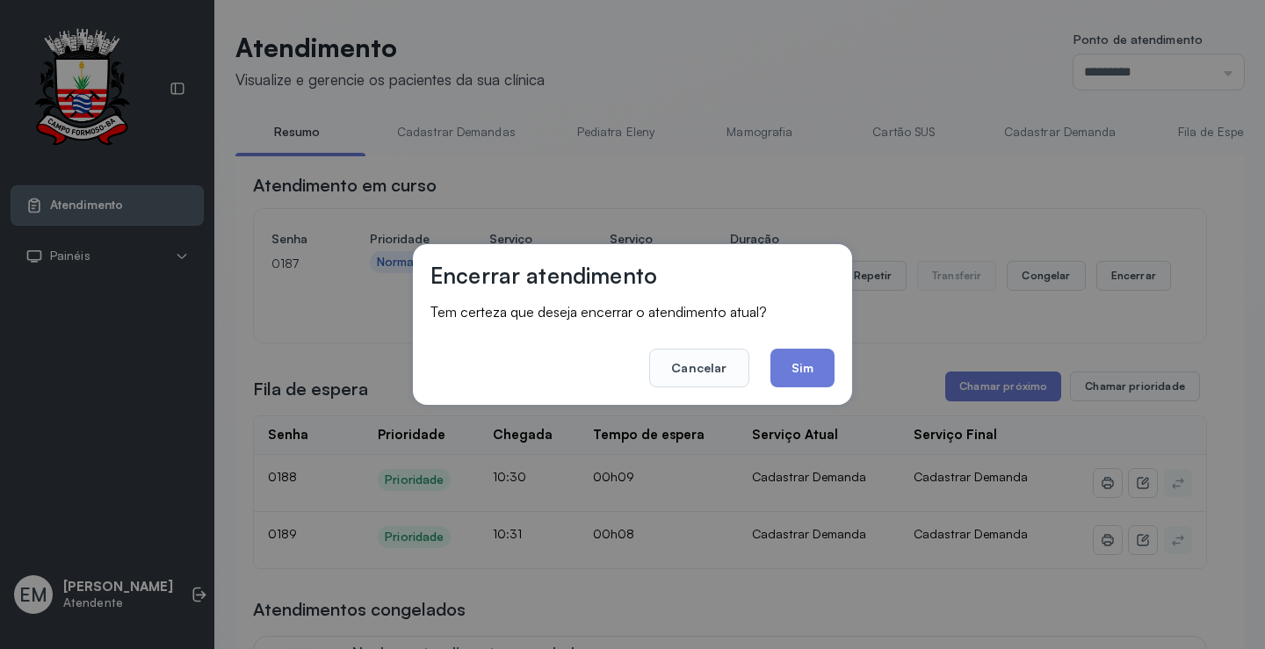
drag, startPoint x: 805, startPoint y: 366, endPoint x: 712, endPoint y: 269, distance: 134.2
click at [803, 359] on button "Sim" at bounding box center [803, 368] width 64 height 39
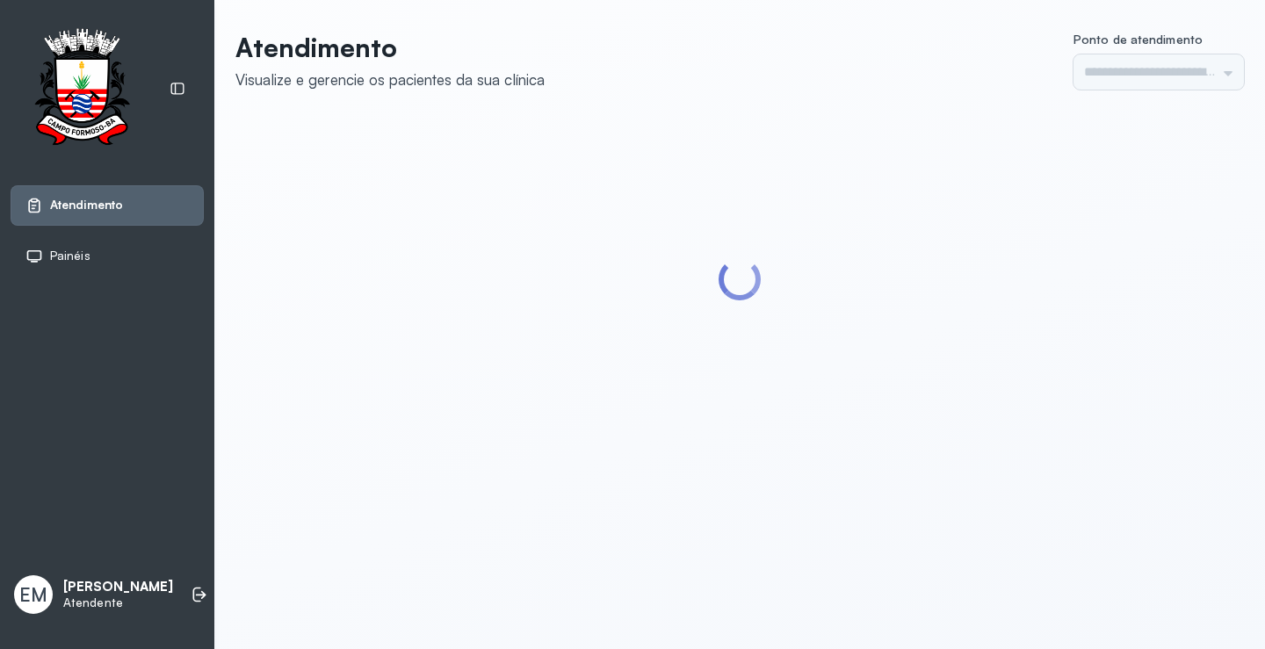
type input "*********"
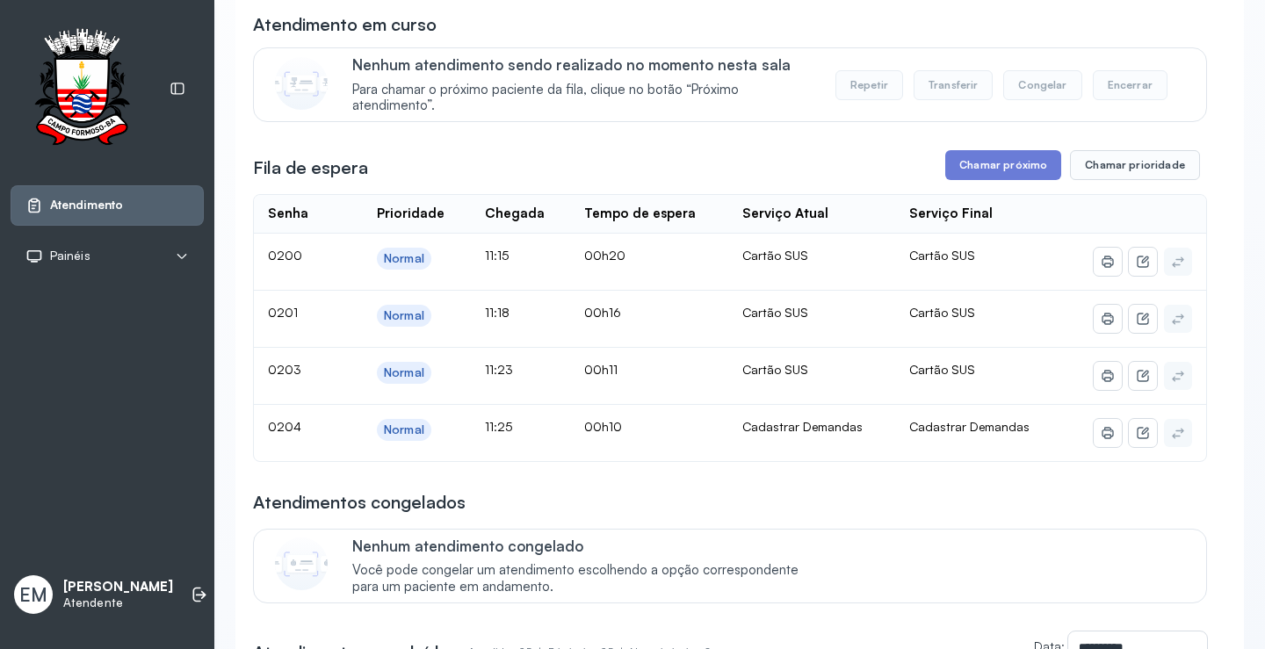
scroll to position [176, 0]
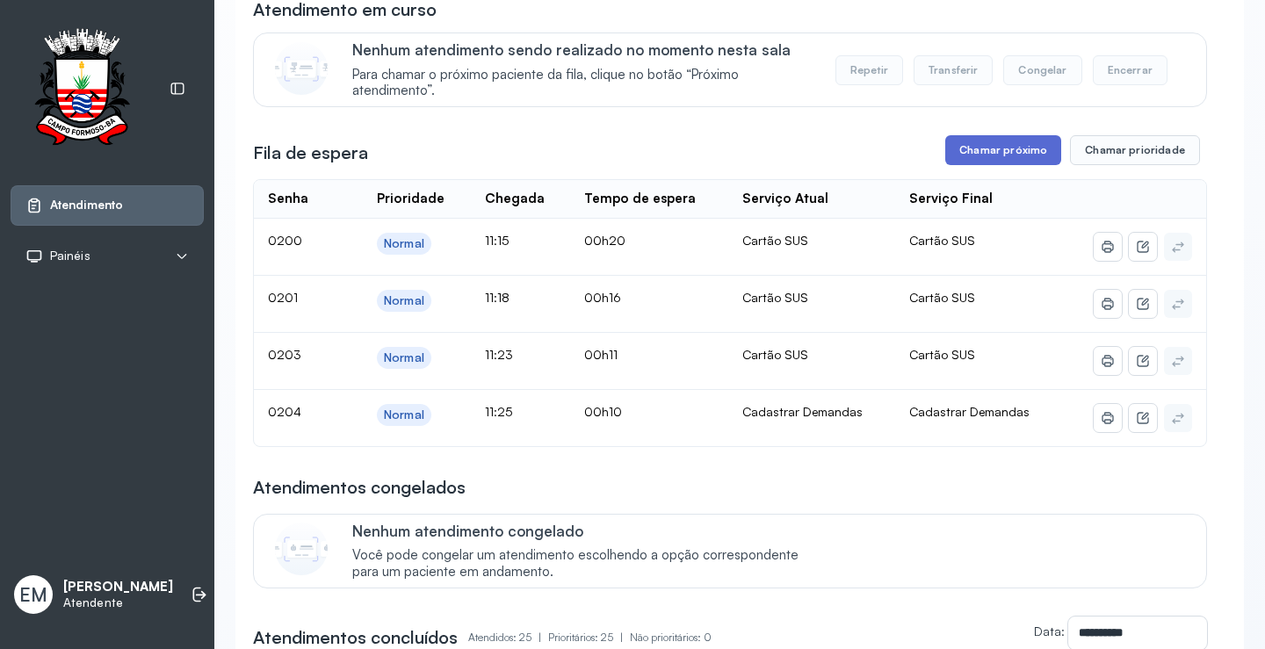
click at [989, 152] on button "Chamar próximo" at bounding box center [1003, 150] width 116 height 30
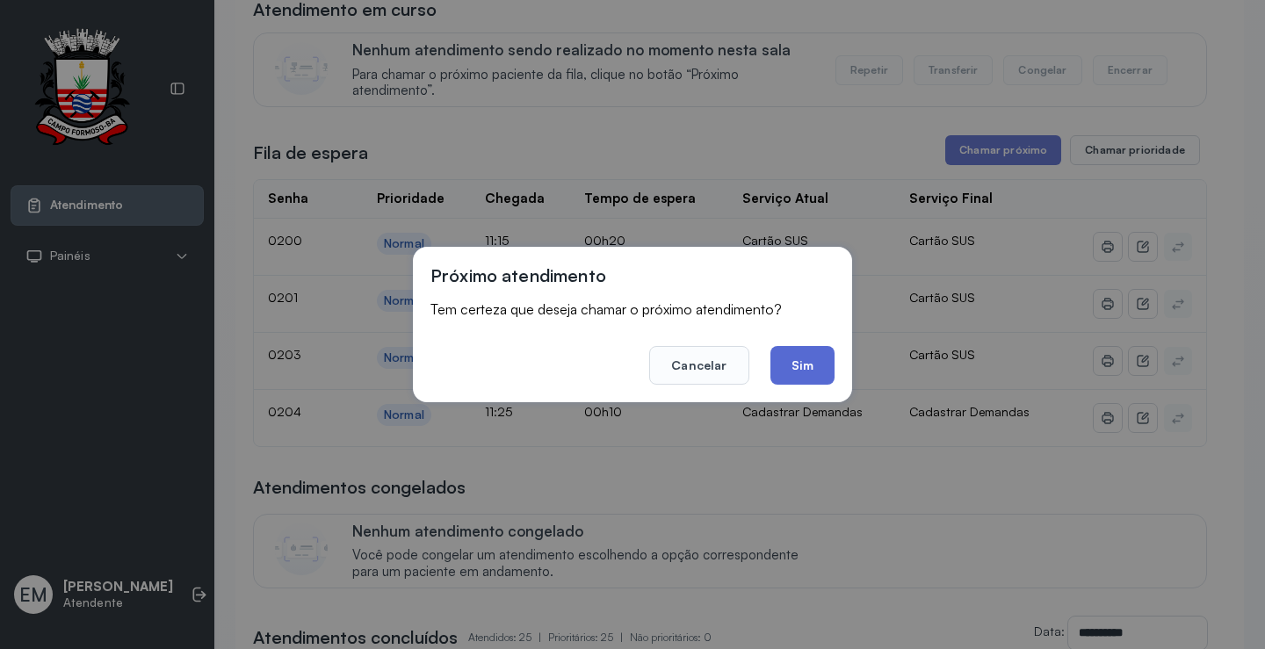
drag, startPoint x: 797, startPoint y: 366, endPoint x: 912, endPoint y: 270, distance: 149.7
click at [798, 363] on button "Sim" at bounding box center [803, 365] width 64 height 39
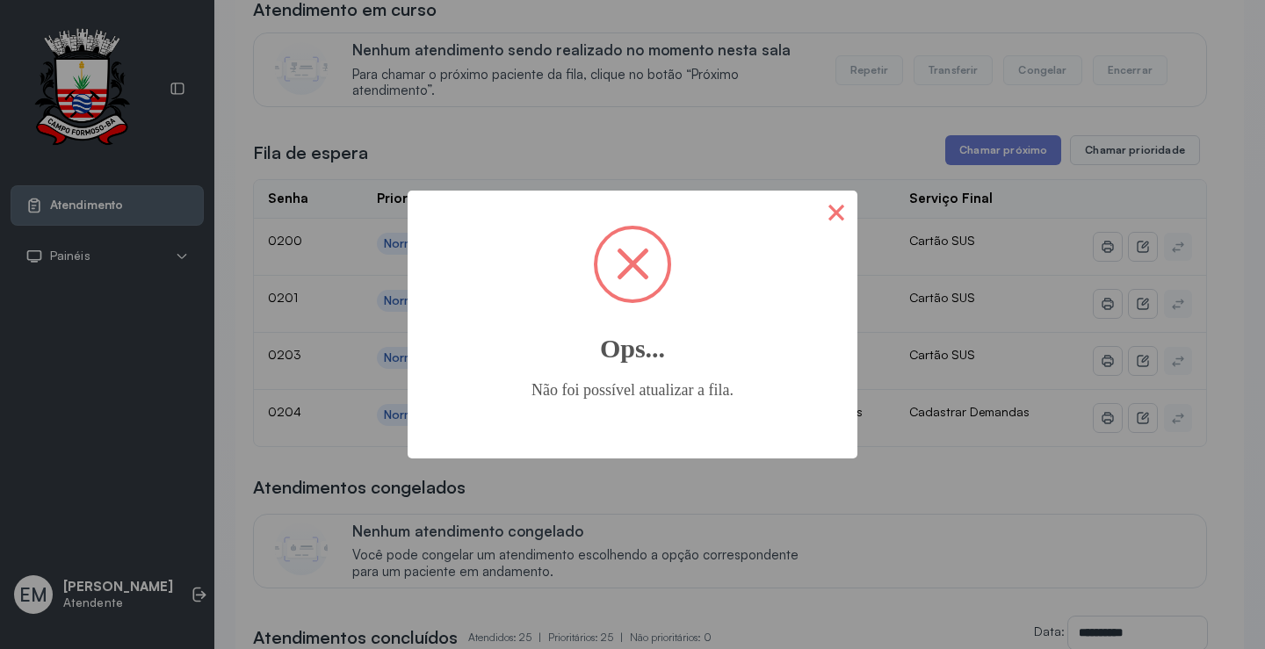
click at [829, 225] on button "×" at bounding box center [836, 212] width 42 height 42
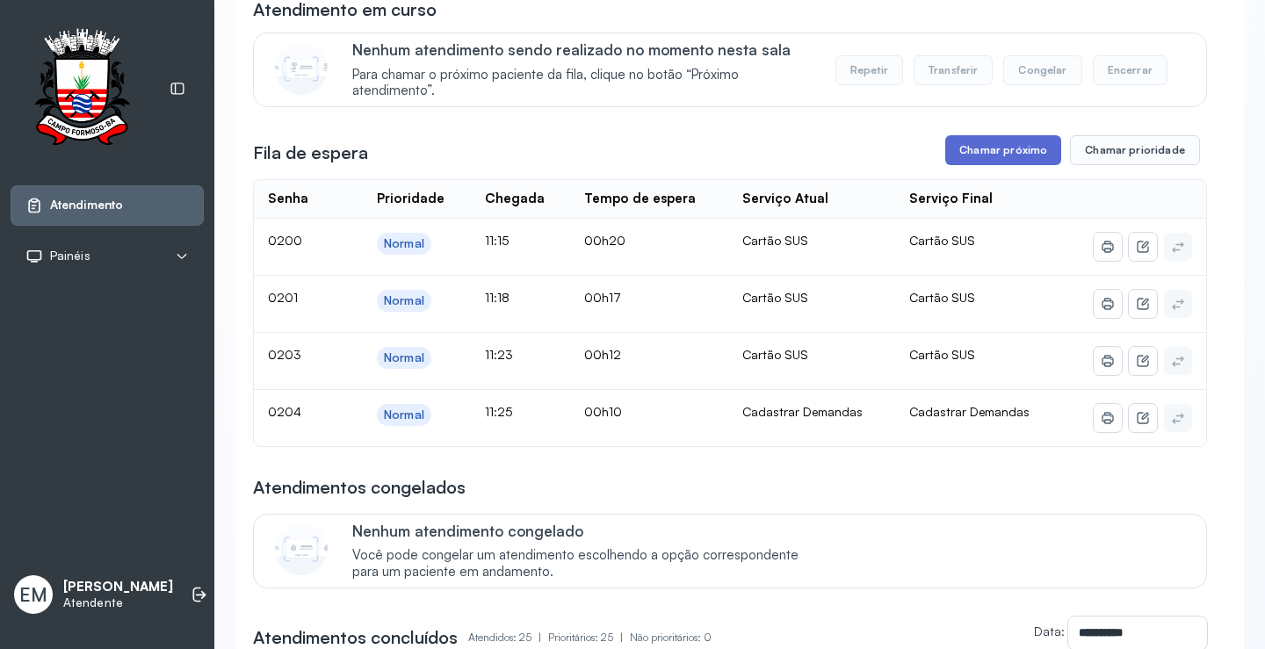
click at [983, 153] on button "Chamar próximo" at bounding box center [1003, 150] width 116 height 30
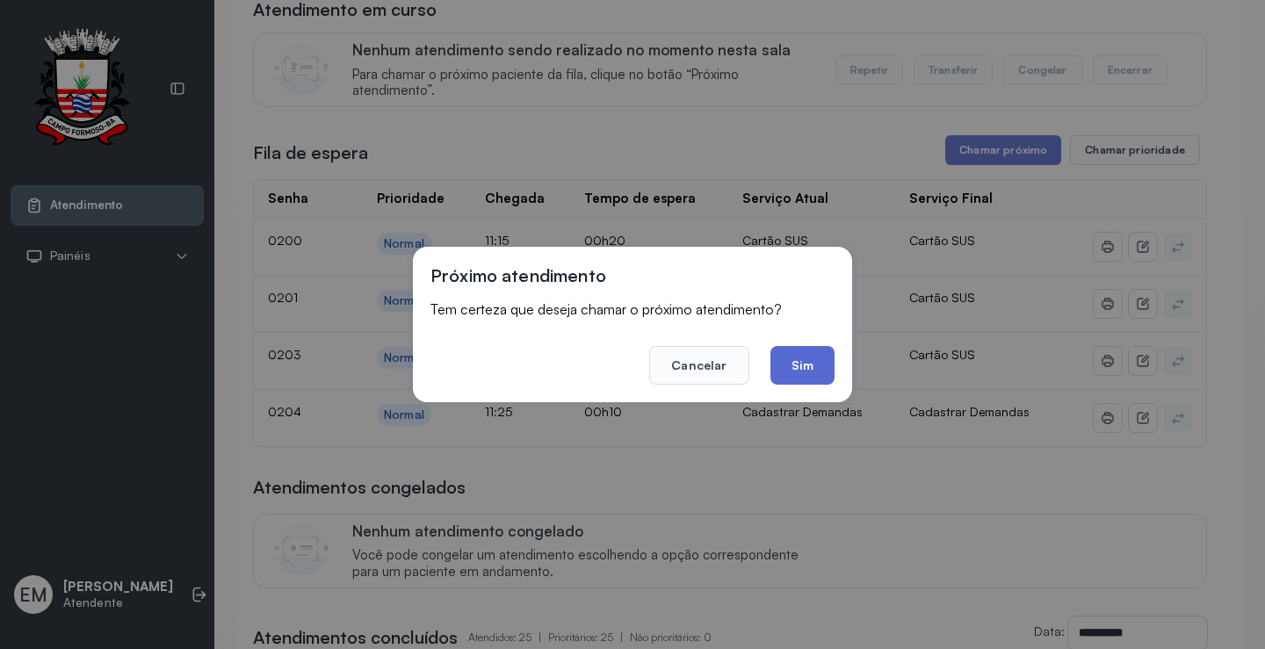
click at [804, 372] on button "Sim" at bounding box center [803, 365] width 64 height 39
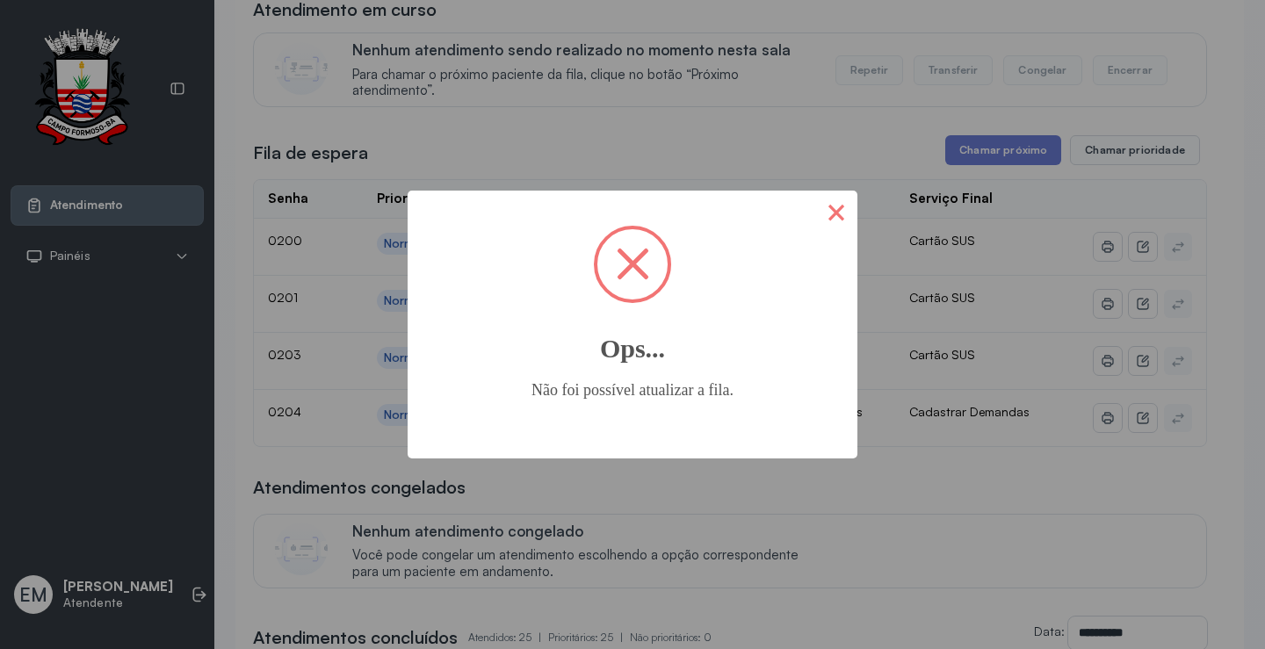
click at [837, 210] on button "×" at bounding box center [836, 212] width 42 height 42
